Goal: Task Accomplishment & Management: Manage account settings

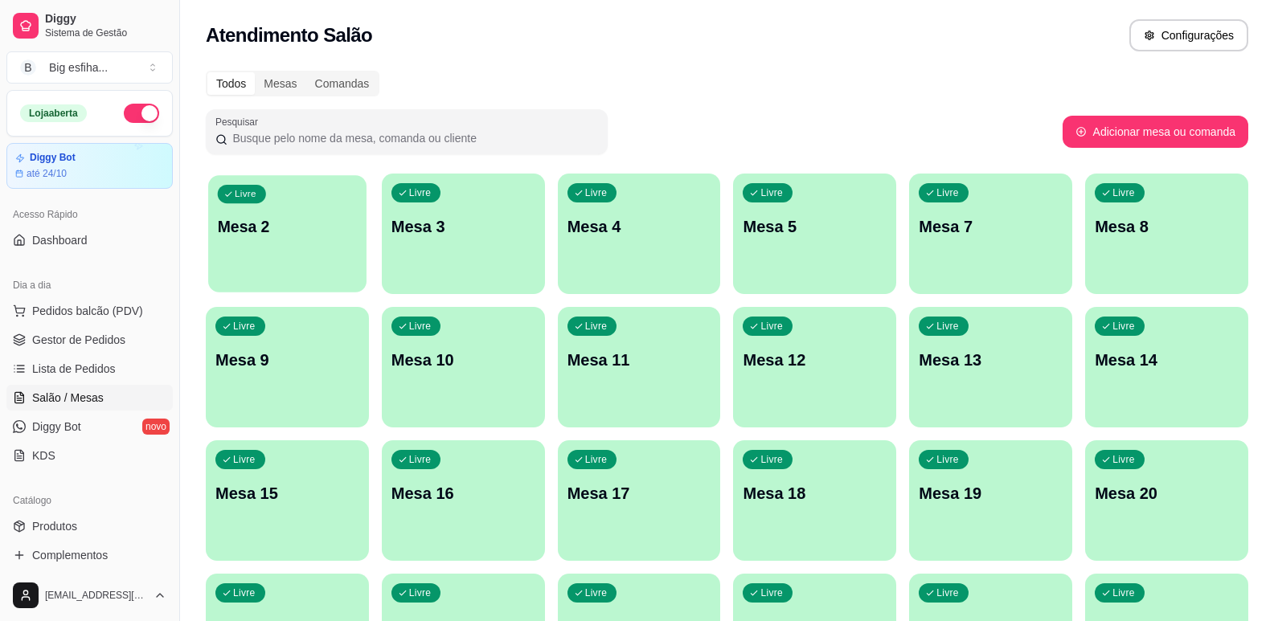
click at [282, 230] on p "Mesa 2" at bounding box center [287, 227] width 139 height 22
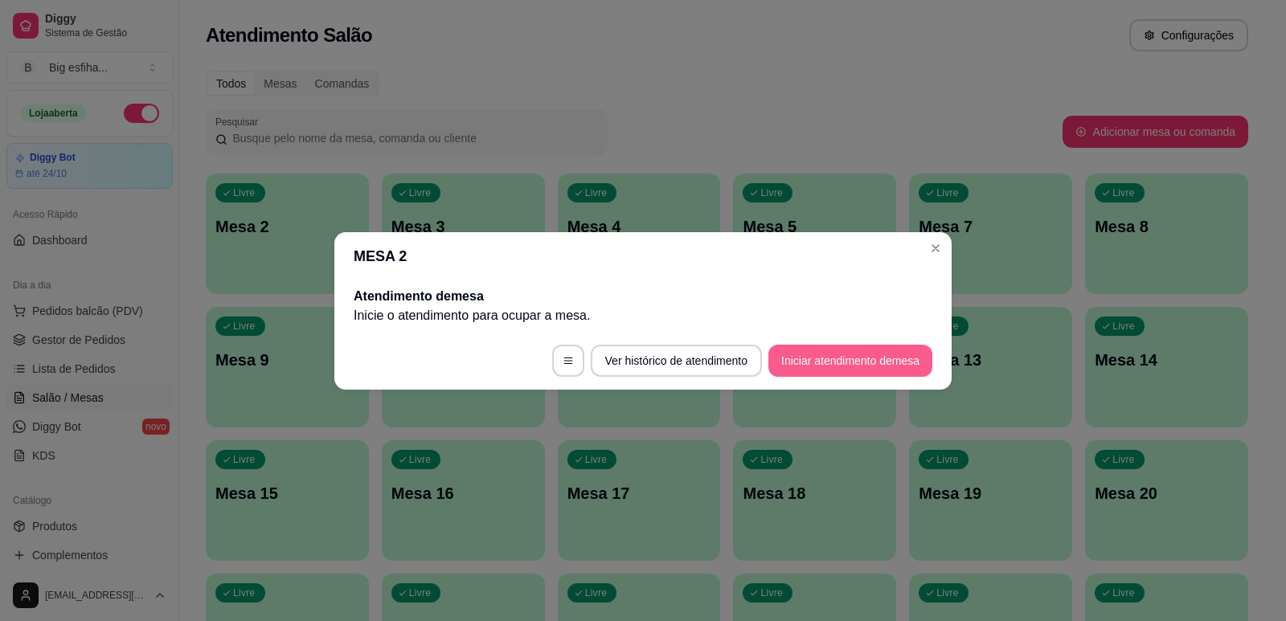
click at [818, 371] on button "Iniciar atendimento de mesa" at bounding box center [851, 361] width 164 height 32
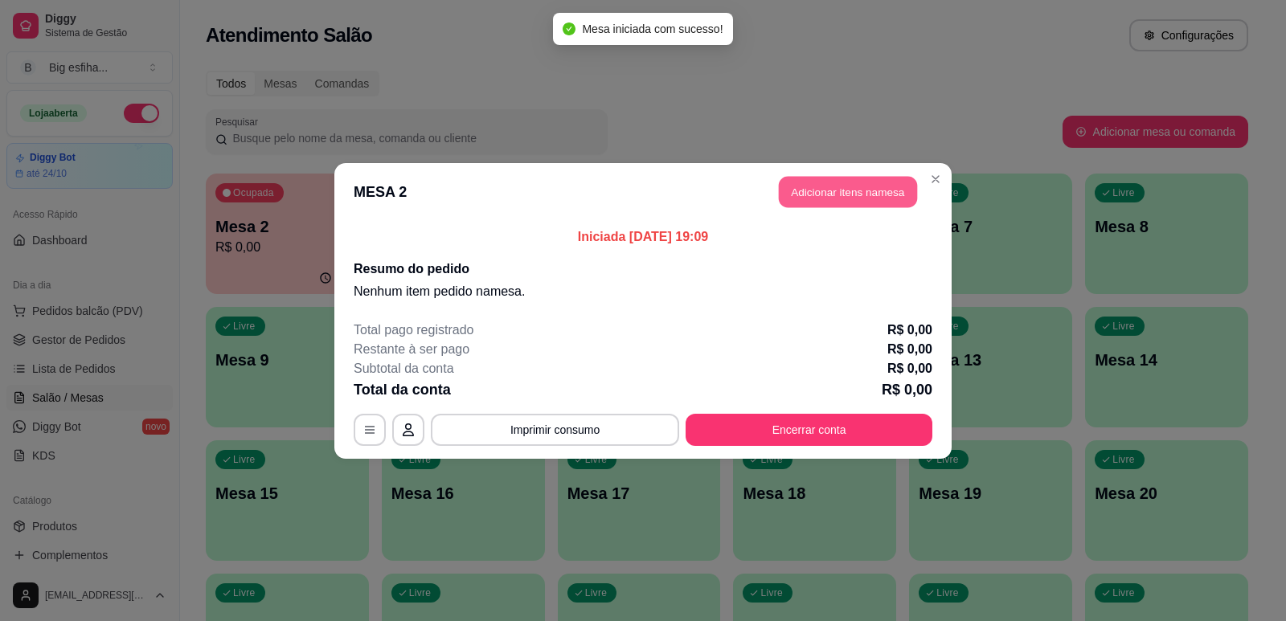
click at [861, 185] on button "Adicionar itens na mesa" at bounding box center [848, 191] width 138 height 31
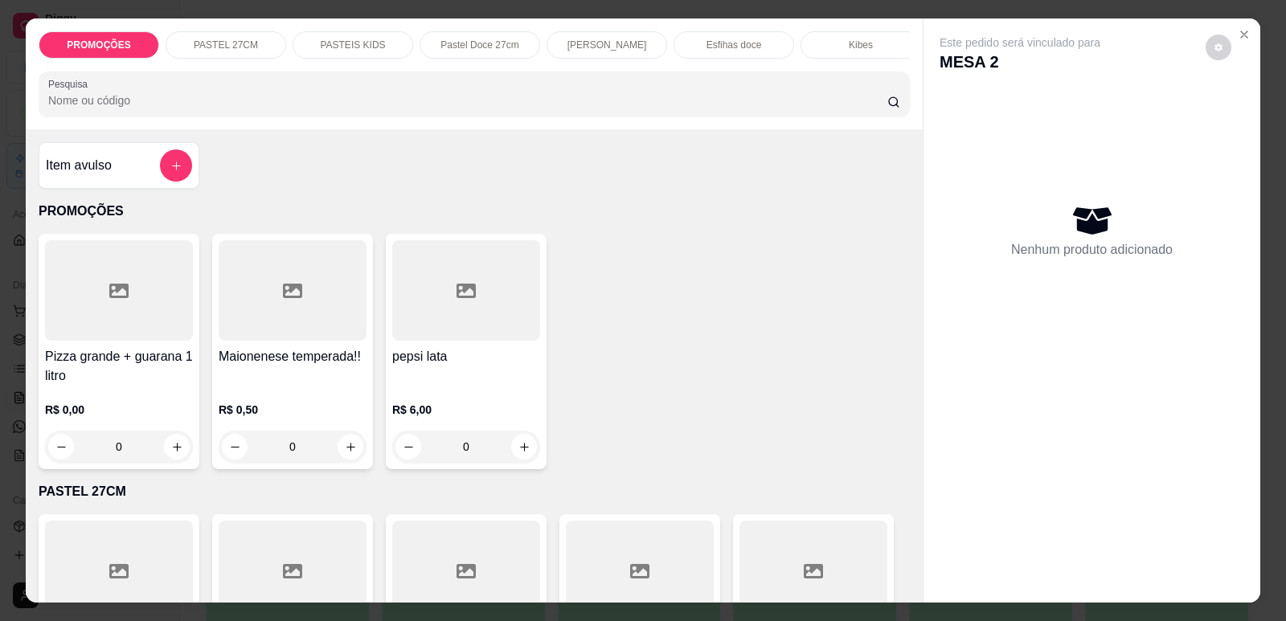
click at [245, 109] on input "Pesquisa" at bounding box center [467, 100] width 839 height 16
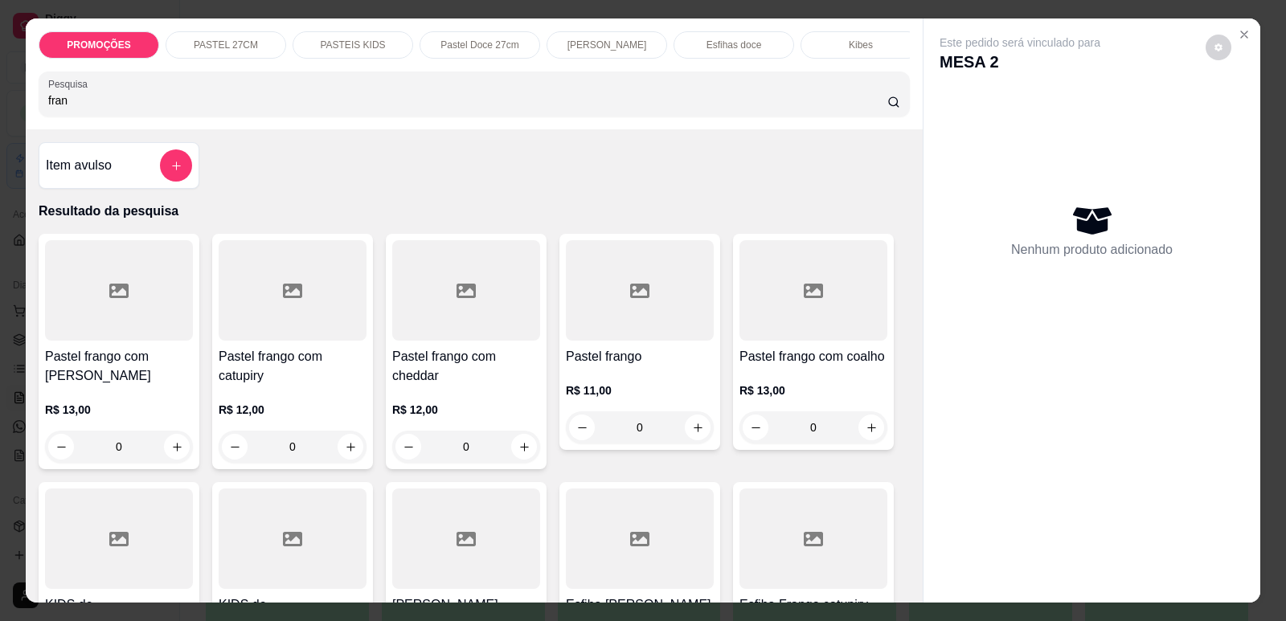
type input "fran"
click at [607, 320] on div at bounding box center [640, 290] width 148 height 100
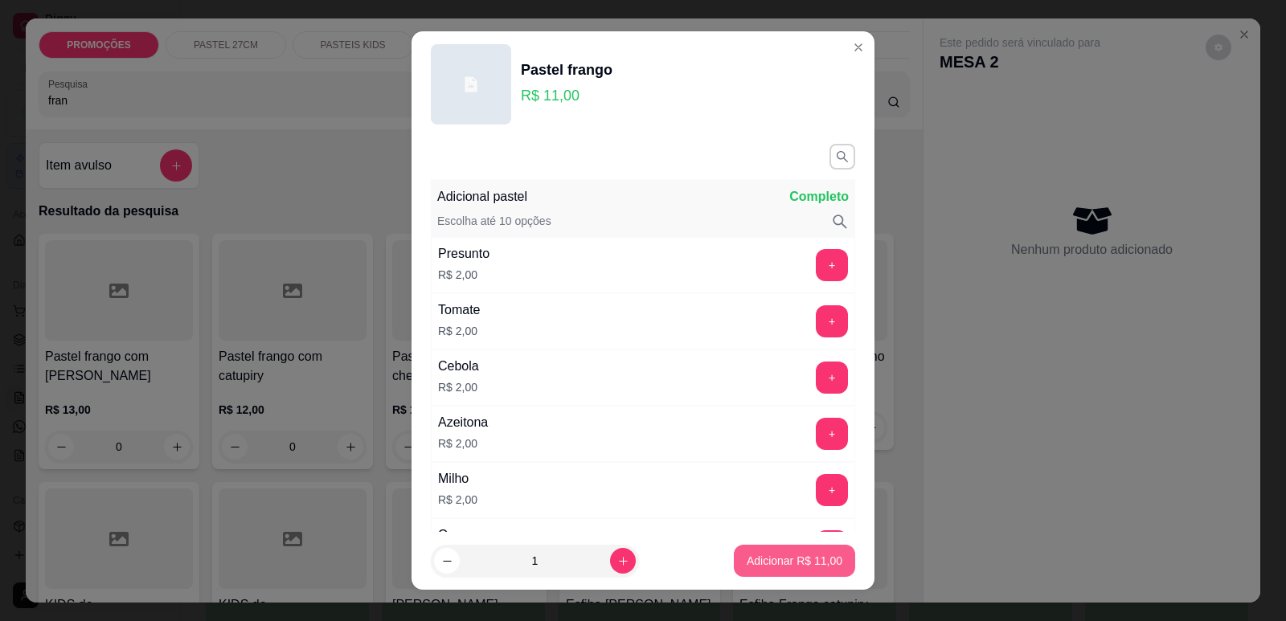
click at [804, 557] on p "Adicionar R$ 11,00" at bounding box center [795, 561] width 96 height 16
type input "1"
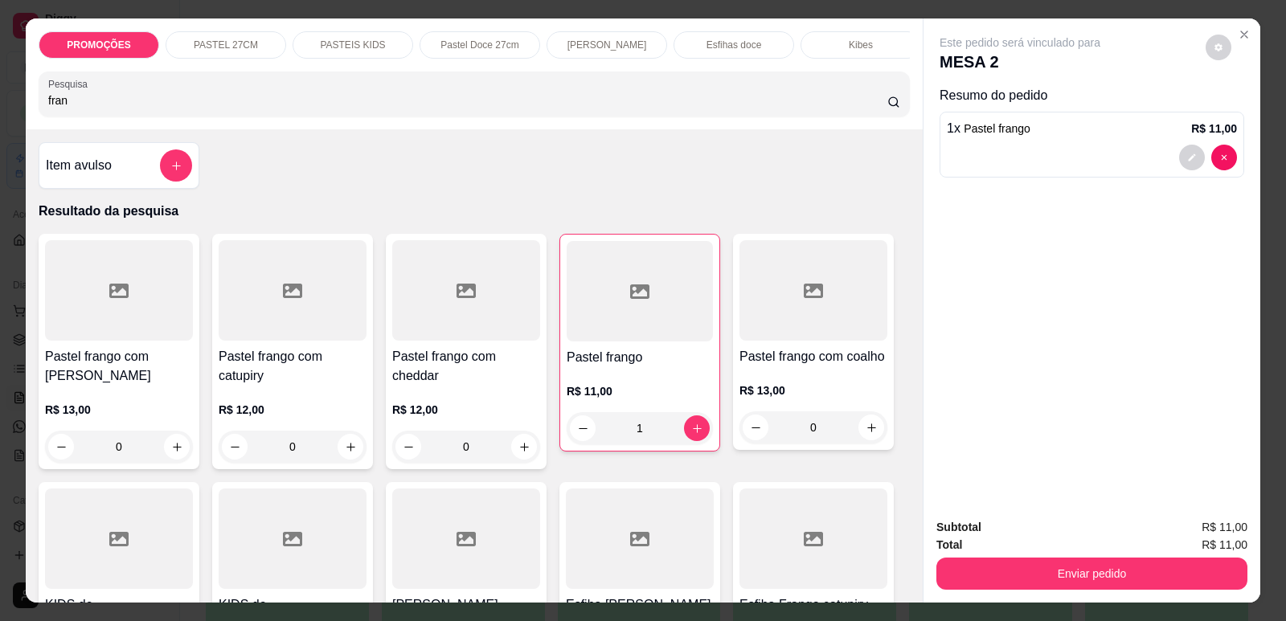
click at [309, 341] on div at bounding box center [293, 290] width 148 height 100
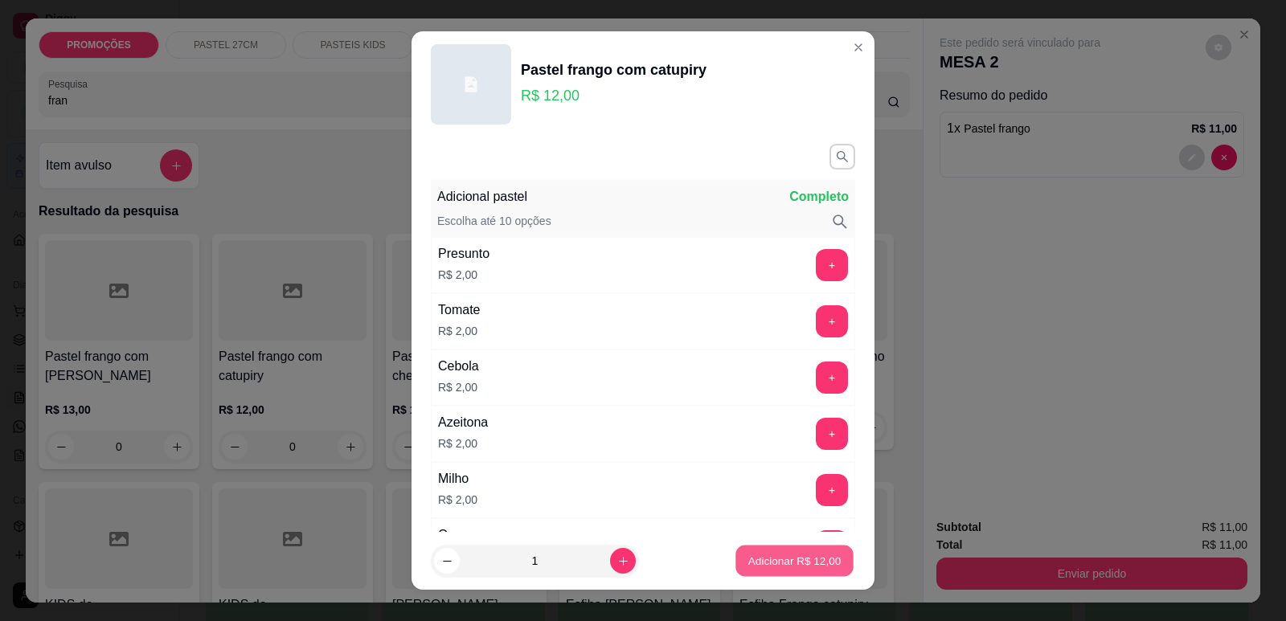
click at [801, 560] on p "Adicionar R$ 12,00" at bounding box center [794, 561] width 93 height 15
type input "1"
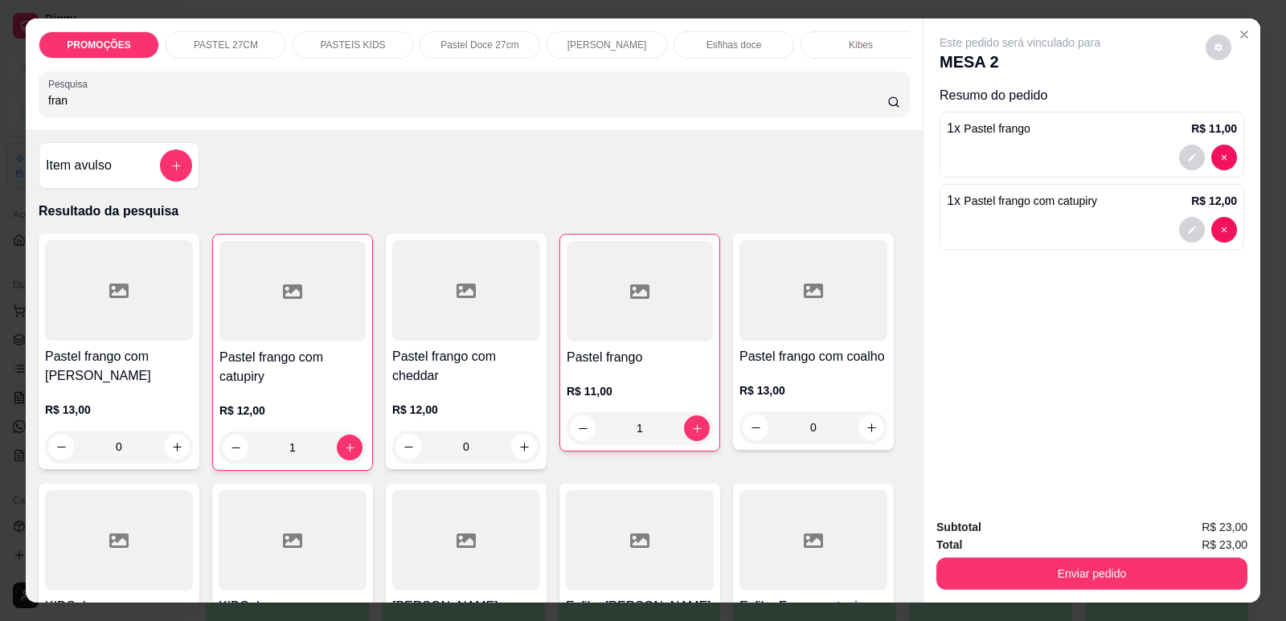
drag, startPoint x: 57, startPoint y: 115, endPoint x: 2, endPoint y: 112, distance: 54.8
click at [2, 113] on div "PROMOÇÕES PASTEL 27CM PASTEIS KIDS Pastel Doce 27cm Esfihas Salgadas Esfihas do…" at bounding box center [643, 310] width 1286 height 621
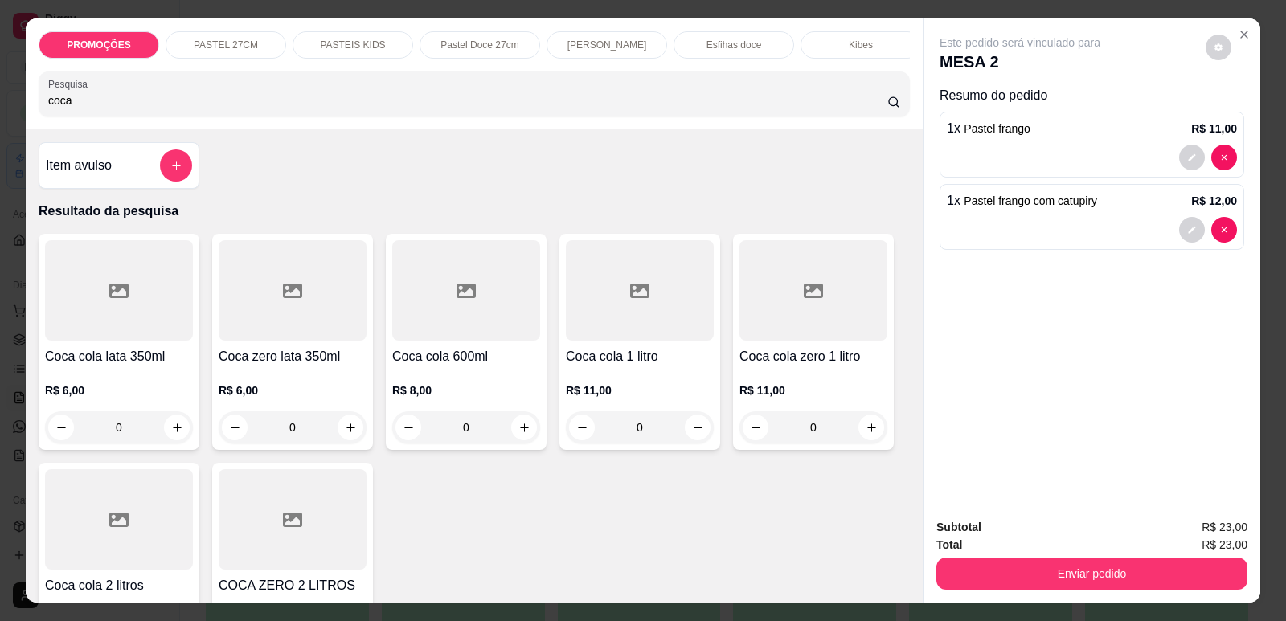
type input "coca"
click at [94, 327] on div at bounding box center [119, 290] width 148 height 100
click at [263, 341] on div at bounding box center [293, 290] width 148 height 100
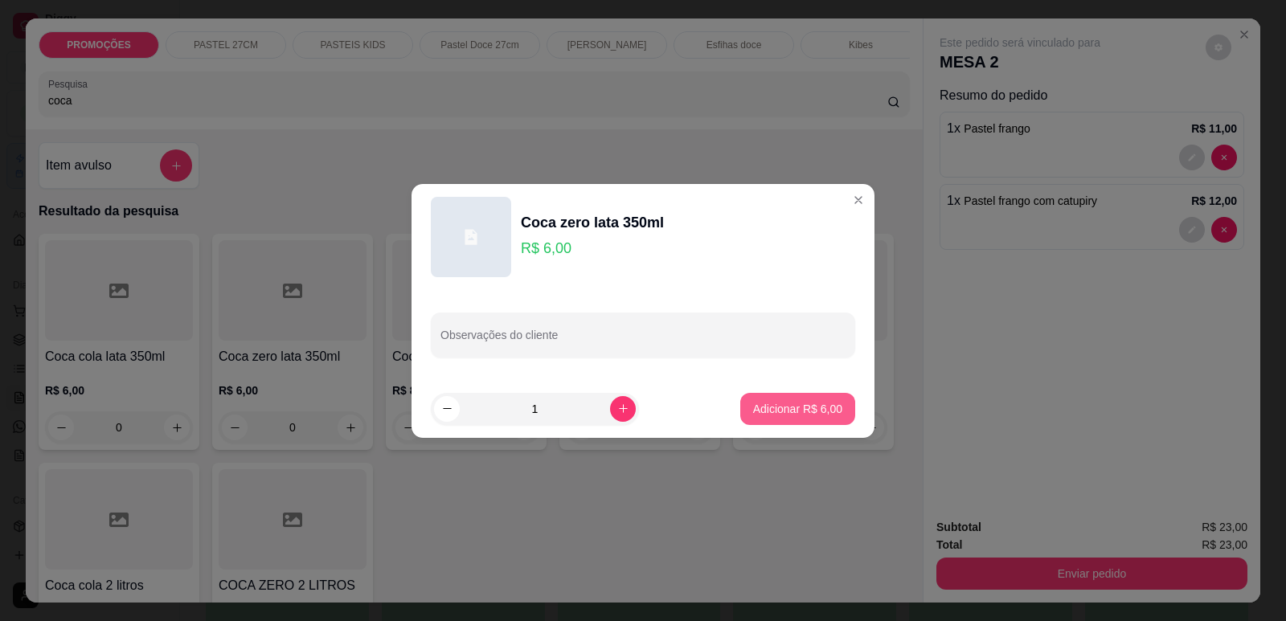
click at [809, 401] on p "Adicionar R$ 6,00" at bounding box center [797, 409] width 89 height 16
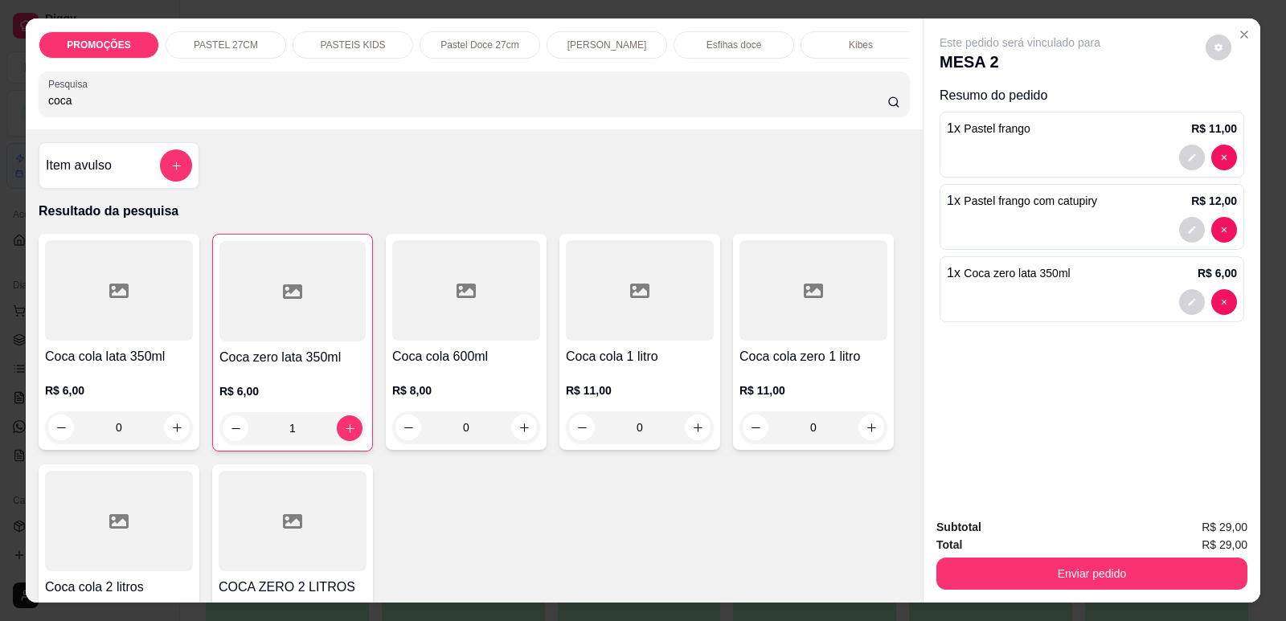
type input "1"
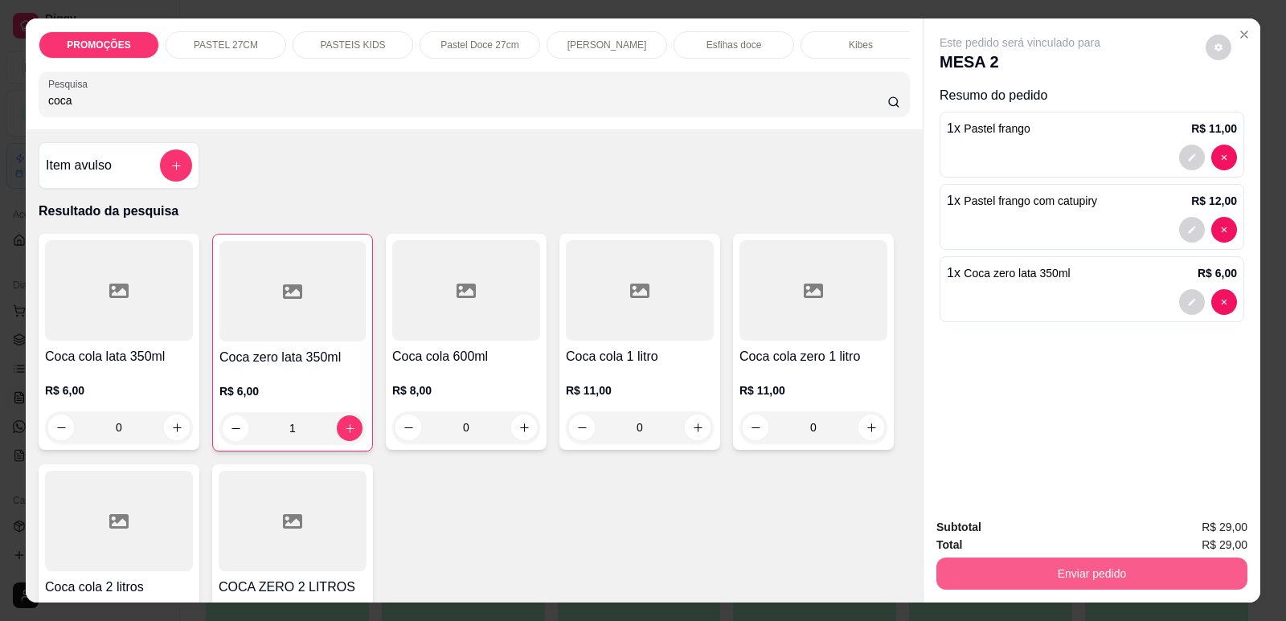
click at [1058, 575] on button "Enviar pedido" at bounding box center [1092, 574] width 311 height 32
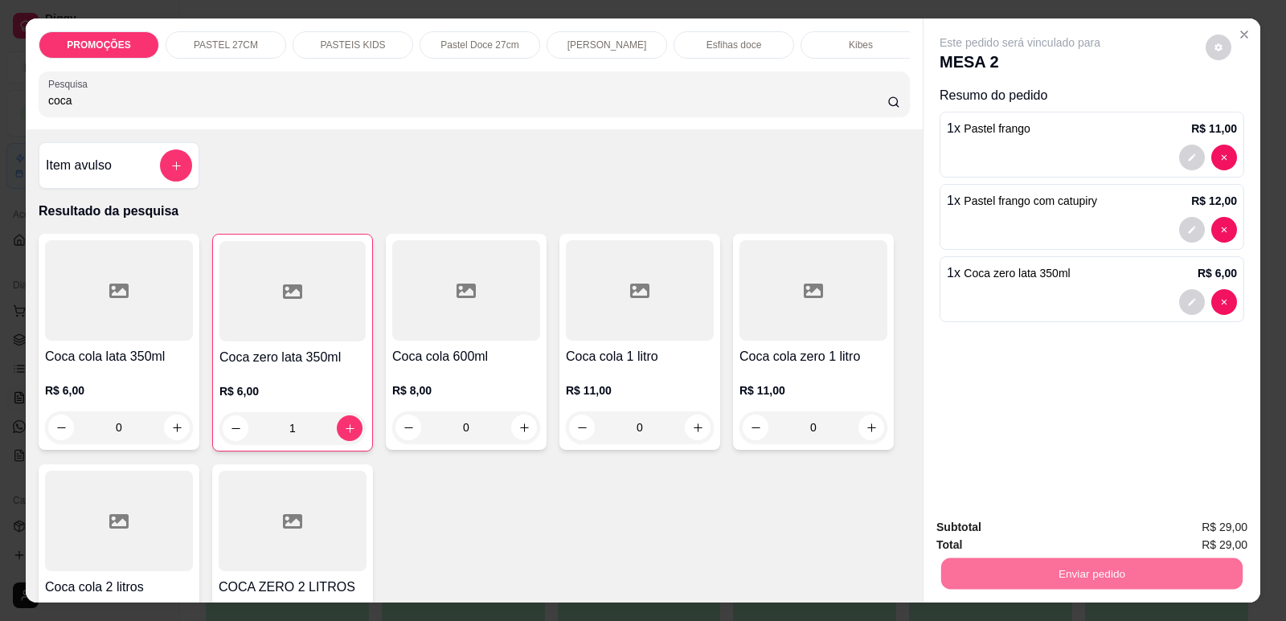
click at [1203, 536] on button "Enviar pedido" at bounding box center [1206, 534] width 88 height 30
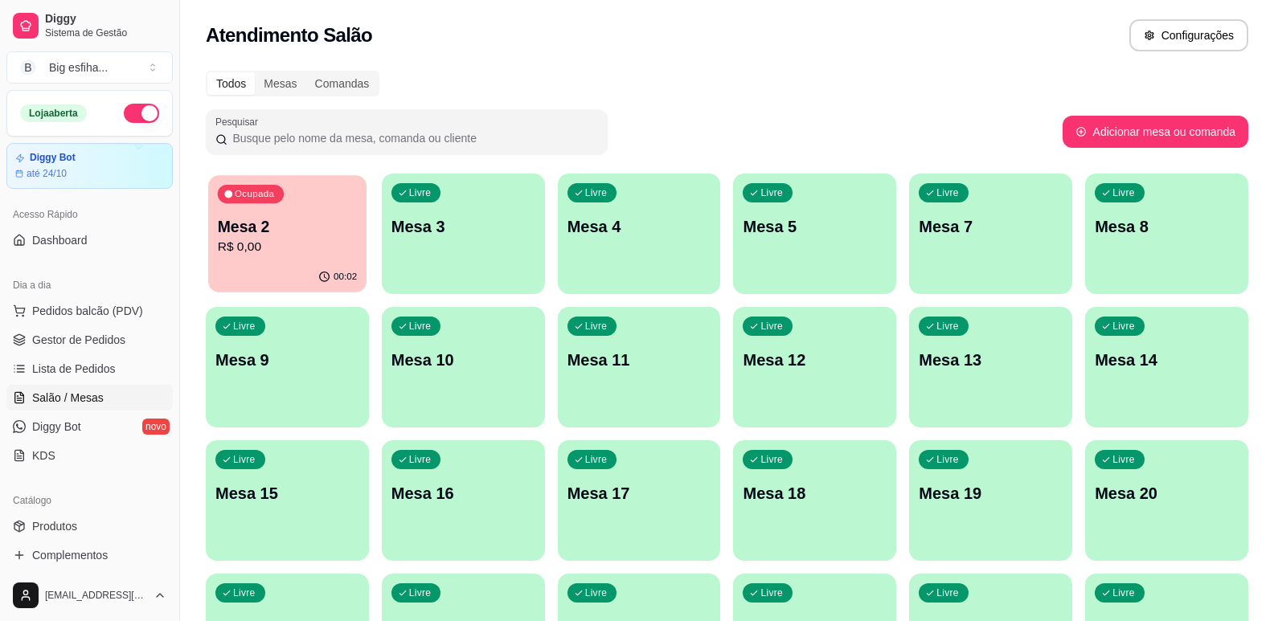
click at [262, 244] on p "R$ 0,00" at bounding box center [287, 247] width 139 height 18
click at [112, 355] on ul "Pedidos balcão (PDV) Gestor de Pedidos Lista de Pedidos Salão / Mesas Diggy Bot…" at bounding box center [89, 383] width 166 height 170
click at [109, 375] on span "Lista de Pedidos" at bounding box center [74, 369] width 84 height 16
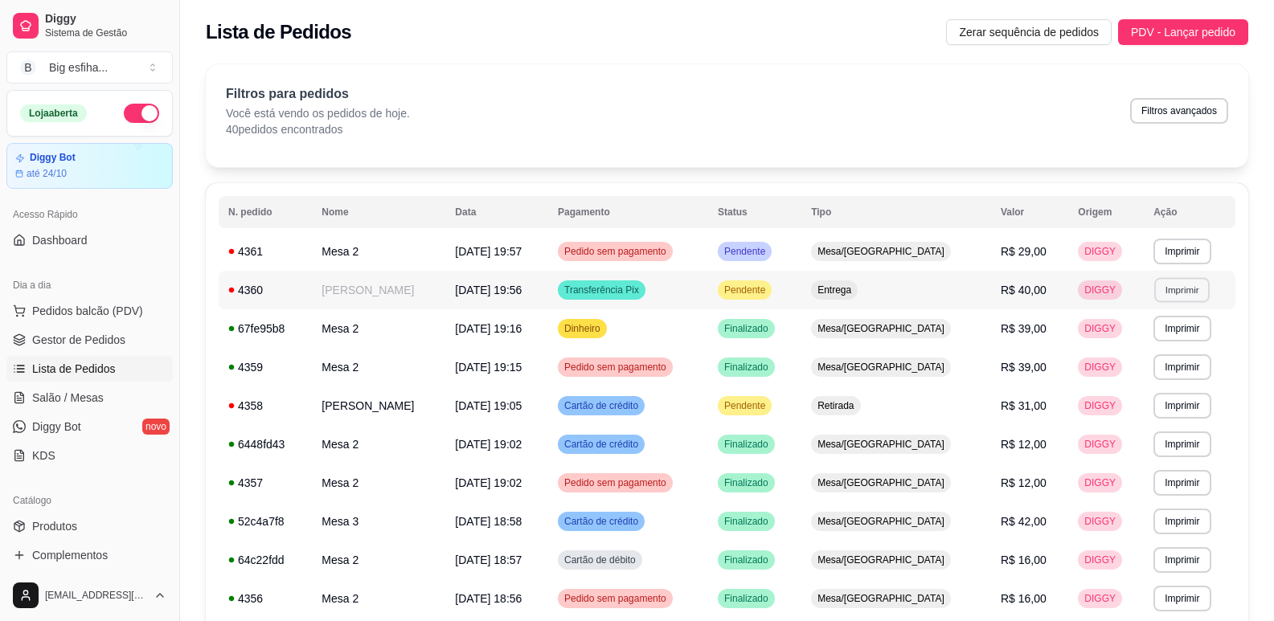
click at [1170, 289] on button "Imprimir" at bounding box center [1181, 289] width 55 height 25
click at [1150, 354] on button "IMPRESSORA" at bounding box center [1148, 347] width 117 height 26
click at [87, 393] on span "Salão / Mesas" at bounding box center [68, 398] width 72 height 16
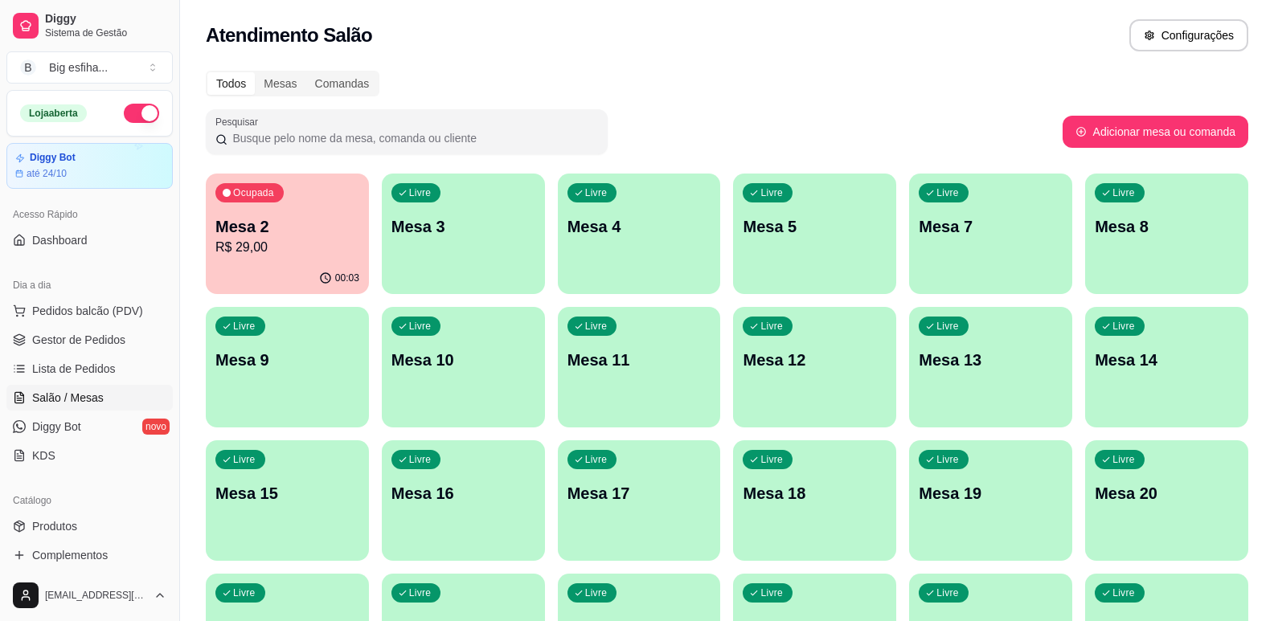
click at [297, 219] on p "Mesa 2" at bounding box center [287, 226] width 144 height 23
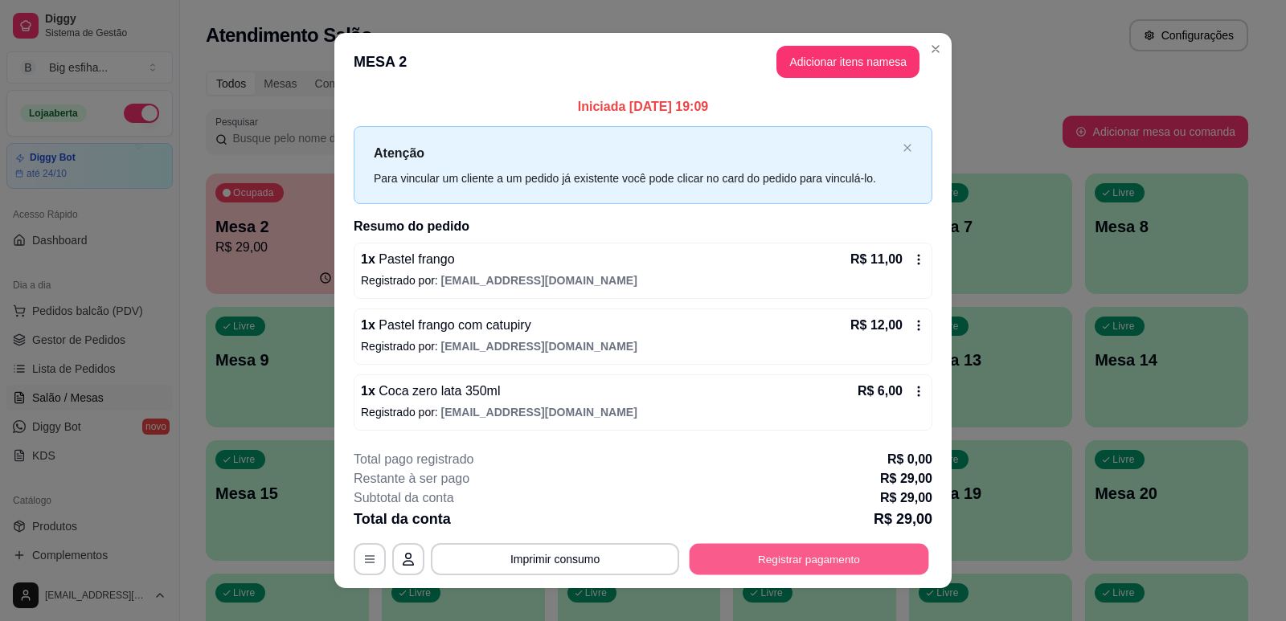
click at [821, 555] on button "Registrar pagamento" at bounding box center [810, 559] width 240 height 31
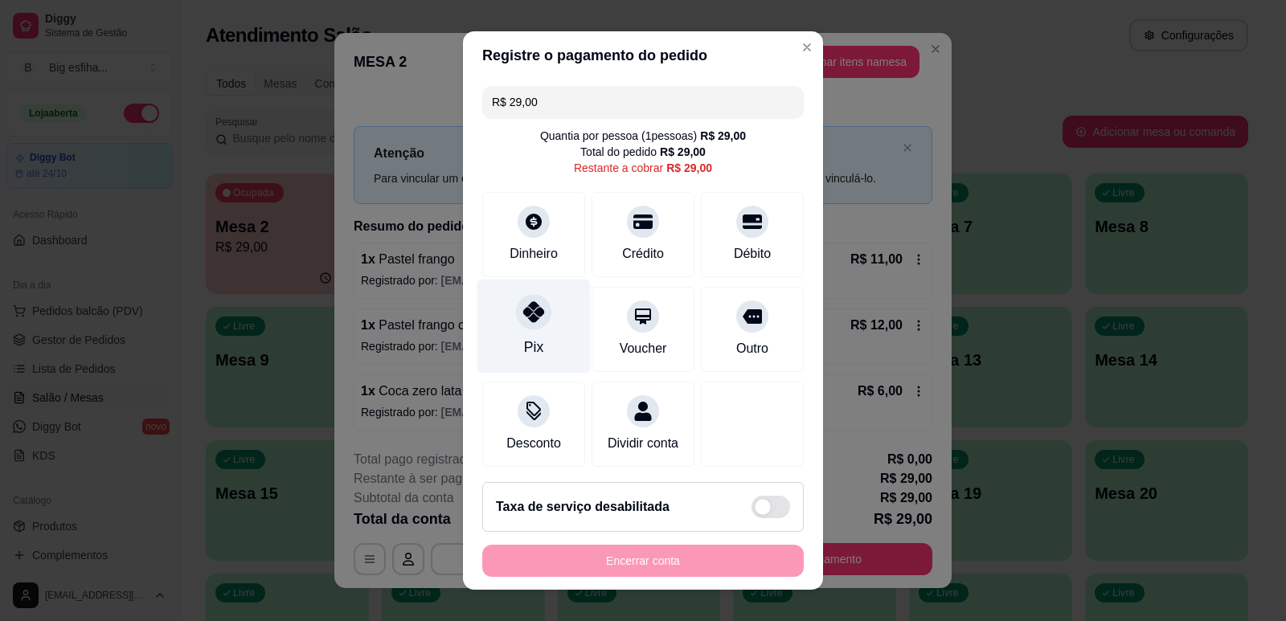
click at [528, 340] on div "Pix" at bounding box center [533, 347] width 19 height 21
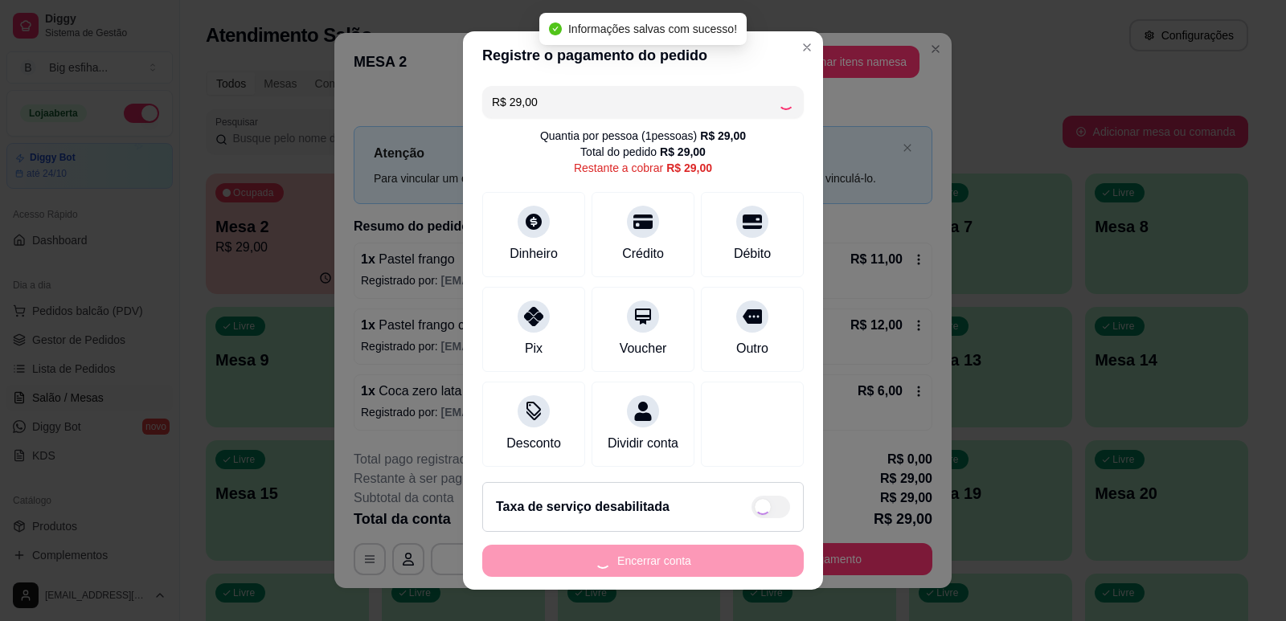
type input "R$ 0,00"
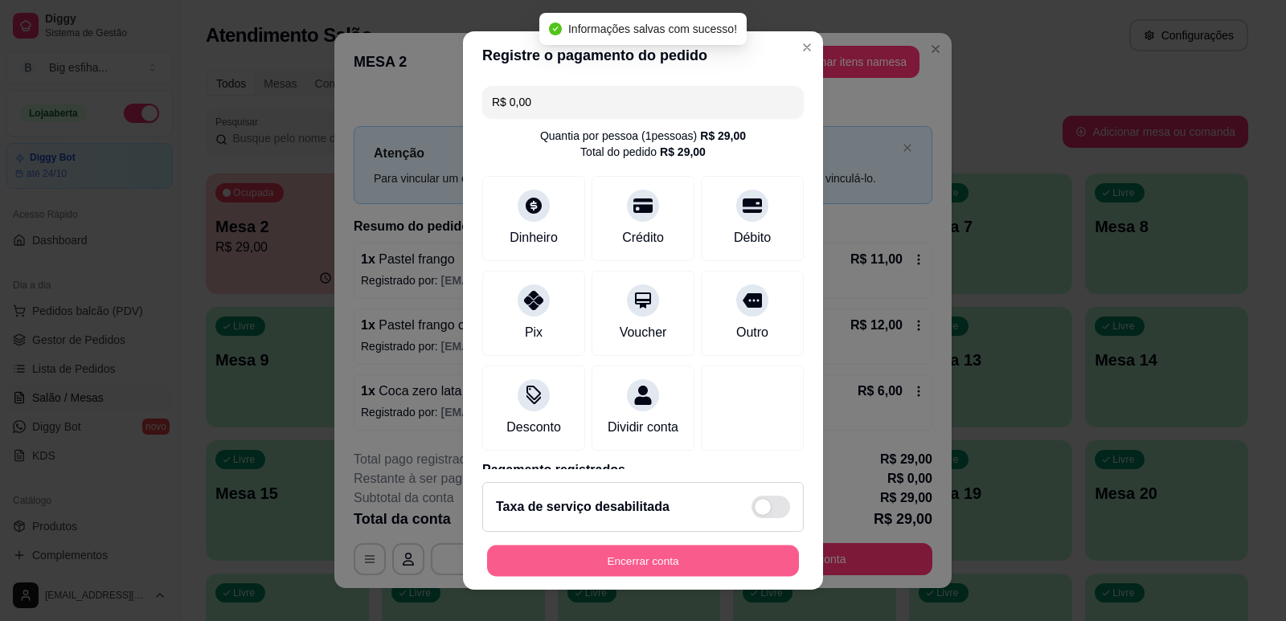
click at [712, 556] on button "Encerrar conta" at bounding box center [643, 561] width 312 height 31
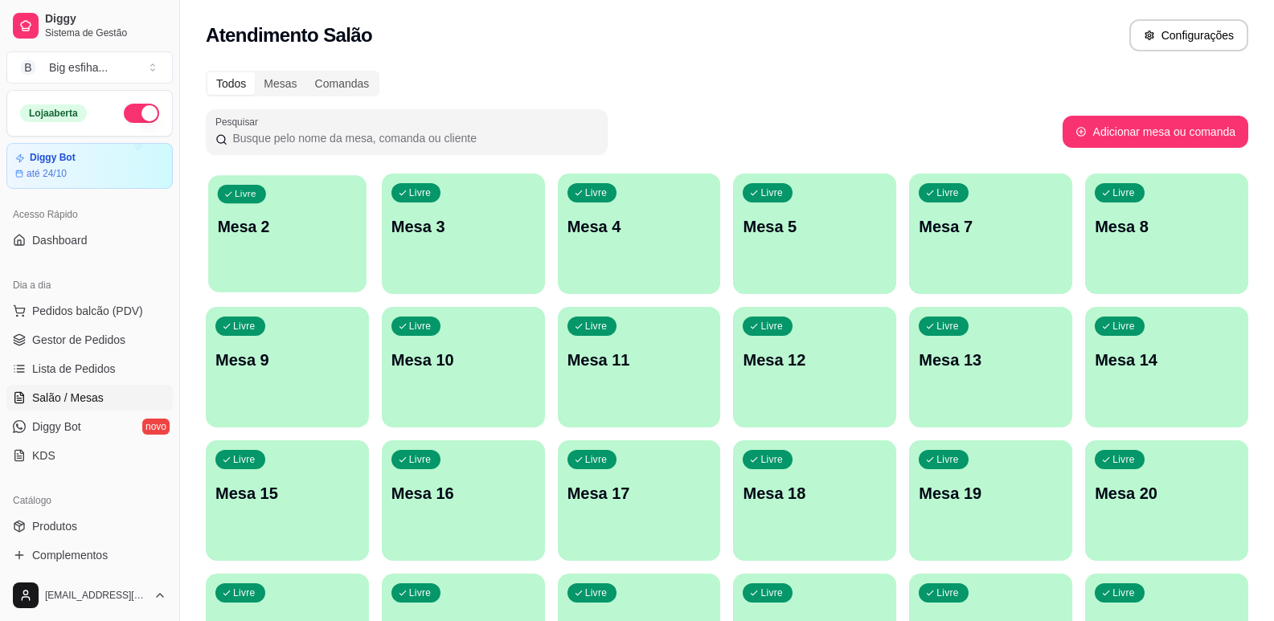
click at [338, 246] on div "Livre Mesa 2" at bounding box center [287, 224] width 158 height 98
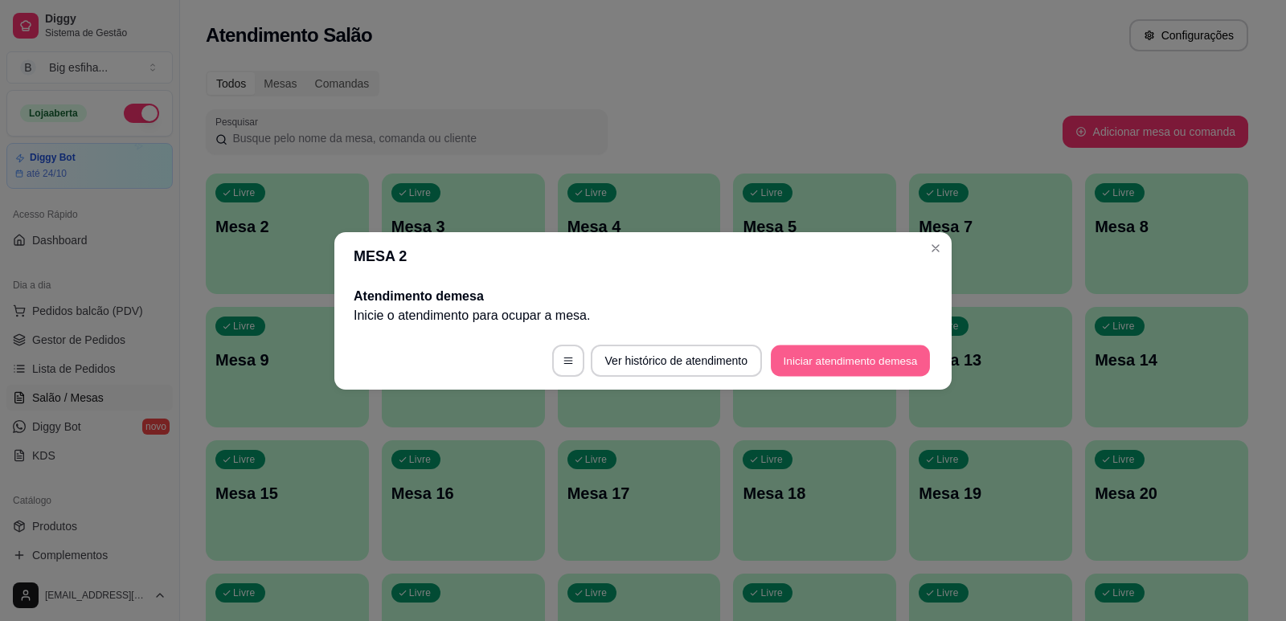
click at [827, 369] on button "Iniciar atendimento de mesa" at bounding box center [850, 360] width 159 height 31
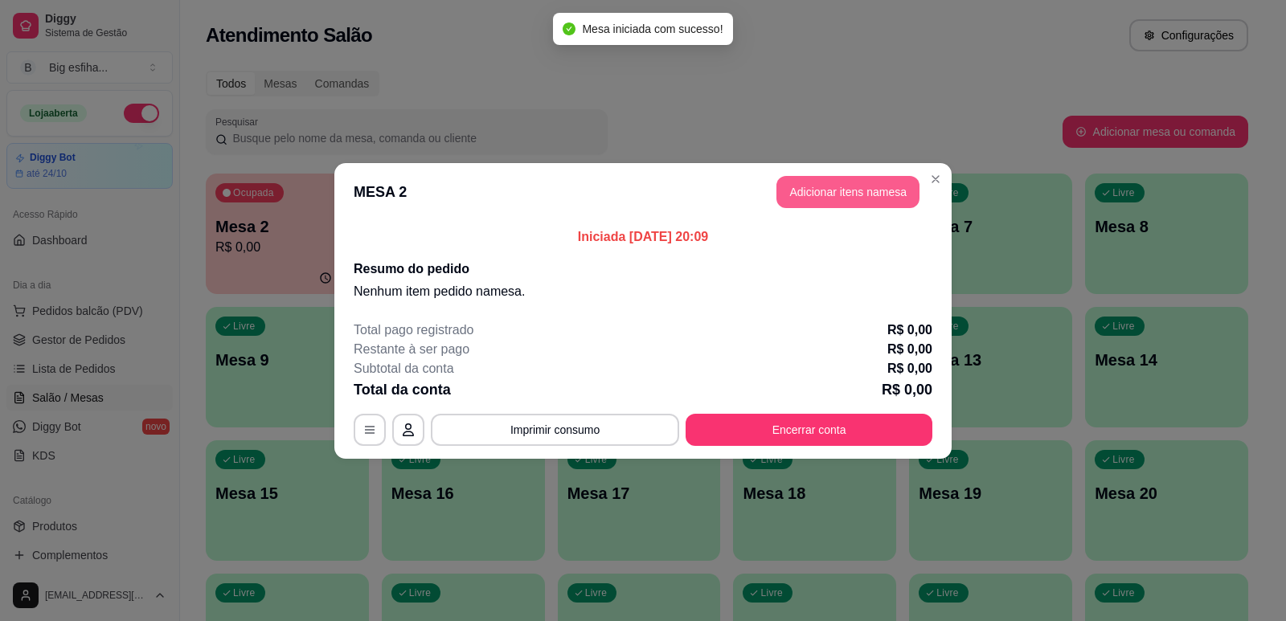
click at [829, 195] on button "Adicionar itens na mesa" at bounding box center [848, 192] width 143 height 32
click at [352, 107] on input "Pesquisa" at bounding box center [467, 100] width 839 height 16
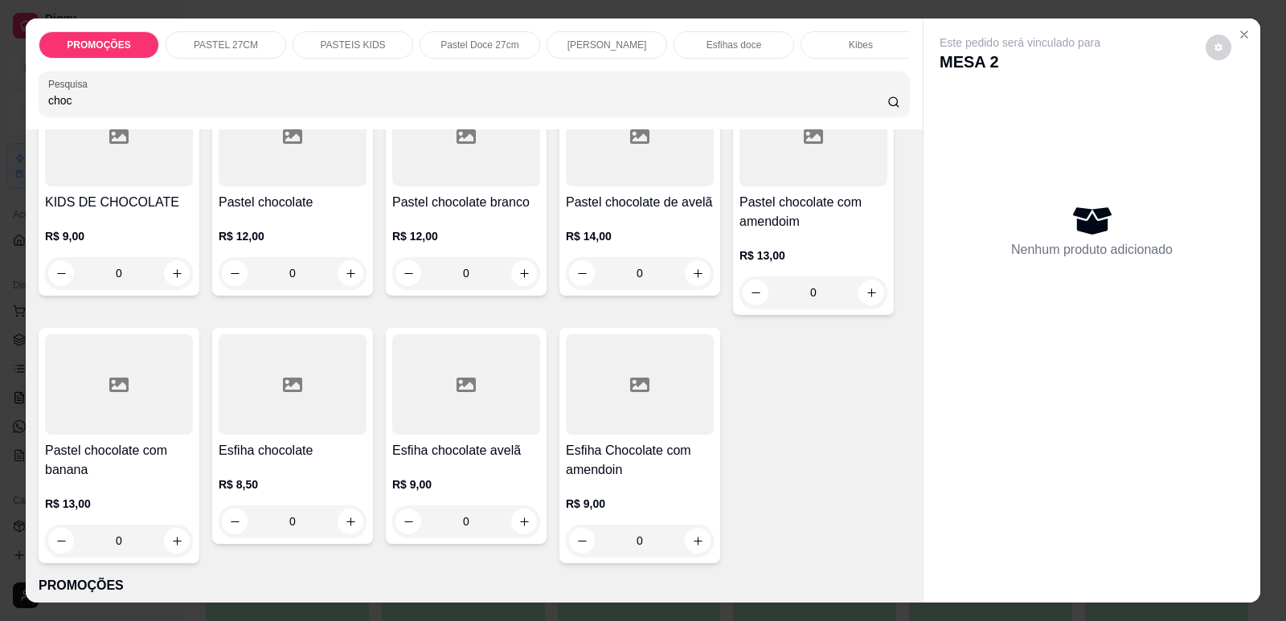
scroll to position [161, 0]
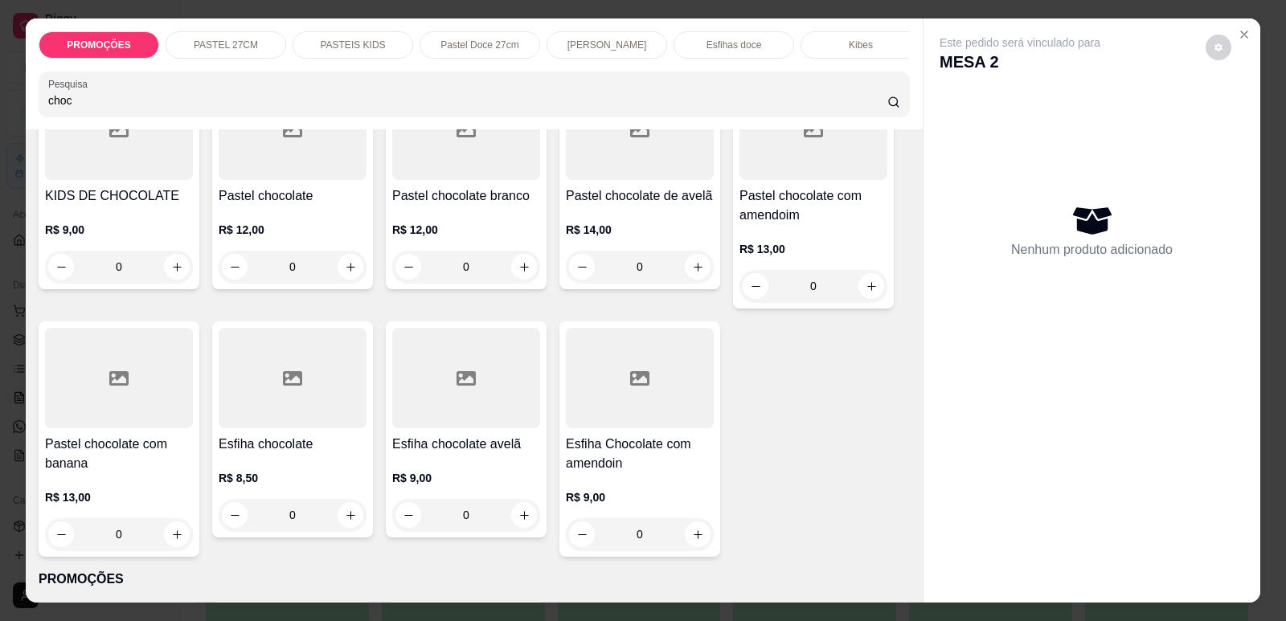
type input "choc"
click at [296, 414] on div at bounding box center [293, 378] width 148 height 100
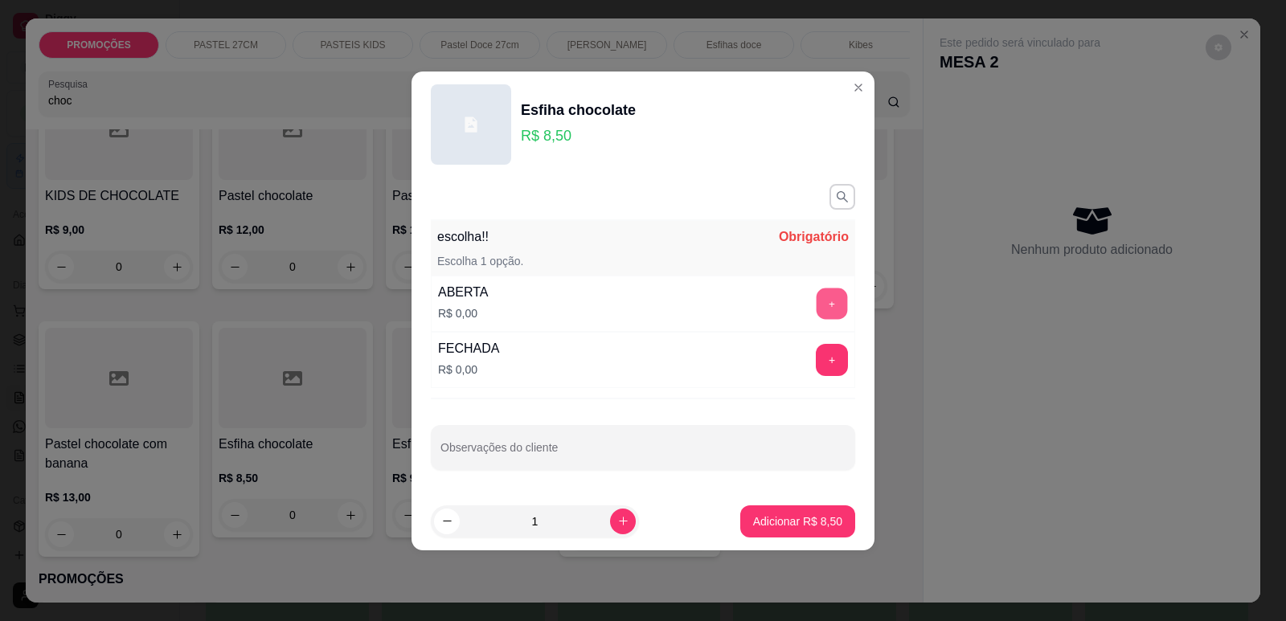
click at [817, 309] on button "+" at bounding box center [832, 303] width 31 height 31
click at [756, 303] on button "-" at bounding box center [760, 304] width 32 height 32
click at [817, 366] on button "+" at bounding box center [832, 359] width 31 height 31
click at [815, 527] on p "Adicionar R$ 8,50" at bounding box center [797, 521] width 87 height 15
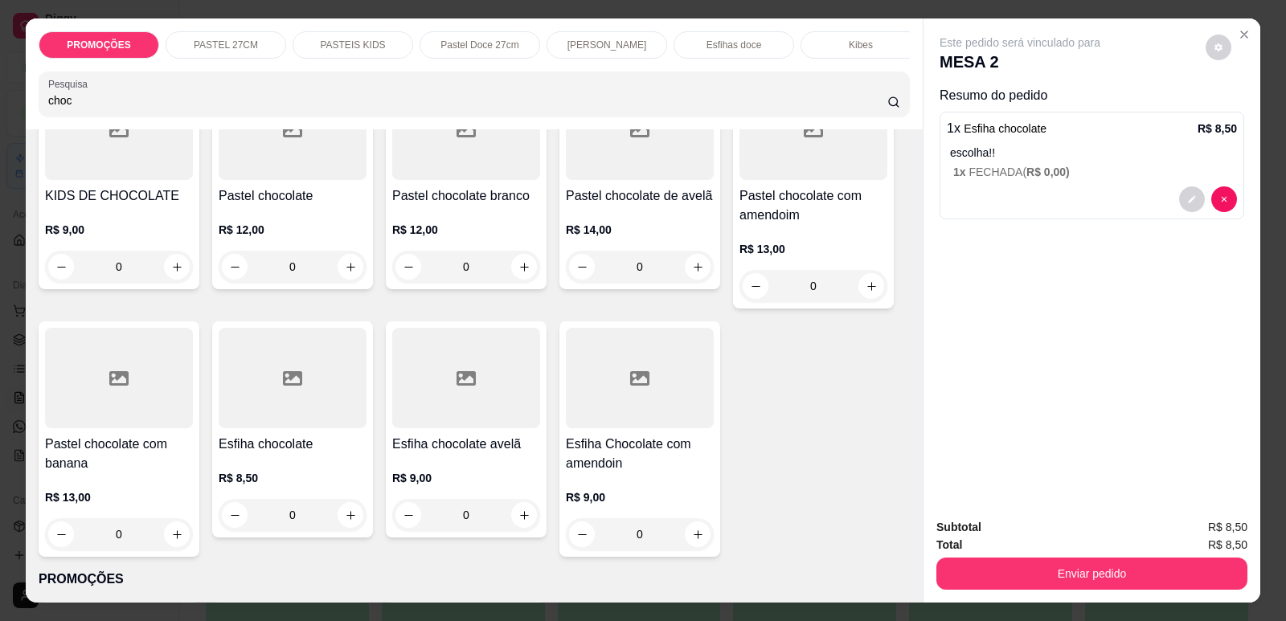
drag, startPoint x: 44, startPoint y: 117, endPoint x: 14, endPoint y: 116, distance: 29.8
click at [18, 121] on div "PROMOÇÕES PASTEL 27CM PASTEIS KIDS Pastel Doce 27cm Esfihas Salgadas Esfihas do…" at bounding box center [643, 310] width 1286 height 621
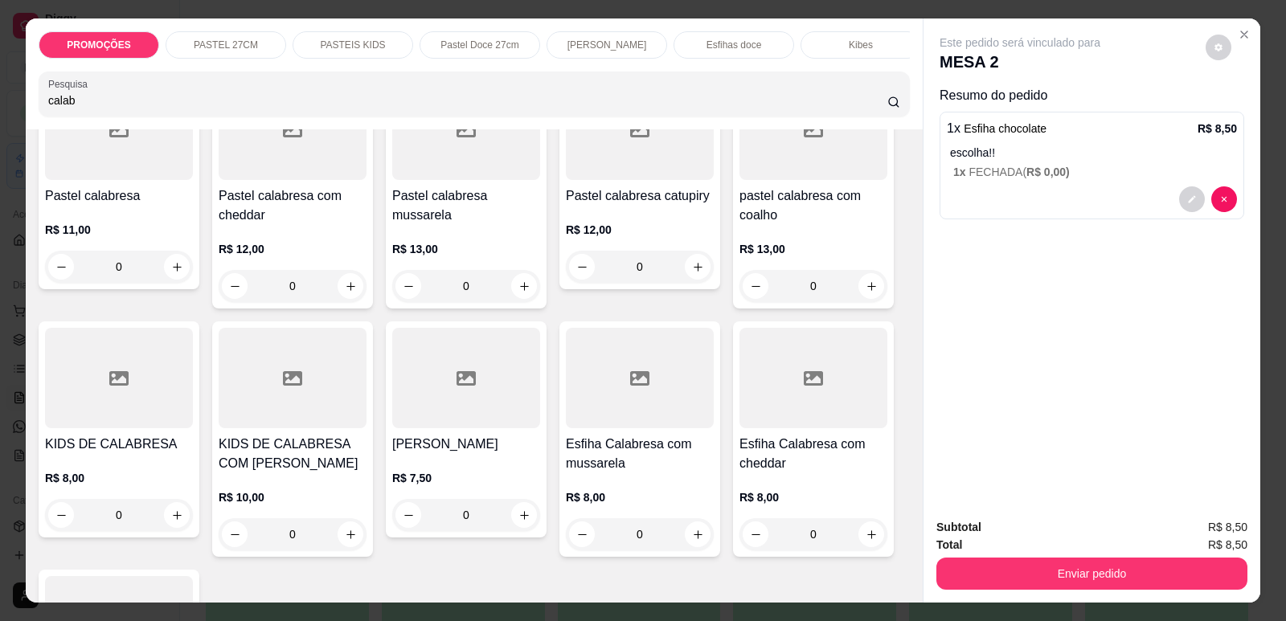
type input "calab"
click at [653, 452] on h4 "Esfiha Calabresa com mussarela" at bounding box center [640, 454] width 148 height 39
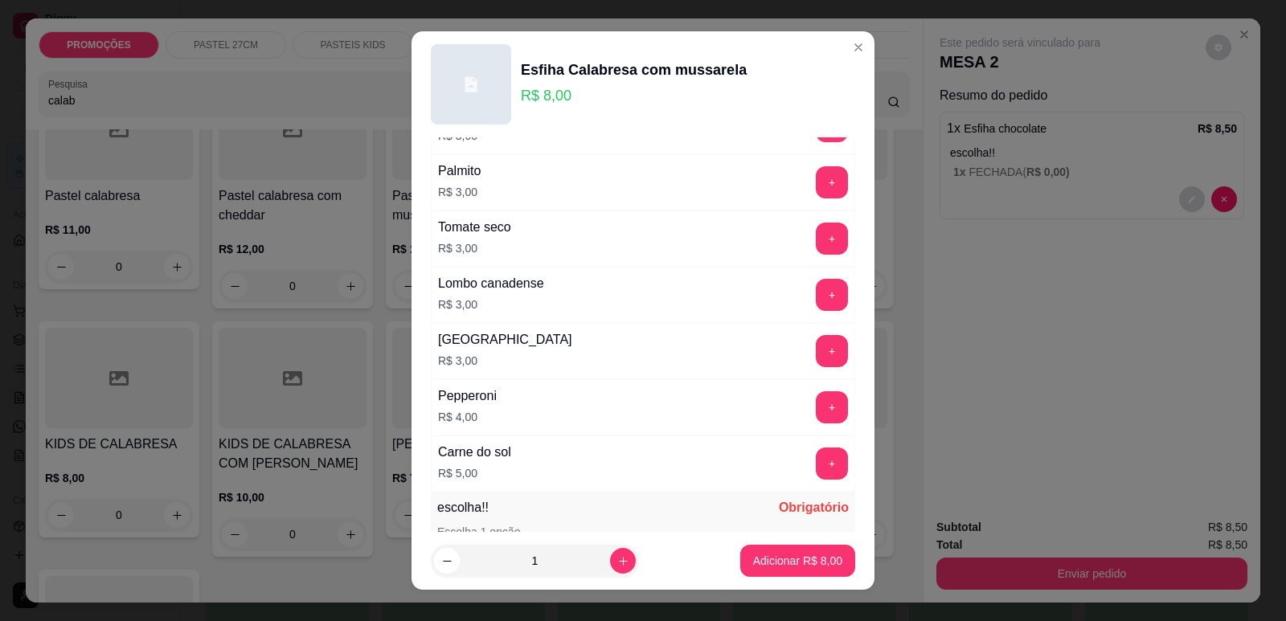
scroll to position [1270, 0]
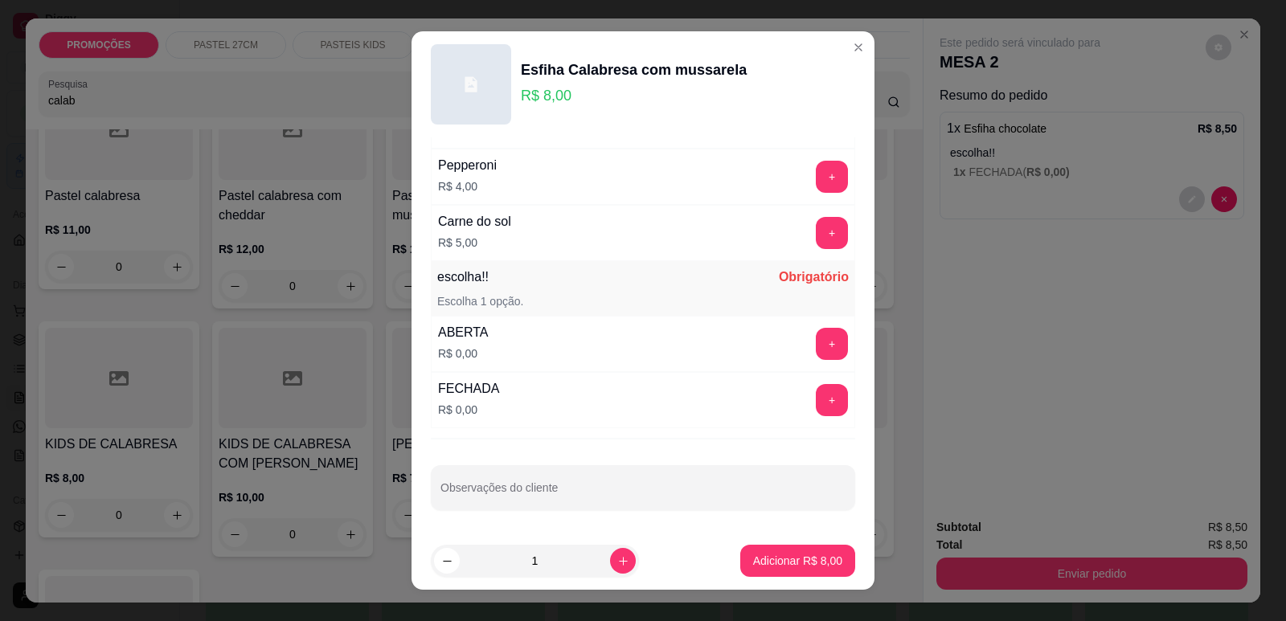
click at [819, 399] on div "+" at bounding box center [832, 400] width 45 height 32
click at [817, 401] on button "+" at bounding box center [832, 399] width 31 height 31
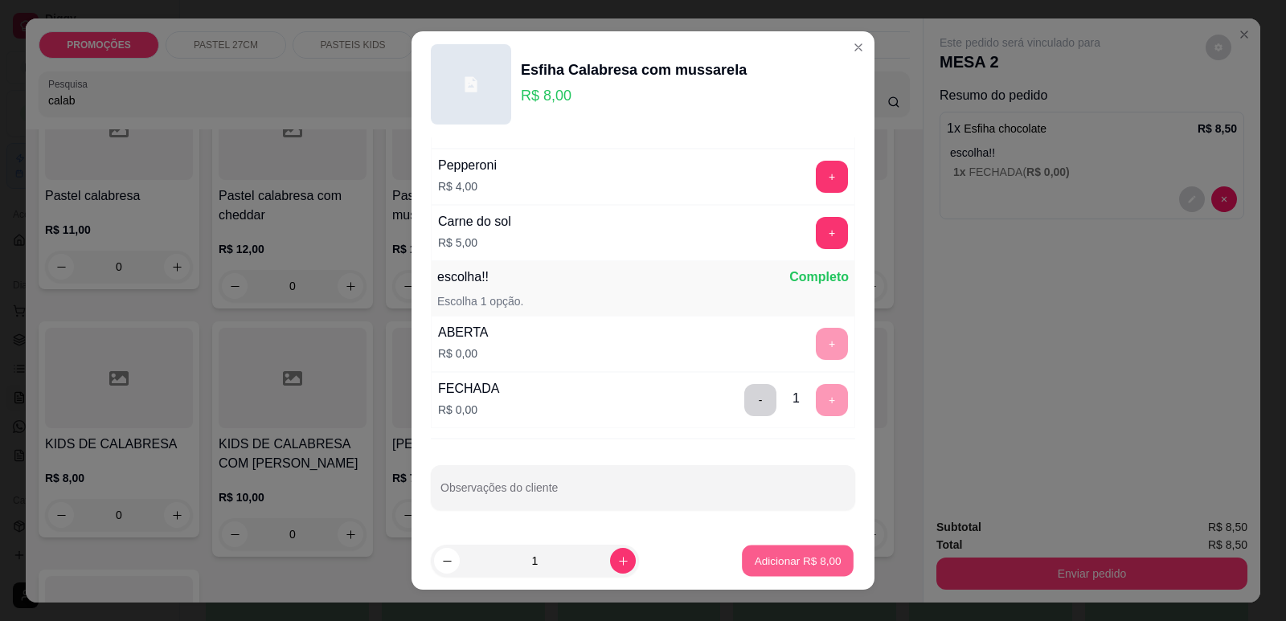
click at [754, 564] on p "Adicionar R$ 8,00" at bounding box center [797, 561] width 87 height 15
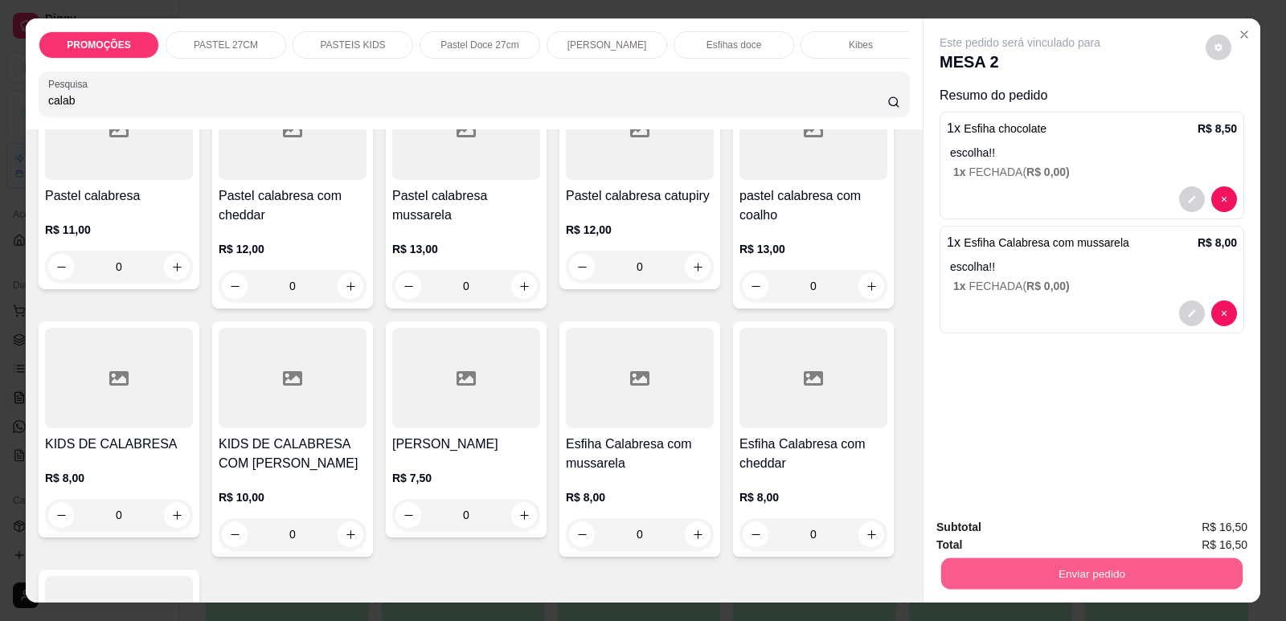
click at [1071, 576] on button "Enviar pedido" at bounding box center [1091, 573] width 301 height 31
click at [1178, 536] on button "Enviar pedido" at bounding box center [1206, 534] width 91 height 31
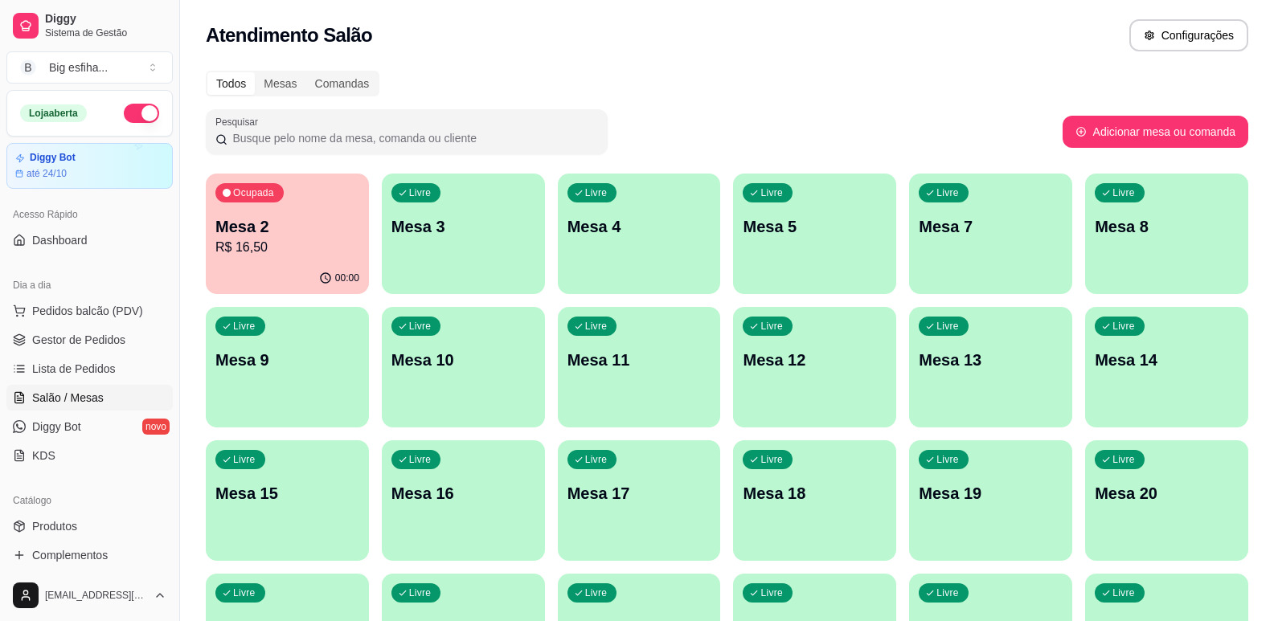
click at [491, 252] on div "Livre Mesa 3" at bounding box center [463, 224] width 163 height 101
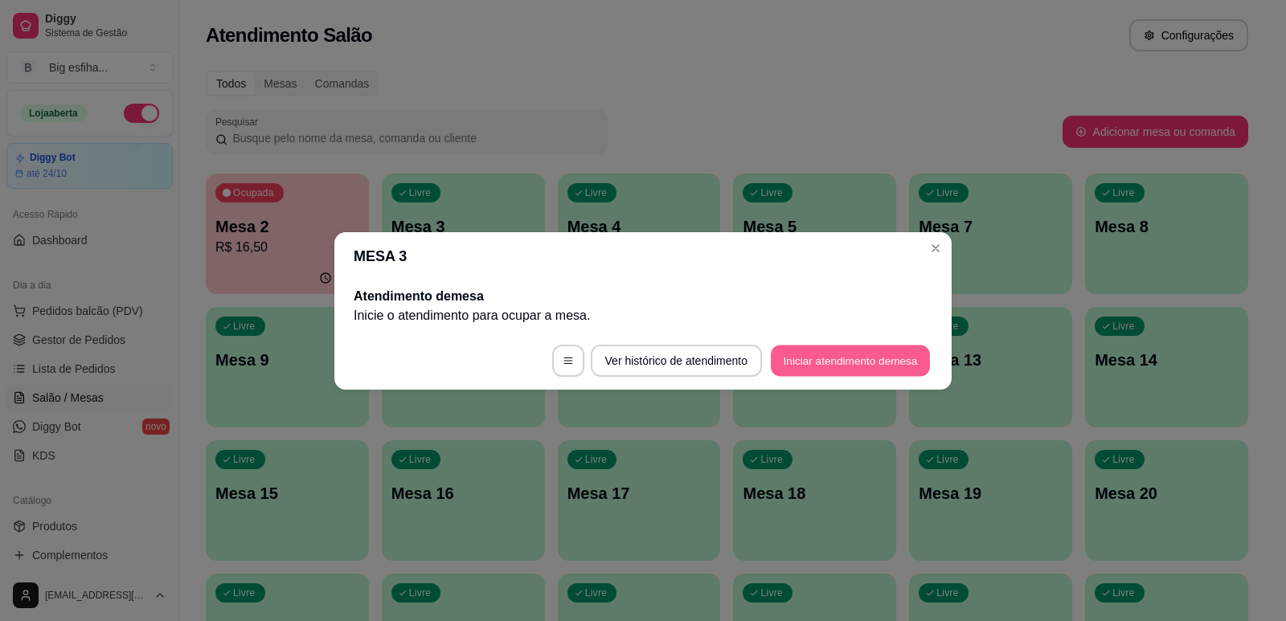
click at [827, 368] on button "Iniciar atendimento de mesa" at bounding box center [850, 360] width 159 height 31
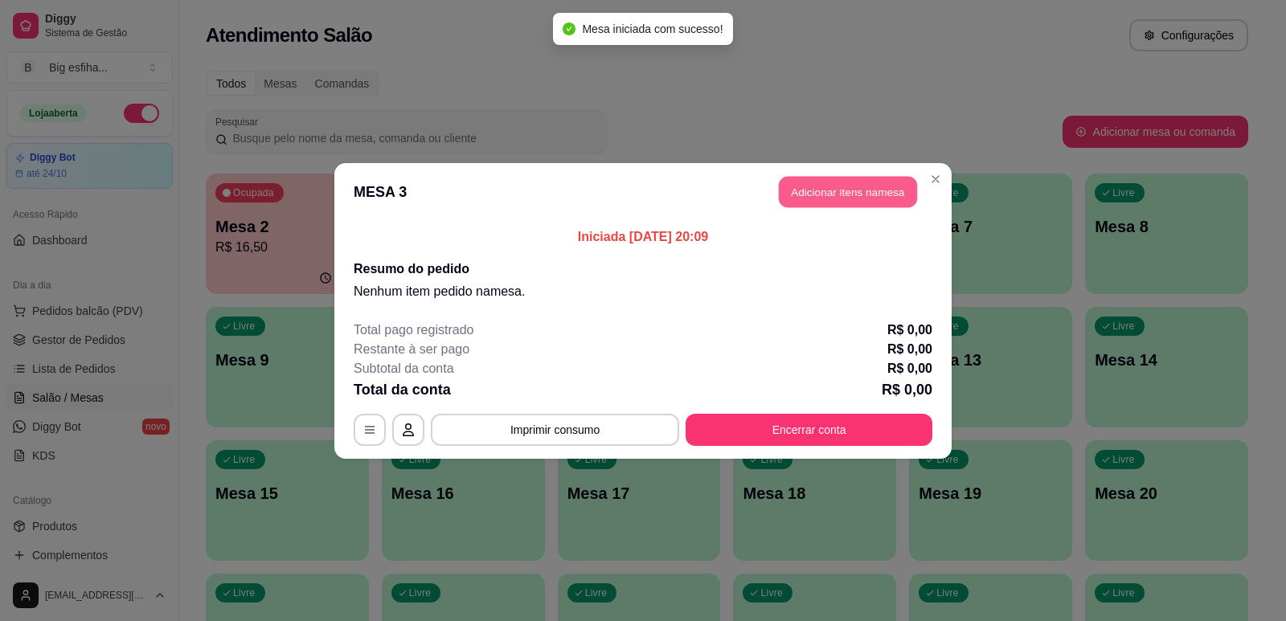
click at [824, 187] on button "Adicionar itens na mesa" at bounding box center [848, 191] width 138 height 31
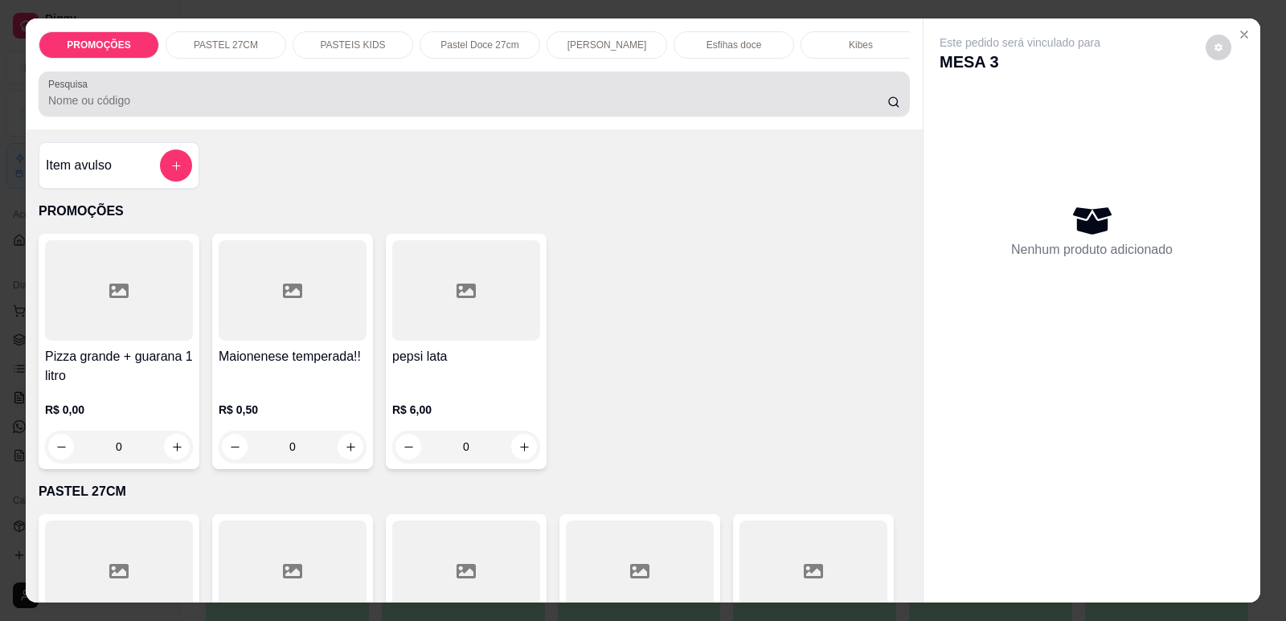
click at [234, 96] on div at bounding box center [474, 94] width 852 height 32
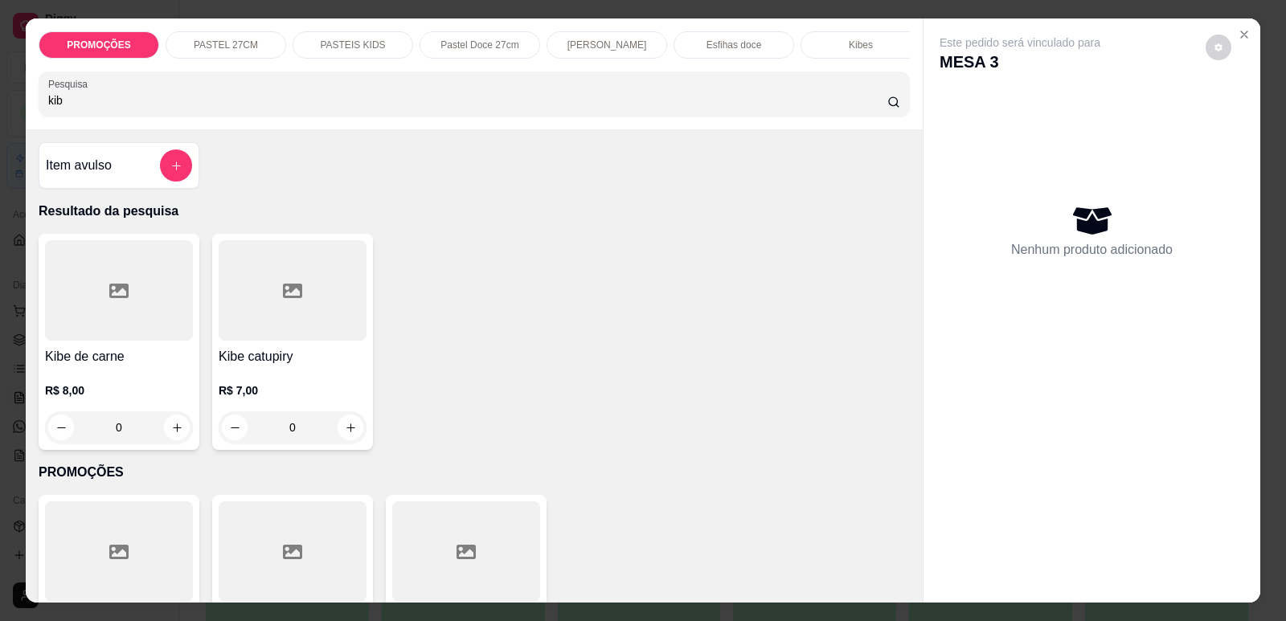
type input "kib"
click at [302, 326] on div at bounding box center [293, 290] width 148 height 100
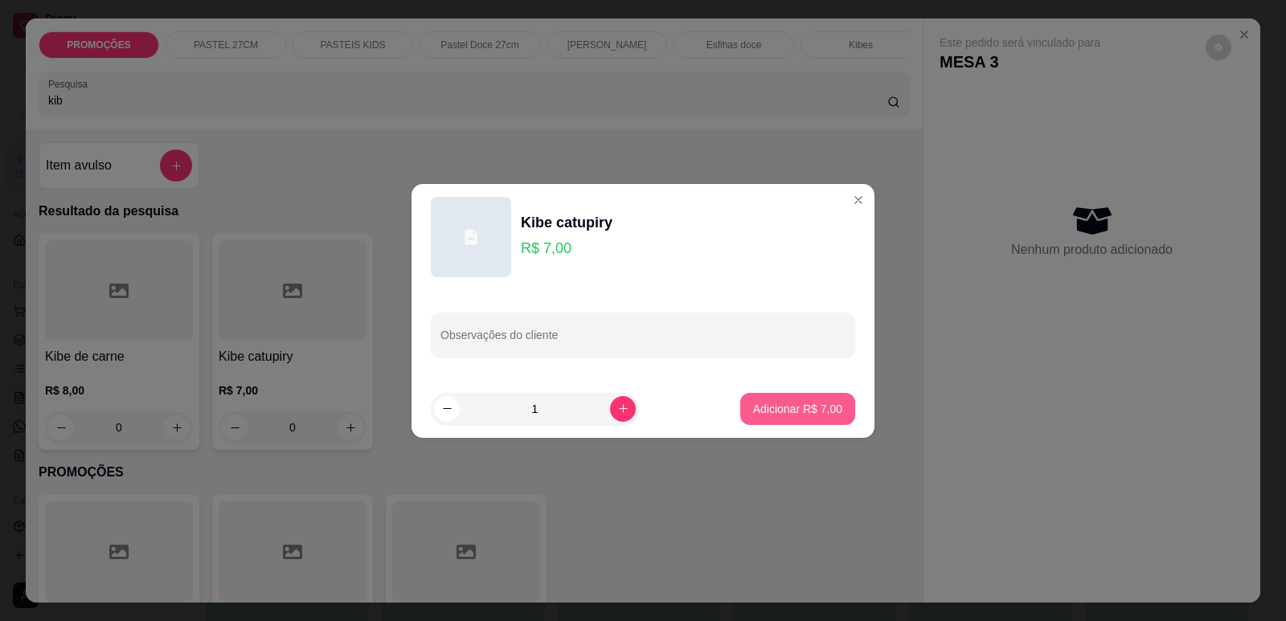
click at [797, 410] on p "Adicionar R$ 7,00" at bounding box center [797, 409] width 89 height 16
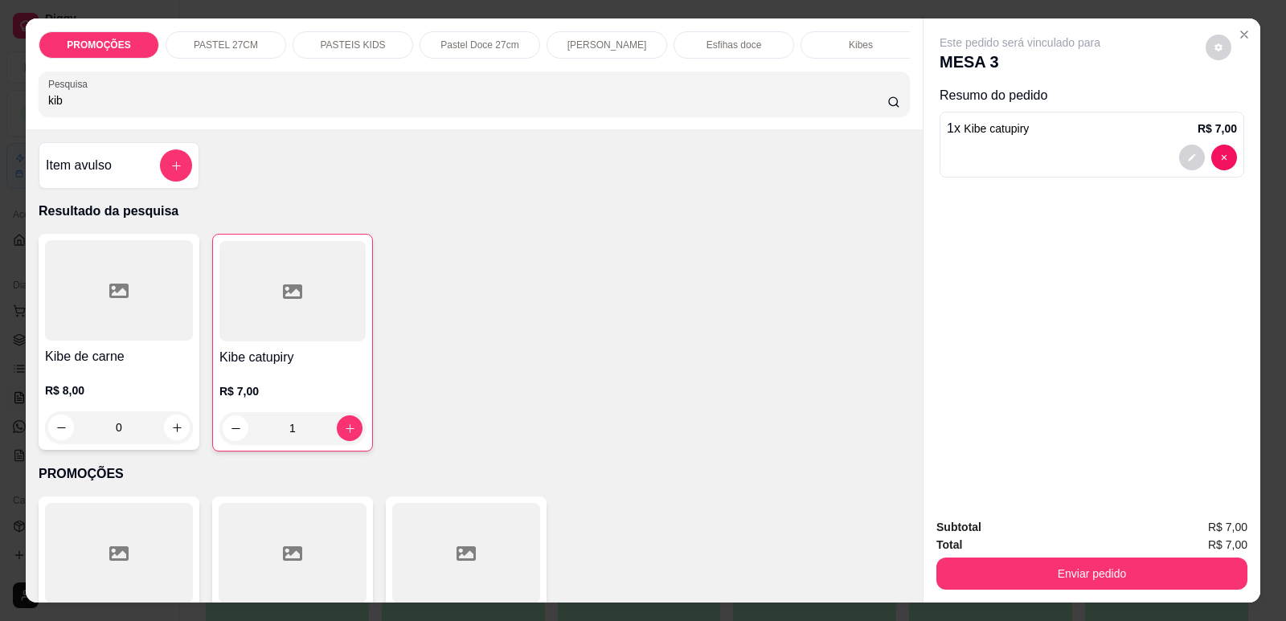
type input "1"
click at [143, 303] on div at bounding box center [119, 290] width 148 height 100
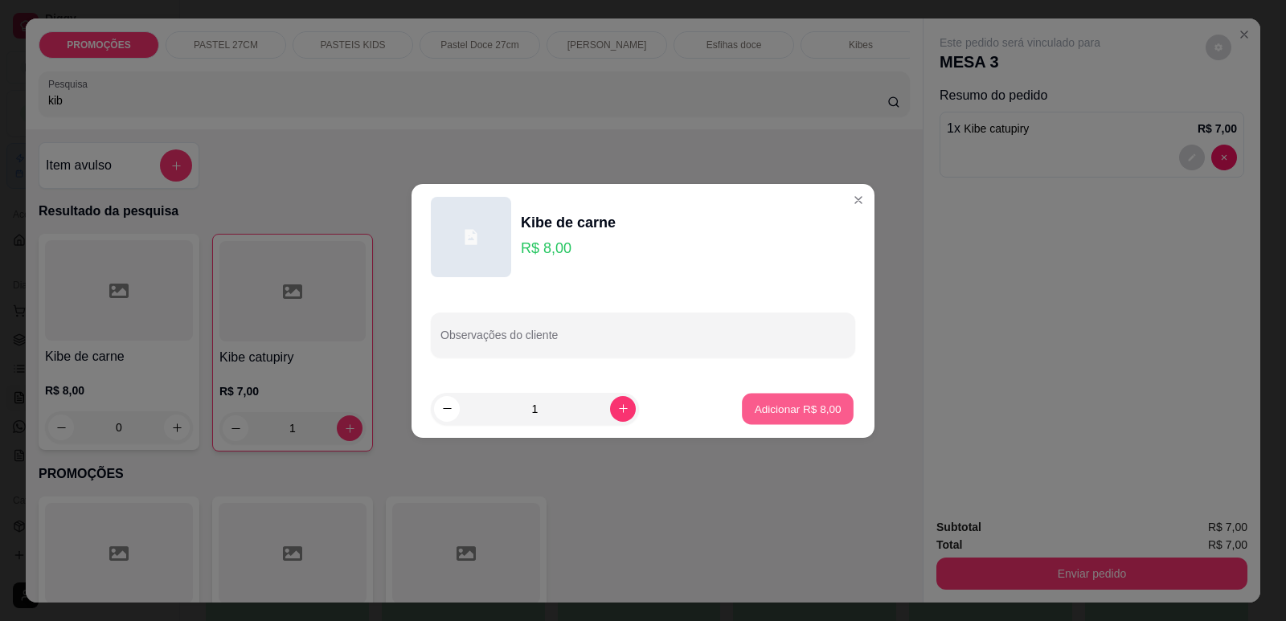
click at [771, 413] on p "Adicionar R$ 8,00" at bounding box center [797, 408] width 87 height 15
type input "1"
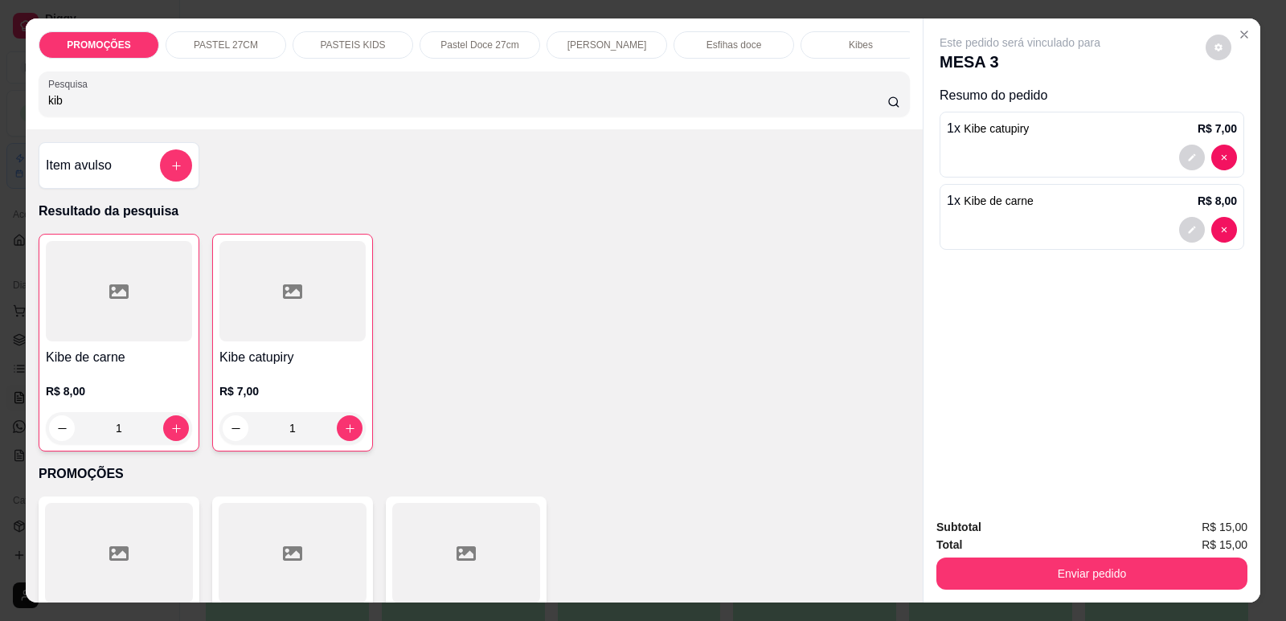
click at [26, 117] on div "PROMOÇÕES PASTEL 27CM PASTEIS KIDS Pastel Doce 27cm Esfihas Salgadas Esfihas do…" at bounding box center [474, 73] width 897 height 111
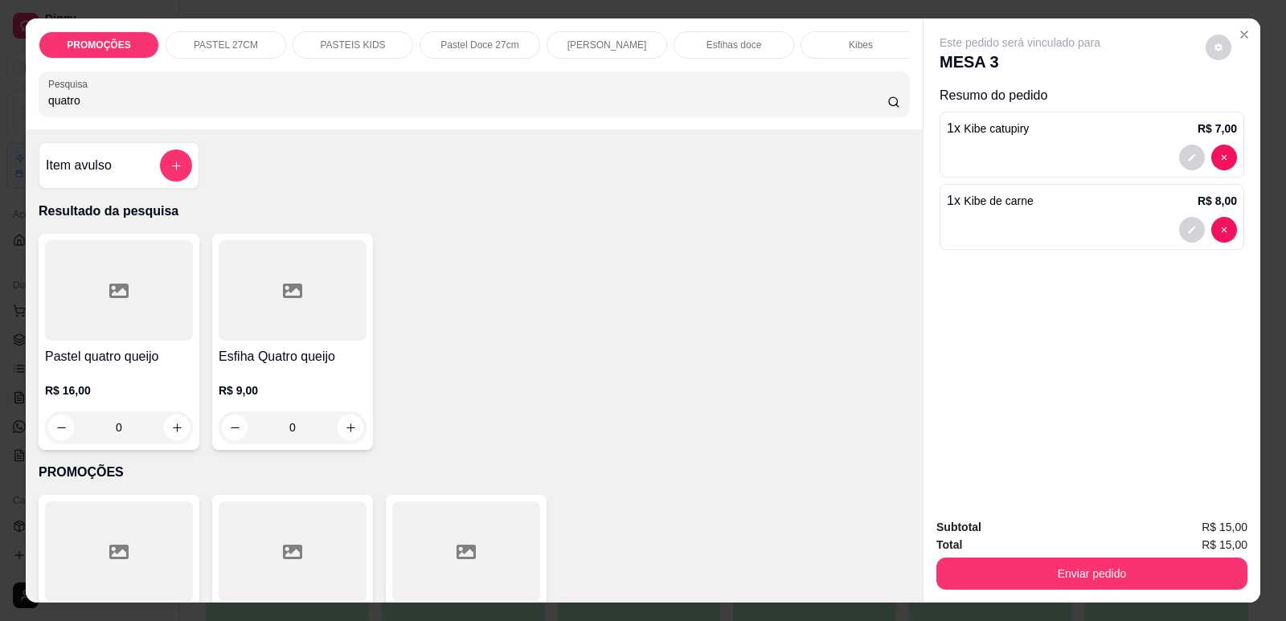
type input "quatro"
click at [274, 334] on div at bounding box center [293, 290] width 148 height 100
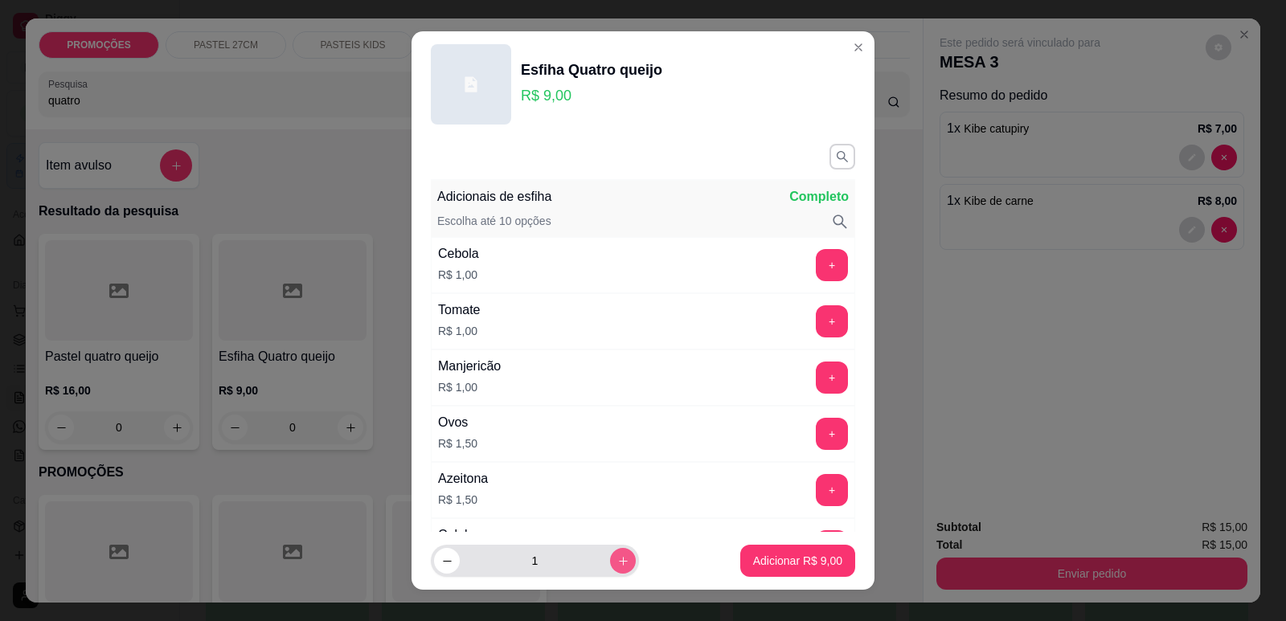
click at [610, 564] on button "increase-product-quantity" at bounding box center [623, 561] width 26 height 26
type input "2"
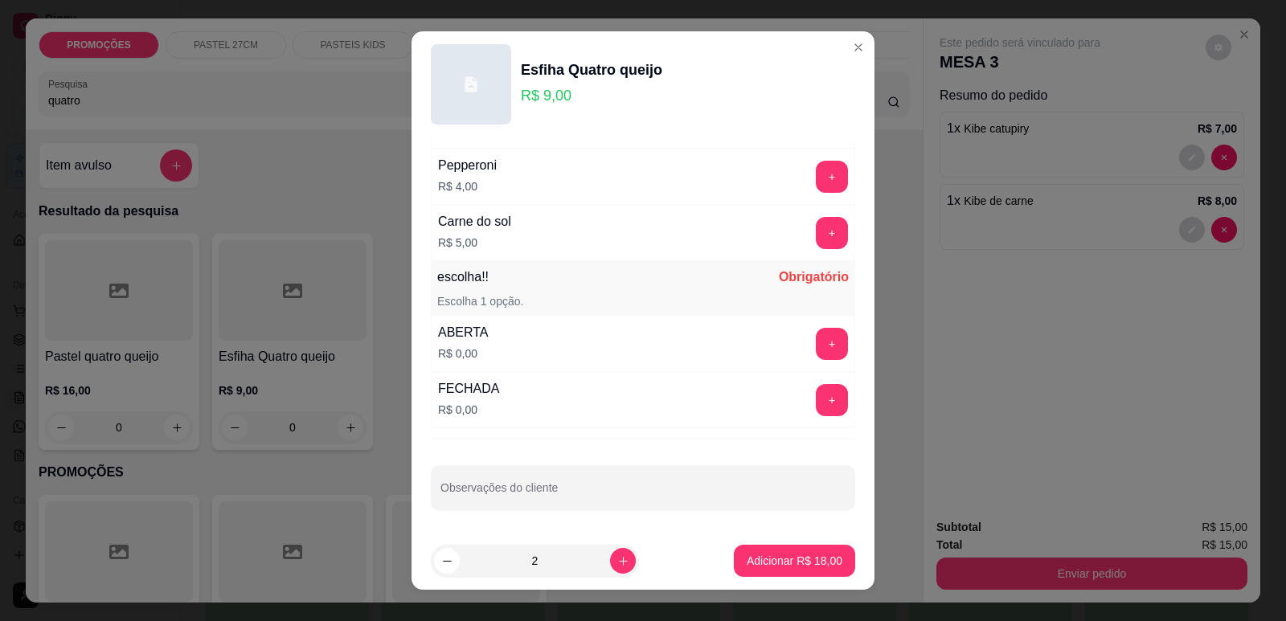
scroll to position [20, 0]
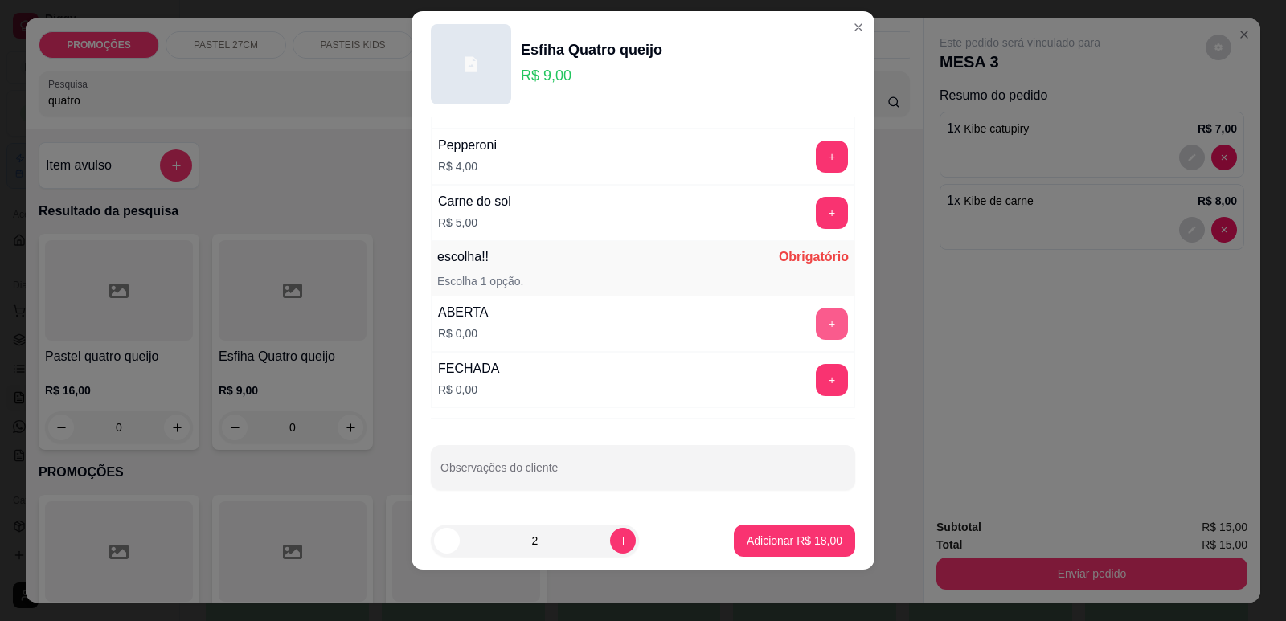
click at [816, 322] on button "+" at bounding box center [832, 324] width 32 height 32
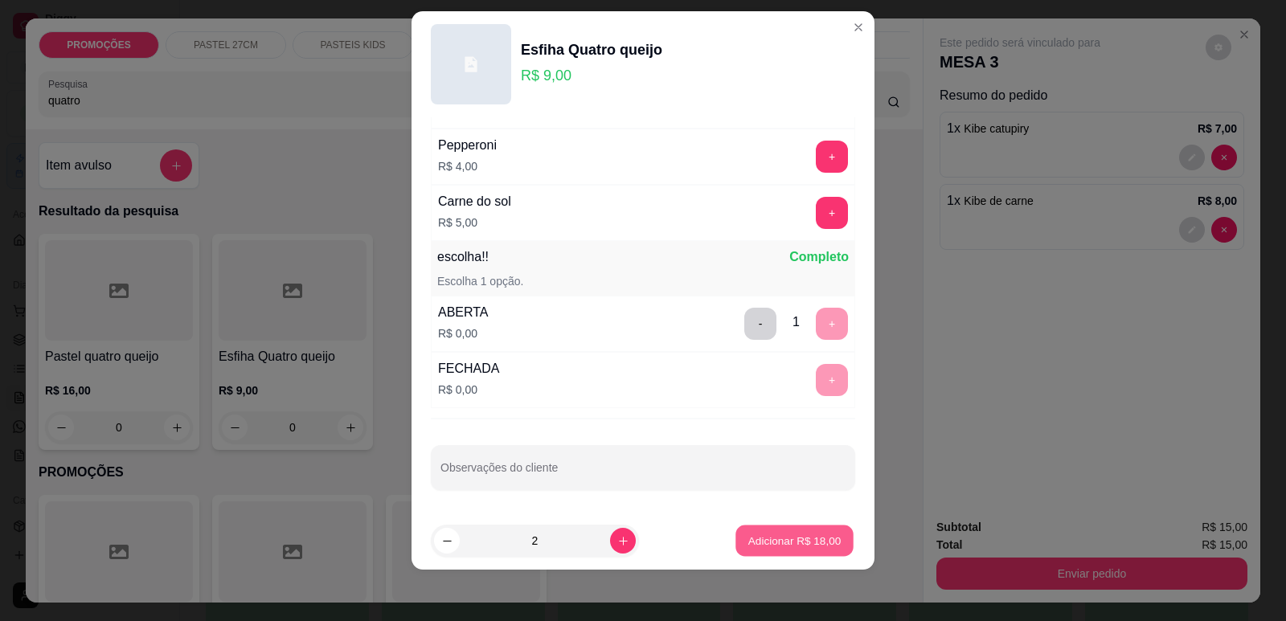
click at [810, 547] on p "Adicionar R$ 18,00" at bounding box center [794, 541] width 93 height 15
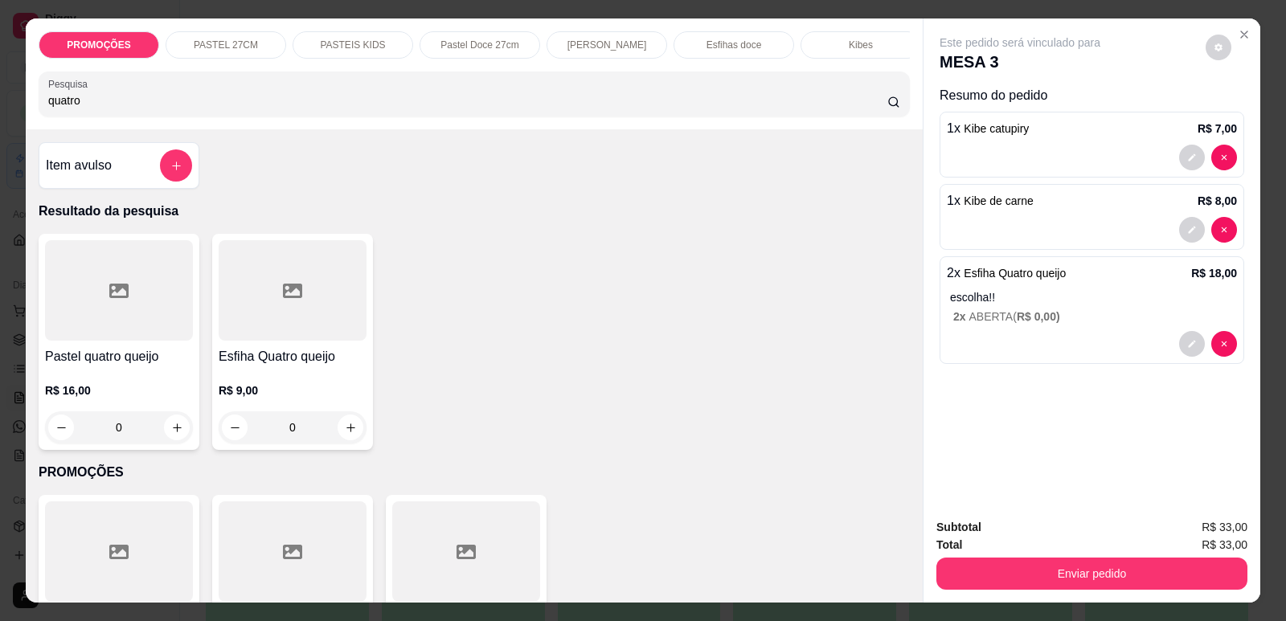
click at [0, 125] on div "PROMOÇÕES PASTEL 27CM PASTEIS KIDS Pastel Doce 27cm Esfihas Salgadas Esfihas do…" at bounding box center [643, 310] width 1286 height 621
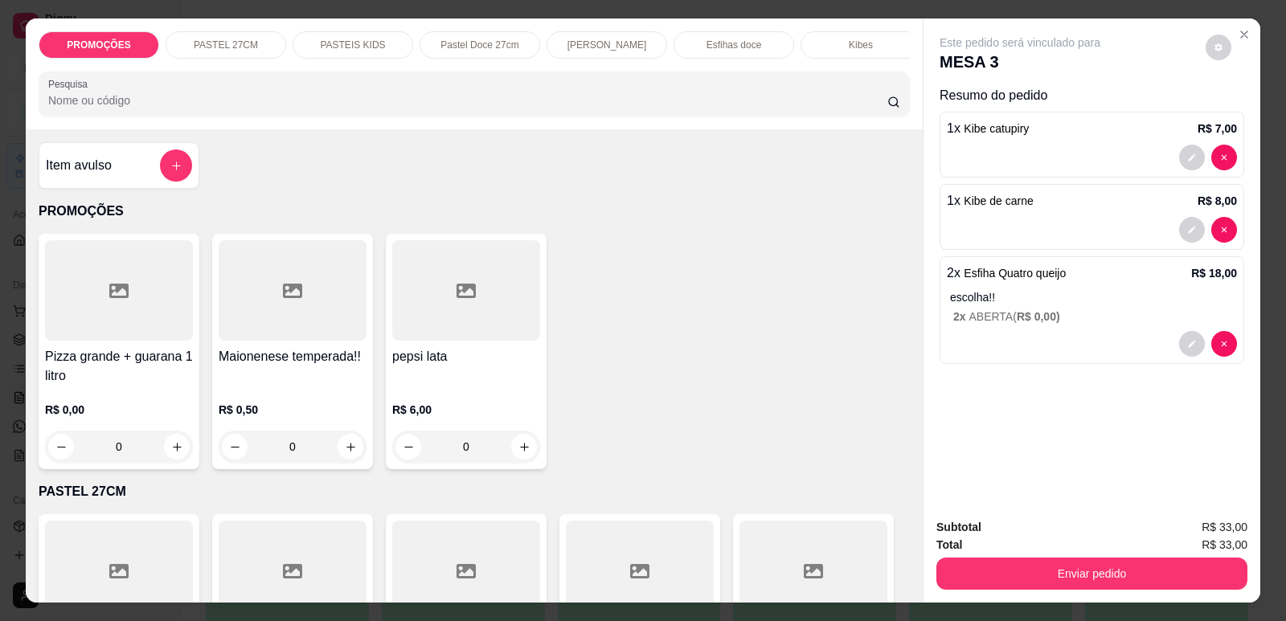
click at [143, 109] on input "Pesquisa" at bounding box center [467, 100] width 839 height 16
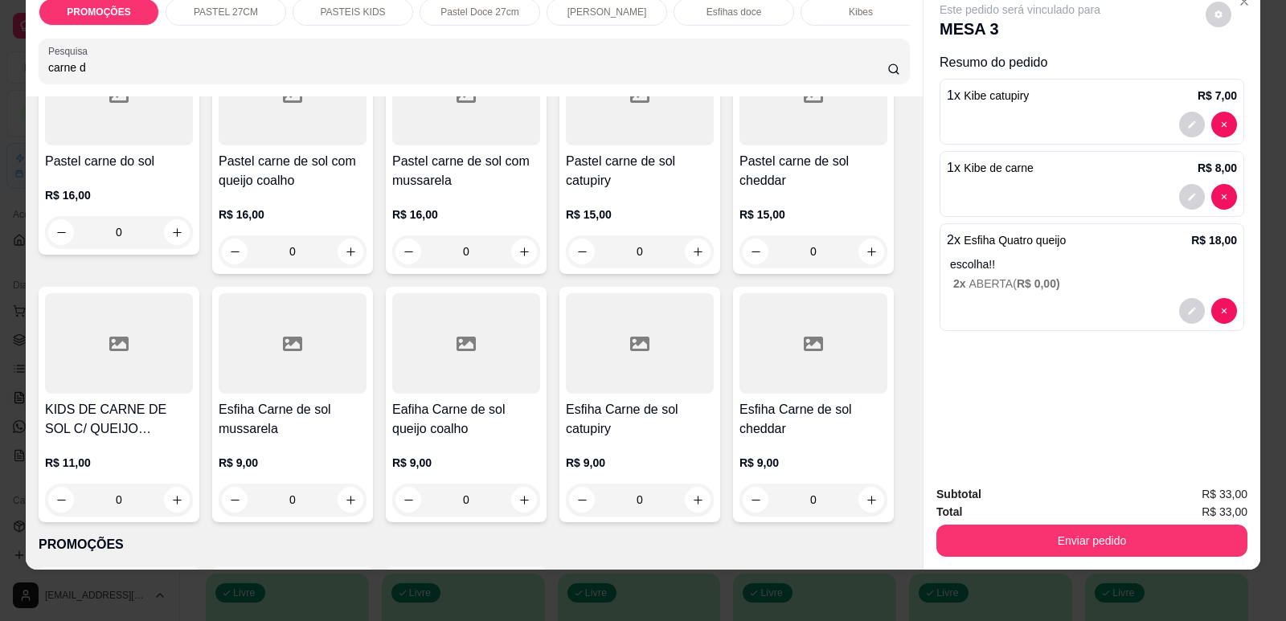
scroll to position [241, 0]
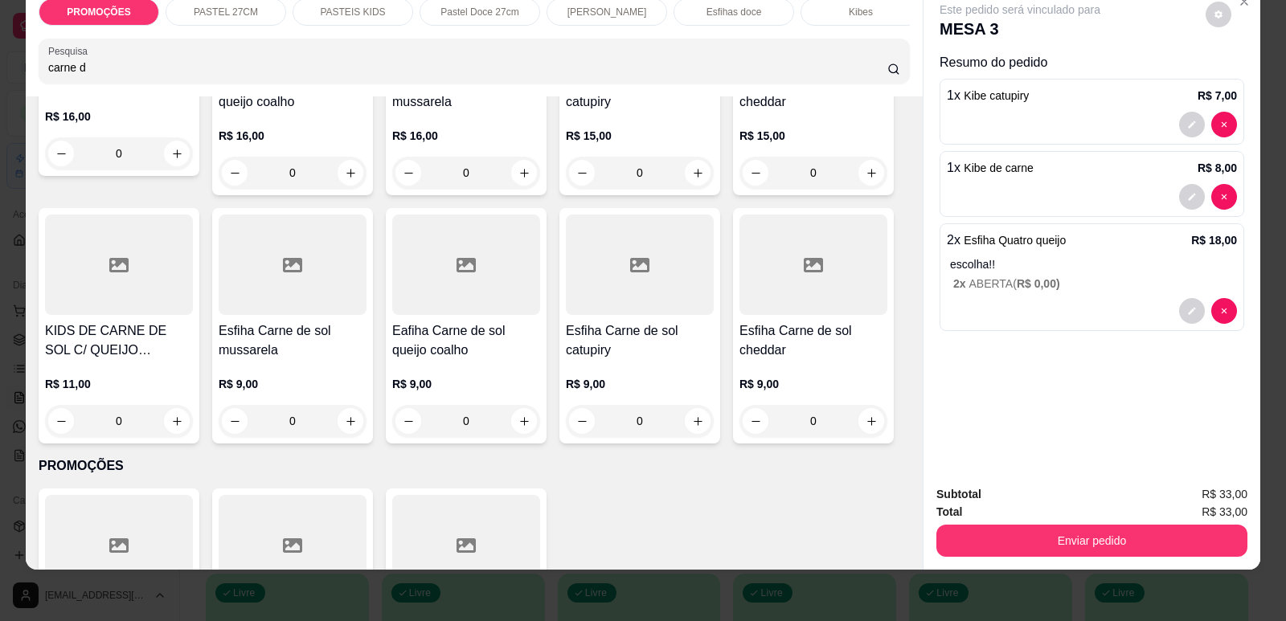
type input "carne d"
click at [624, 289] on div at bounding box center [640, 265] width 148 height 100
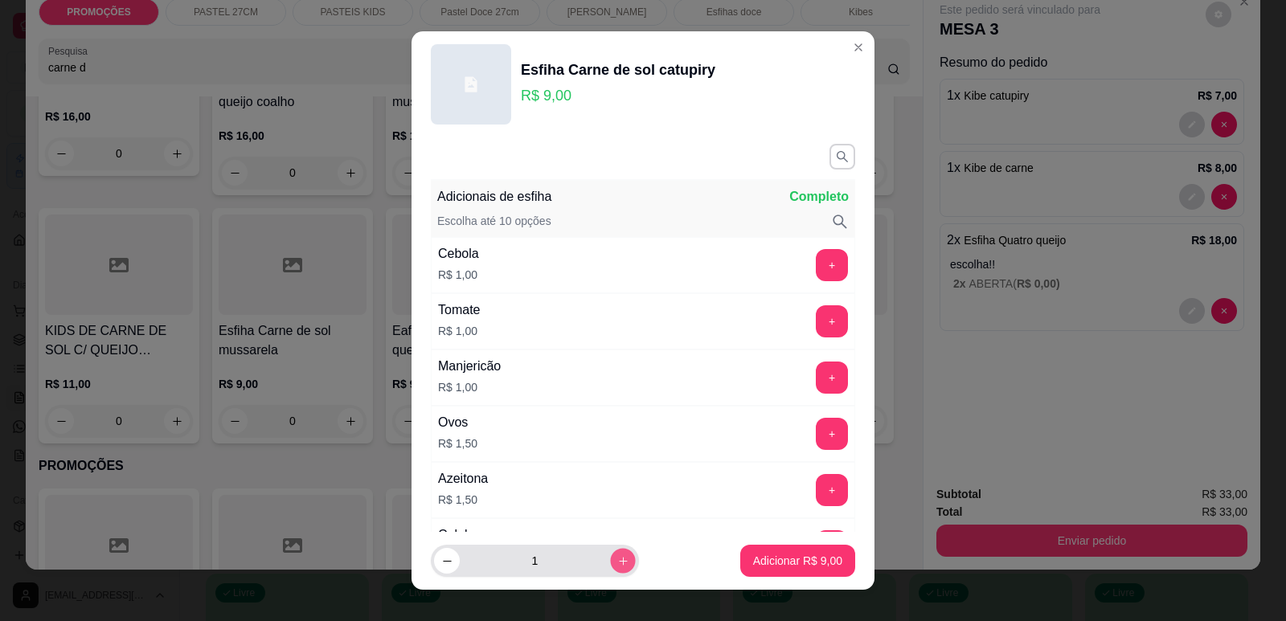
click at [617, 562] on icon "increase-product-quantity" at bounding box center [623, 561] width 12 height 12
type input "2"
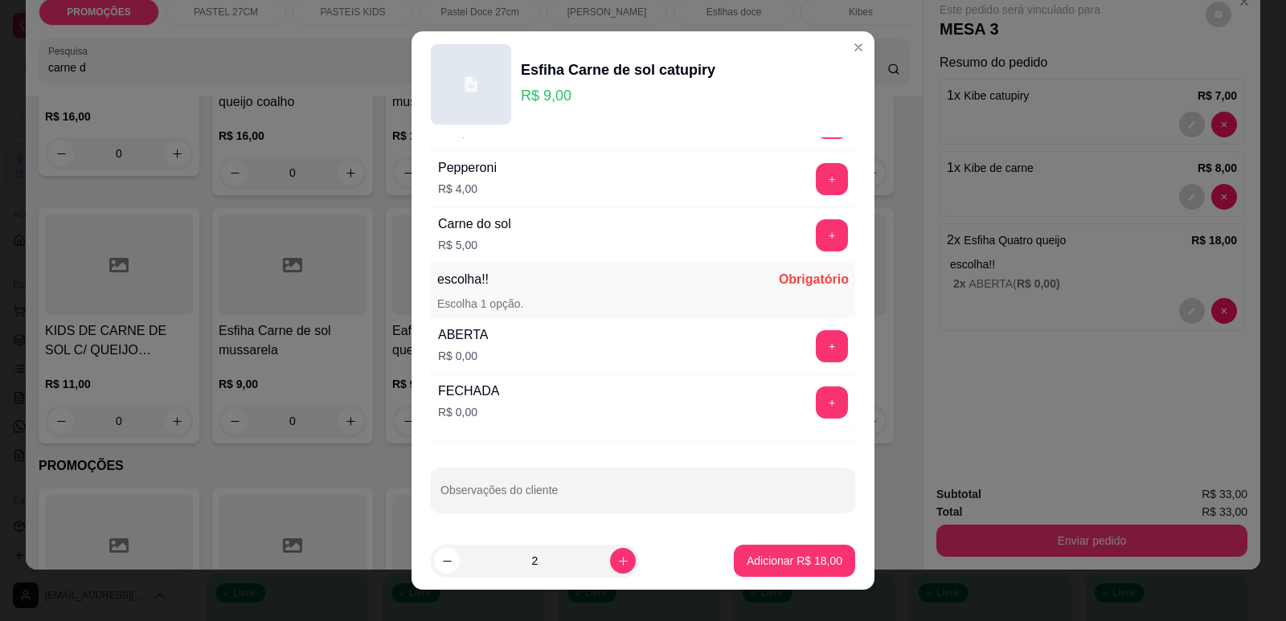
scroll to position [1270, 0]
click at [816, 336] on button "+" at bounding box center [832, 344] width 32 height 32
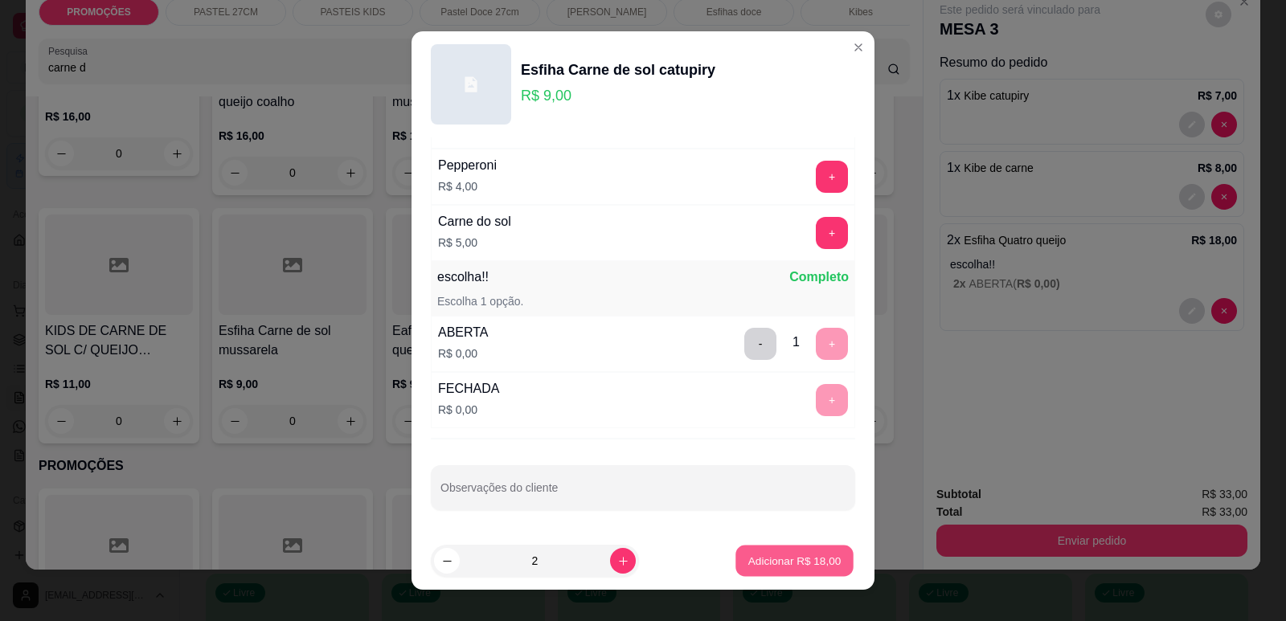
click at [797, 570] on button "Adicionar R$ 18,00" at bounding box center [795, 561] width 118 height 31
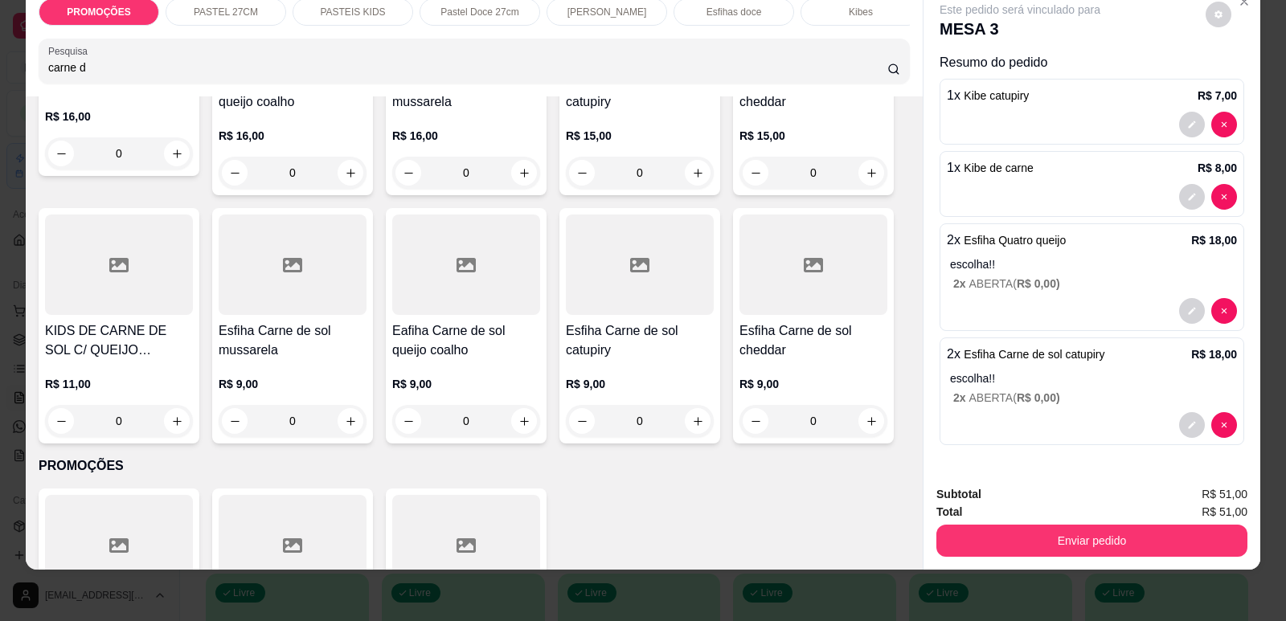
drag, startPoint x: 87, startPoint y: 74, endPoint x: 31, endPoint y: 76, distance: 55.5
click at [31, 76] on div "PROMOÇÕES PASTEL 27CM PASTEIS KIDS Pastel Doce 27cm Esfihas Salgadas Esfihas do…" at bounding box center [474, 41] width 897 height 111
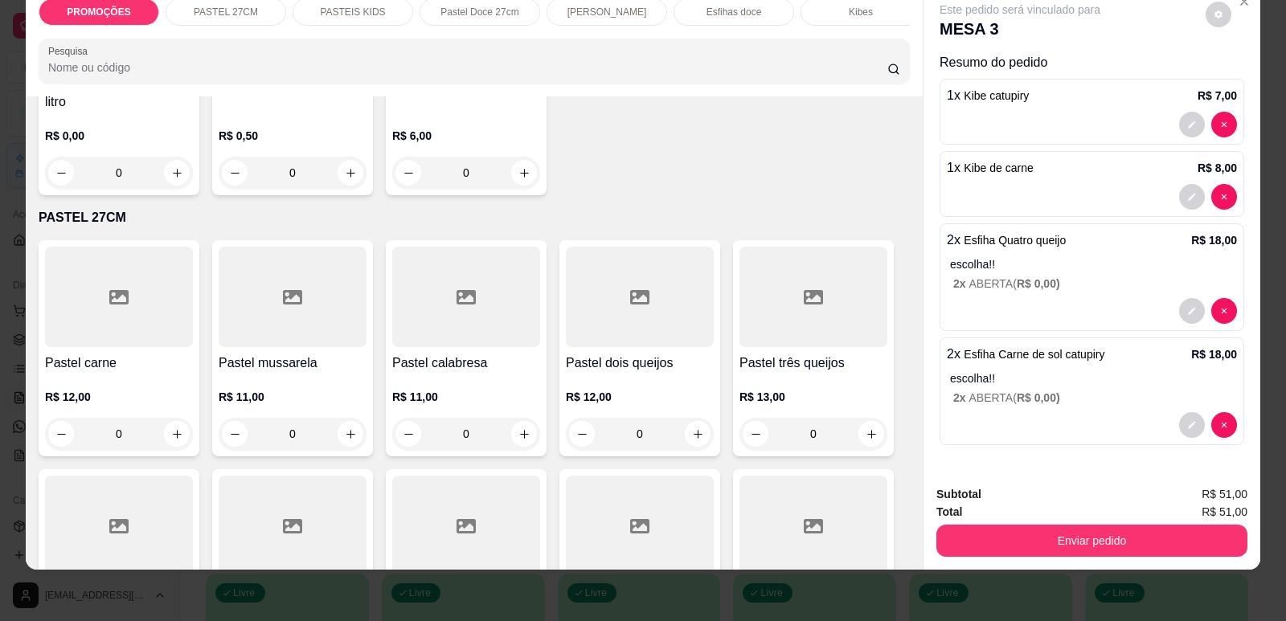
scroll to position [0, 0]
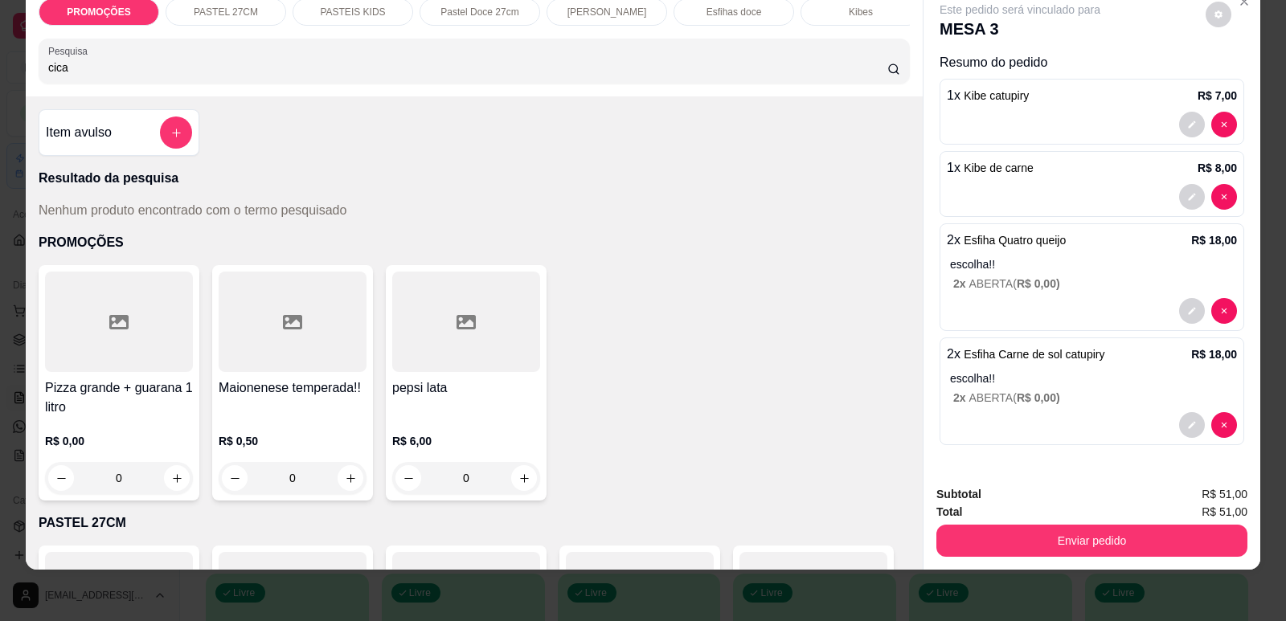
click at [48, 76] on input "cica" at bounding box center [467, 67] width 839 height 16
click at [51, 76] on input "cica" at bounding box center [467, 67] width 839 height 16
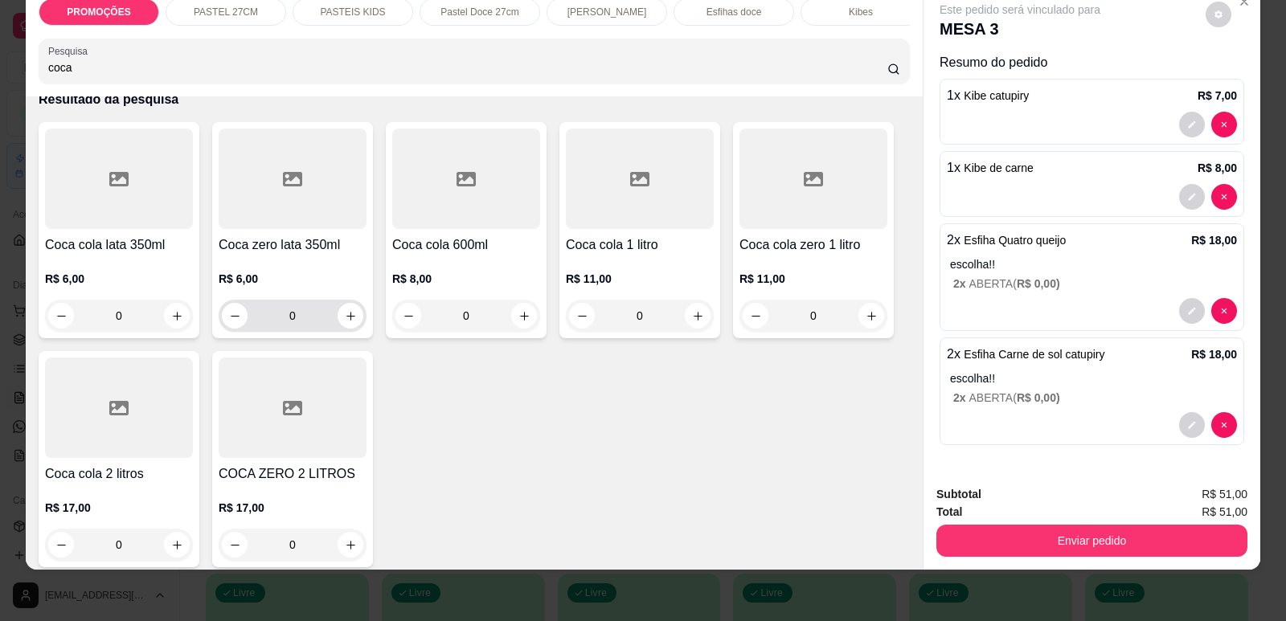
scroll to position [80, 0]
type input "coca"
click at [470, 205] on div at bounding box center [466, 177] width 148 height 100
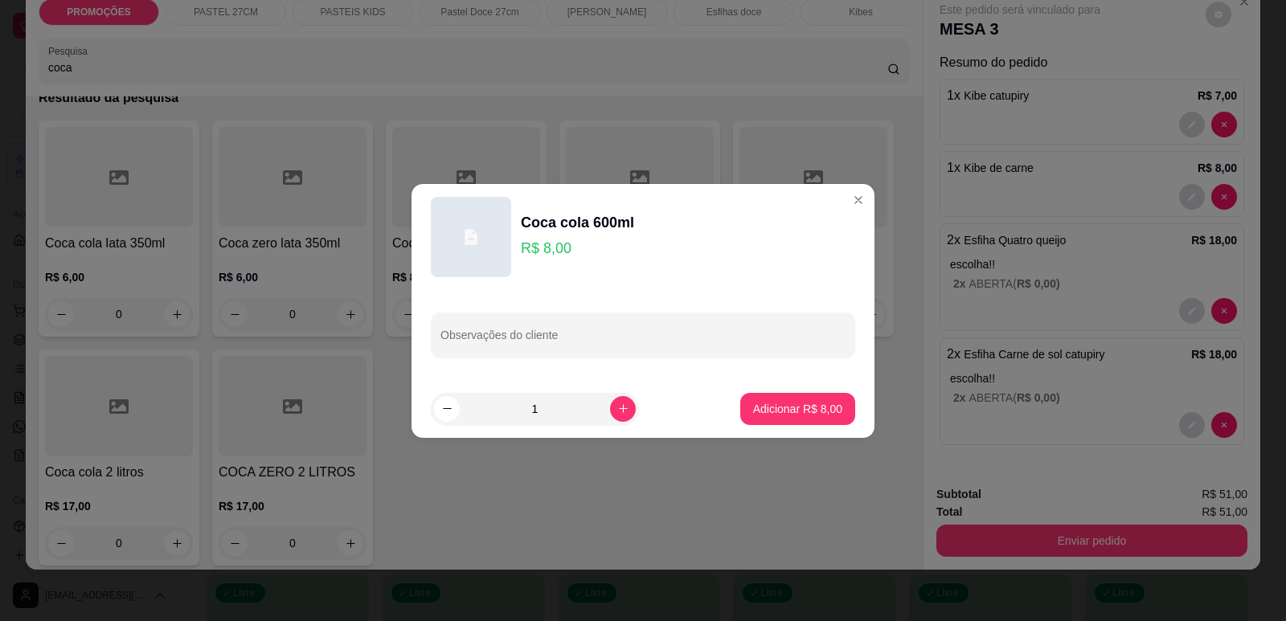
click at [771, 437] on footer "1 Adicionar R$ 8,00" at bounding box center [643, 409] width 463 height 58
click at [775, 419] on button "Adicionar R$ 8,00" at bounding box center [798, 408] width 112 height 31
type input "1"
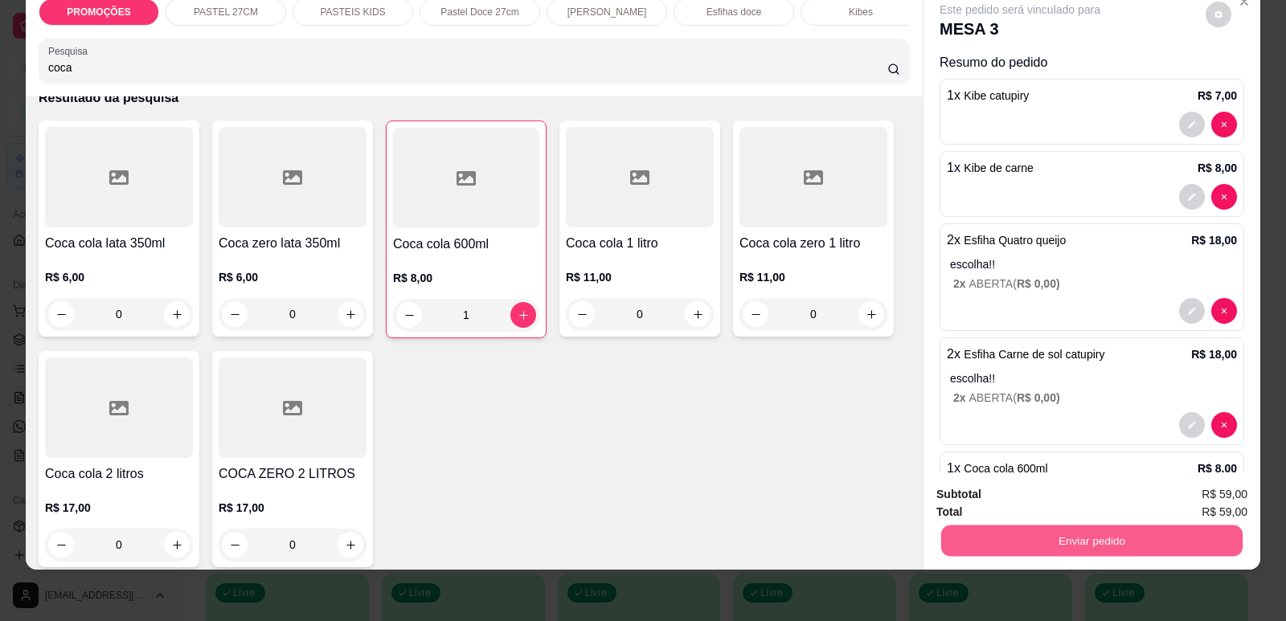
click at [1027, 535] on button "Enviar pedido" at bounding box center [1091, 540] width 301 height 31
click at [1227, 494] on button "Enviar pedido" at bounding box center [1206, 501] width 91 height 31
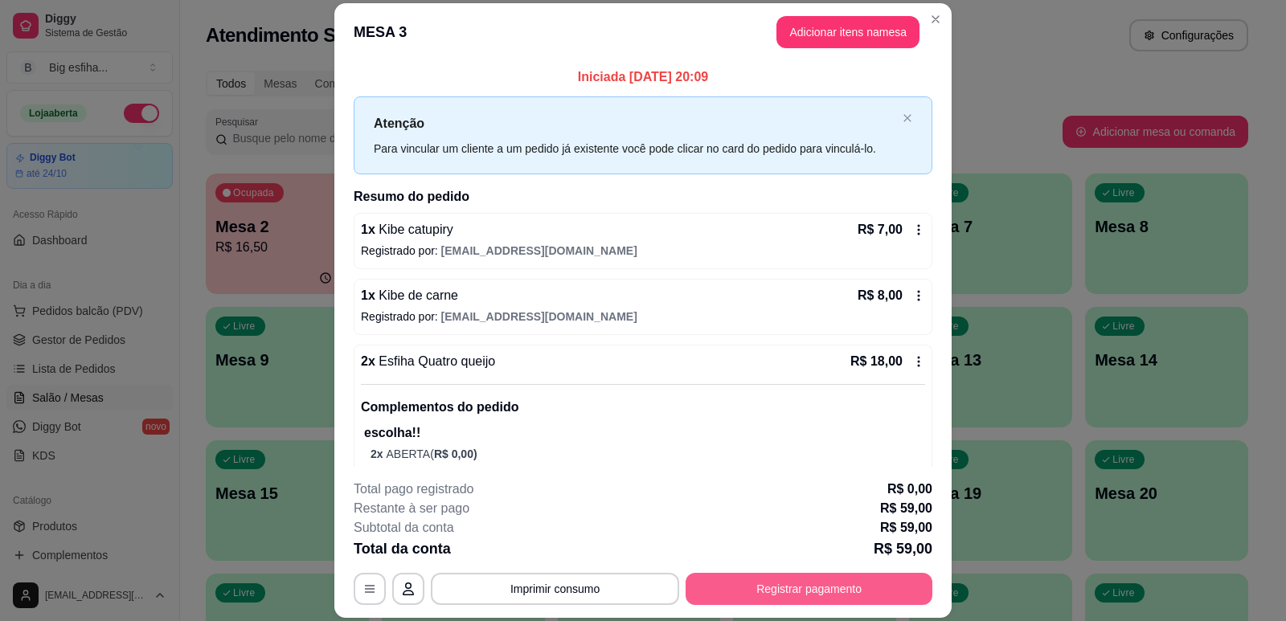
click at [830, 596] on button "Registrar pagamento" at bounding box center [809, 589] width 247 height 32
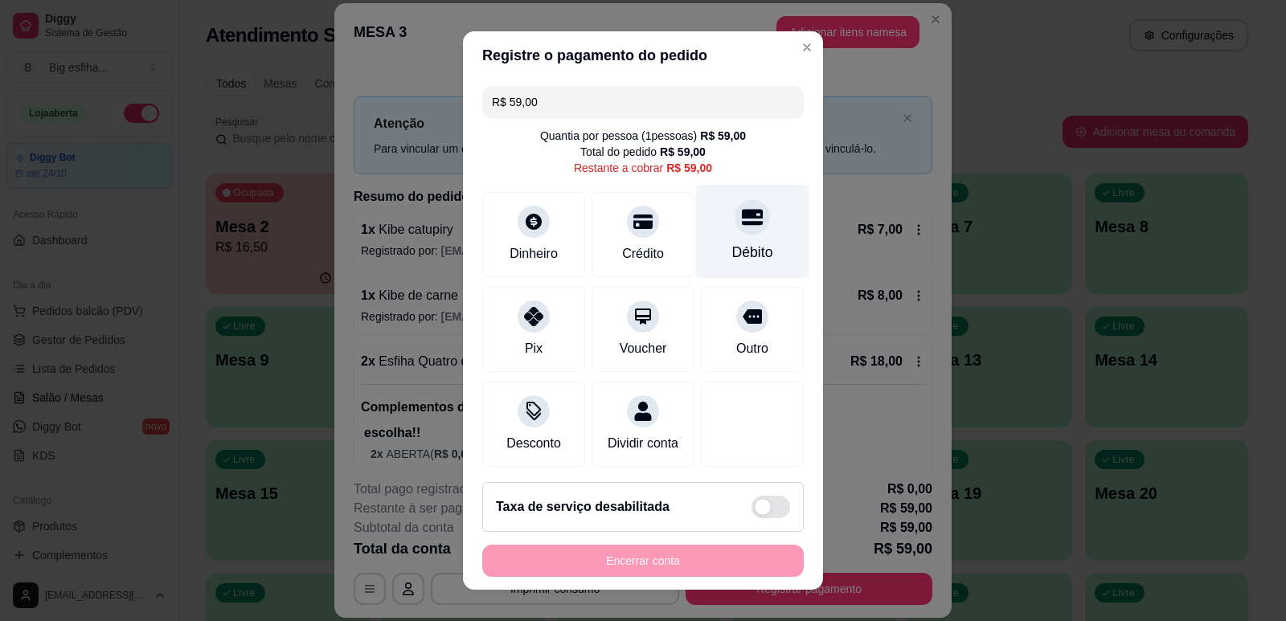
click at [696, 230] on div "Débito" at bounding box center [752, 231] width 113 height 94
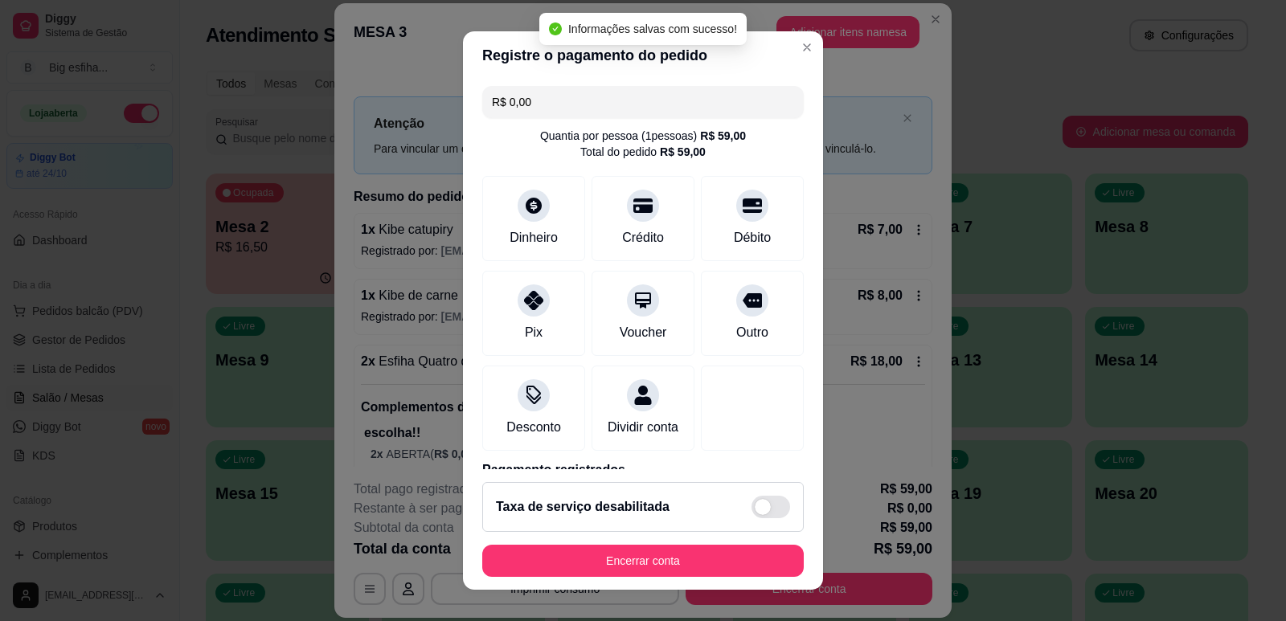
type input "R$ 0,00"
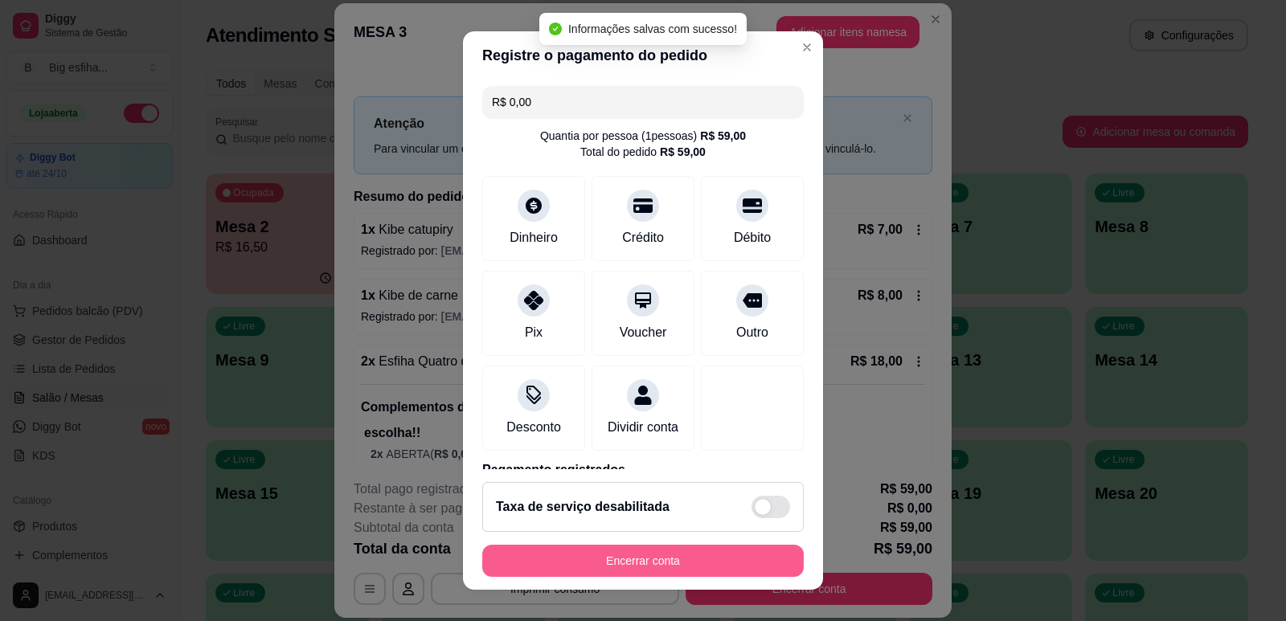
click at [674, 572] on button "Encerrar conta" at bounding box center [643, 561] width 322 height 32
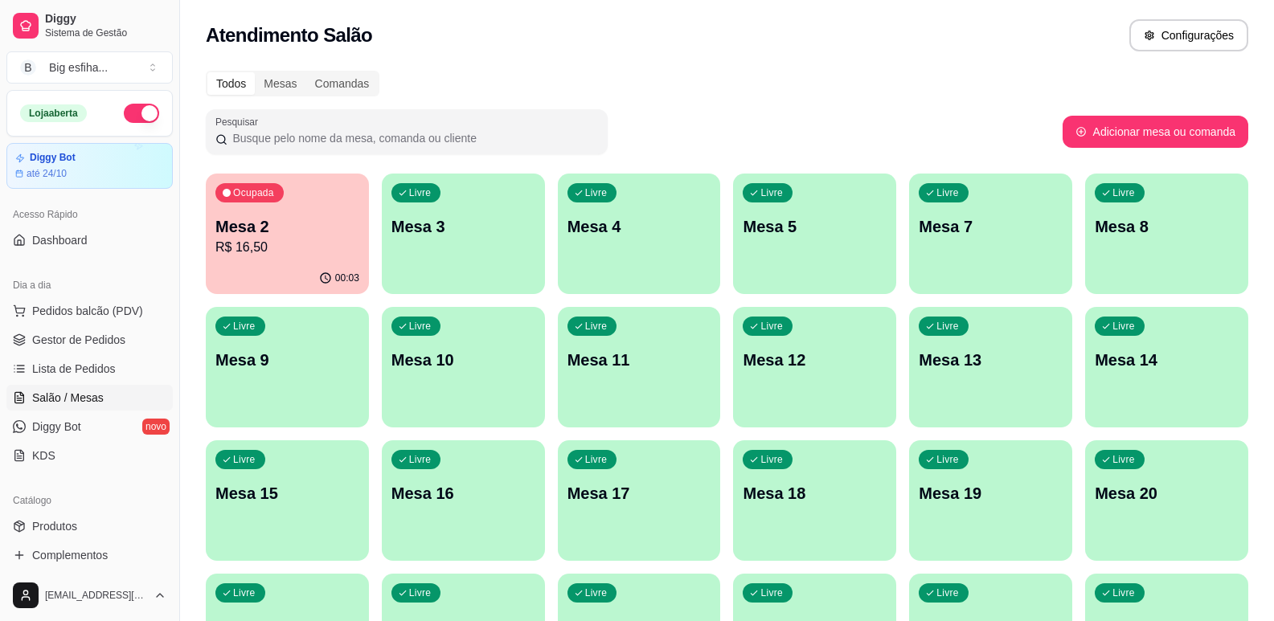
click at [302, 207] on div "Ocupada Mesa 2 R$ 16,50" at bounding box center [287, 218] width 163 height 89
click at [309, 269] on div "00:04" at bounding box center [287, 277] width 158 height 31
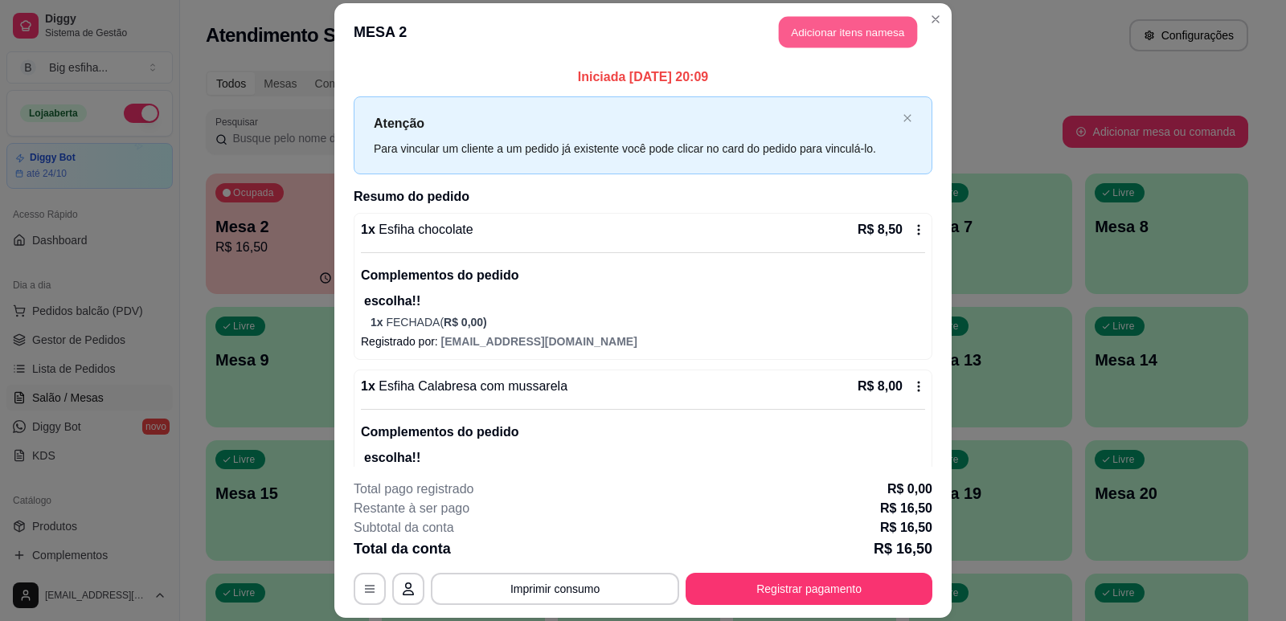
click at [837, 40] on button "Adicionar itens na mesa" at bounding box center [848, 31] width 138 height 31
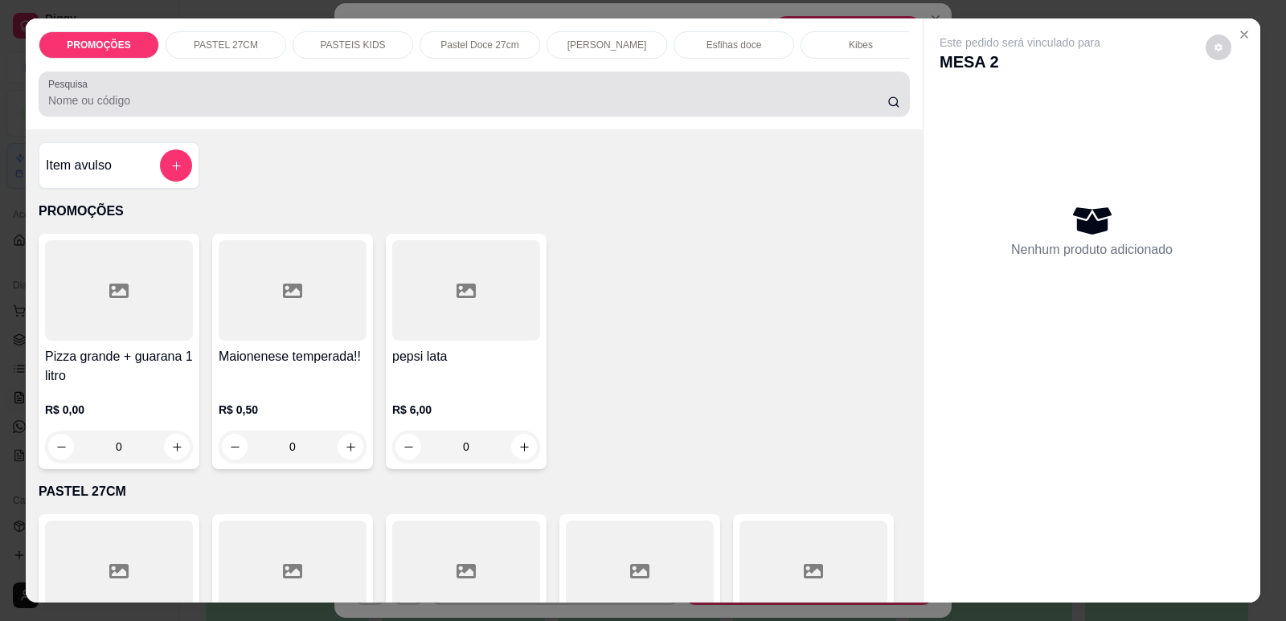
click at [518, 108] on input "Pesquisa" at bounding box center [467, 100] width 839 height 16
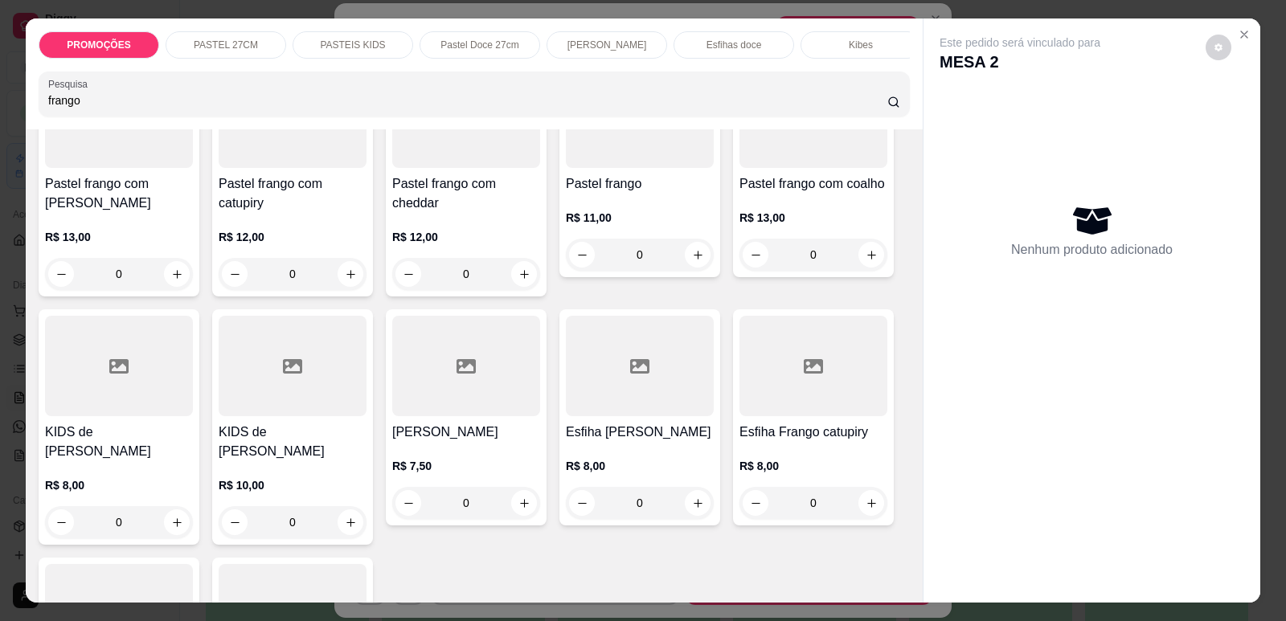
scroll to position [241, 0]
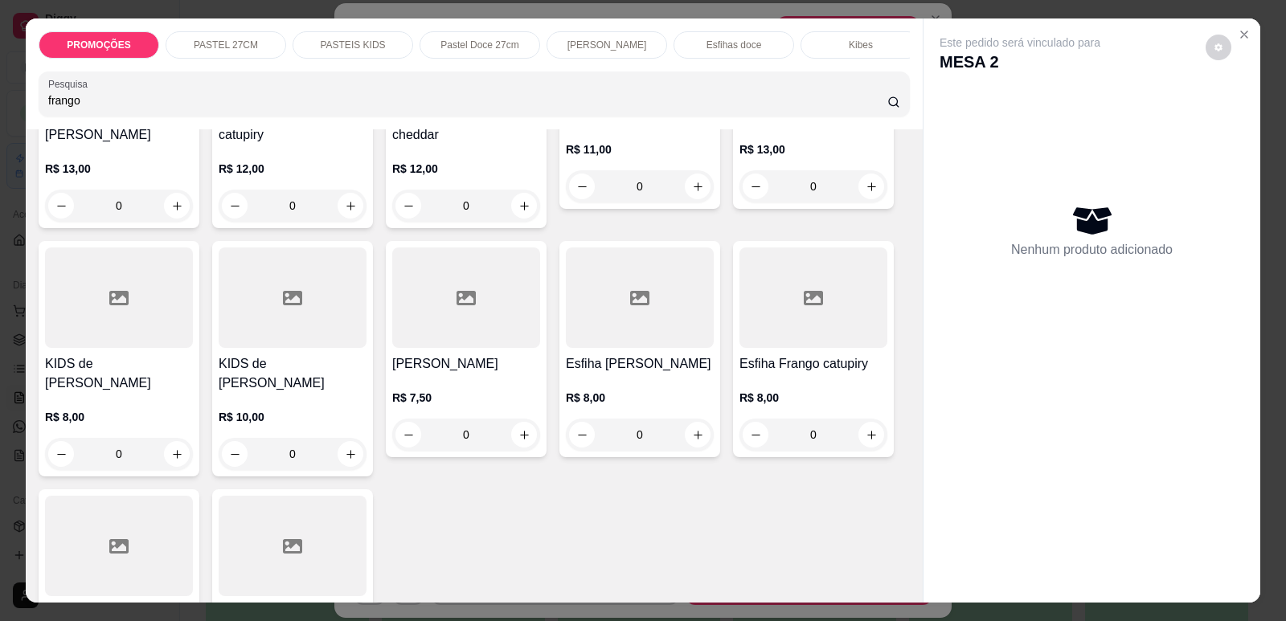
type input "frango"
click at [670, 344] on div at bounding box center [640, 298] width 148 height 100
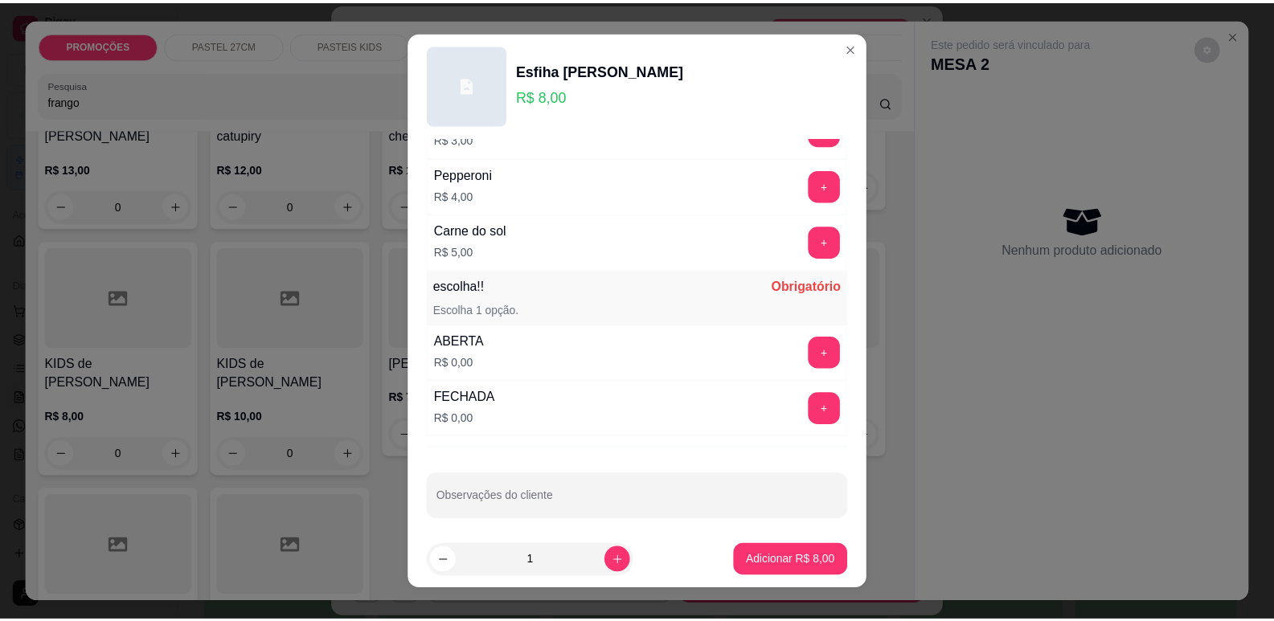
scroll to position [1270, 0]
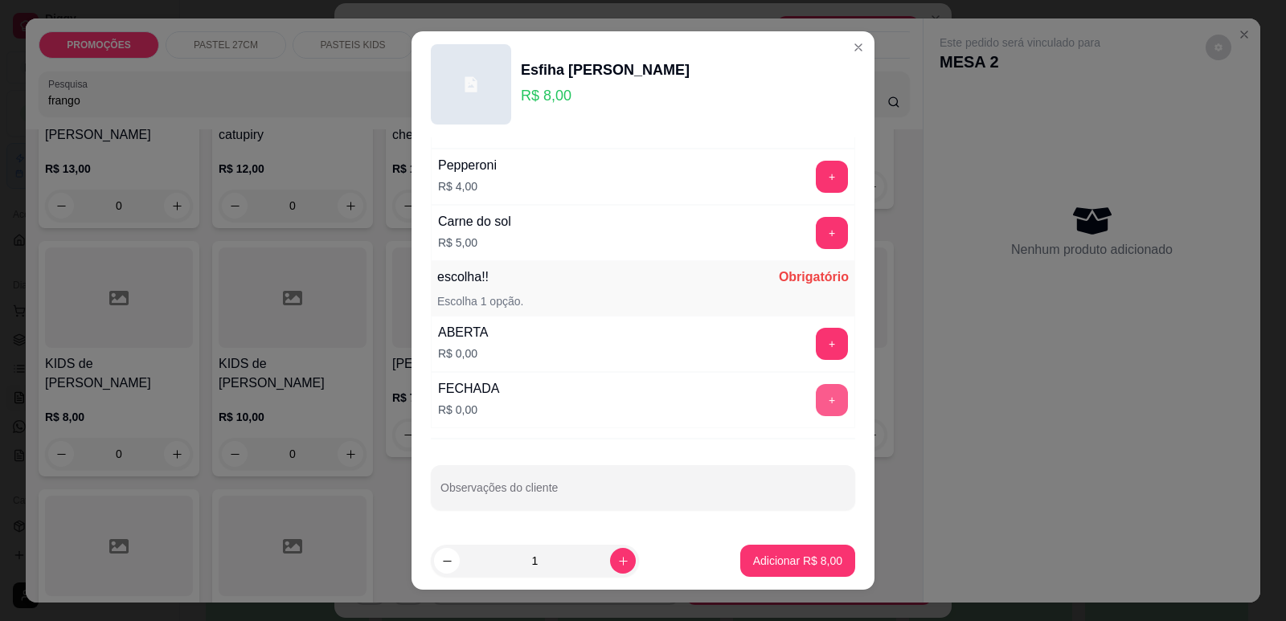
click at [816, 398] on button "+" at bounding box center [832, 400] width 32 height 32
click at [781, 559] on p "Adicionar R$ 8,00" at bounding box center [797, 561] width 89 height 16
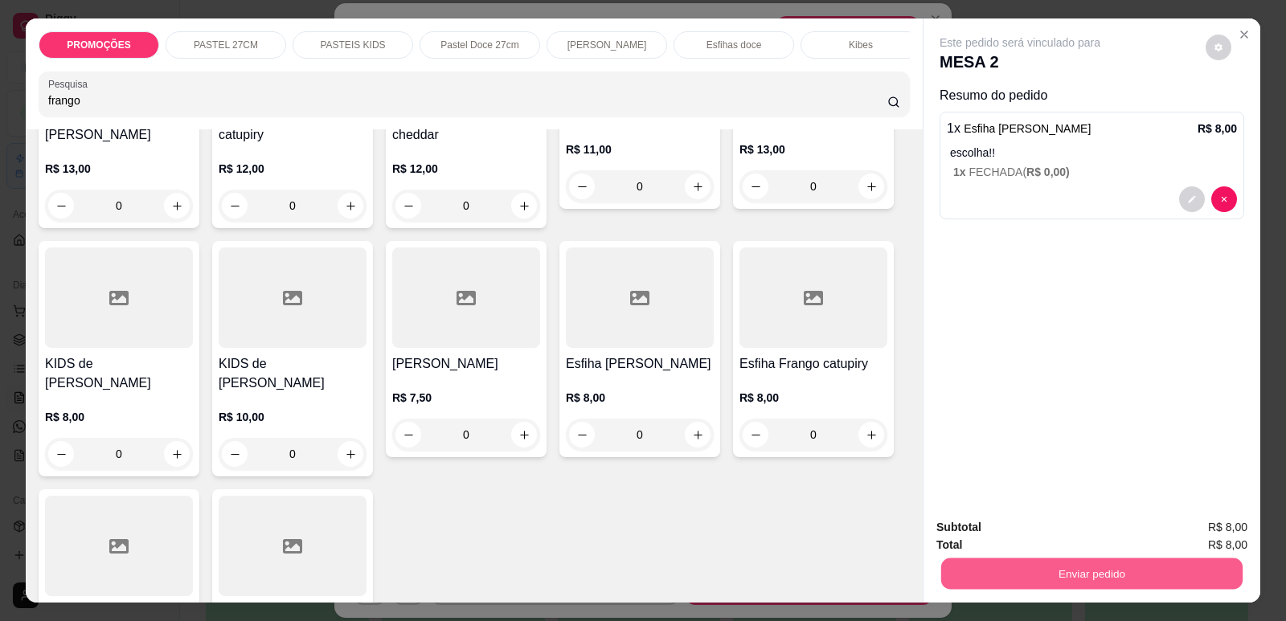
click at [1042, 562] on button "Enviar pedido" at bounding box center [1091, 573] width 301 height 31
click at [1172, 531] on button "Enviar pedido" at bounding box center [1206, 534] width 91 height 31
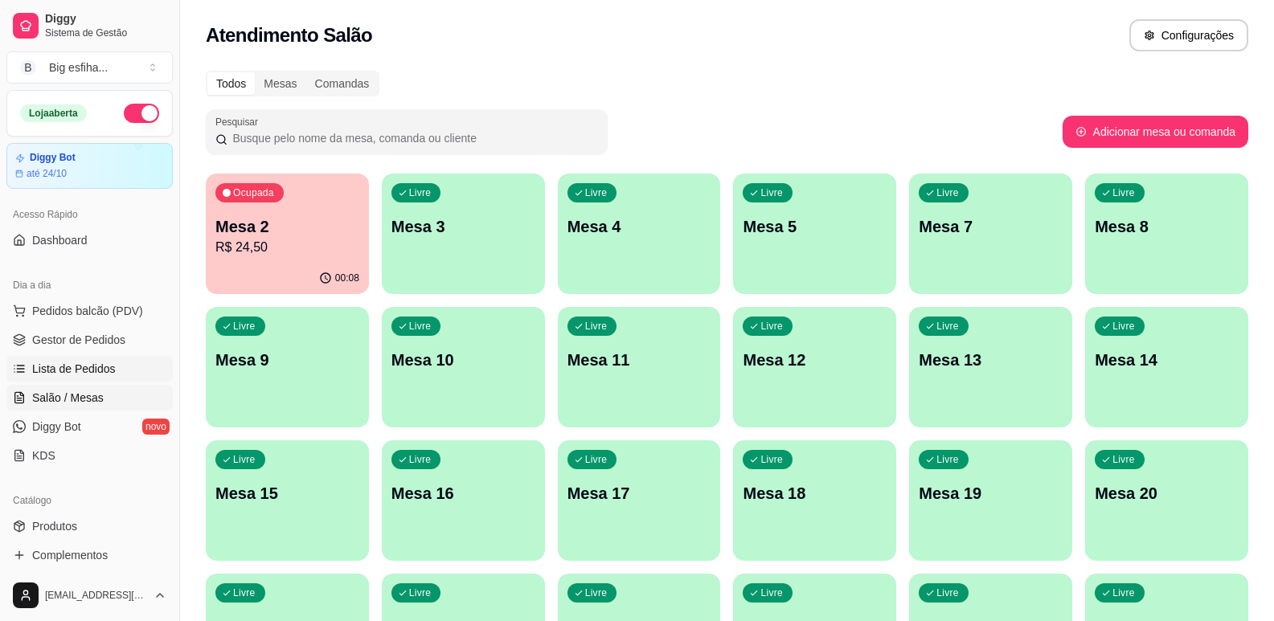
click at [113, 362] on link "Lista de Pedidos" at bounding box center [89, 369] width 166 height 26
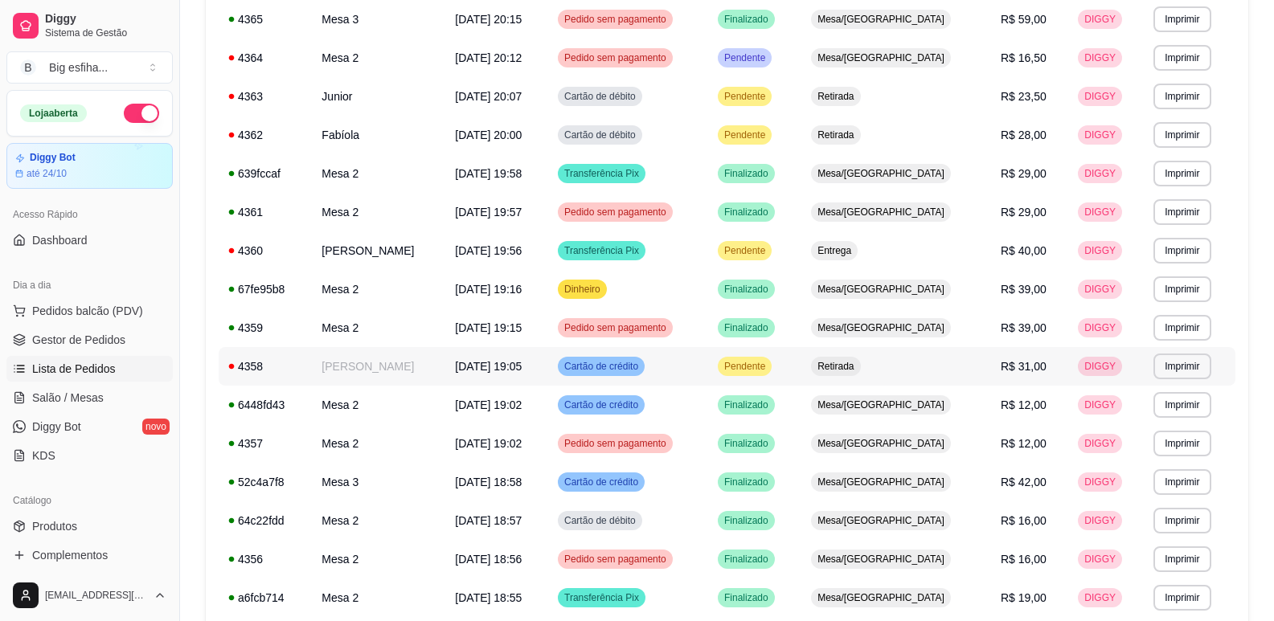
scroll to position [322, 0]
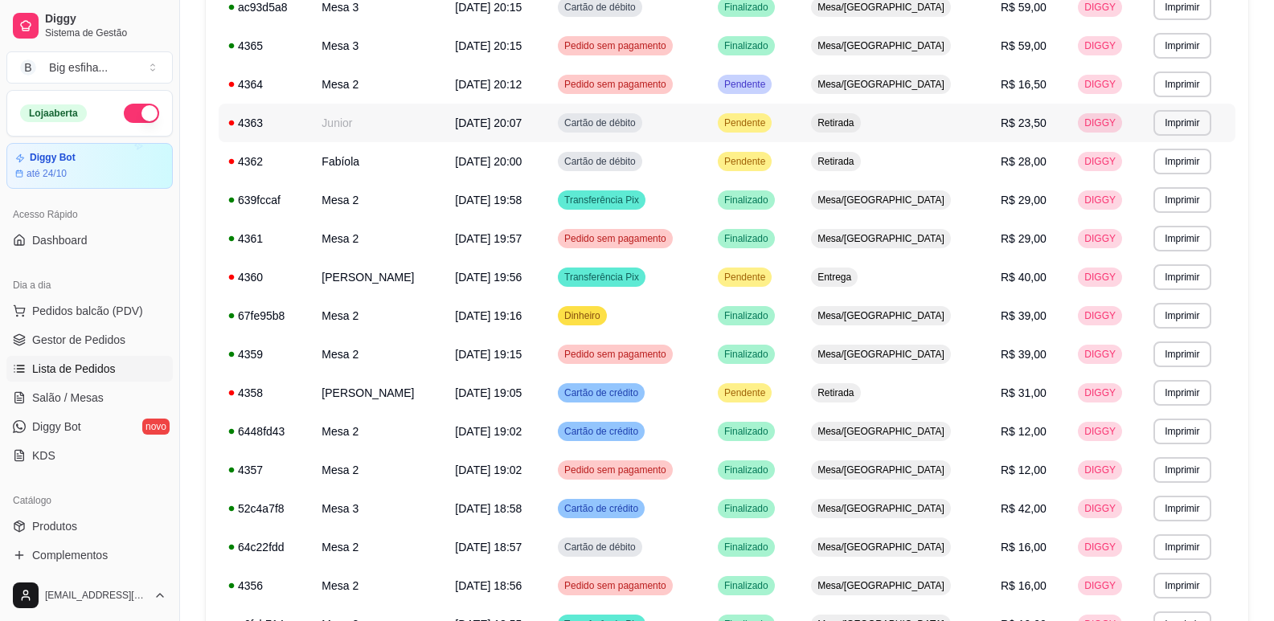
click at [387, 121] on td "Junior" at bounding box center [378, 123] width 133 height 39
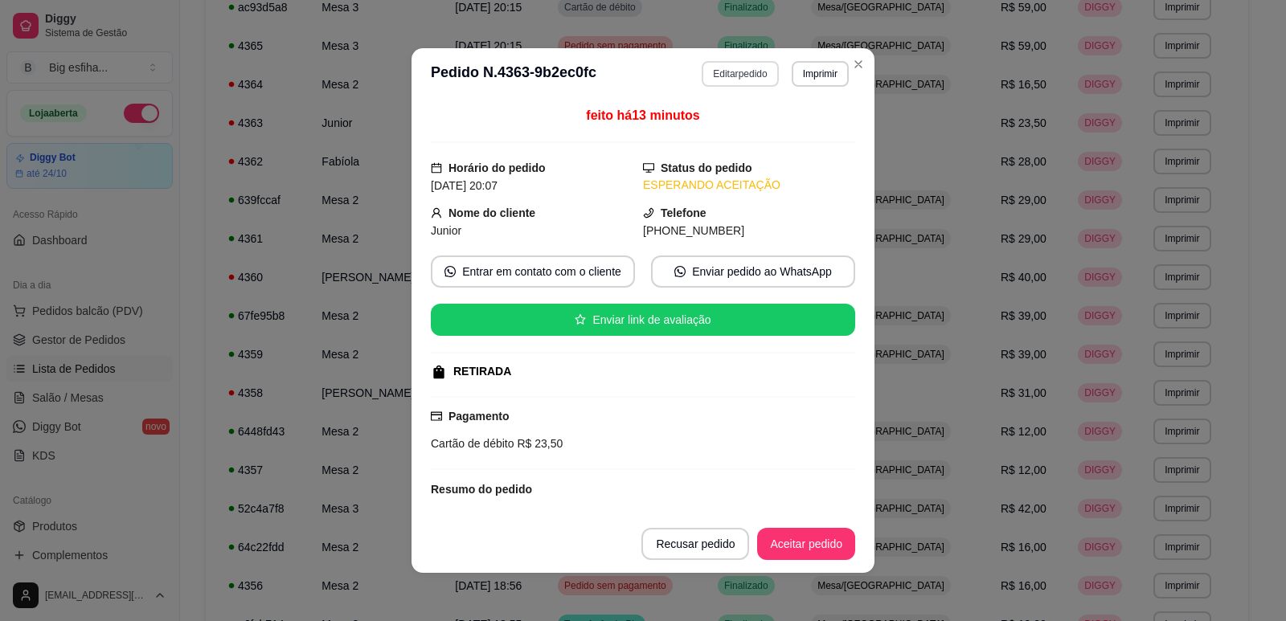
click at [723, 79] on button "Editar pedido" at bounding box center [740, 74] width 76 height 26
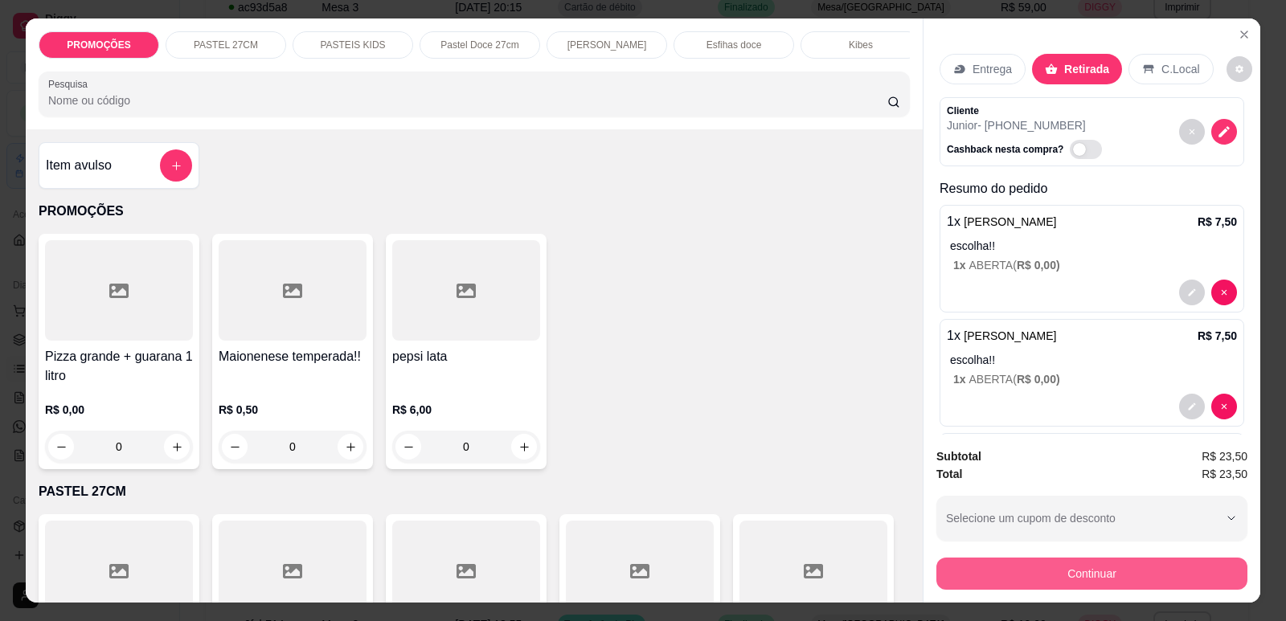
click at [998, 572] on button "Continuar" at bounding box center [1092, 574] width 311 height 32
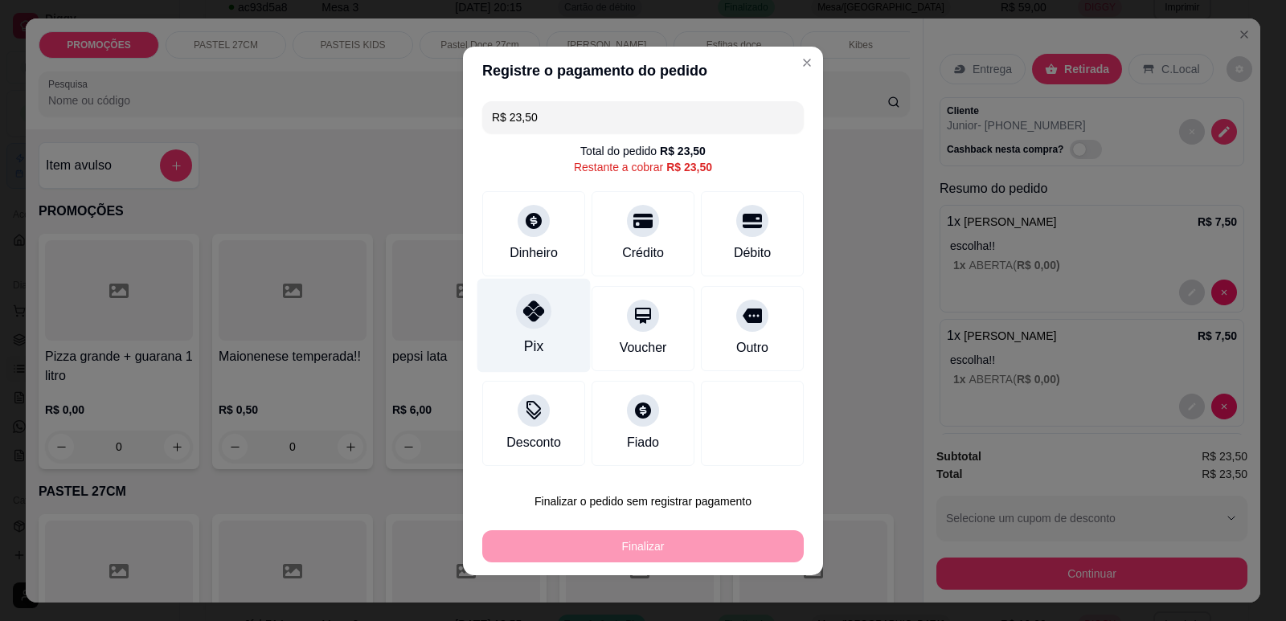
click at [529, 325] on div at bounding box center [533, 310] width 35 height 35
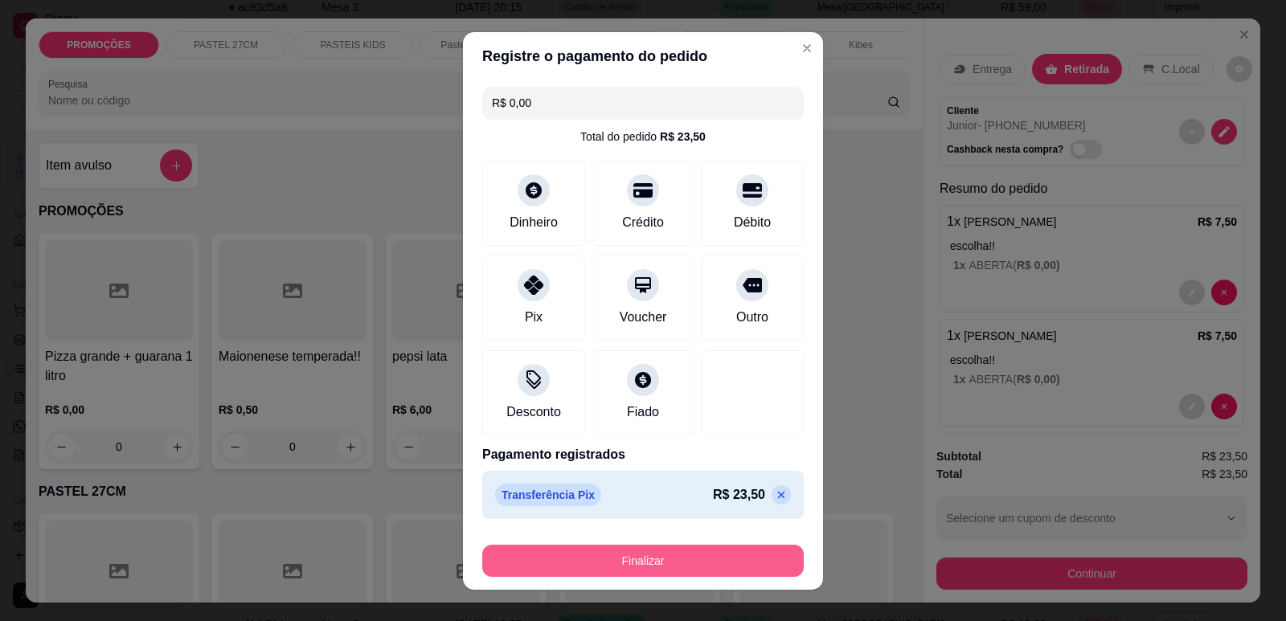
click at [711, 561] on button "Finalizar" at bounding box center [643, 561] width 322 height 32
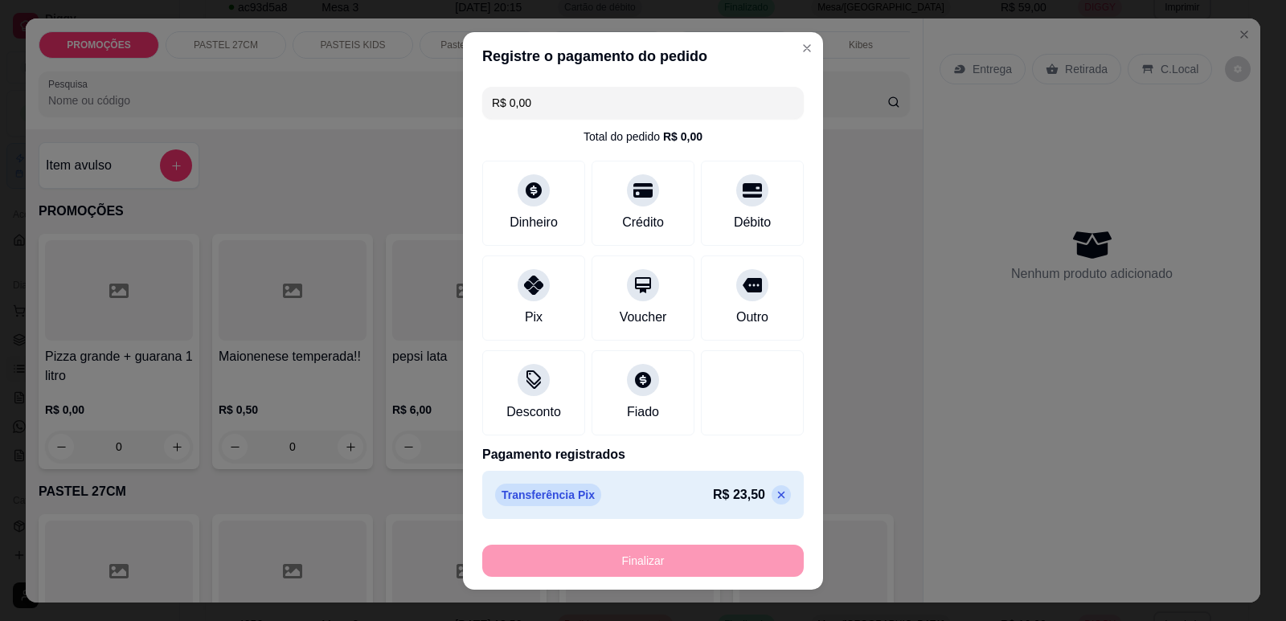
type input "-R$ 23,50"
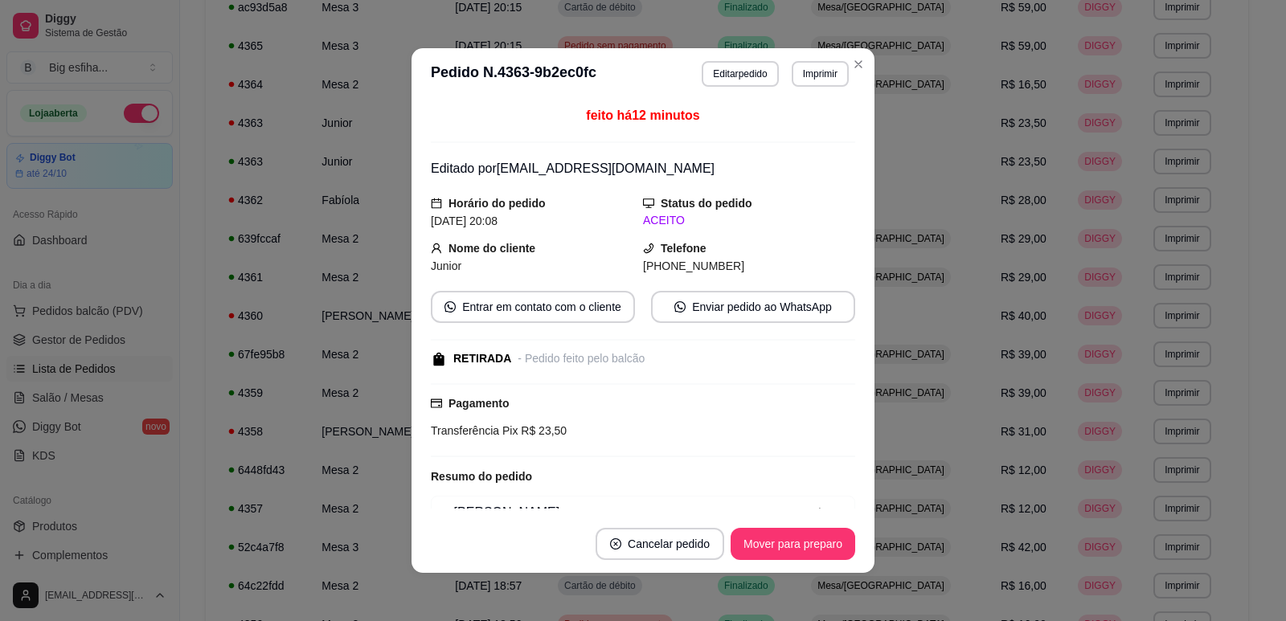
click at [851, 510] on div "feito há 12 minutos Editado por [EMAIL_ADDRESS][DOMAIN_NAME] Horário do pedido …" at bounding box center [643, 308] width 463 height 416
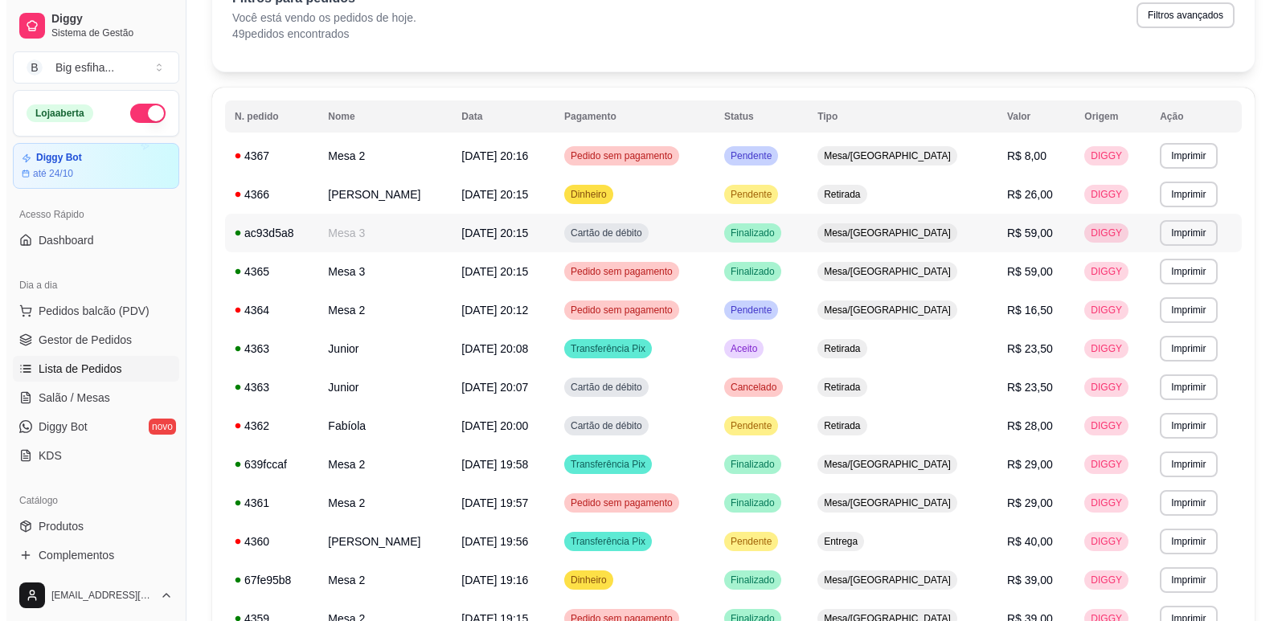
scroll to position [0, 0]
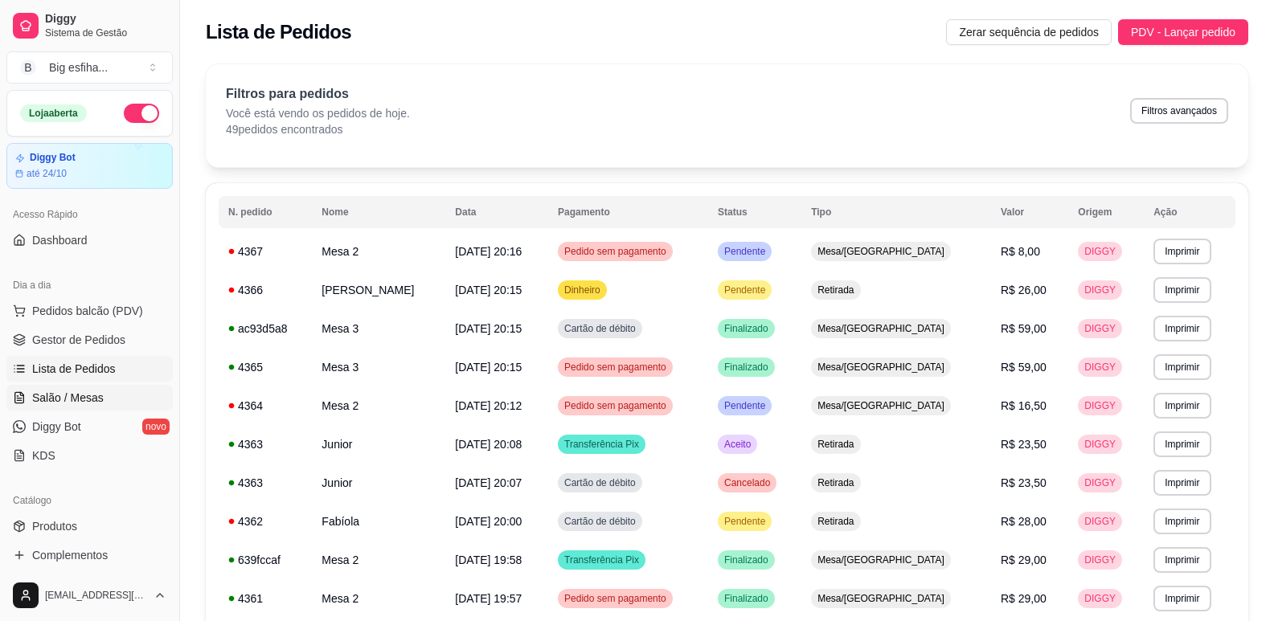
click at [100, 390] on span "Salão / Mesas" at bounding box center [68, 398] width 72 height 16
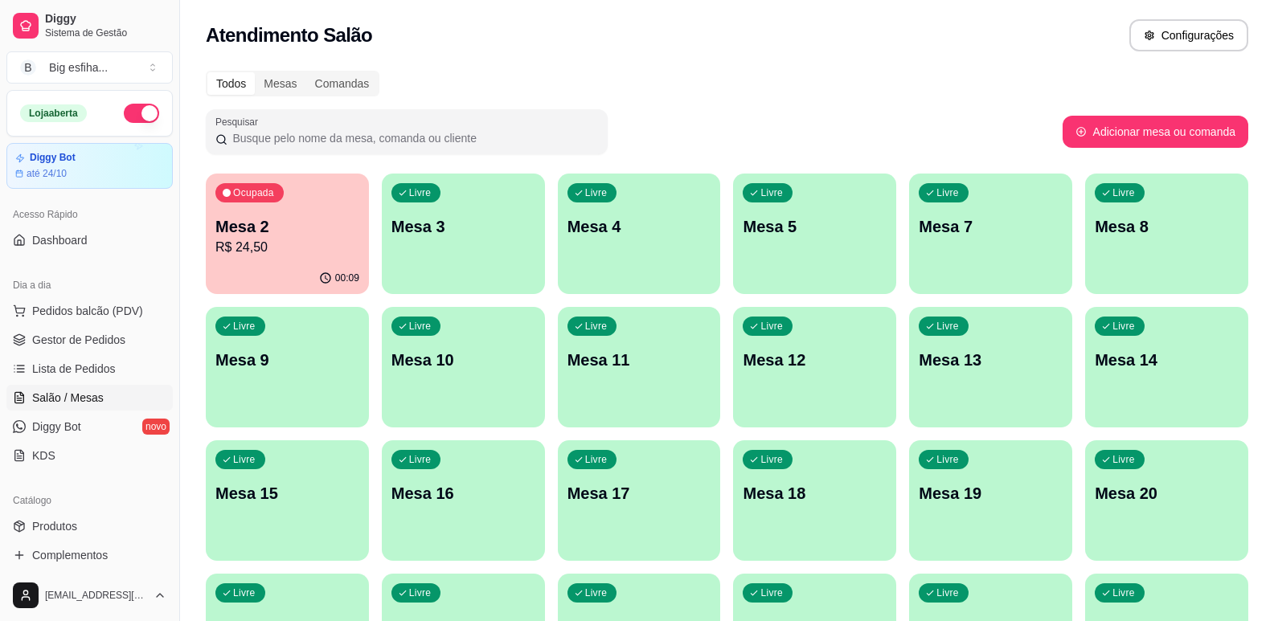
click at [437, 230] on p "Mesa 3" at bounding box center [463, 226] width 144 height 23
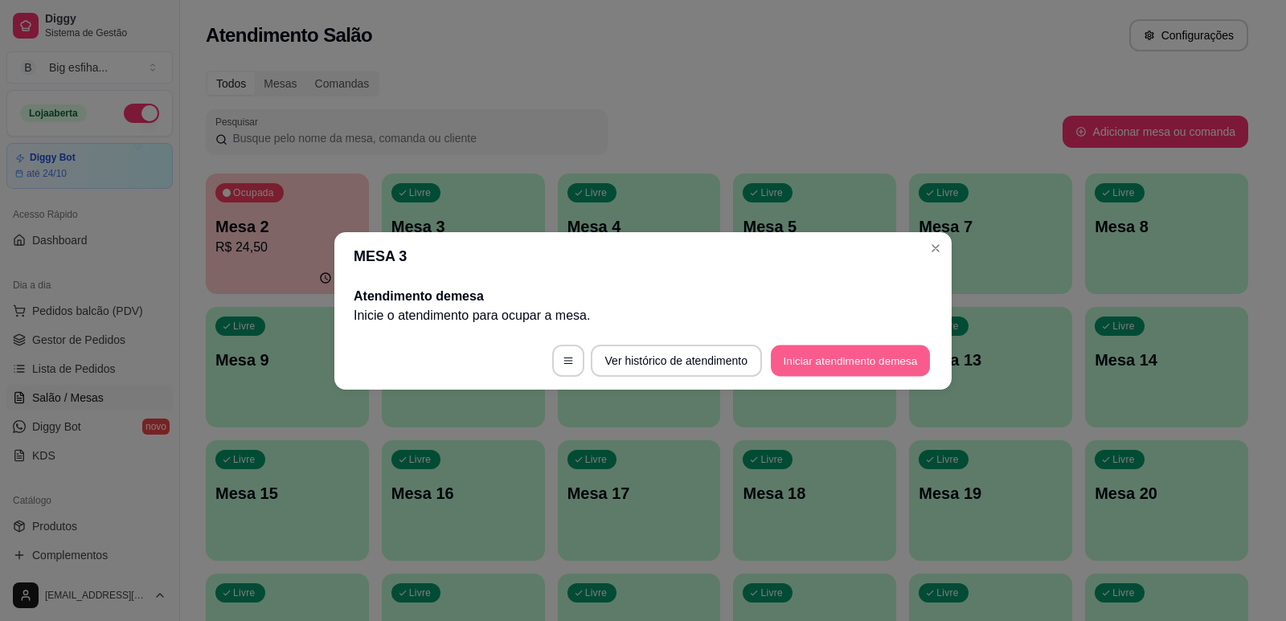
click at [865, 363] on button "Iniciar atendimento de mesa" at bounding box center [850, 360] width 159 height 31
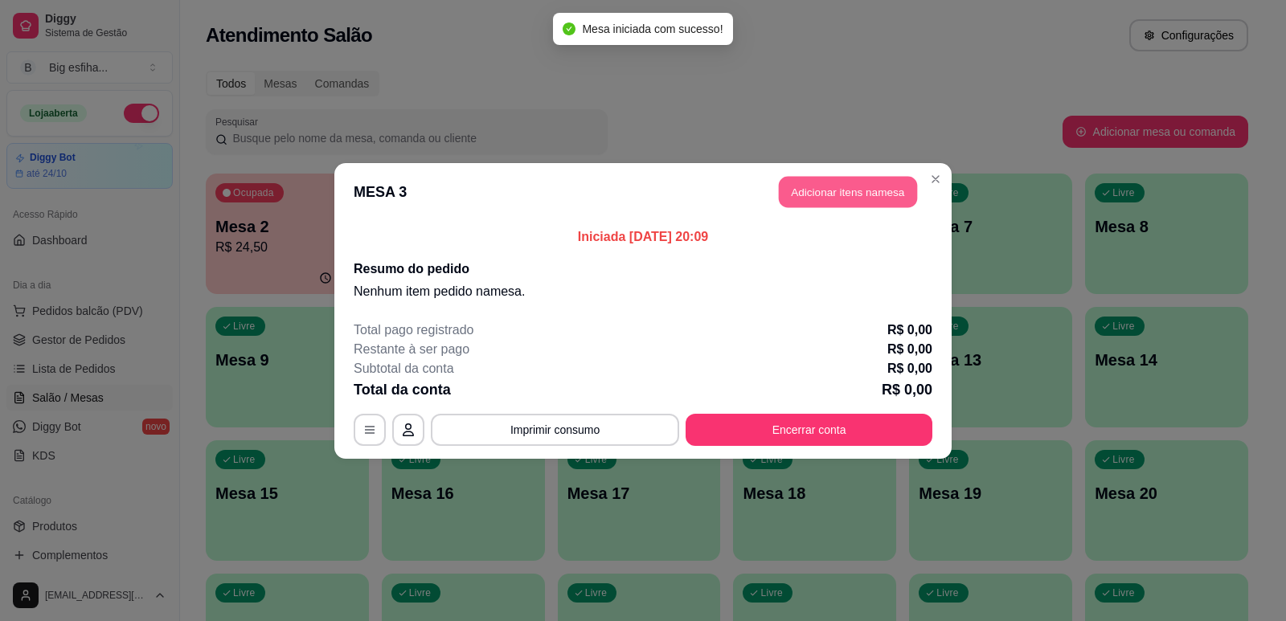
click at [870, 192] on button "Adicionar itens na mesa" at bounding box center [848, 191] width 138 height 31
click at [528, 100] on div at bounding box center [474, 94] width 852 height 32
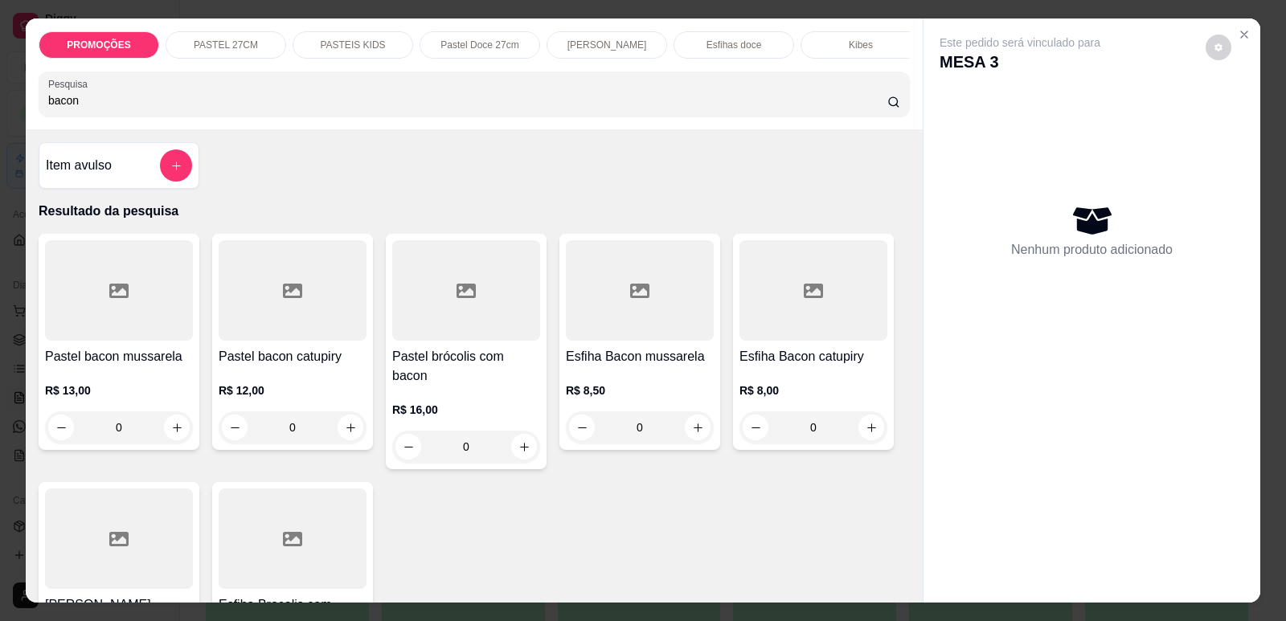
scroll to position [80, 0]
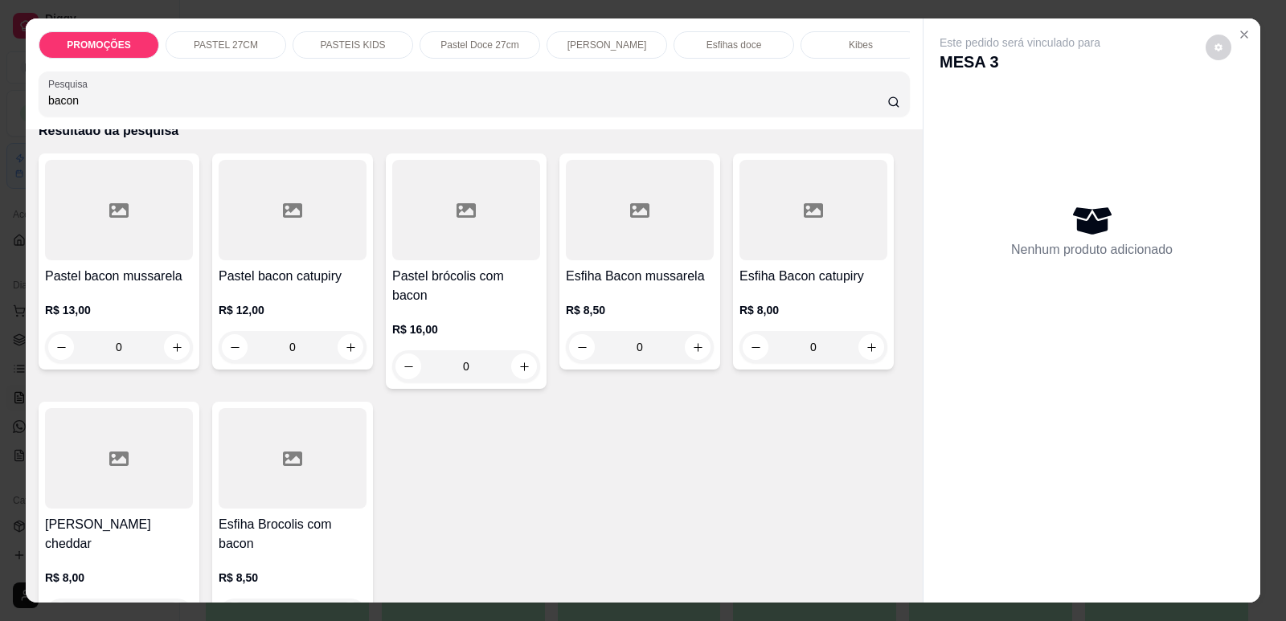
type input "bacon"
click at [616, 277] on div "Esfiha Bacon mussarela R$ 8,50 0" at bounding box center [639, 262] width 161 height 216
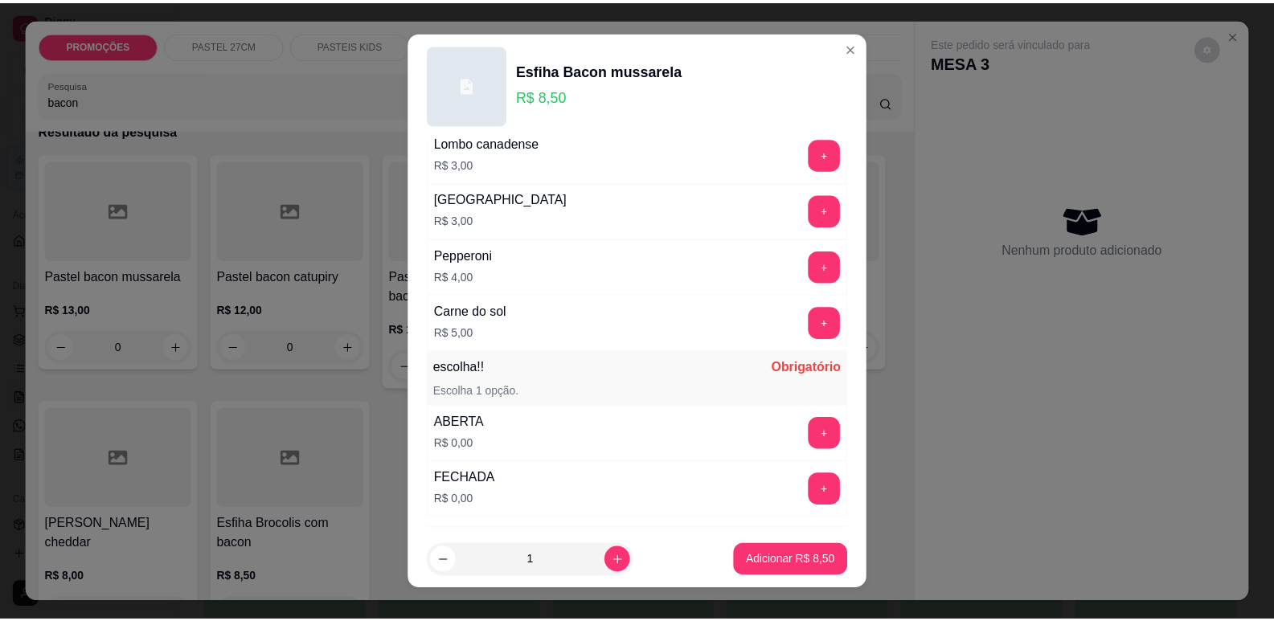
scroll to position [1270, 0]
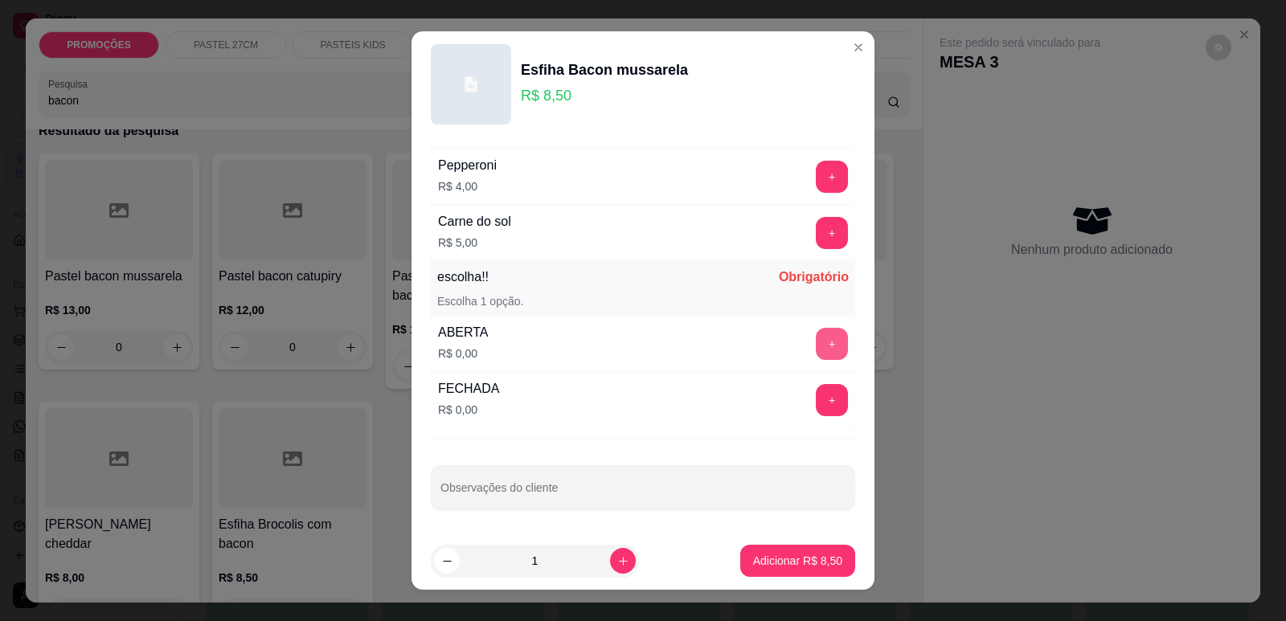
click at [816, 341] on button "+" at bounding box center [832, 344] width 32 height 32
click at [779, 573] on button "Adicionar R$ 8,50" at bounding box center [798, 561] width 112 height 31
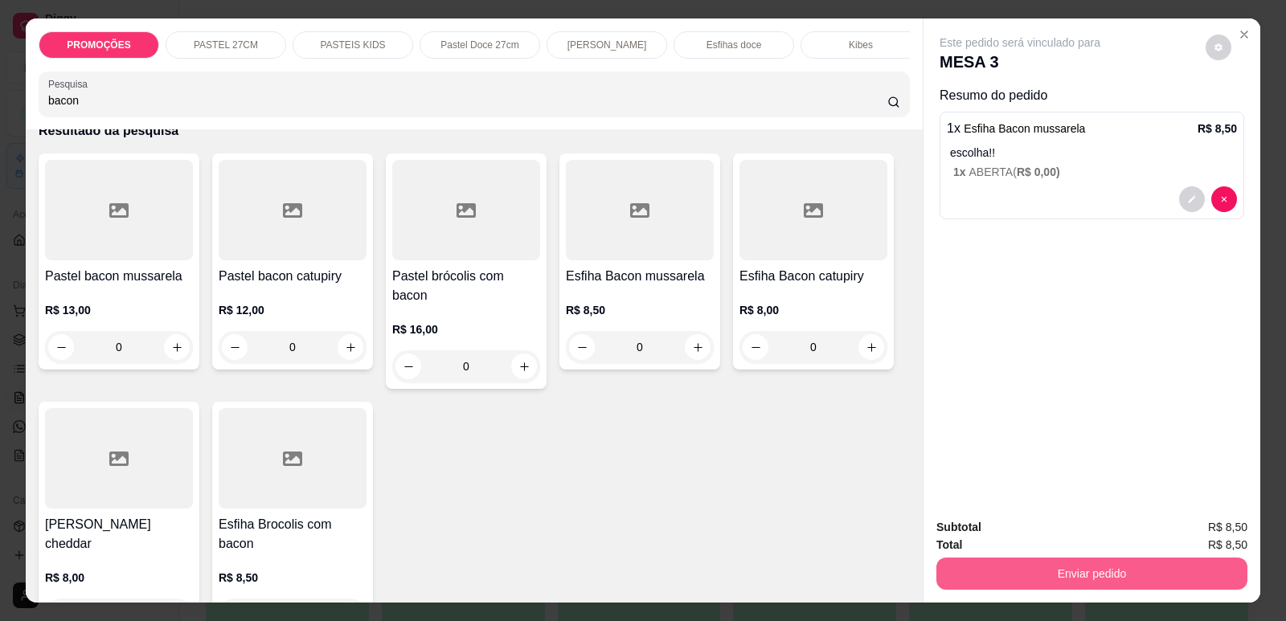
click at [964, 588] on button "Enviar pedido" at bounding box center [1092, 574] width 311 height 32
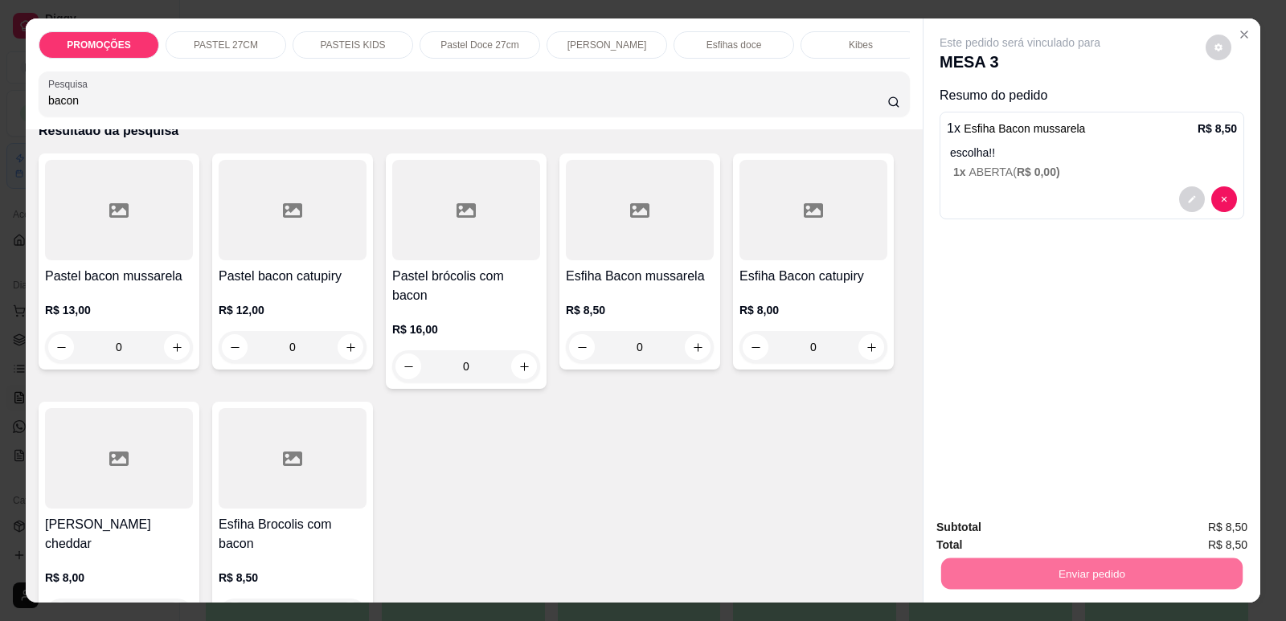
click at [1241, 535] on button "Enviar pedido" at bounding box center [1206, 534] width 91 height 31
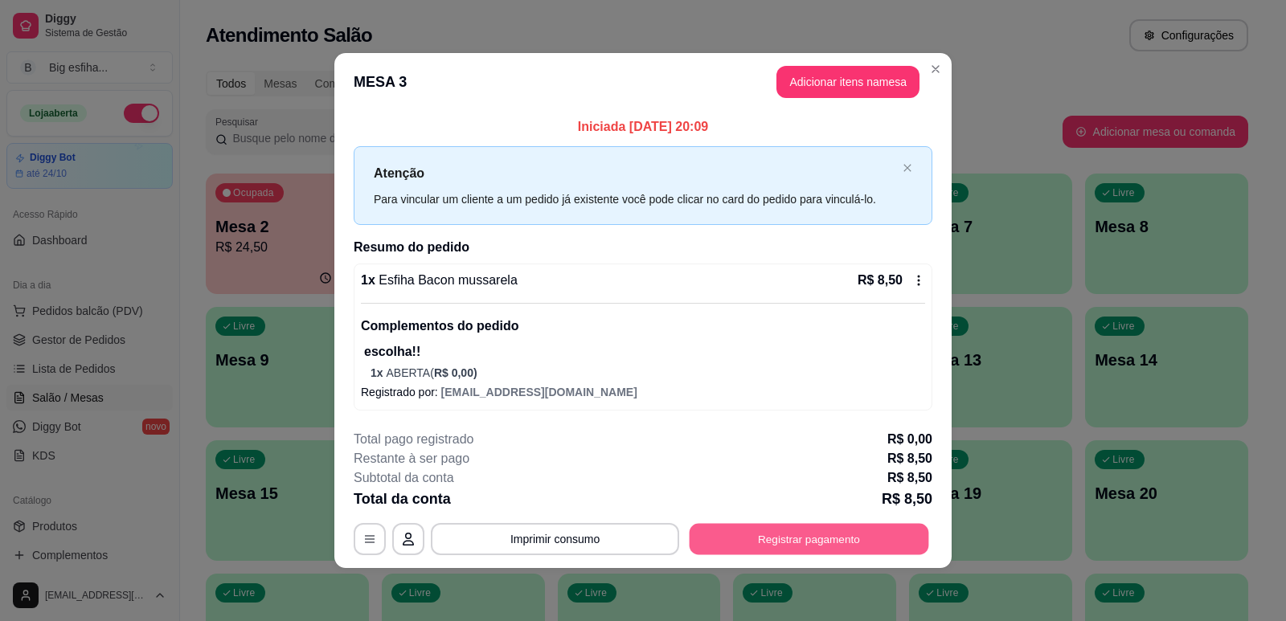
click at [850, 532] on button "Registrar pagamento" at bounding box center [810, 538] width 240 height 31
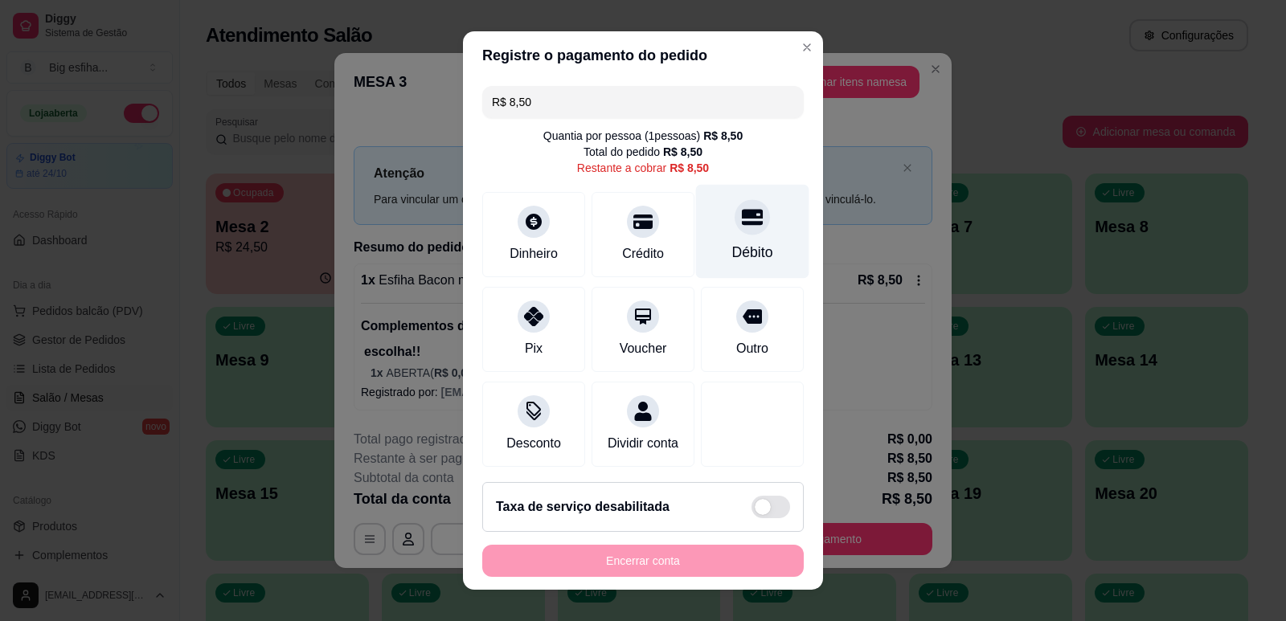
click at [727, 237] on div "Débito" at bounding box center [752, 231] width 113 height 94
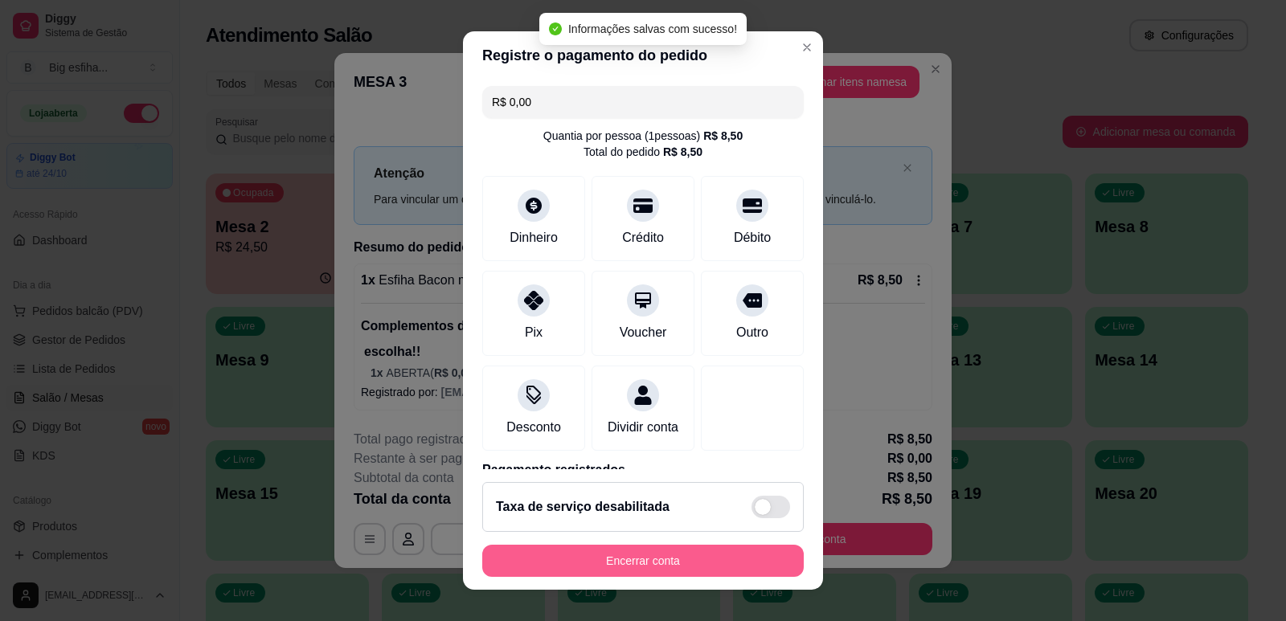
type input "R$ 0,00"
click at [672, 568] on button "Encerrar conta" at bounding box center [643, 561] width 312 height 31
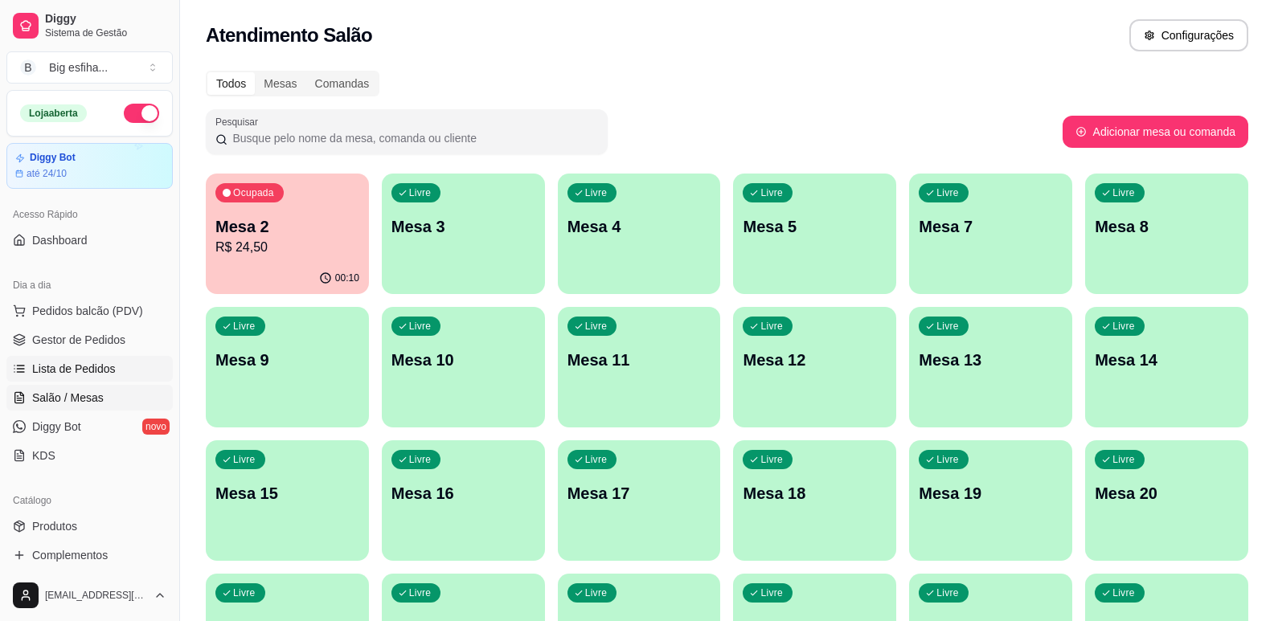
click at [88, 375] on span "Lista de Pedidos" at bounding box center [74, 369] width 84 height 16
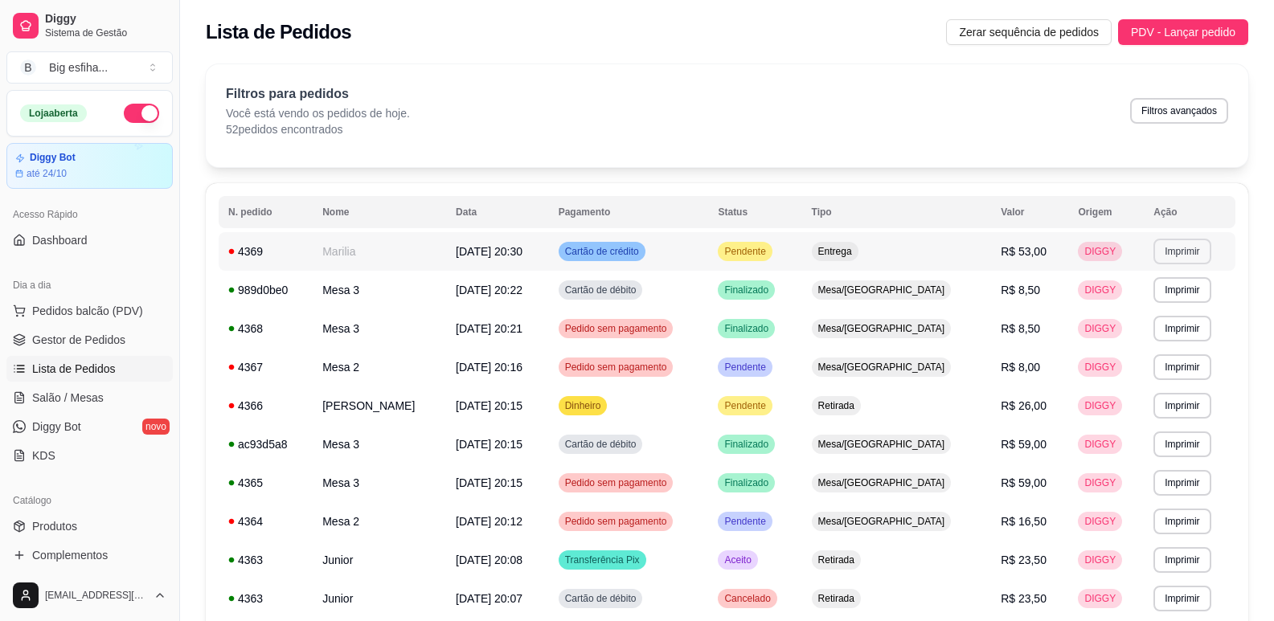
click at [1170, 248] on button "Imprimir" at bounding box center [1182, 252] width 57 height 26
click at [1145, 313] on button "IMPRESSORA" at bounding box center [1148, 307] width 113 height 25
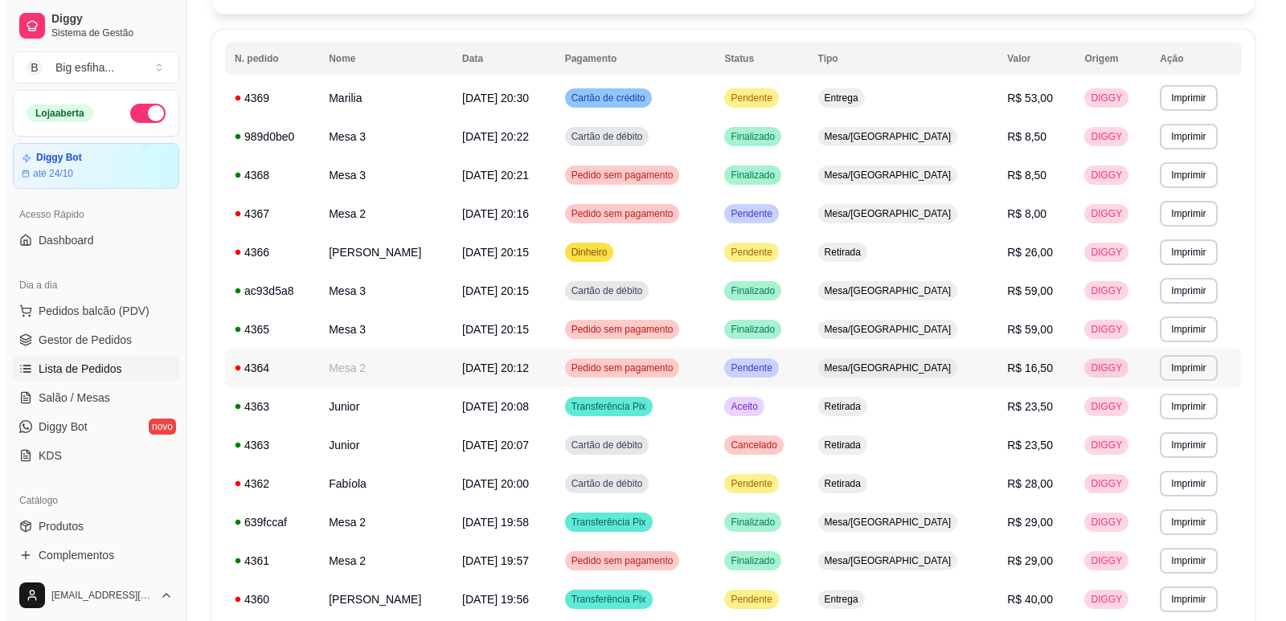
scroll to position [161, 0]
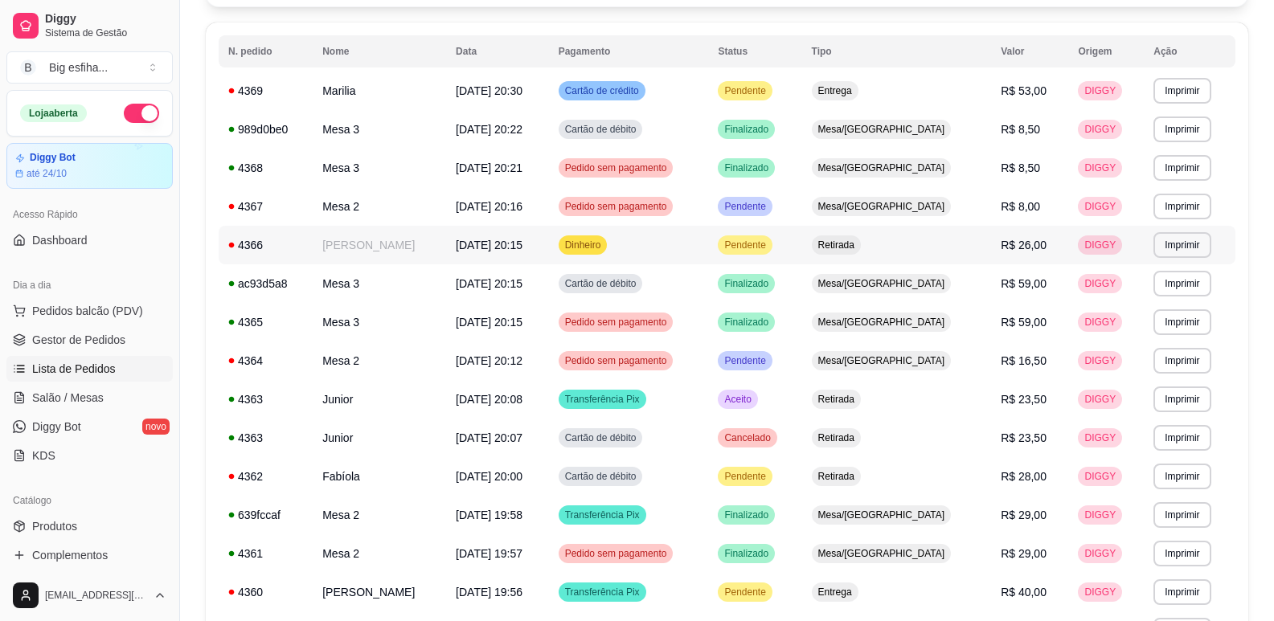
click at [417, 257] on td "[PERSON_NAME]" at bounding box center [379, 245] width 133 height 39
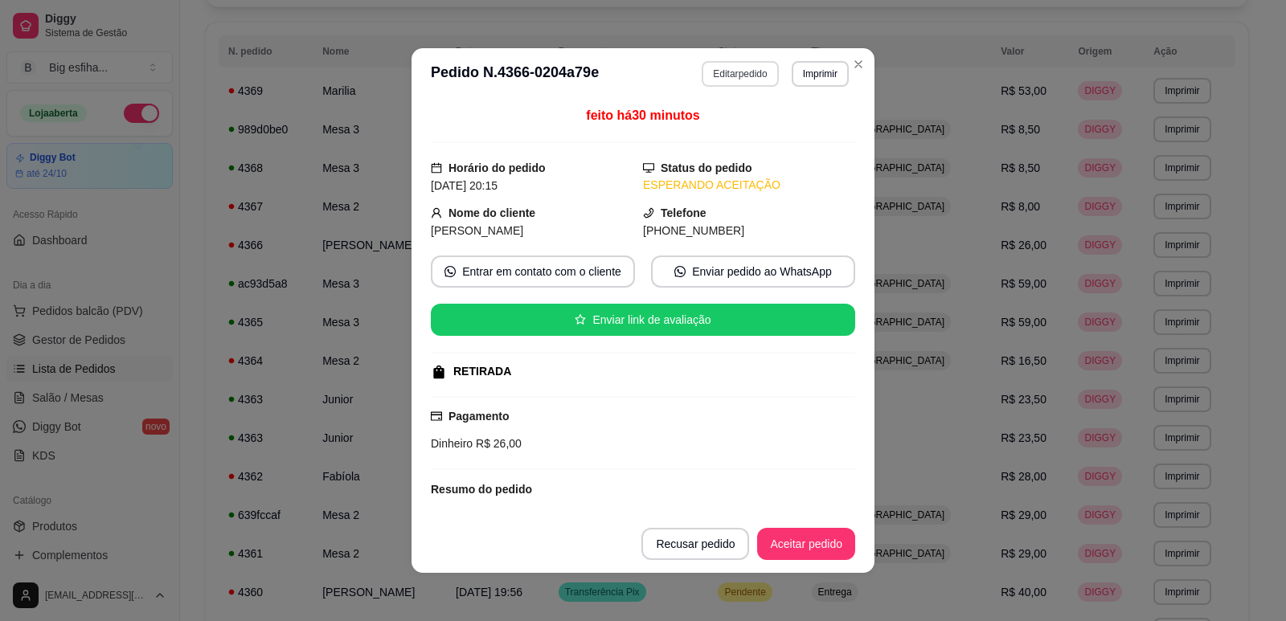
click at [723, 72] on button "Editar pedido" at bounding box center [740, 74] width 76 height 26
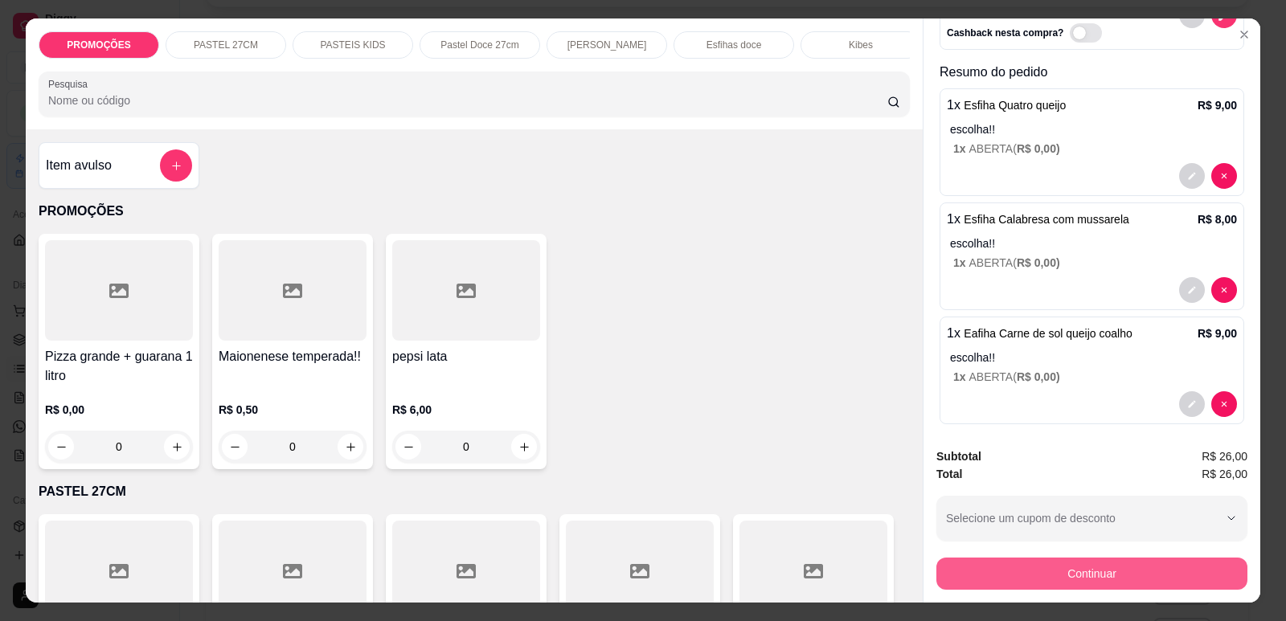
scroll to position [129, 0]
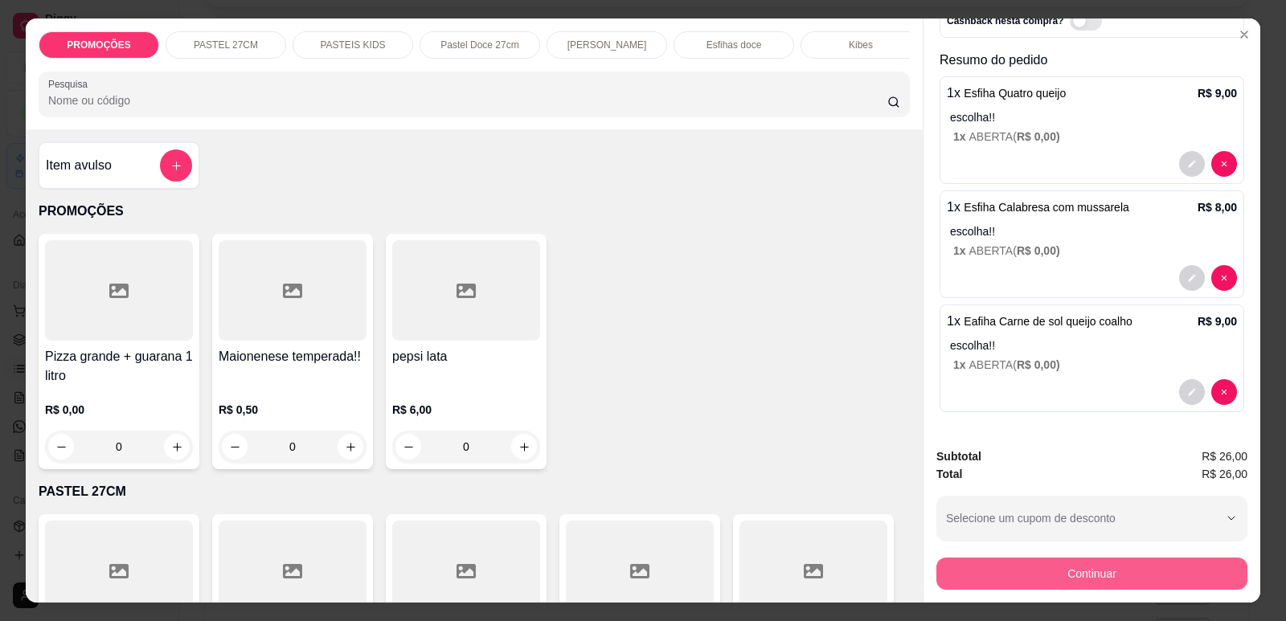
click at [1057, 577] on button "Continuar" at bounding box center [1092, 574] width 311 height 32
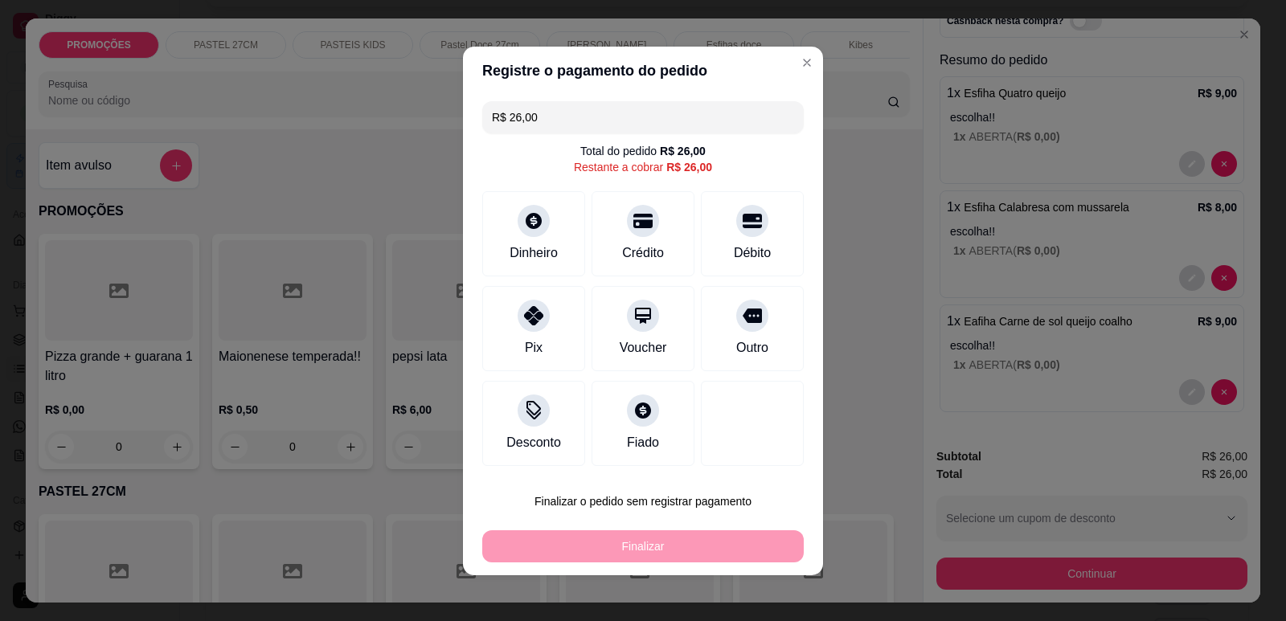
drag, startPoint x: 509, startPoint y: 104, endPoint x: 460, endPoint y: 96, distance: 49.6
click at [463, 96] on div "R$ 26,00 Total do pedido R$ 26,00 Restante a cobrar R$ 26,00 Dinheiro Crédito D…" at bounding box center [643, 284] width 360 height 378
click at [654, 228] on div "Crédito" at bounding box center [643, 230] width 113 height 94
type input "R$ 17,00"
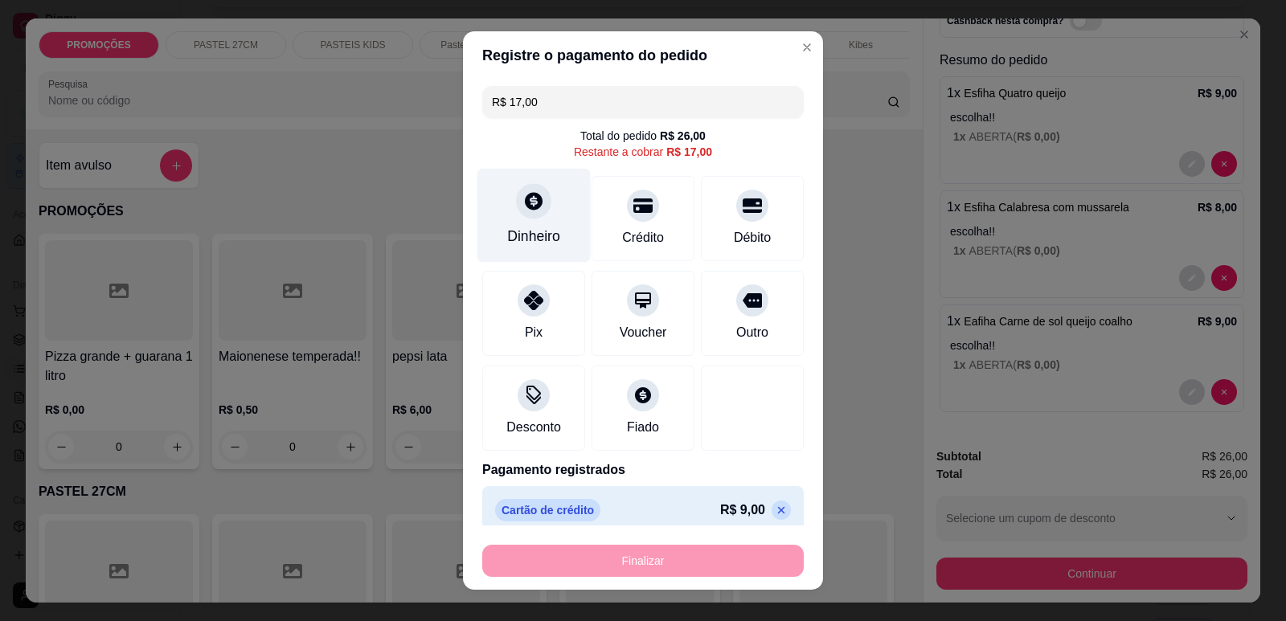
click at [523, 213] on div at bounding box center [533, 200] width 35 height 35
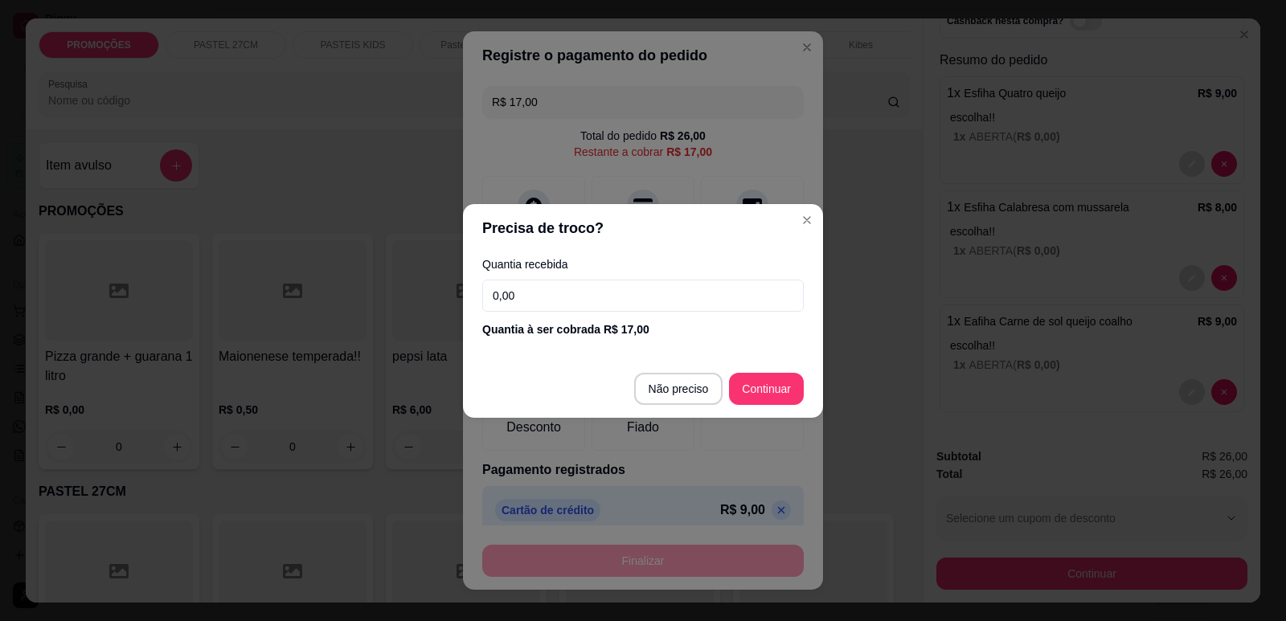
click at [611, 288] on input "0,00" at bounding box center [643, 296] width 322 height 32
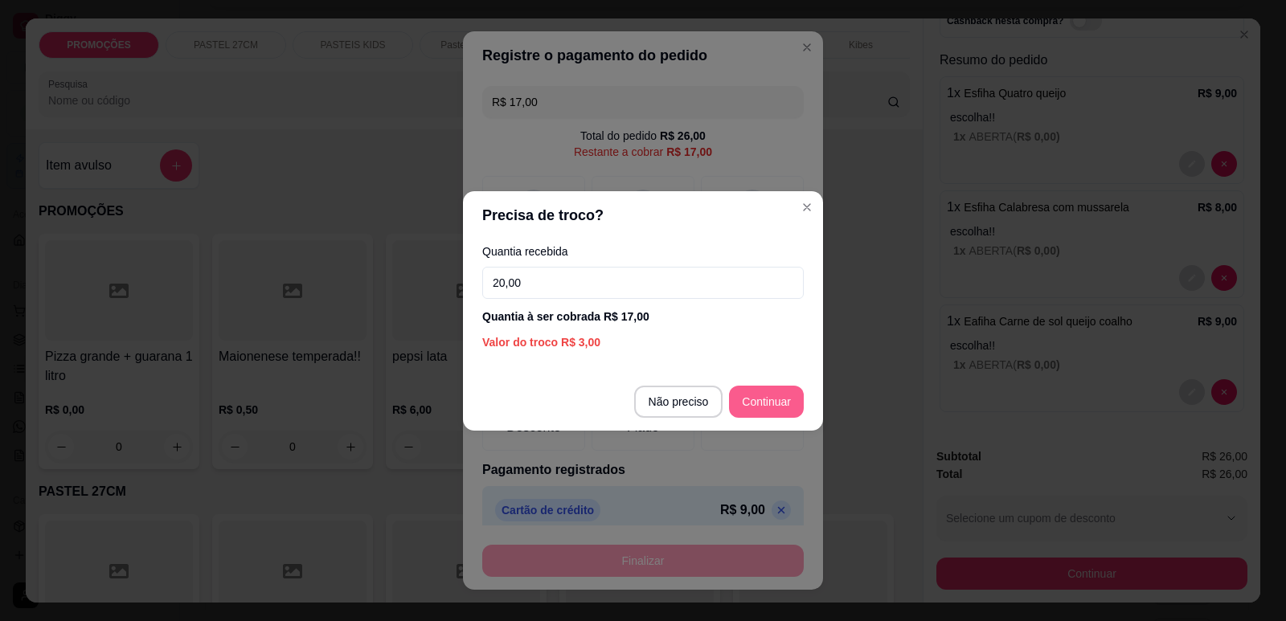
type input "20,00"
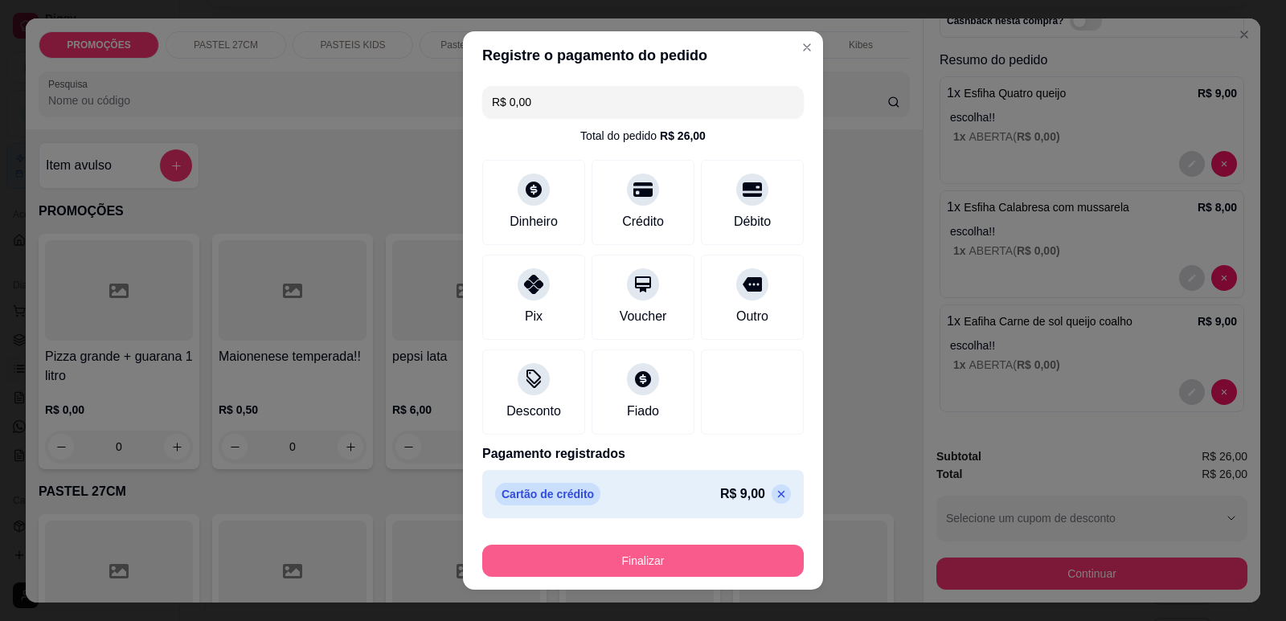
click at [719, 563] on button "Finalizar" at bounding box center [643, 561] width 322 height 32
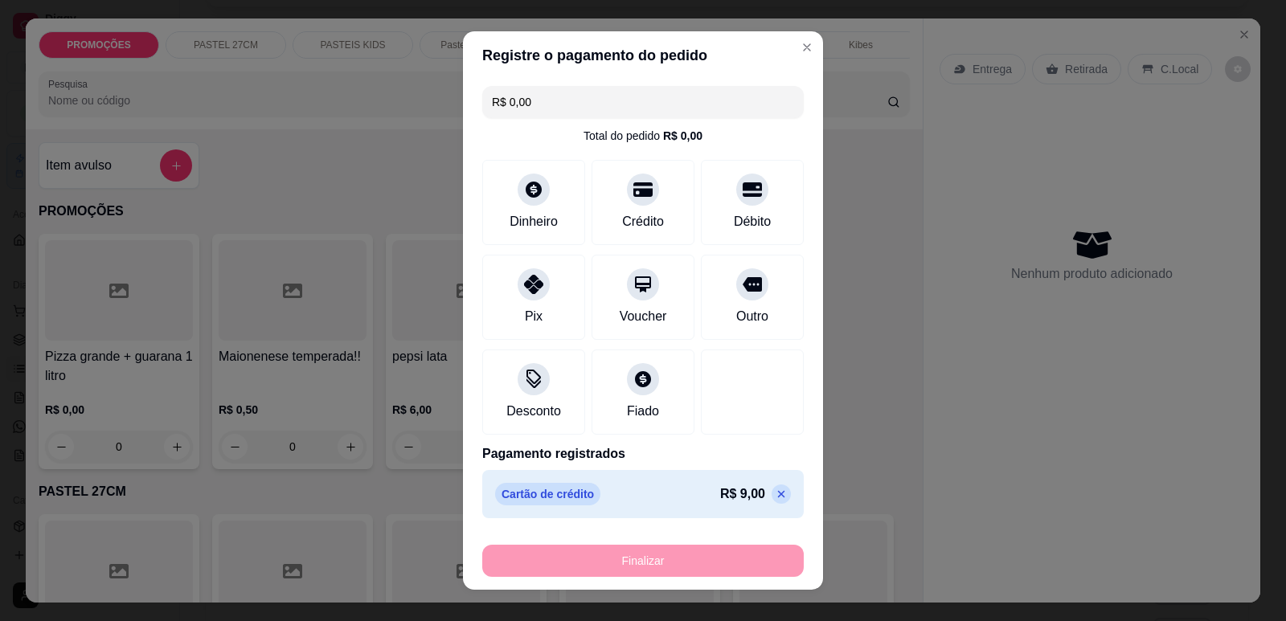
type input "-R$ 26,00"
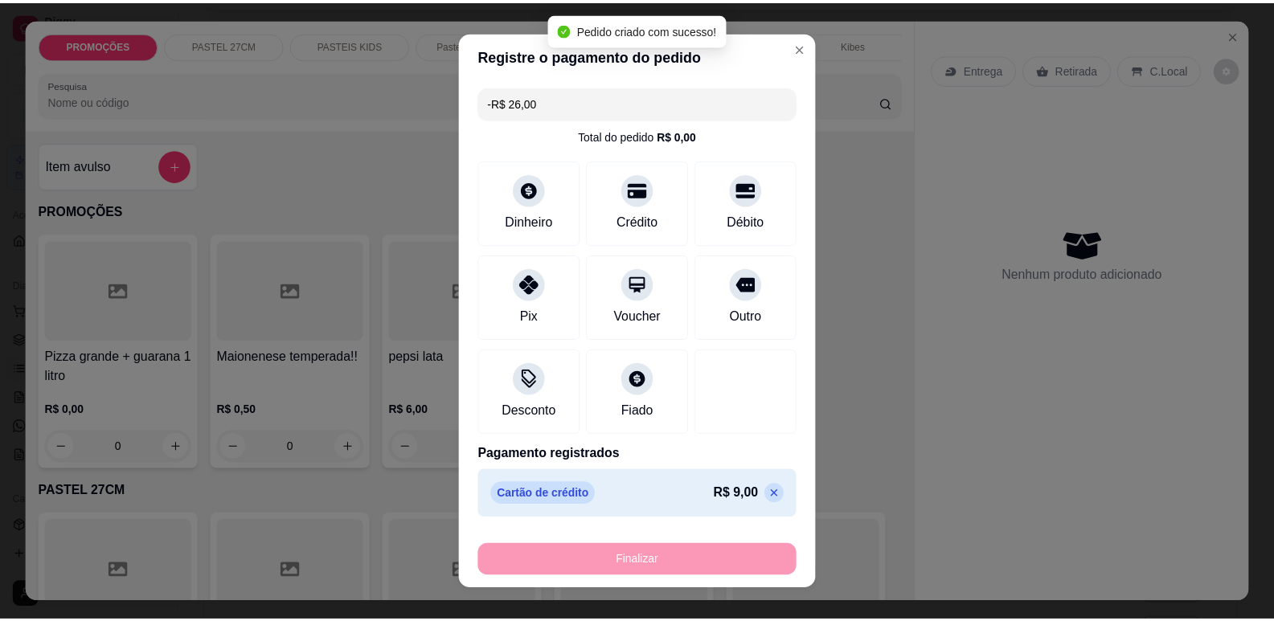
scroll to position [0, 0]
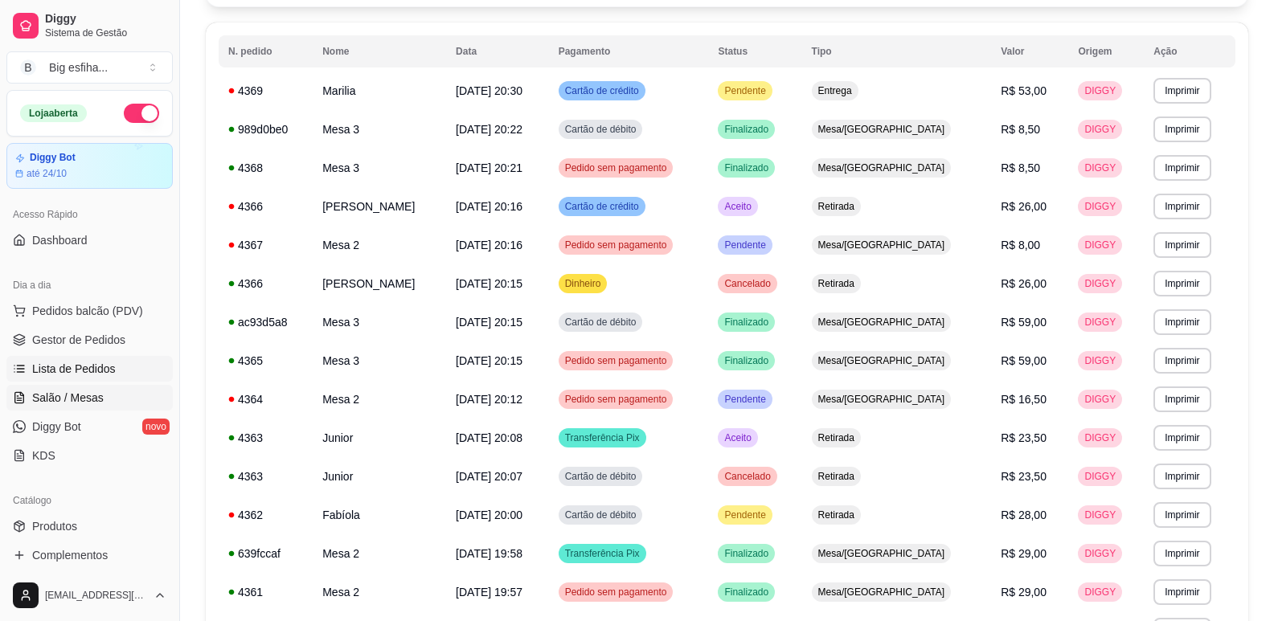
click at [85, 402] on span "Salão / Mesas" at bounding box center [68, 398] width 72 height 16
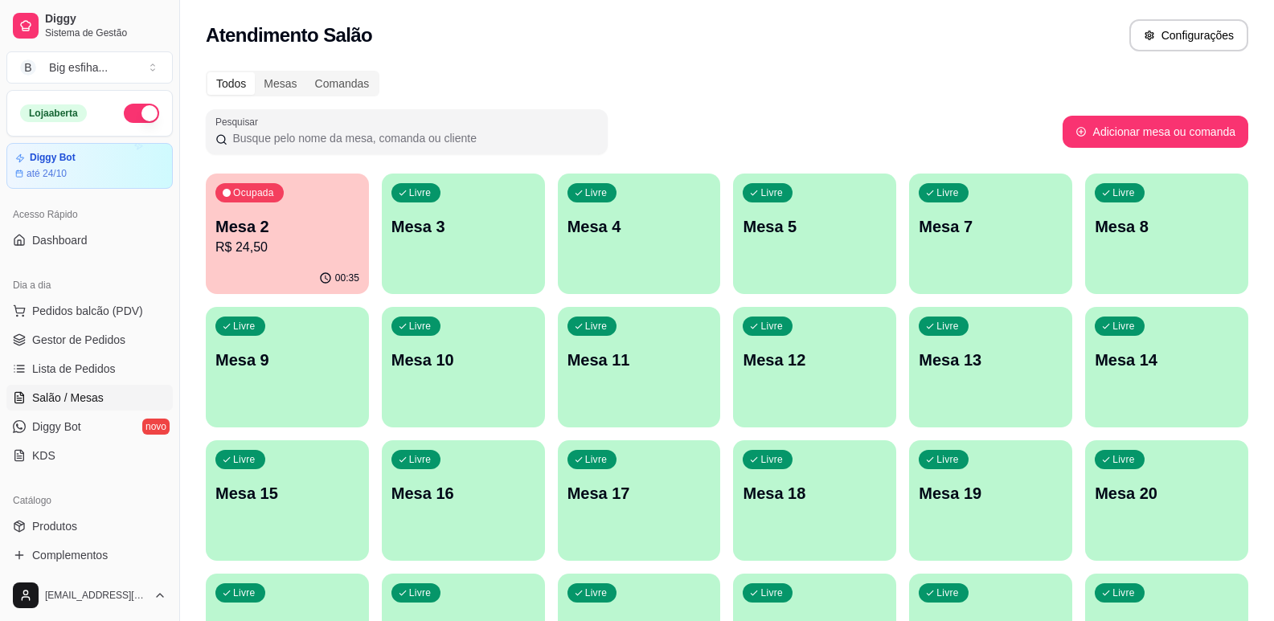
click at [288, 222] on p "Mesa 2" at bounding box center [287, 226] width 144 height 23
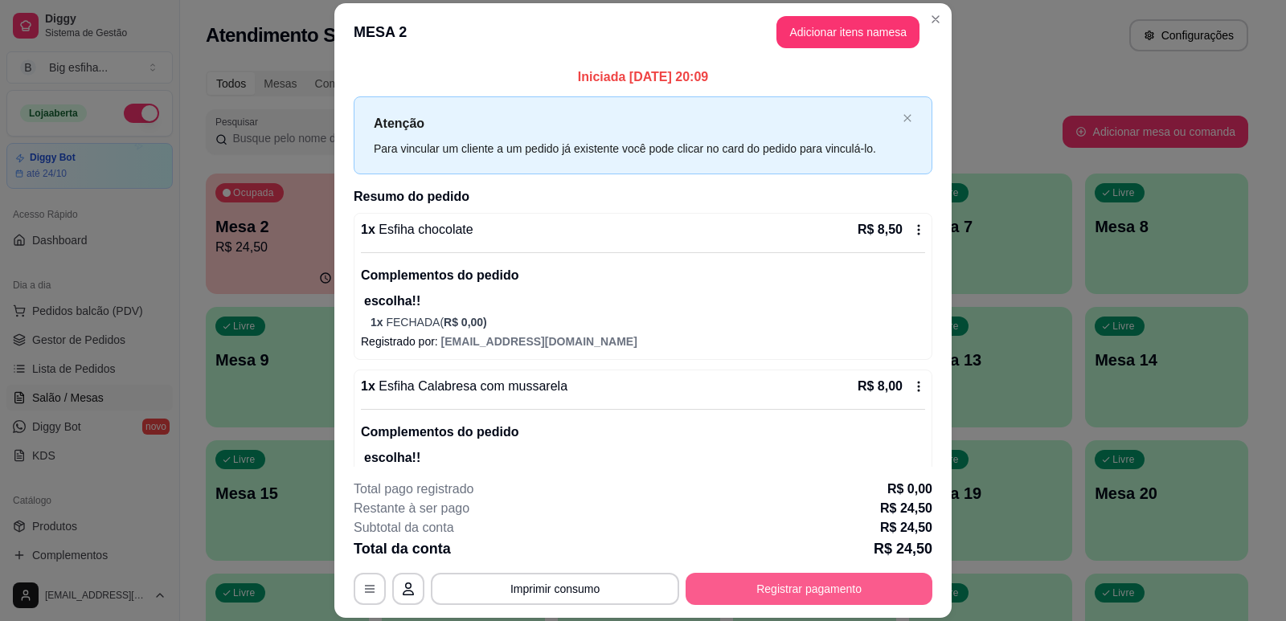
click at [767, 584] on button "Registrar pagamento" at bounding box center [809, 589] width 247 height 32
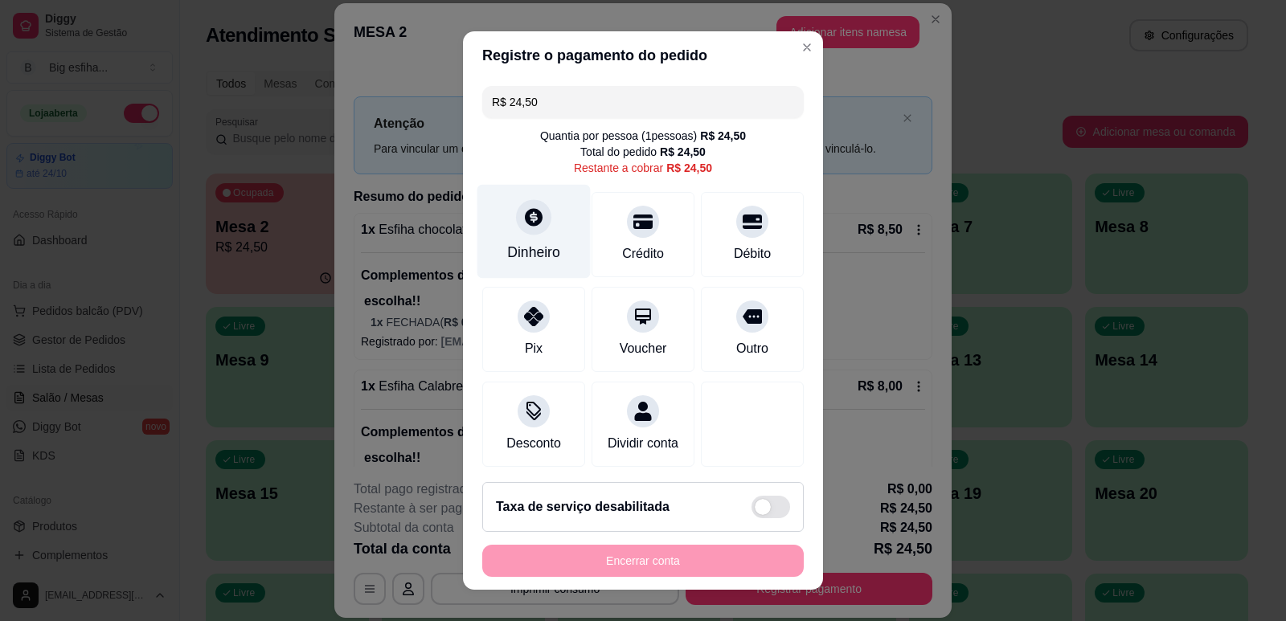
click at [518, 248] on div "Dinheiro" at bounding box center [533, 252] width 53 height 21
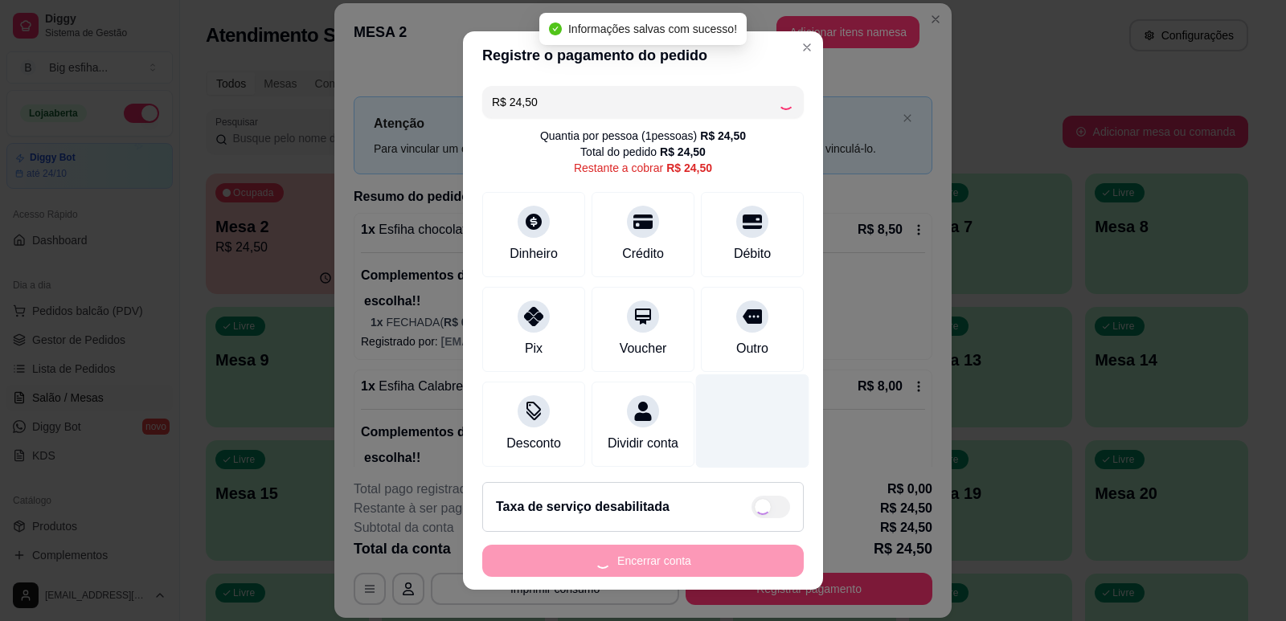
type input "R$ 0,00"
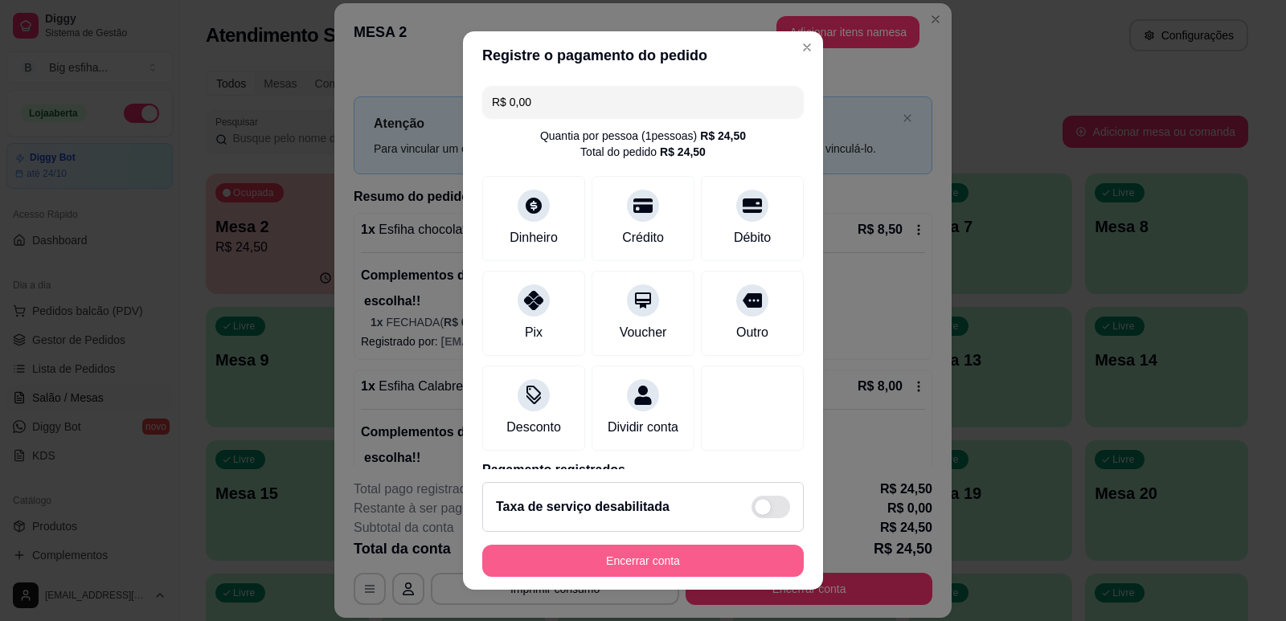
click at [608, 571] on button "Encerrar conta" at bounding box center [643, 561] width 322 height 32
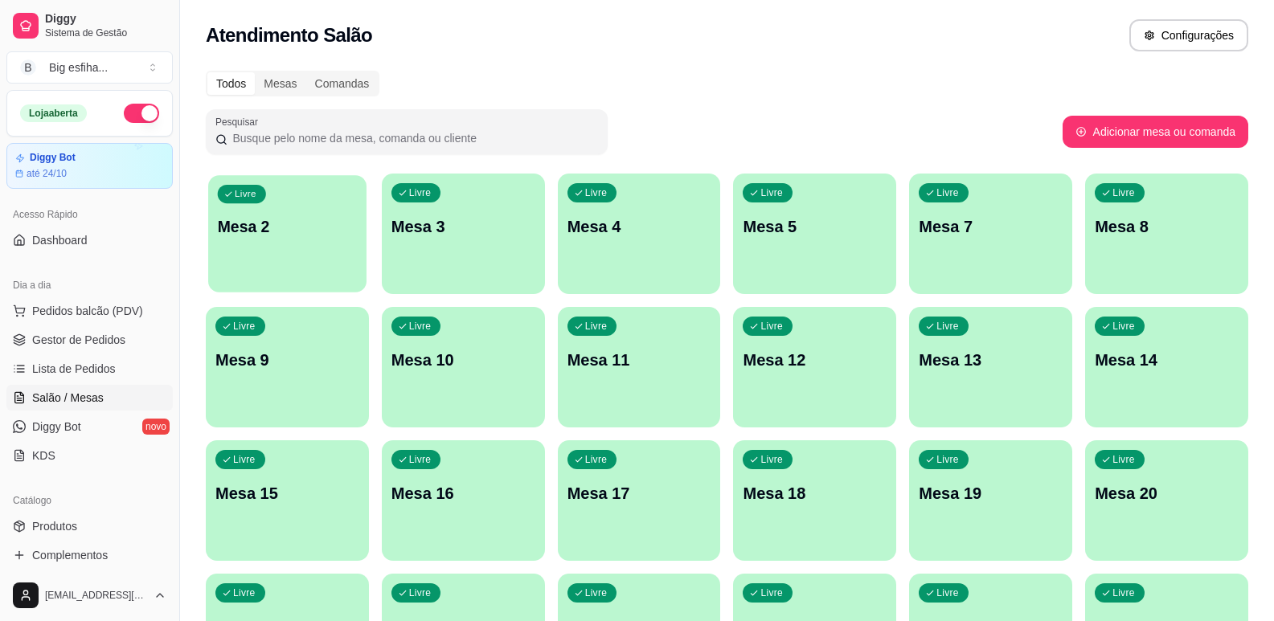
click at [302, 237] on p "Mesa 2" at bounding box center [287, 227] width 139 height 22
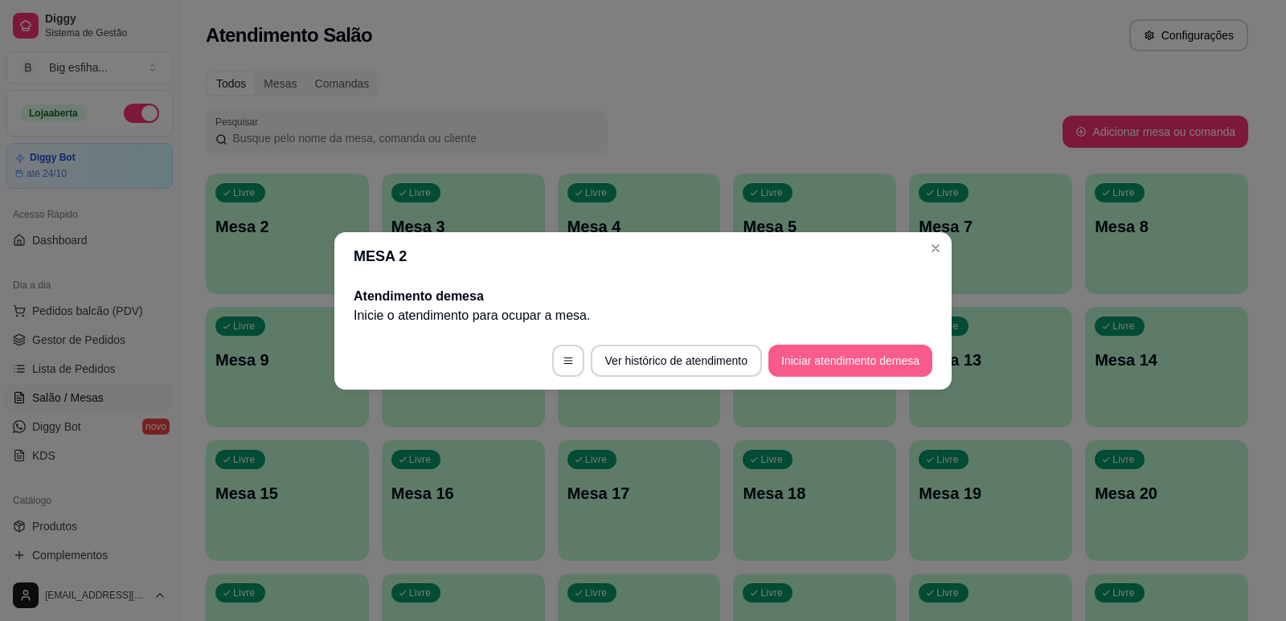
click at [887, 365] on button "Iniciar atendimento de mesa" at bounding box center [851, 361] width 164 height 32
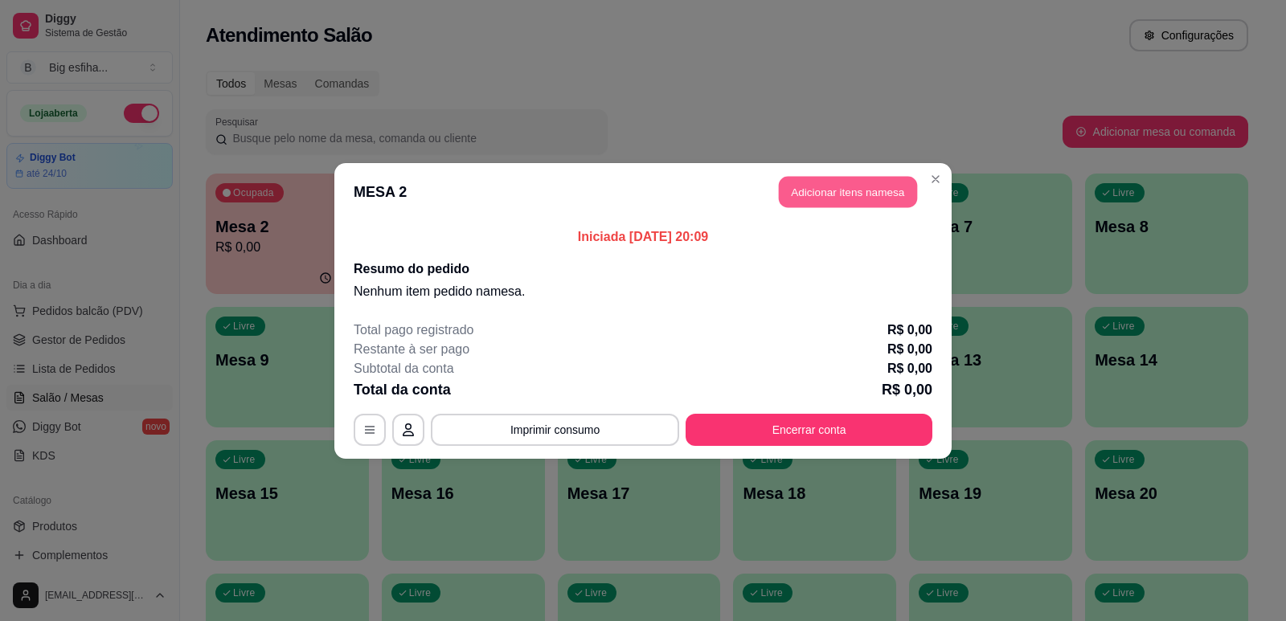
click at [800, 186] on button "Adicionar itens na mesa" at bounding box center [848, 191] width 138 height 31
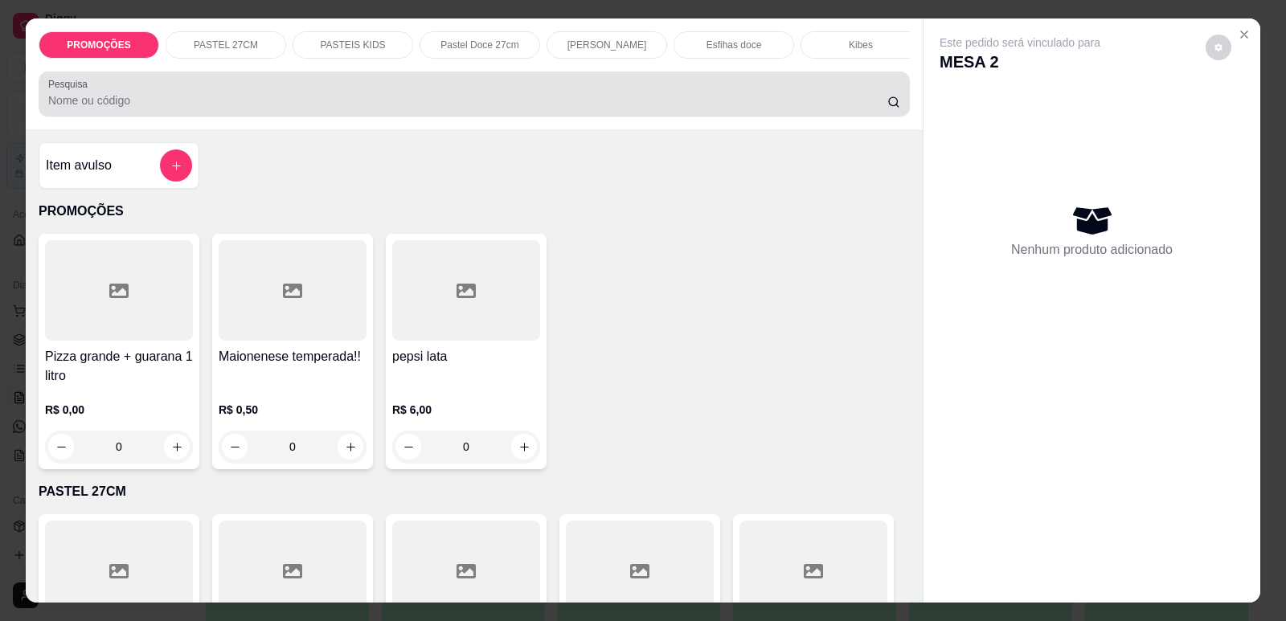
click at [359, 96] on div at bounding box center [474, 94] width 852 height 32
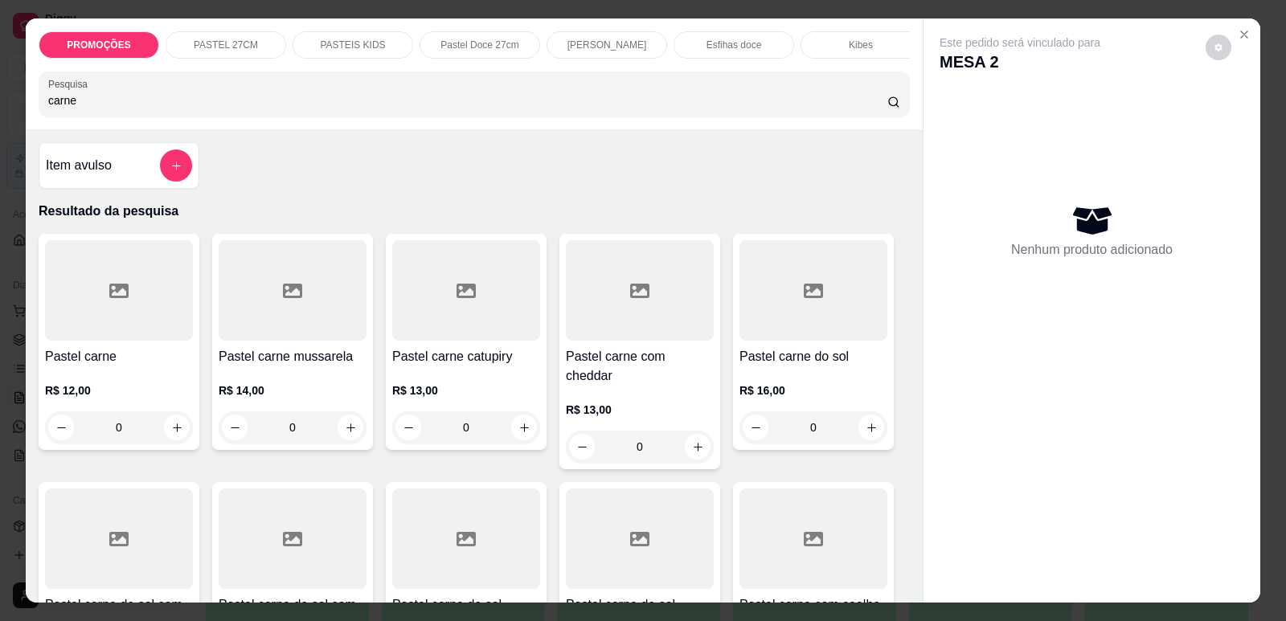
type input "carne"
click at [99, 298] on div at bounding box center [119, 290] width 148 height 100
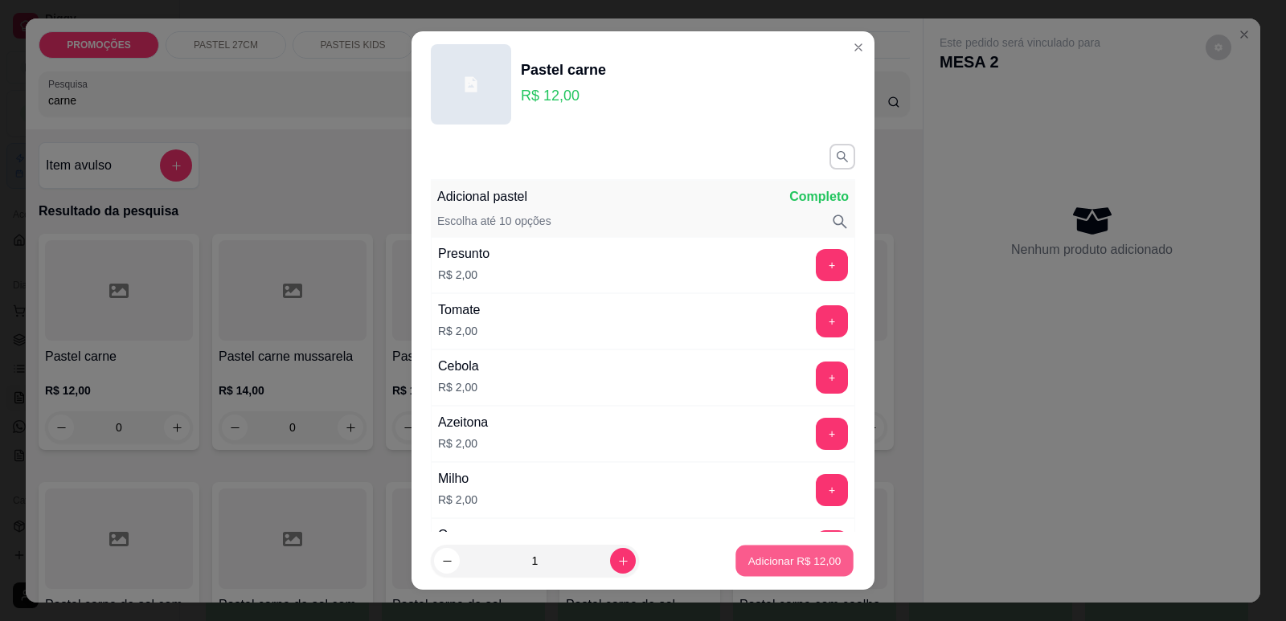
click at [782, 567] on p "Adicionar R$ 12,00" at bounding box center [794, 561] width 93 height 15
type input "1"
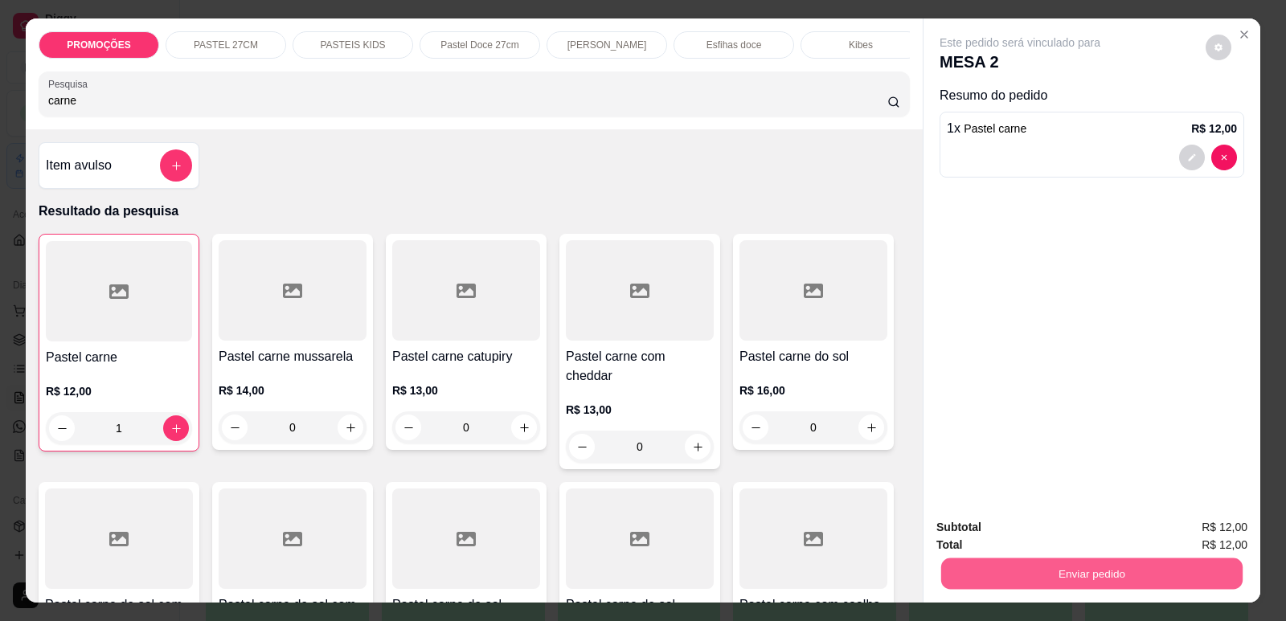
click at [997, 583] on button "Enviar pedido" at bounding box center [1091, 573] width 301 height 31
click at [1193, 528] on button "Enviar pedido" at bounding box center [1206, 534] width 88 height 30
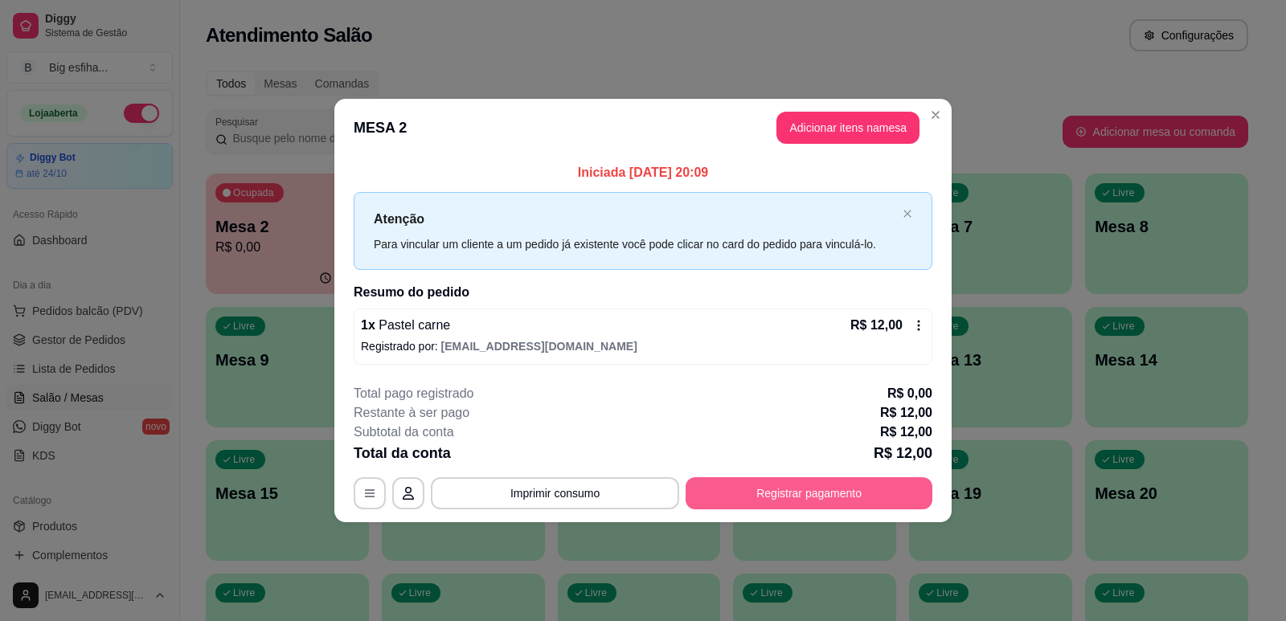
click at [892, 496] on button "Registrar pagamento" at bounding box center [809, 494] width 247 height 32
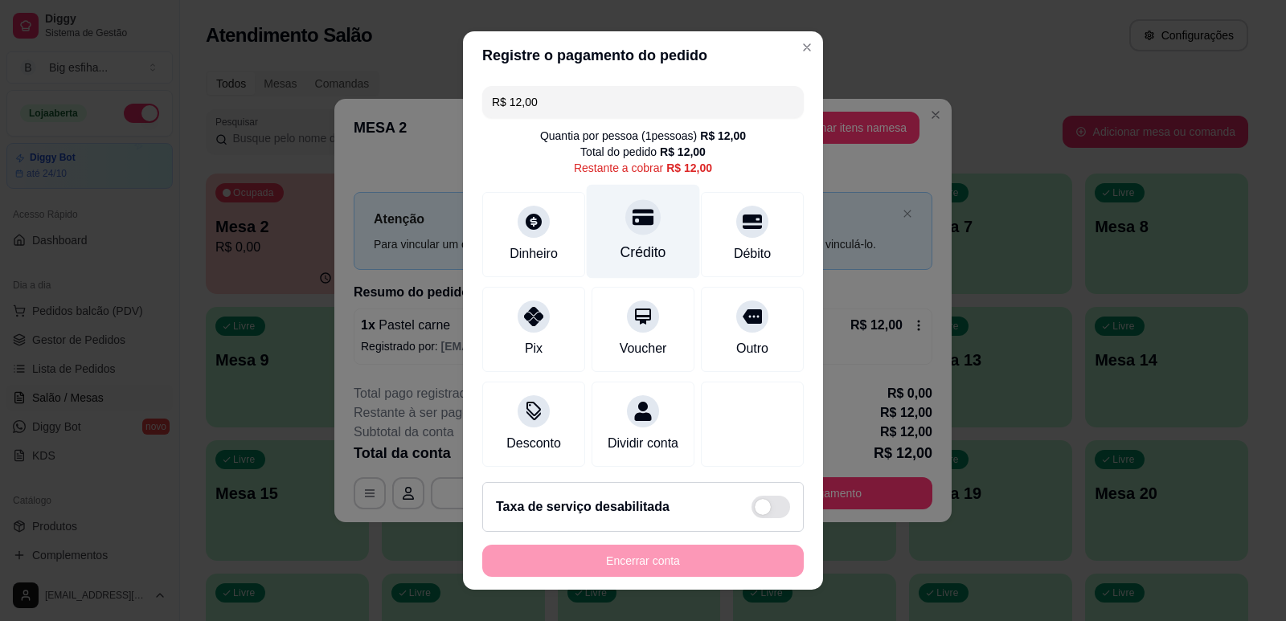
click at [633, 227] on icon at bounding box center [643, 217] width 21 height 21
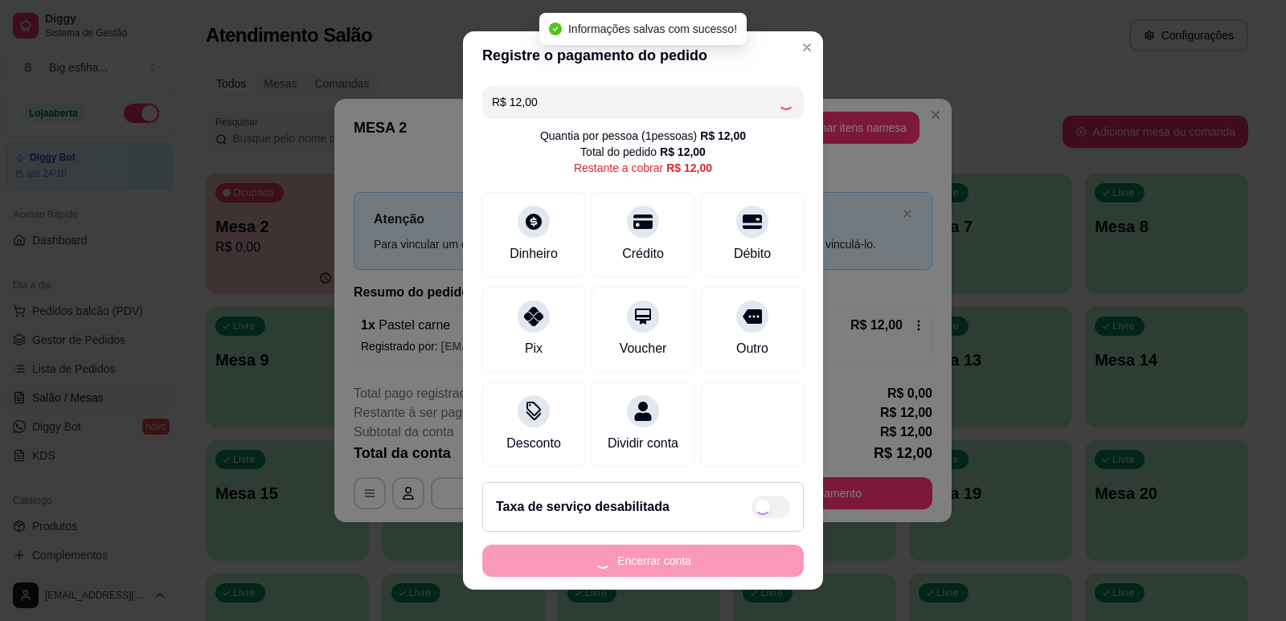
type input "R$ 0,00"
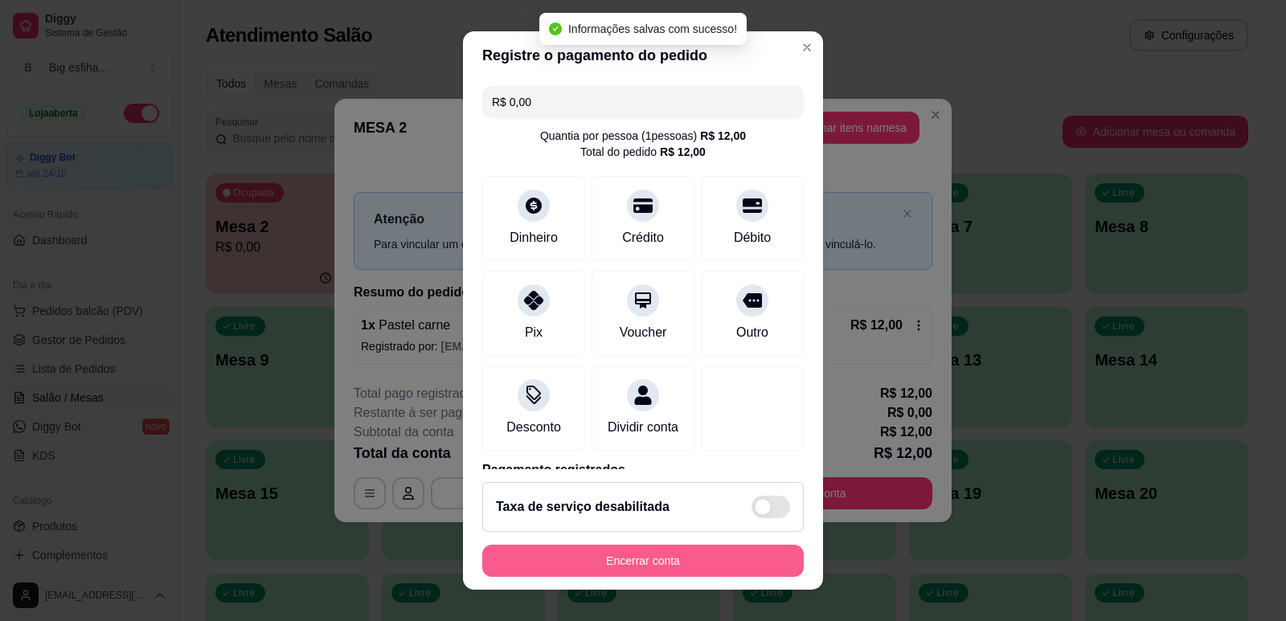
click at [576, 572] on button "Encerrar conta" at bounding box center [643, 561] width 322 height 32
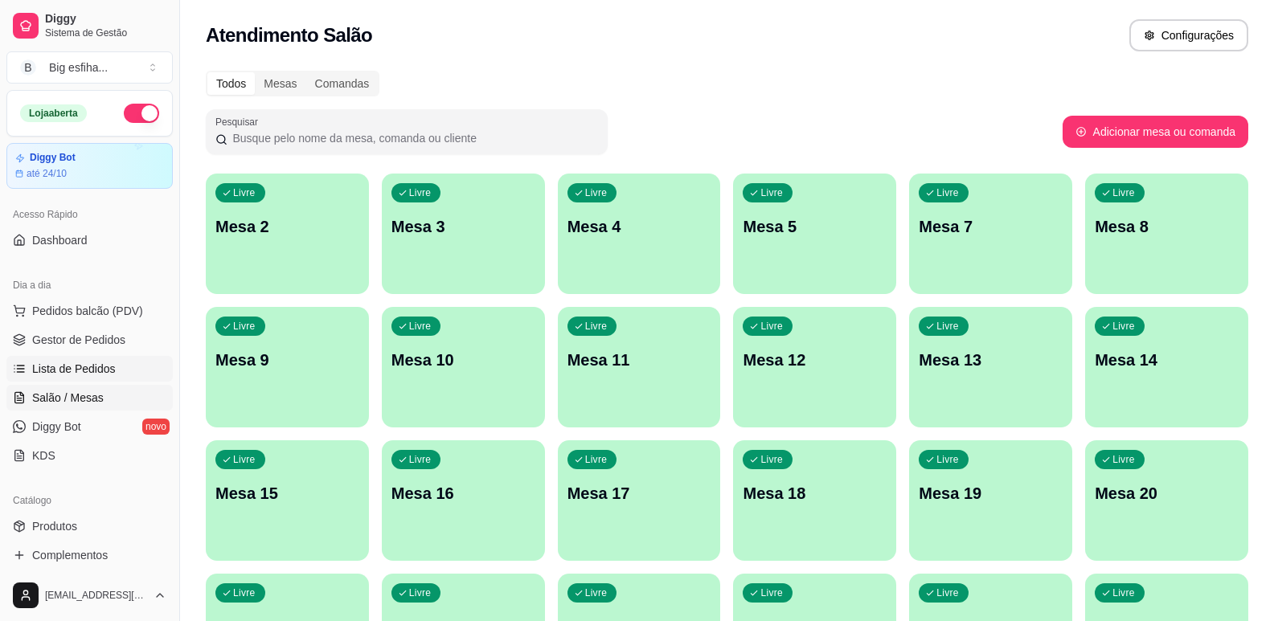
click at [71, 367] on span "Lista de Pedidos" at bounding box center [74, 369] width 84 height 16
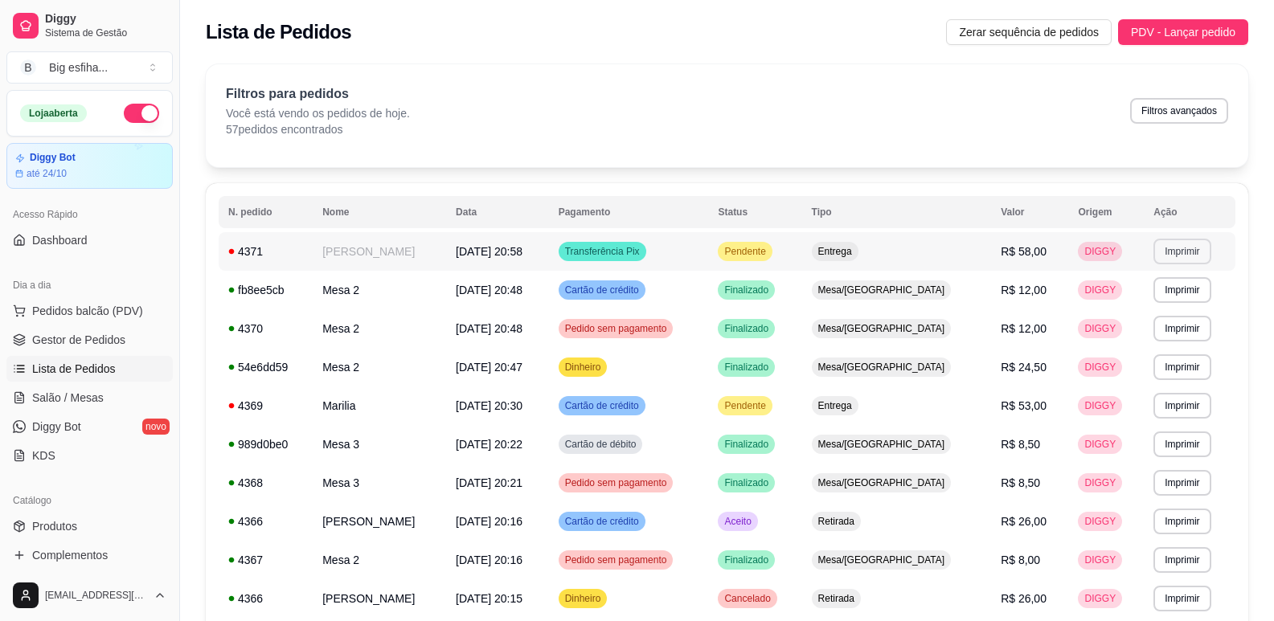
click at [1170, 255] on button "Imprimir" at bounding box center [1182, 252] width 57 height 26
click at [1157, 305] on button "IMPRESSORA" at bounding box center [1147, 308] width 117 height 26
click at [94, 393] on span "Salão / Mesas" at bounding box center [68, 398] width 72 height 16
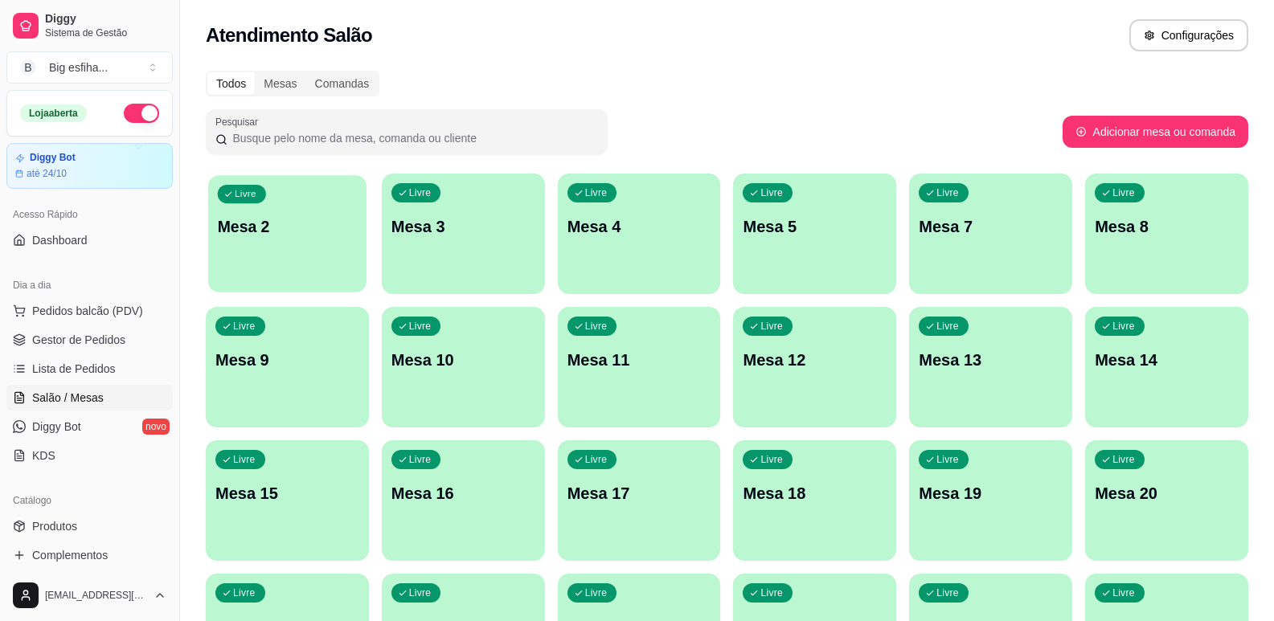
click at [336, 243] on div "Livre Mesa 2" at bounding box center [287, 224] width 158 height 98
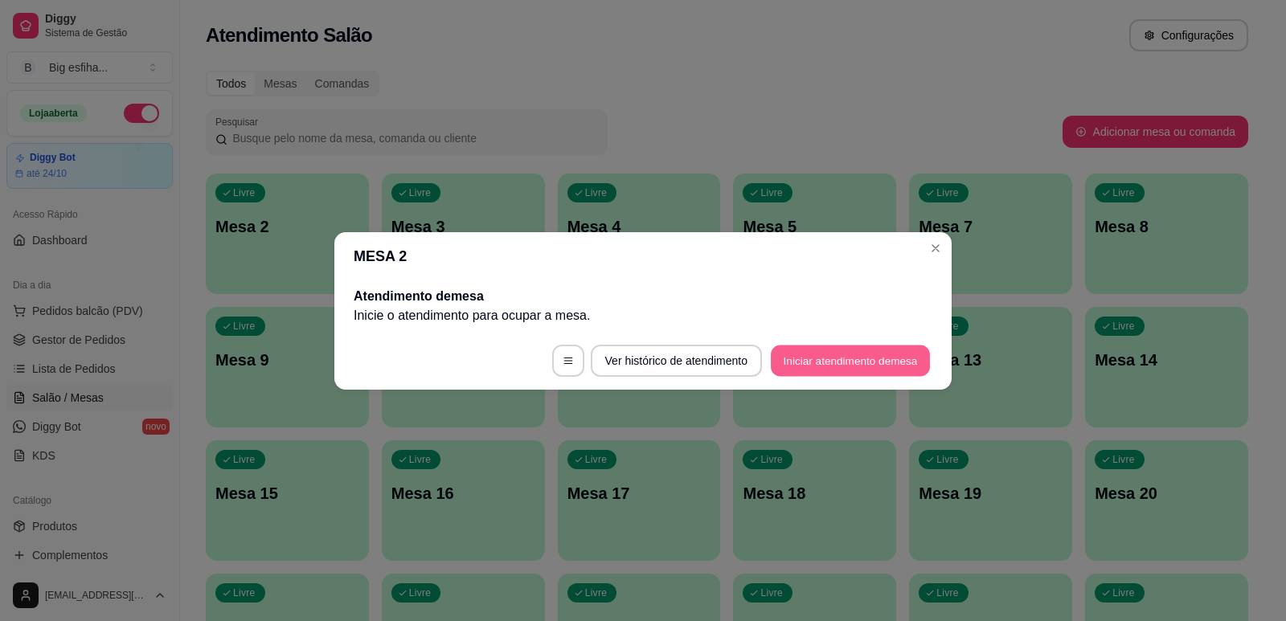
click at [815, 350] on button "Iniciar atendimento de mesa" at bounding box center [850, 360] width 159 height 31
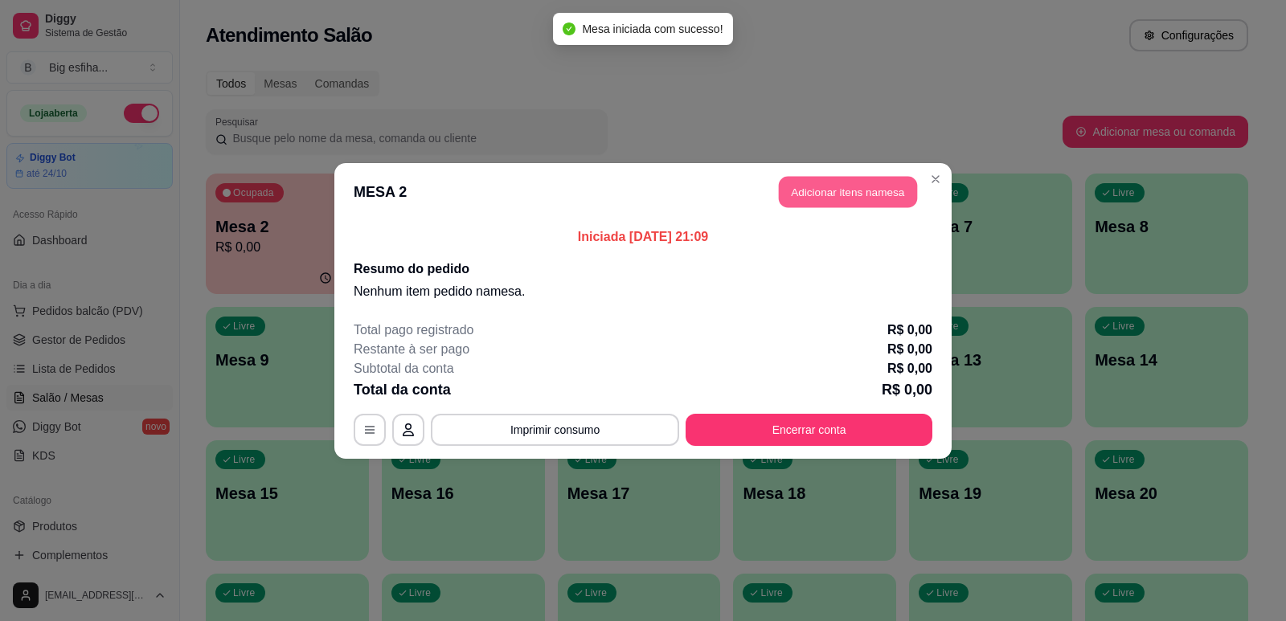
click at [835, 176] on button "Adicionar itens na mesa" at bounding box center [848, 191] width 138 height 31
click at [435, 109] on input "Pesquisa" at bounding box center [467, 100] width 839 height 16
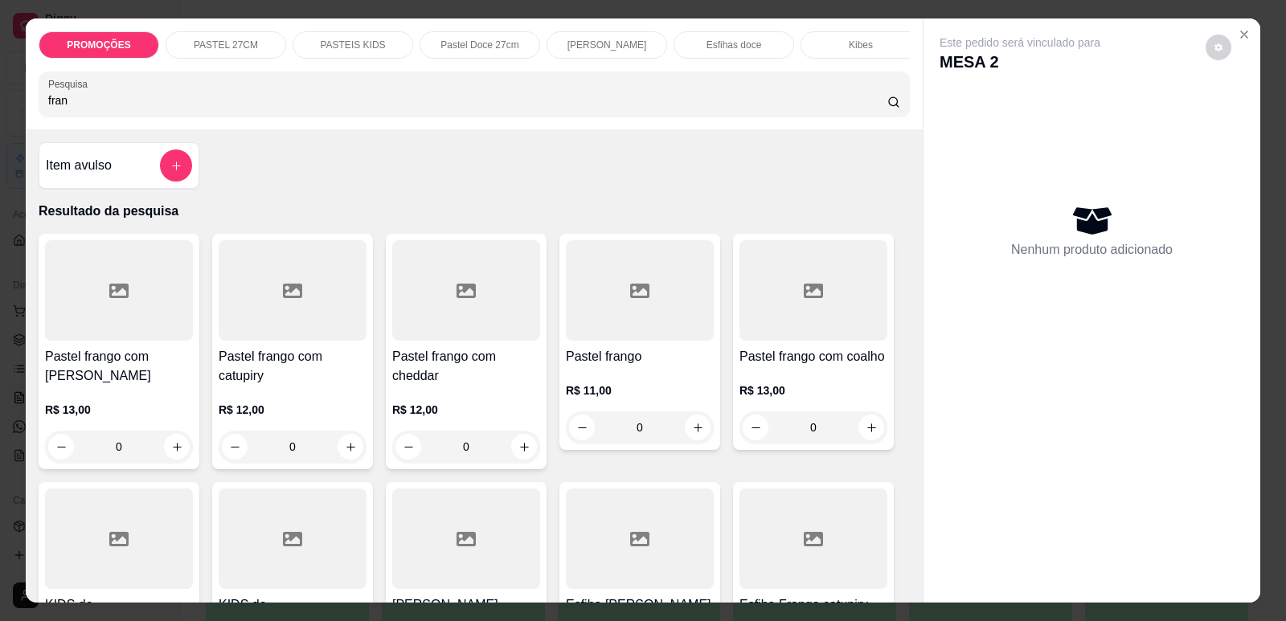
type input "fran"
click at [271, 358] on div "Pastel frango com catupiry R$ 12,00 0" at bounding box center [292, 352] width 161 height 236
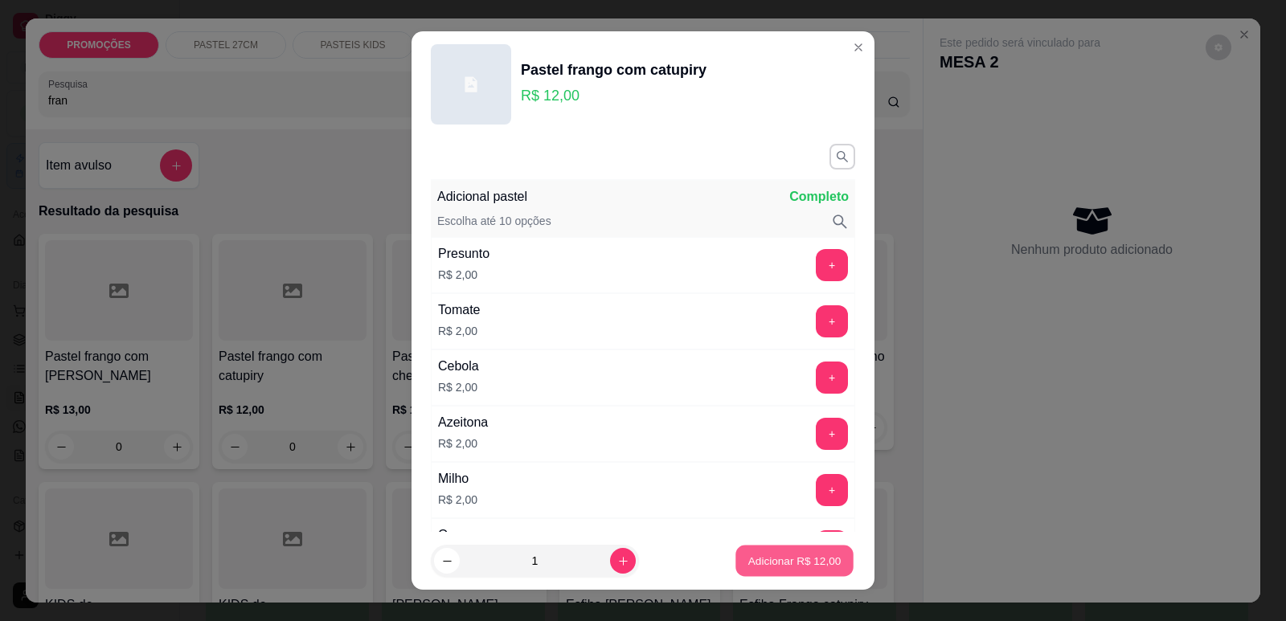
click at [772, 554] on p "Adicionar R$ 12,00" at bounding box center [794, 561] width 93 height 15
type input "1"
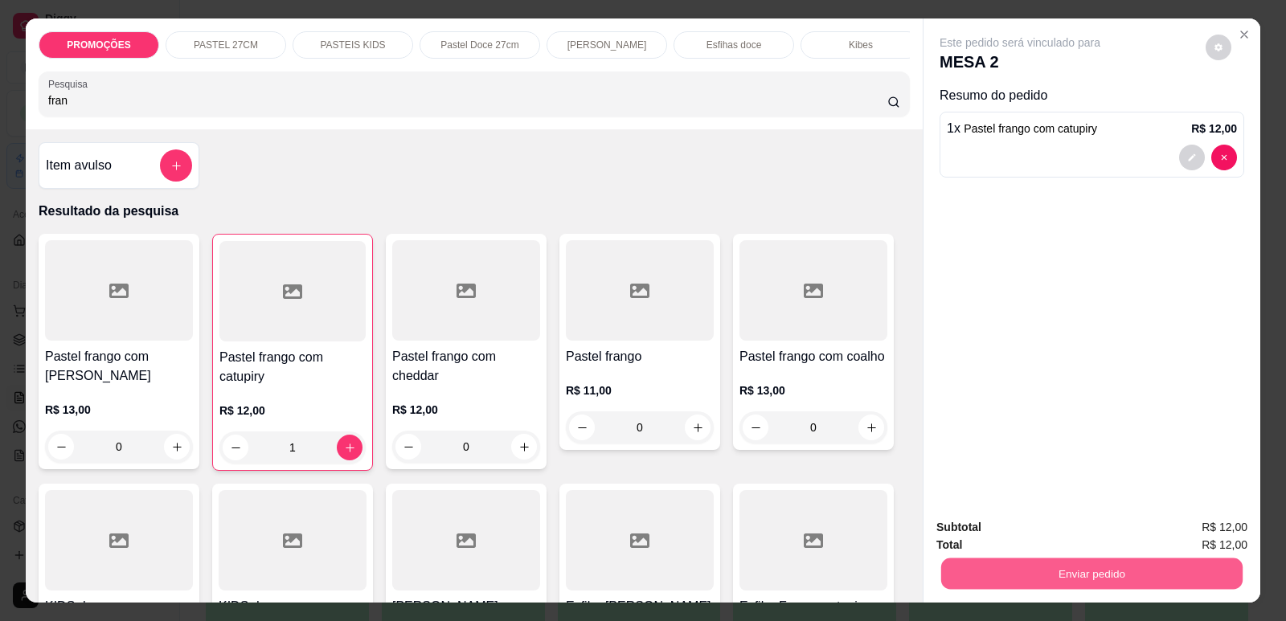
click at [1037, 572] on button "Enviar pedido" at bounding box center [1091, 573] width 301 height 31
click at [1191, 525] on button "Enviar pedido" at bounding box center [1206, 534] width 91 height 31
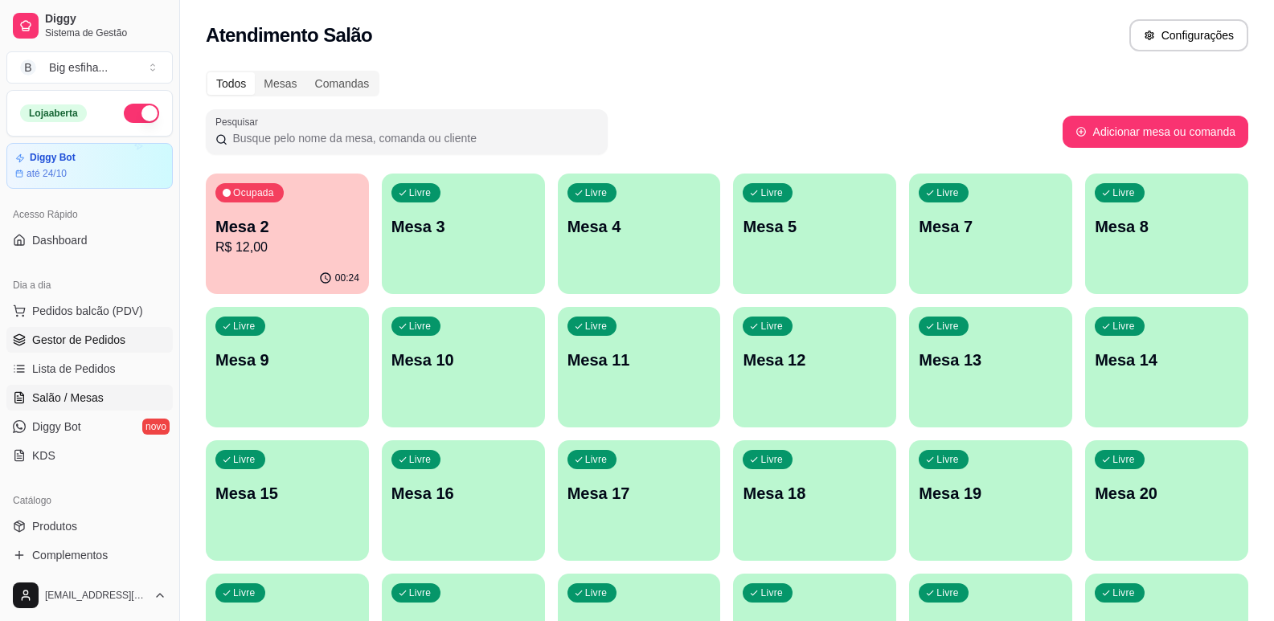
click at [129, 338] on link "Gestor de Pedidos" at bounding box center [89, 340] width 166 height 26
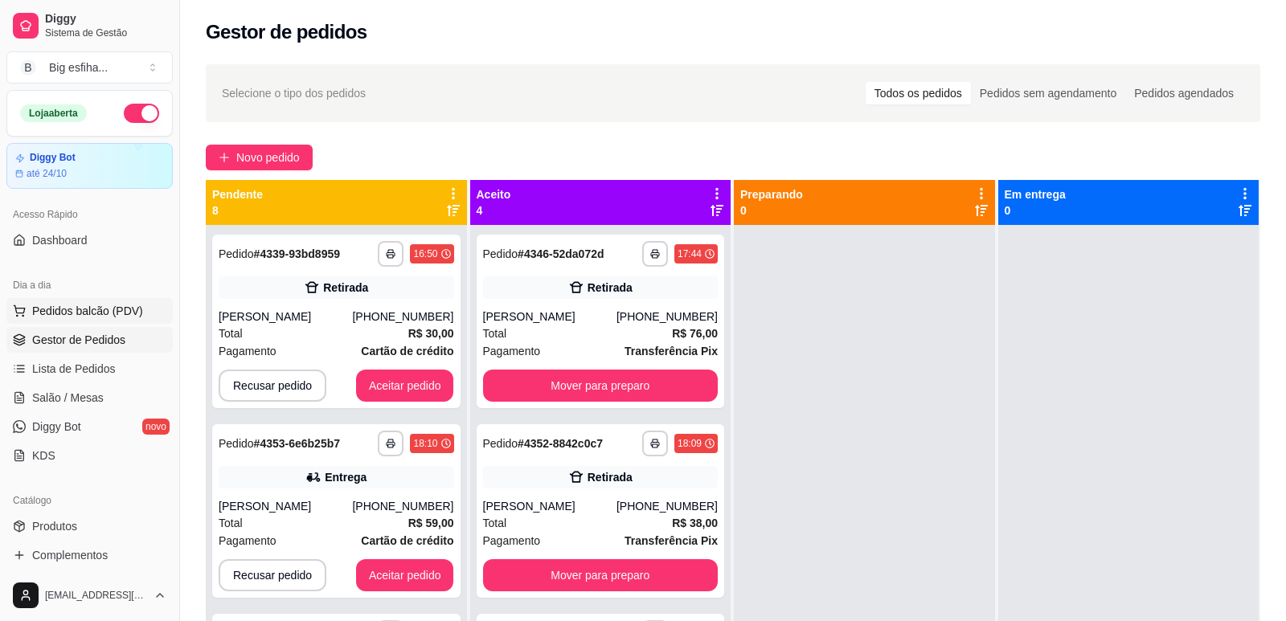
click at [127, 318] on span "Pedidos balcão (PDV)" at bounding box center [87, 311] width 111 height 16
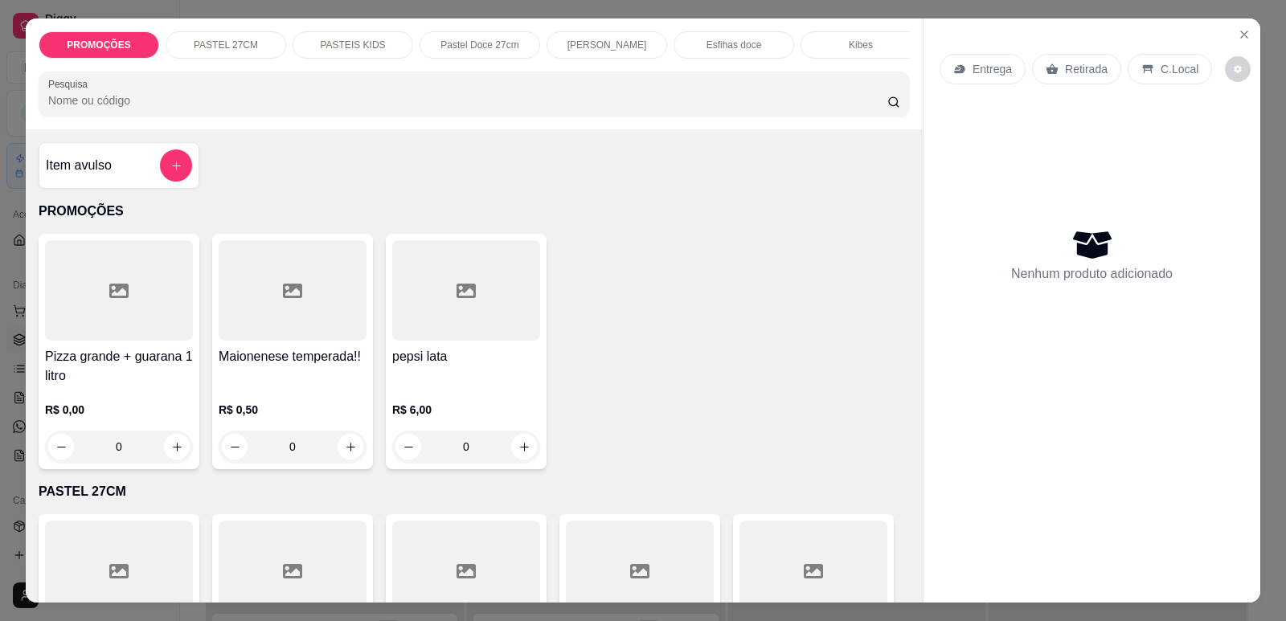
click at [996, 72] on p "Entrega" at bounding box center [992, 69] width 39 height 16
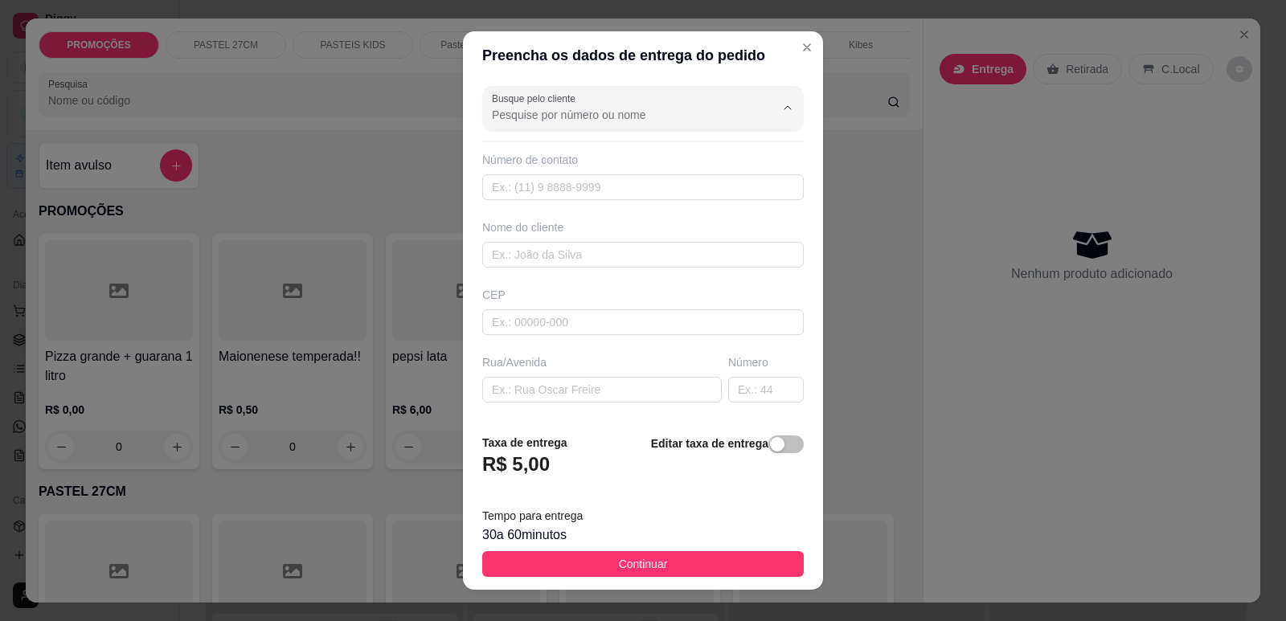
click at [627, 117] on input "Busque pelo cliente" at bounding box center [620, 115] width 257 height 16
type input "manoel"
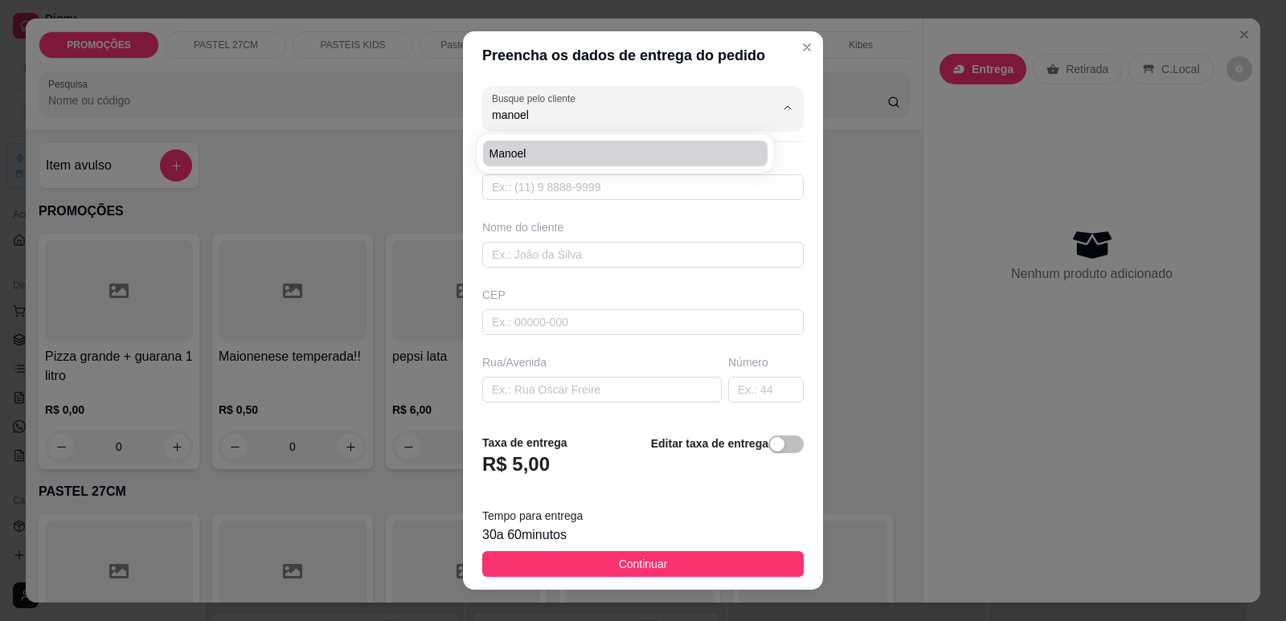
click at [548, 142] on li "manoel" at bounding box center [625, 154] width 285 height 26
type input "8585384764"
type input "manoel"
type input "lenita"
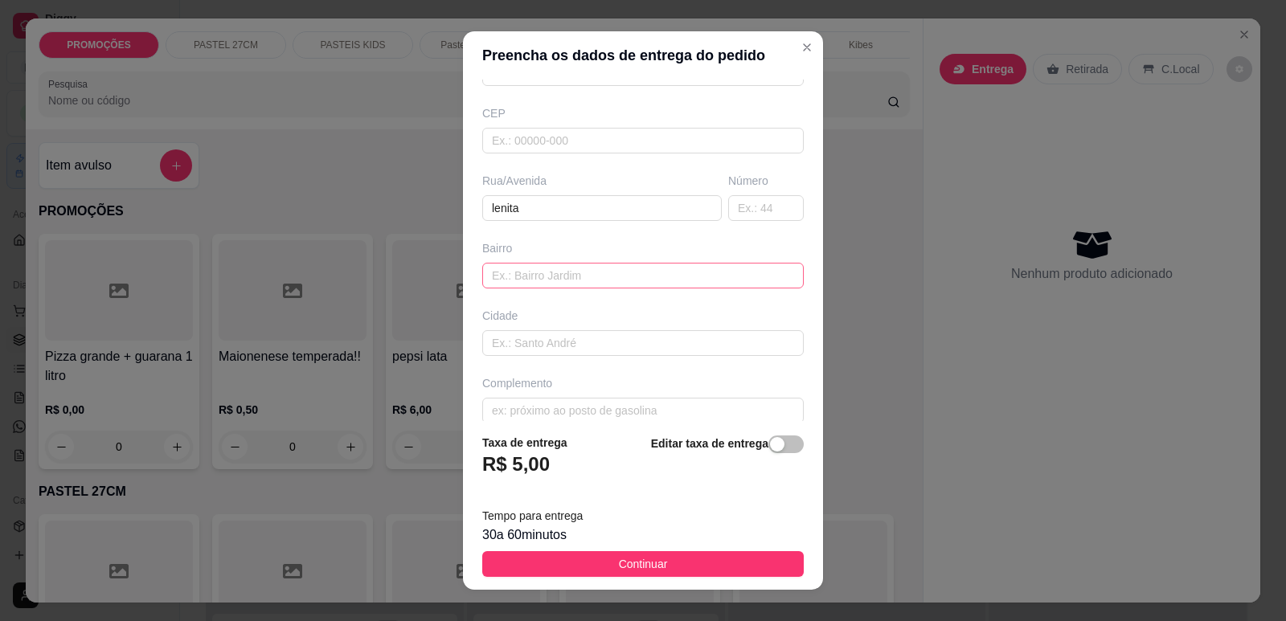
scroll to position [199, 0]
type input "manoel"
click at [769, 442] on span "button" at bounding box center [786, 445] width 35 height 18
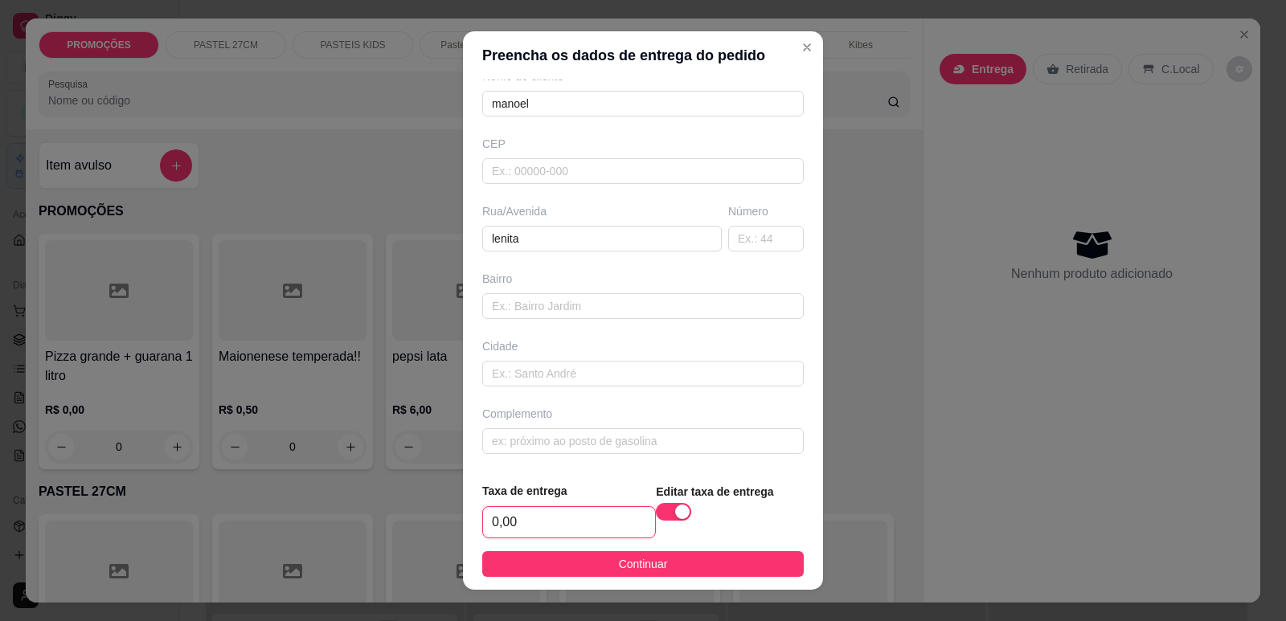
click at [602, 519] on input "0,00" at bounding box center [569, 522] width 172 height 31
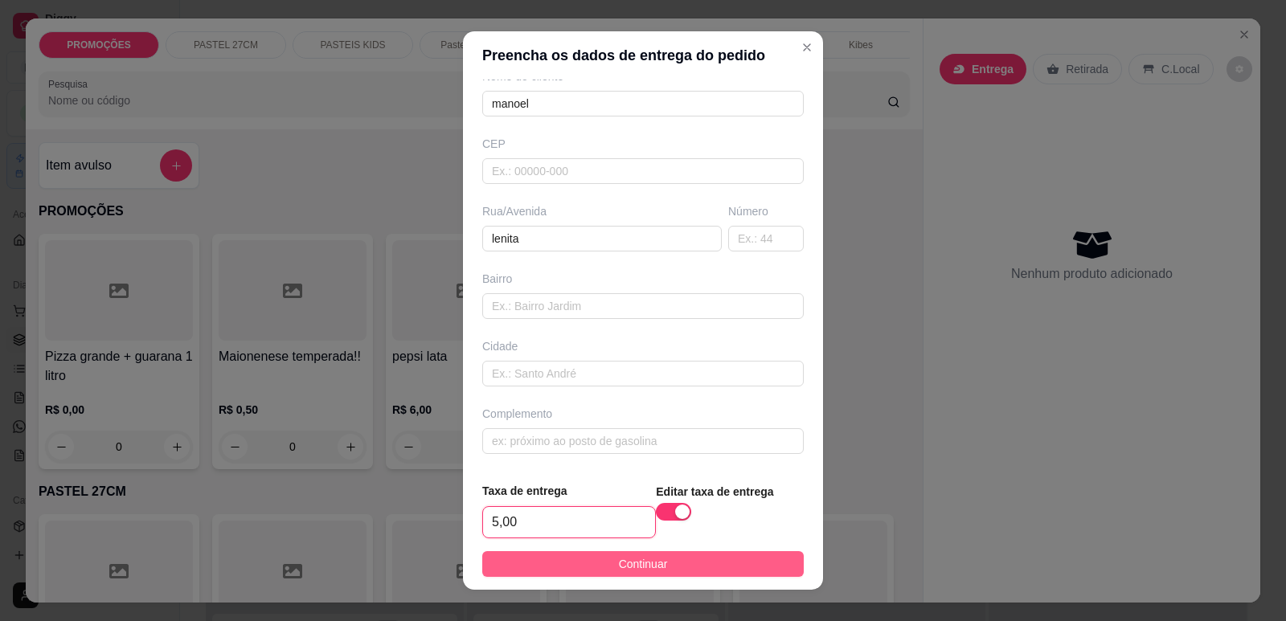
type input "5,00"
click at [634, 575] on button "Continuar" at bounding box center [643, 564] width 322 height 26
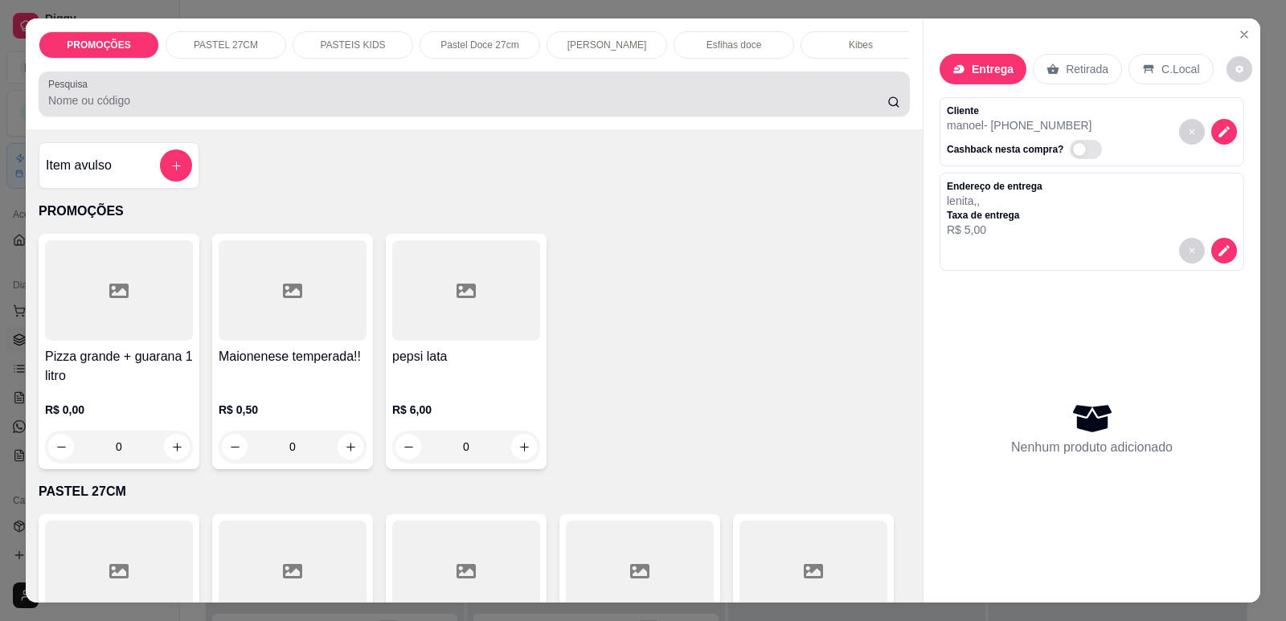
click at [115, 105] on input "Pesquisa" at bounding box center [467, 100] width 839 height 16
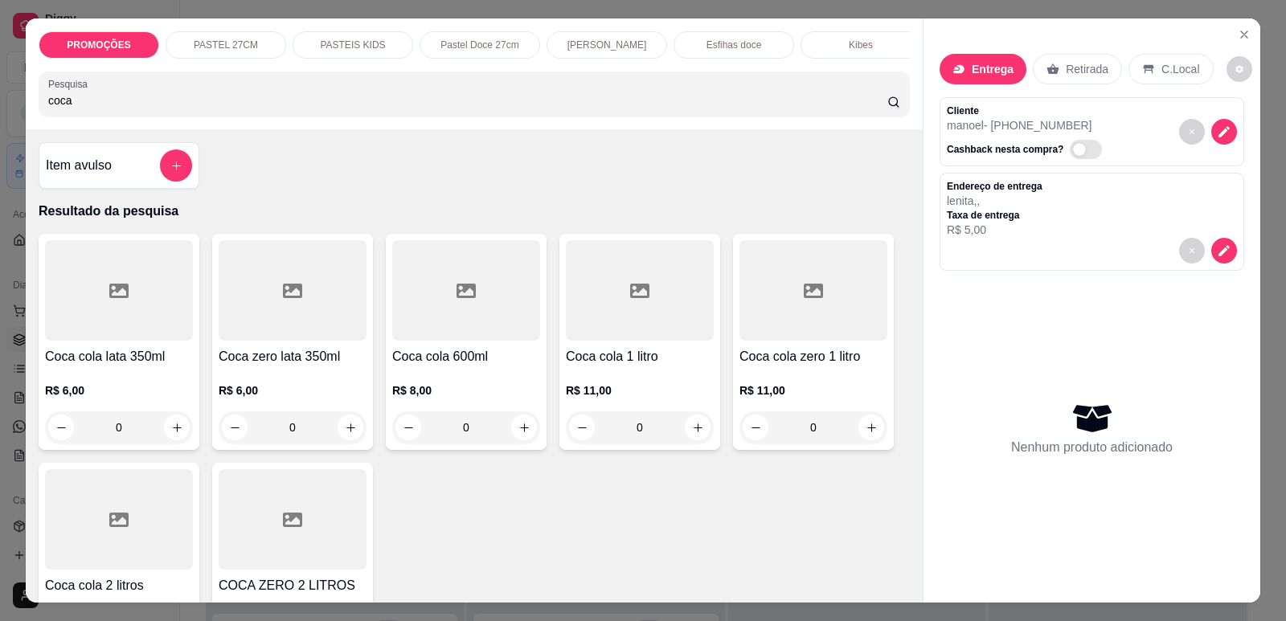
type input "coca"
click at [444, 318] on div at bounding box center [466, 290] width 148 height 100
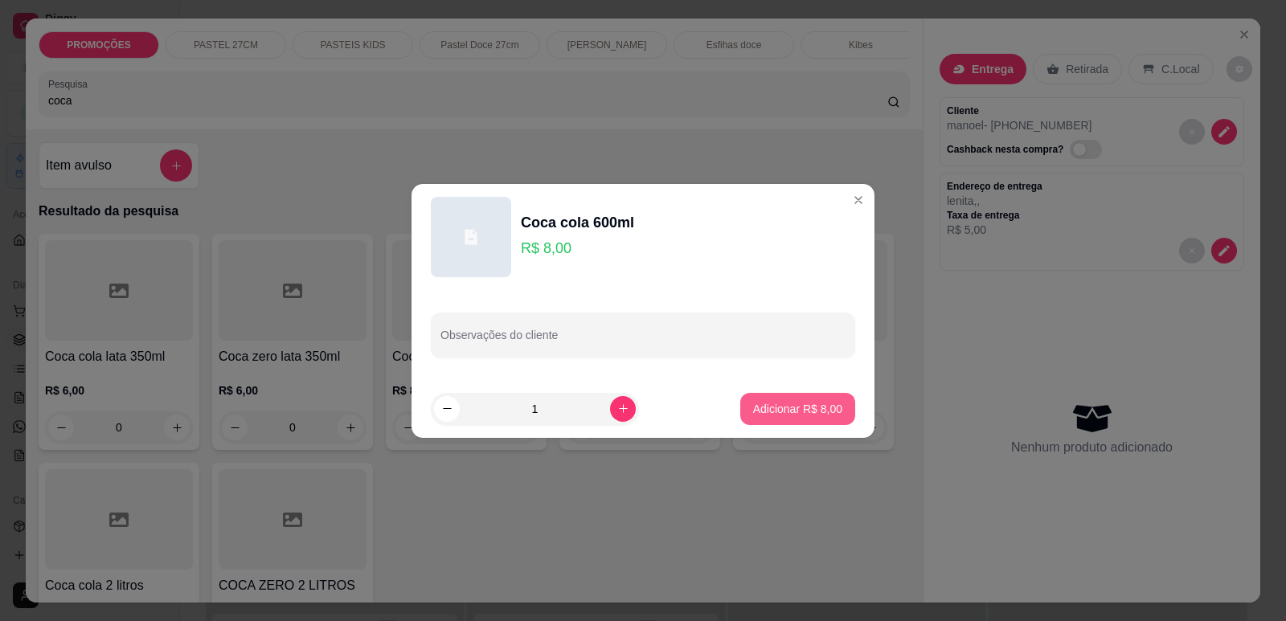
click at [785, 412] on p "Adicionar R$ 8,00" at bounding box center [797, 409] width 89 height 16
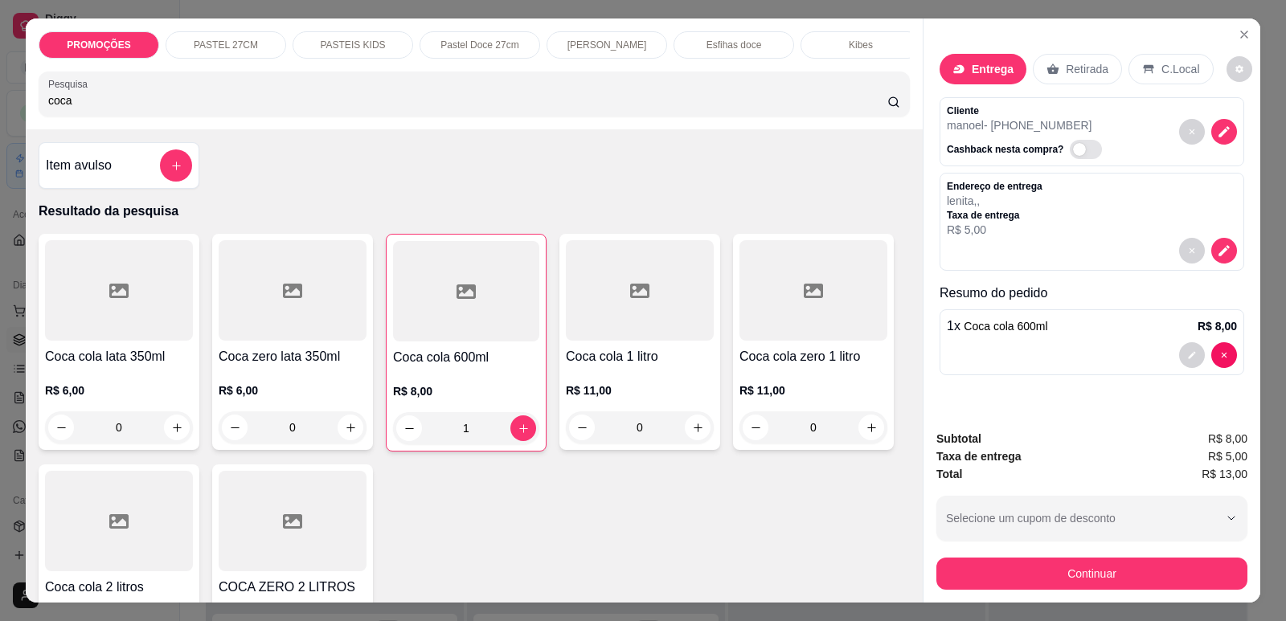
type input "1"
drag, startPoint x: 111, startPoint y: 122, endPoint x: 0, endPoint y: 122, distance: 110.9
click at [0, 122] on div "PROMOÇÕES PASTEL 27CM PASTEIS KIDS Pastel Doce 27cm Esfihas Salgadas Esfihas do…" at bounding box center [643, 310] width 1286 height 621
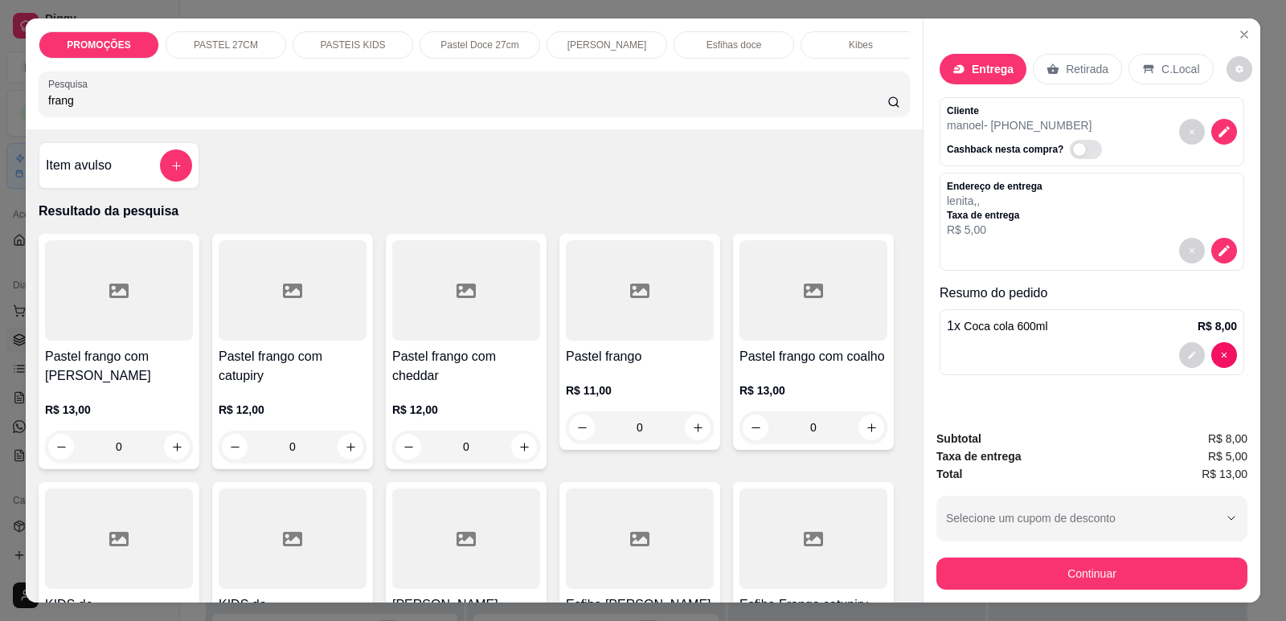
type input "frang"
click at [449, 305] on div at bounding box center [466, 290] width 148 height 100
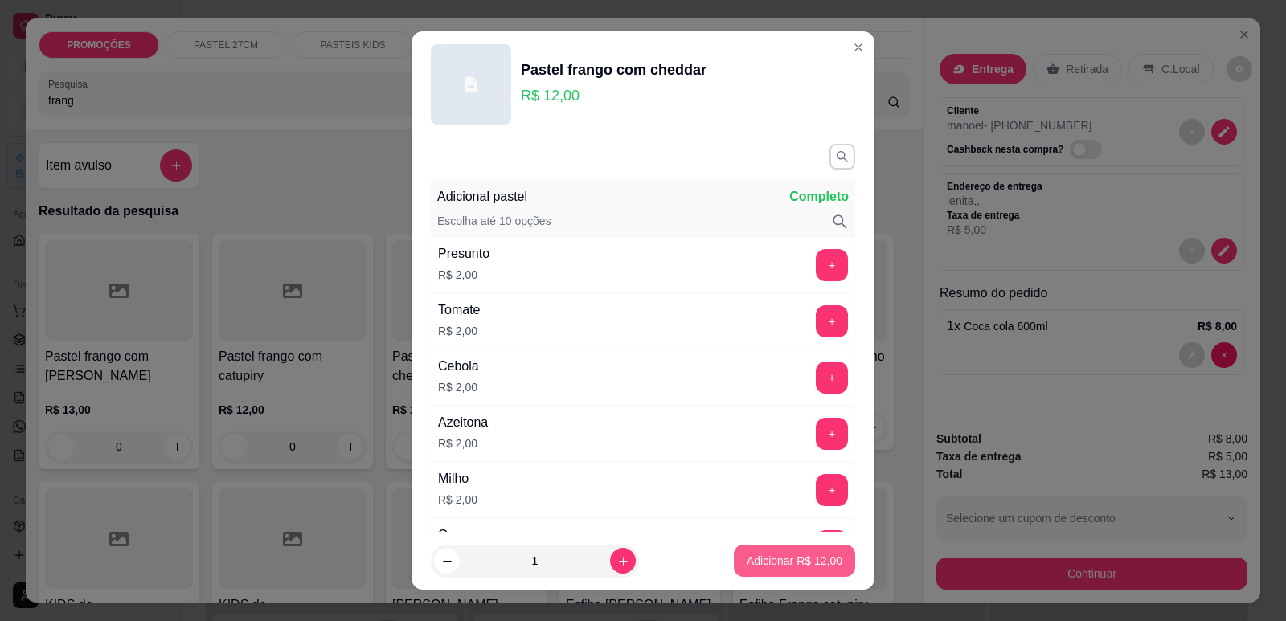
click at [790, 557] on p "Adicionar R$ 12,00" at bounding box center [795, 561] width 96 height 16
type input "1"
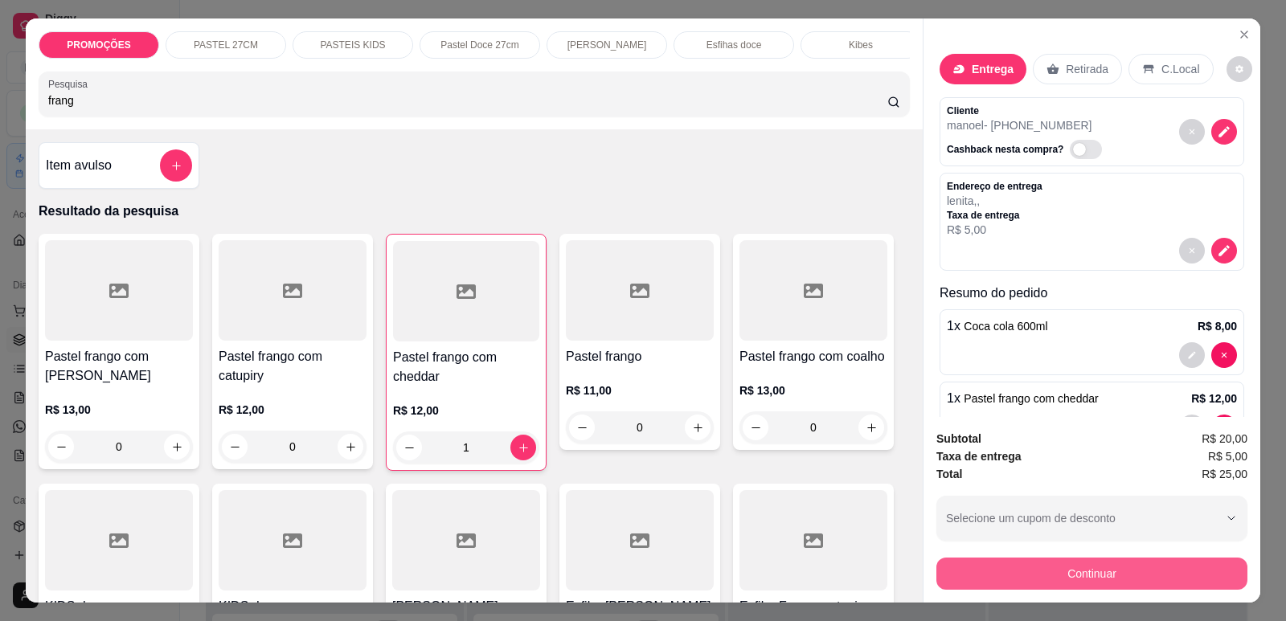
click at [1088, 579] on button "Continuar" at bounding box center [1092, 574] width 311 height 32
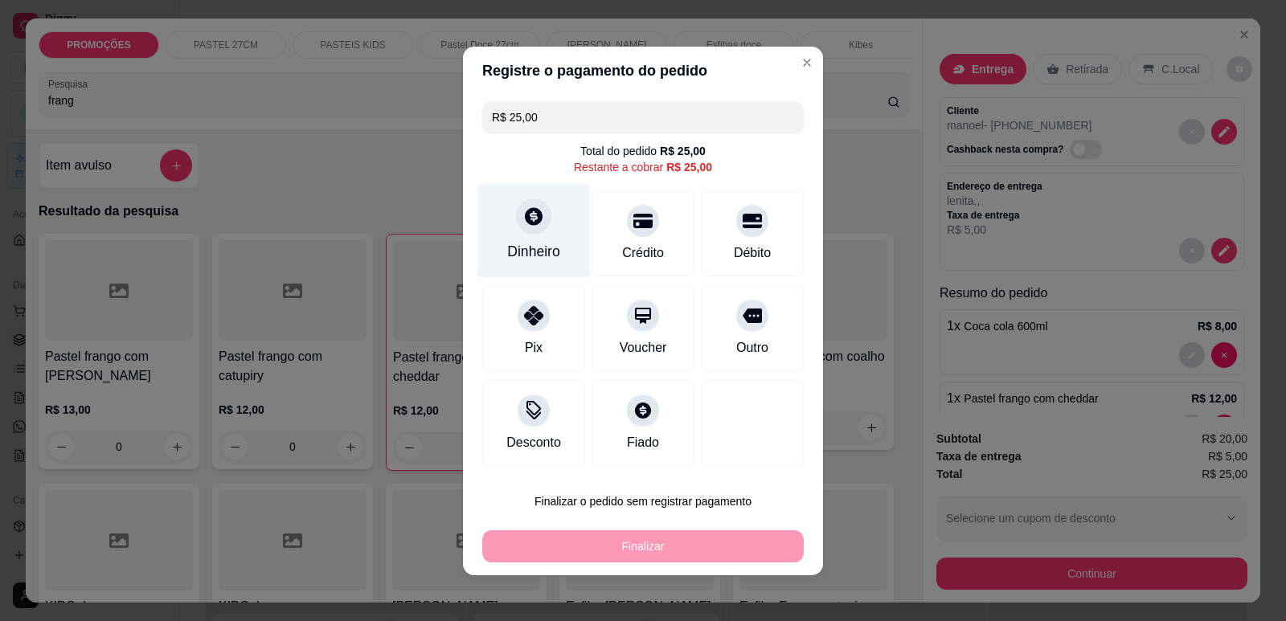
click at [523, 227] on icon at bounding box center [533, 216] width 21 height 21
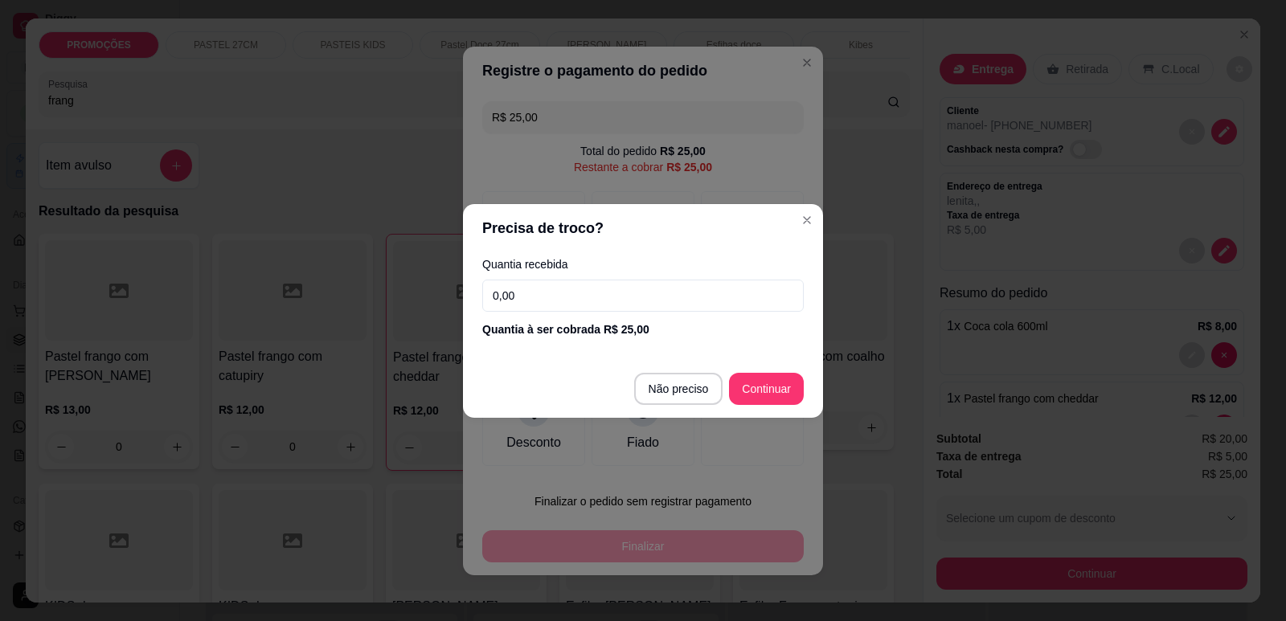
click at [567, 281] on input "0,00" at bounding box center [643, 296] width 322 height 32
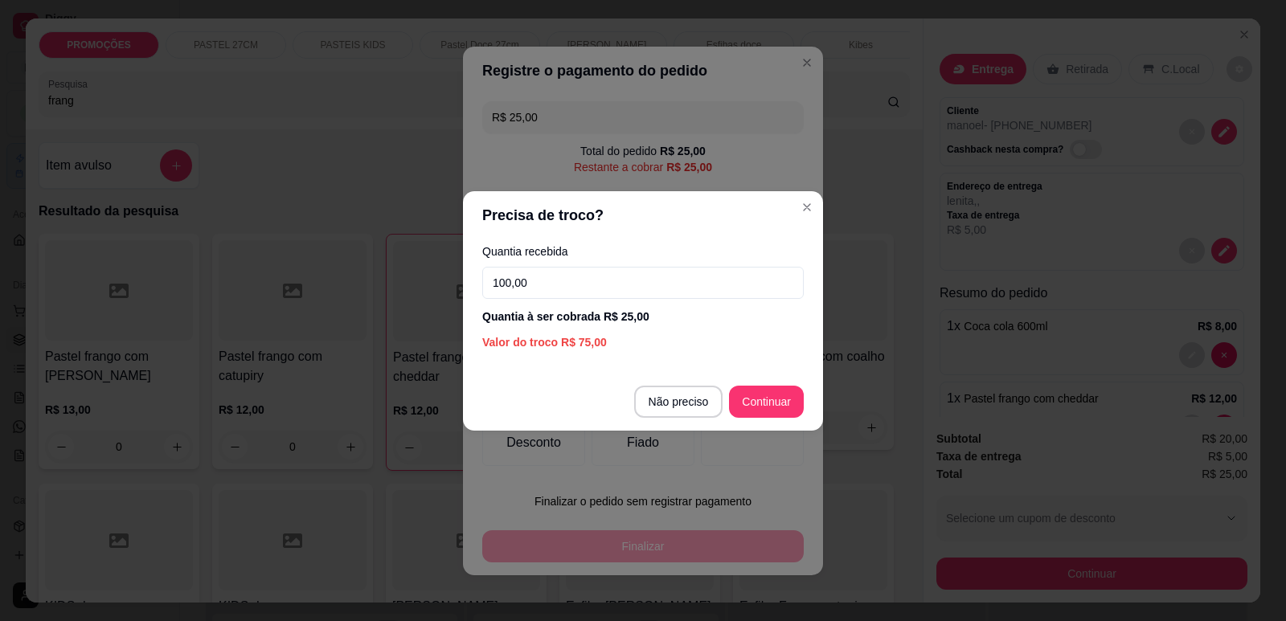
type input "100,00"
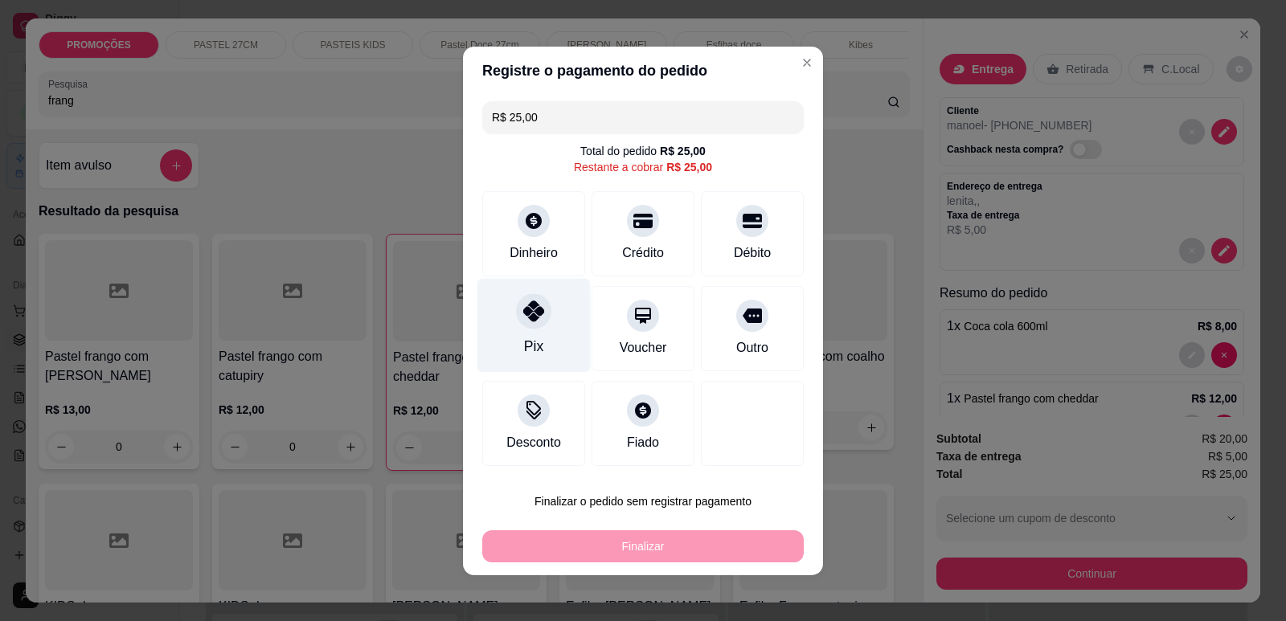
scroll to position [6, 0]
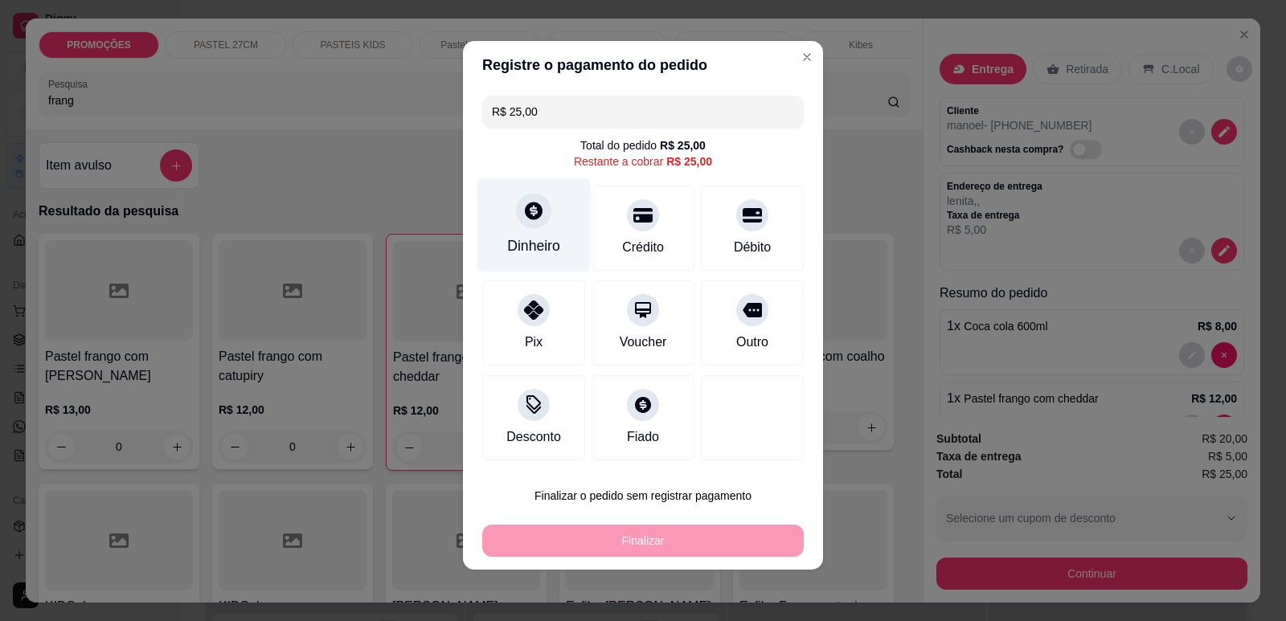
click at [525, 217] on icon at bounding box center [534, 211] width 18 height 18
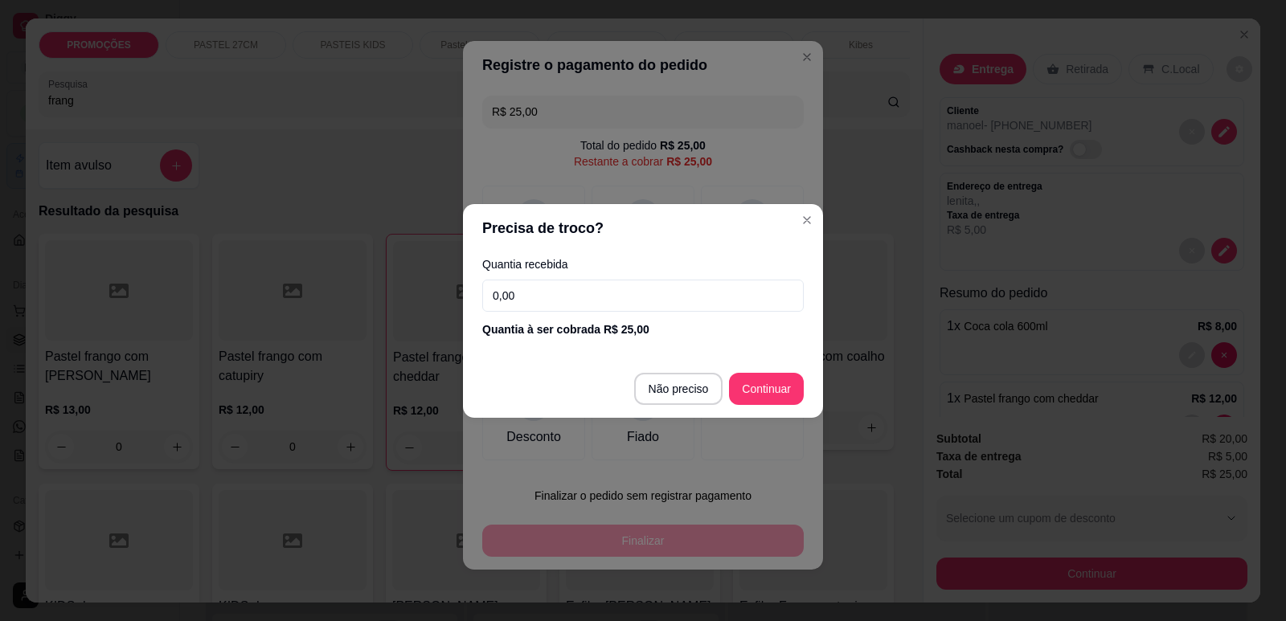
click at [582, 301] on input "0,00" at bounding box center [643, 296] width 322 height 32
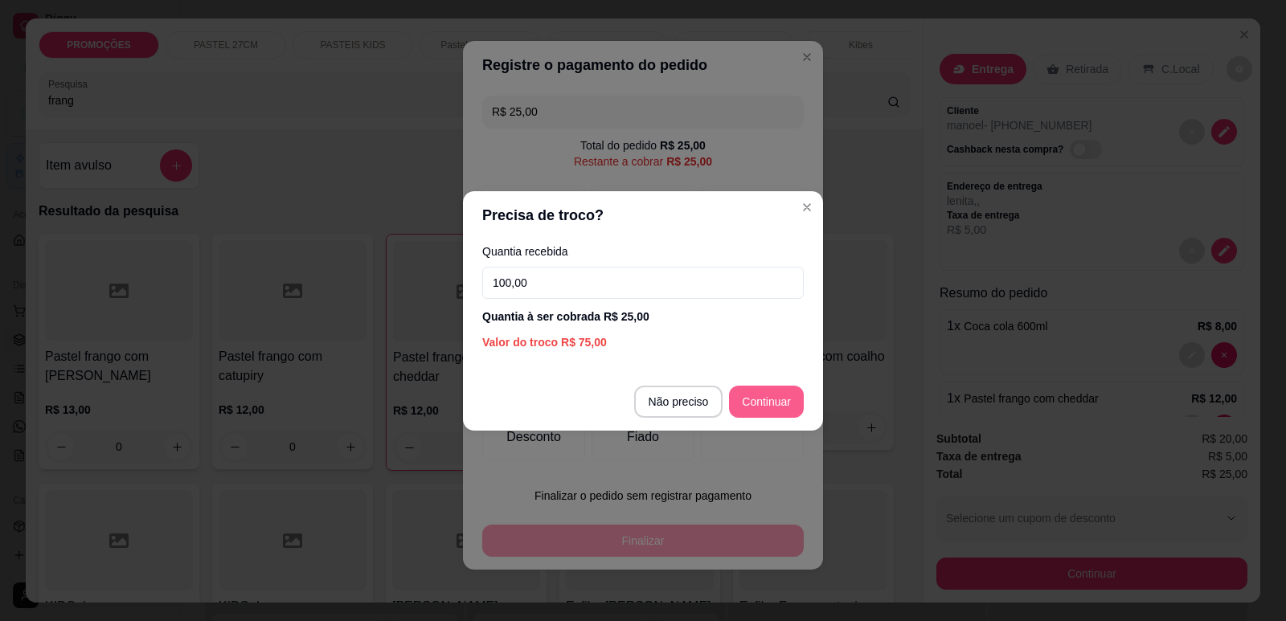
type input "100,00"
type input "R$ 0,00"
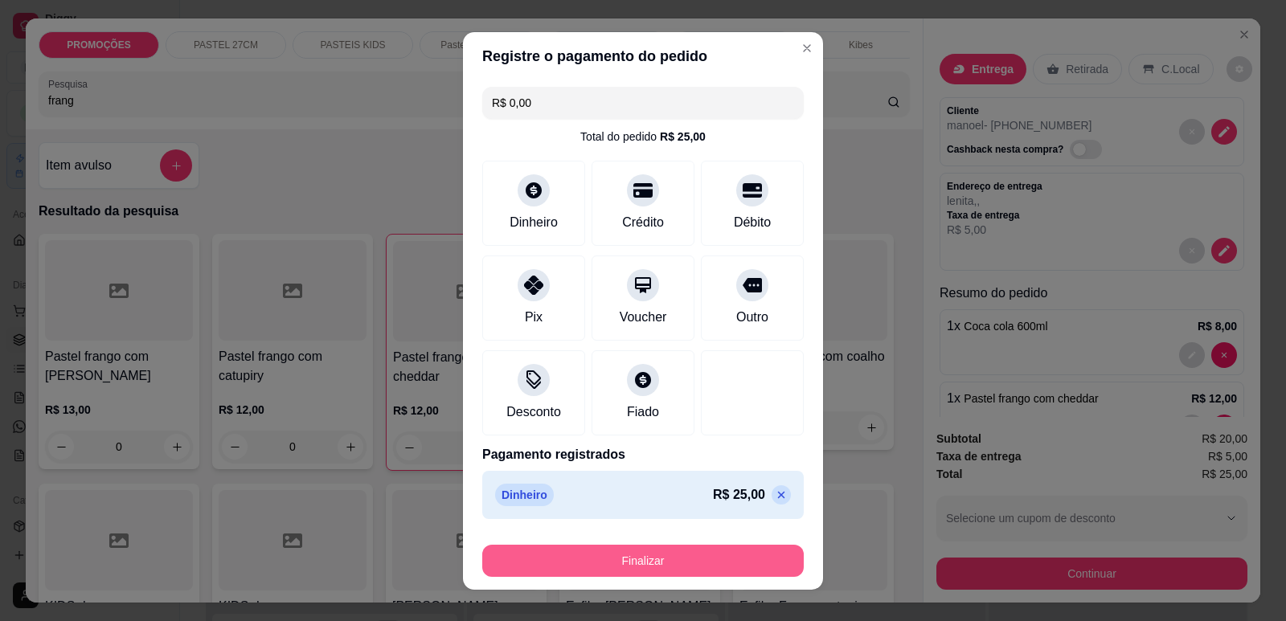
click at [704, 557] on button "Finalizar" at bounding box center [643, 561] width 322 height 32
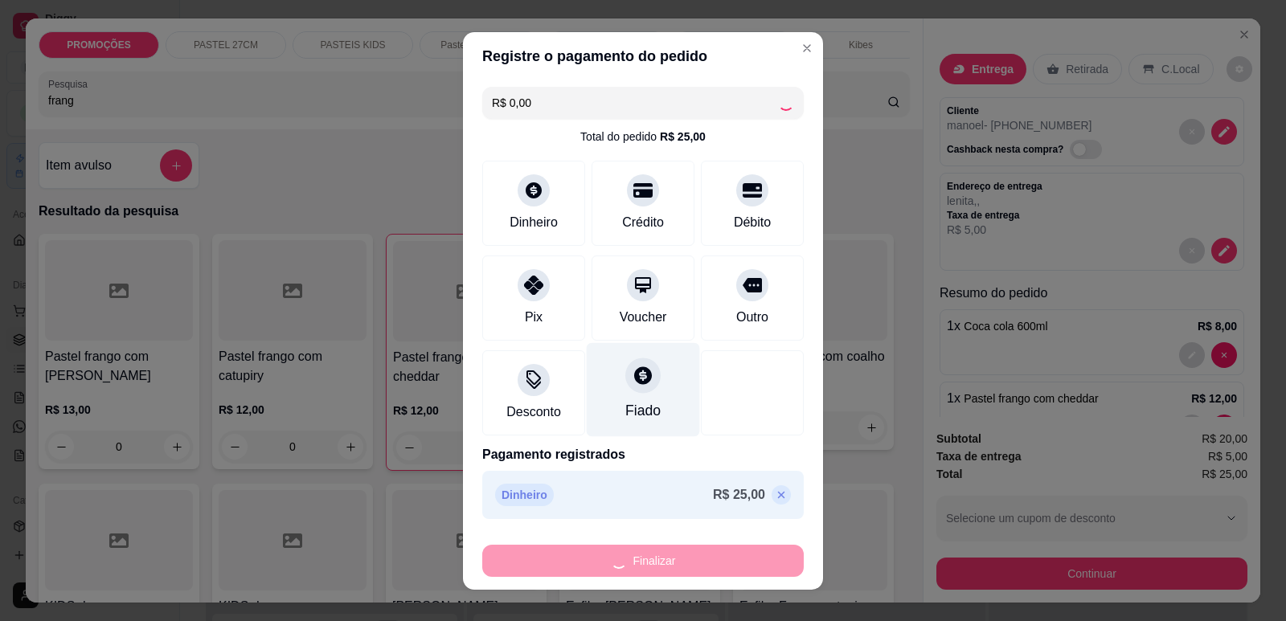
type input "0"
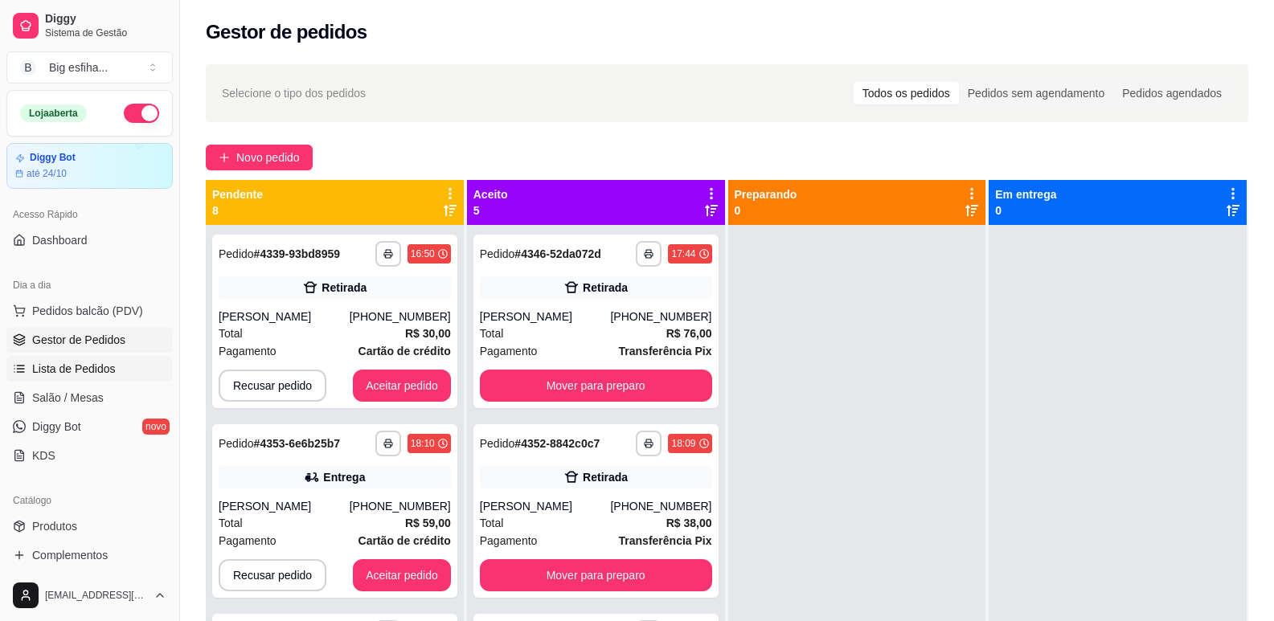
click at [95, 373] on span "Lista de Pedidos" at bounding box center [74, 369] width 84 height 16
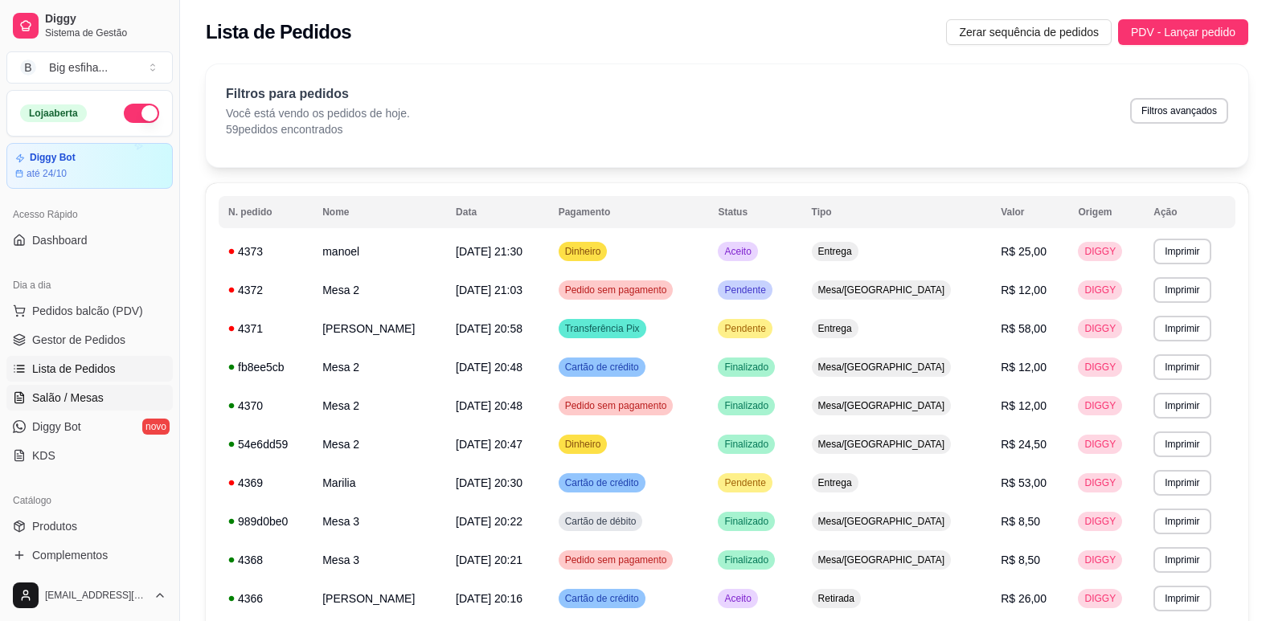
click at [99, 400] on span "Salão / Mesas" at bounding box center [68, 398] width 72 height 16
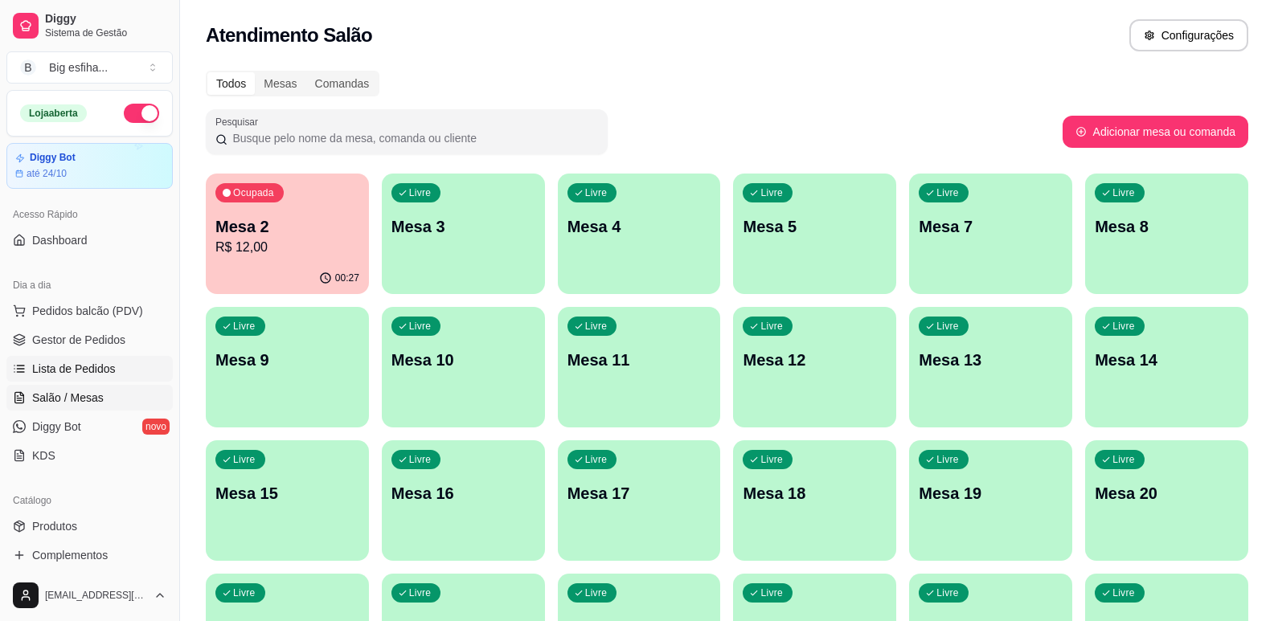
click at [93, 374] on span "Lista de Pedidos" at bounding box center [74, 369] width 84 height 16
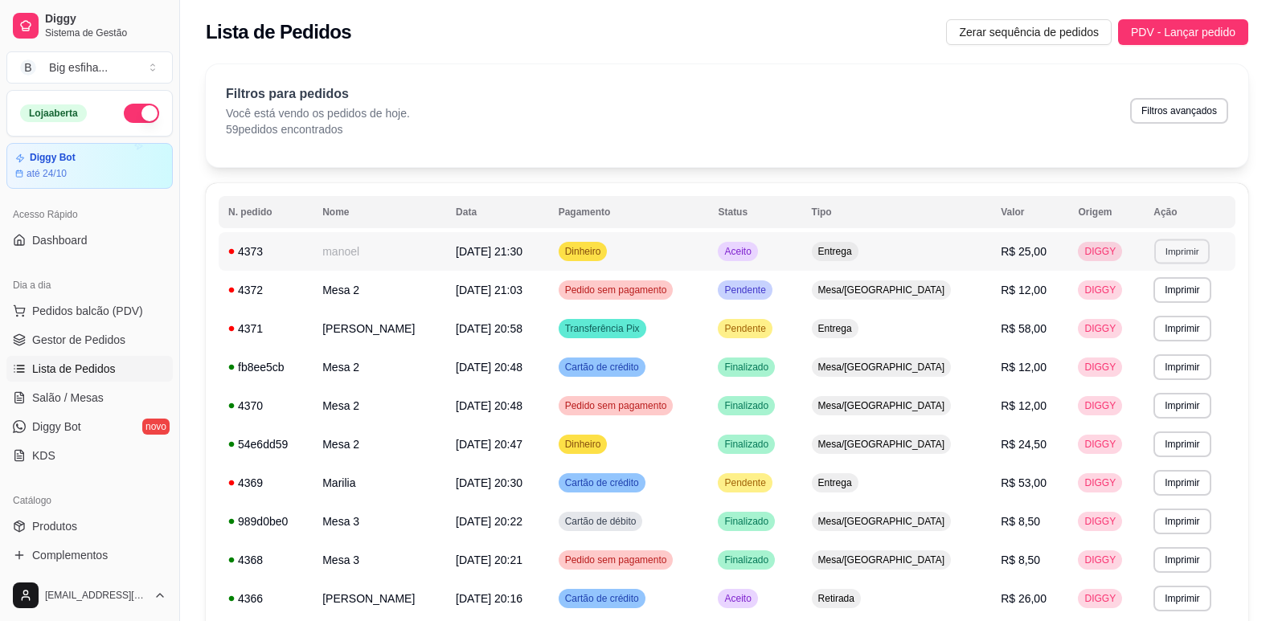
click at [1161, 250] on button "Imprimir" at bounding box center [1181, 251] width 55 height 25
click at [1147, 298] on button "IMPRESSORA" at bounding box center [1148, 308] width 117 height 26
click at [88, 391] on span "Salão / Mesas" at bounding box center [68, 398] width 72 height 16
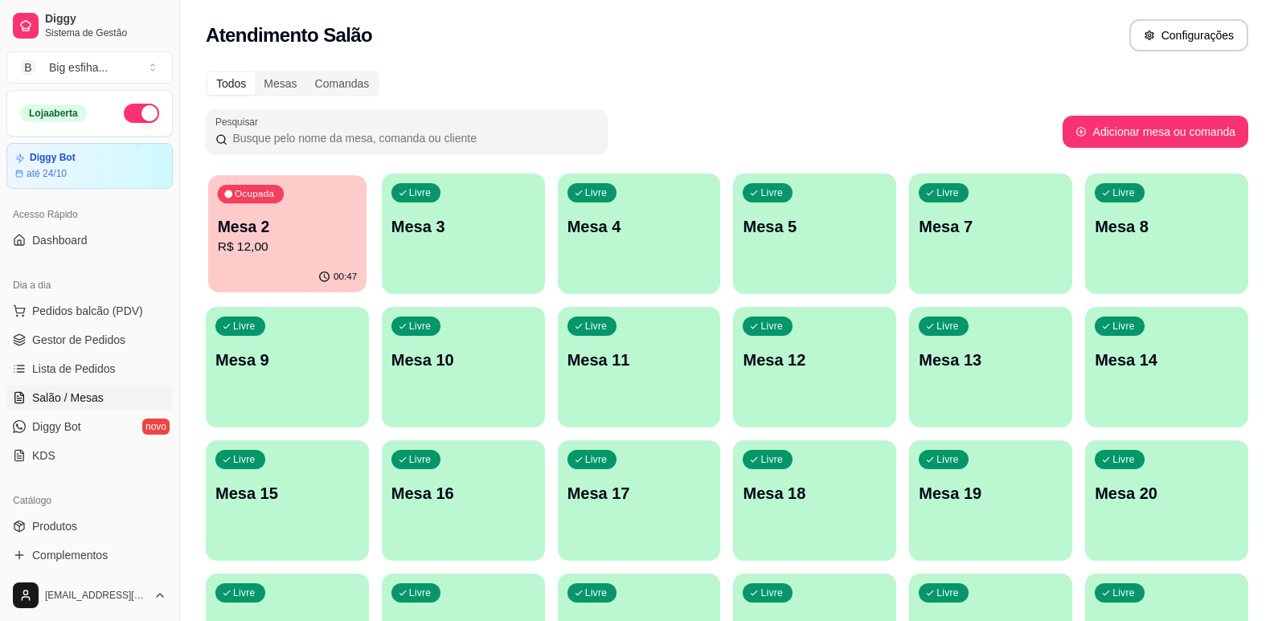
click at [280, 272] on div "00:47" at bounding box center [287, 277] width 158 height 31
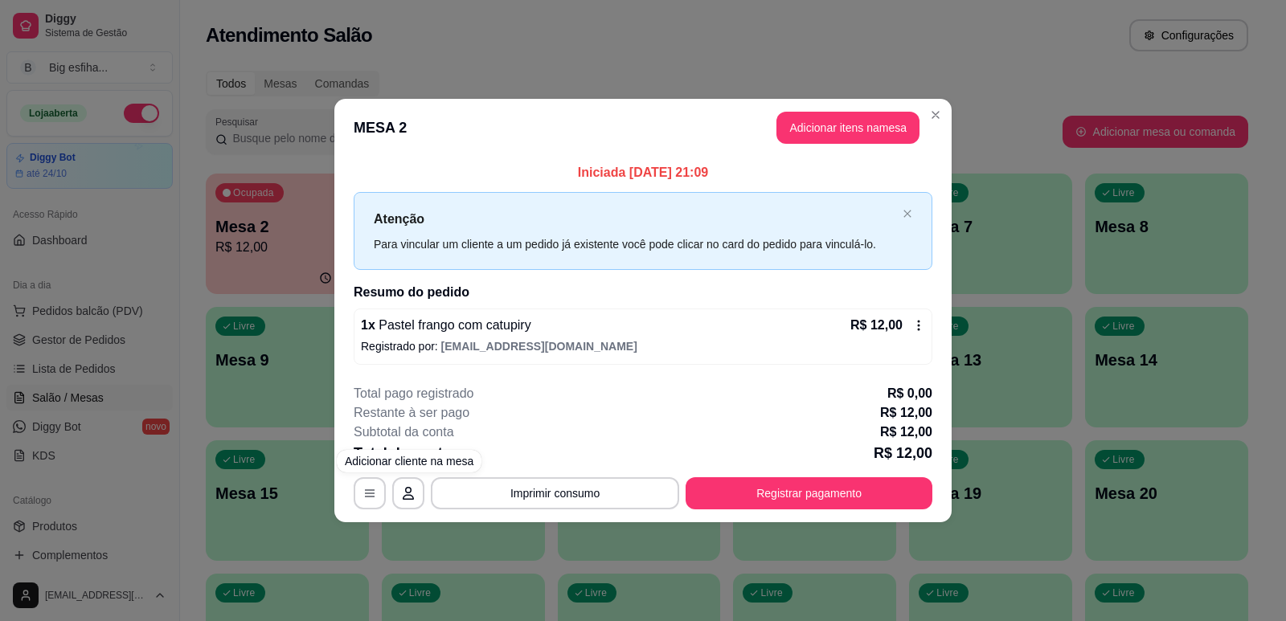
click at [516, 346] on span "[EMAIL_ADDRESS][DOMAIN_NAME]" at bounding box center [539, 346] width 196 height 13
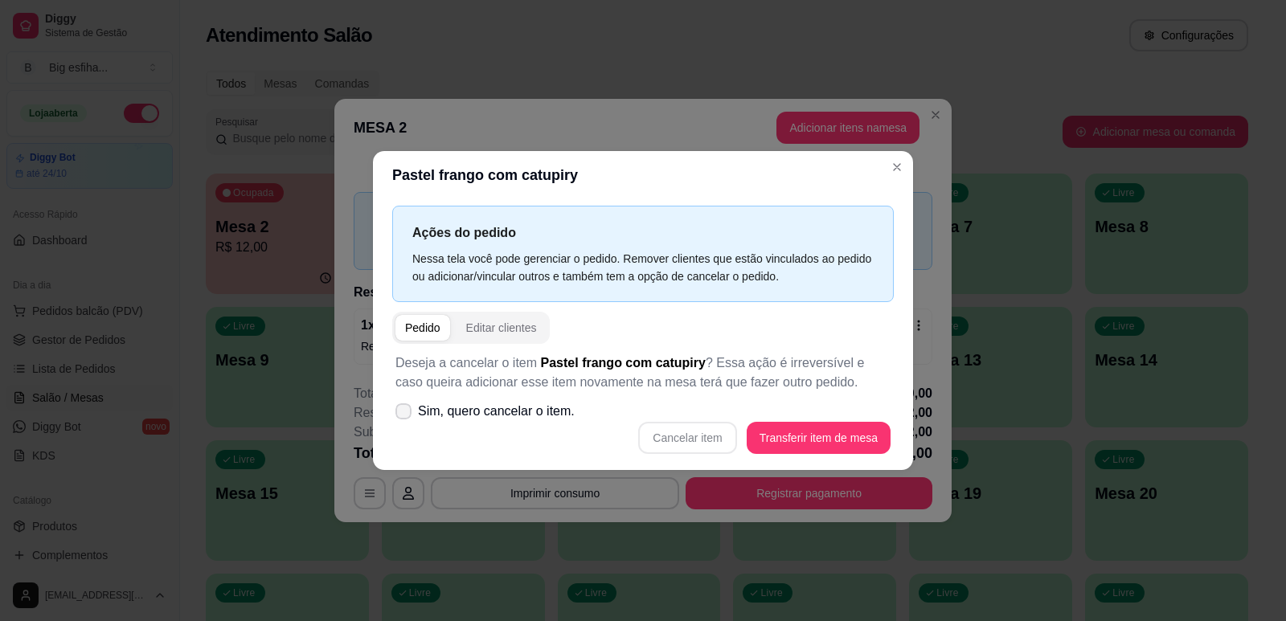
click at [396, 417] on span at bounding box center [404, 412] width 16 height 16
click at [396, 417] on input "Sim, quero cancelar o item." at bounding box center [400, 419] width 10 height 10
checkbox input "true"
click at [703, 441] on button "Cancelar item" at bounding box center [687, 438] width 98 height 32
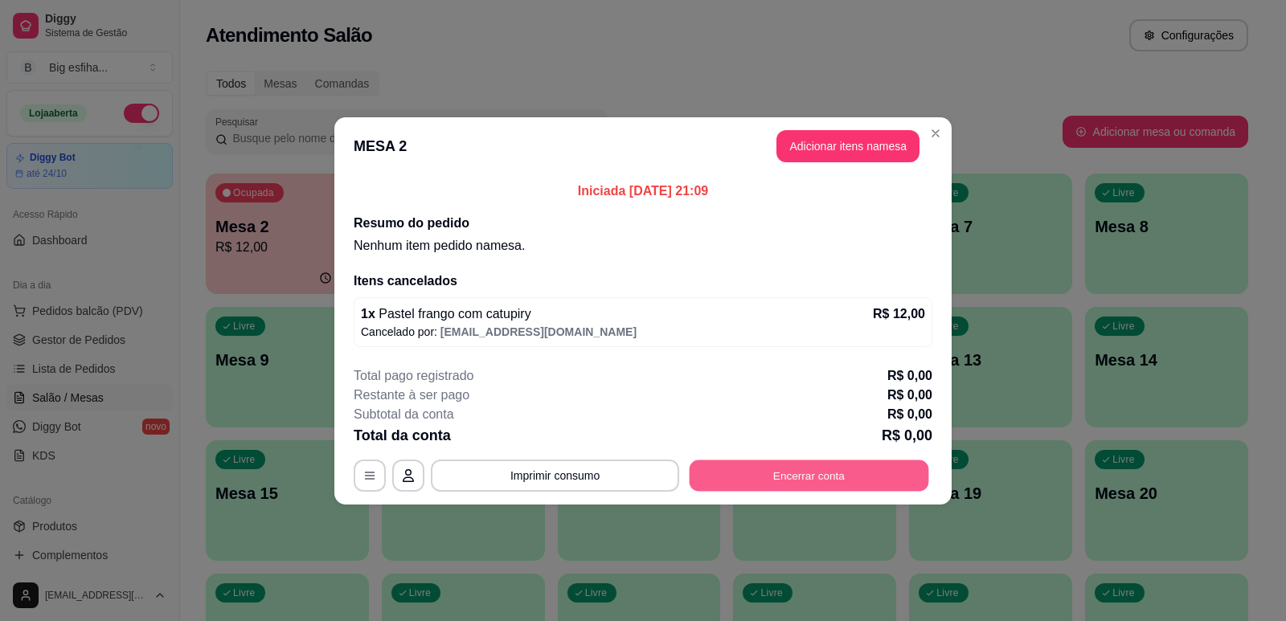
click at [773, 477] on button "Encerrar conta" at bounding box center [810, 475] width 240 height 31
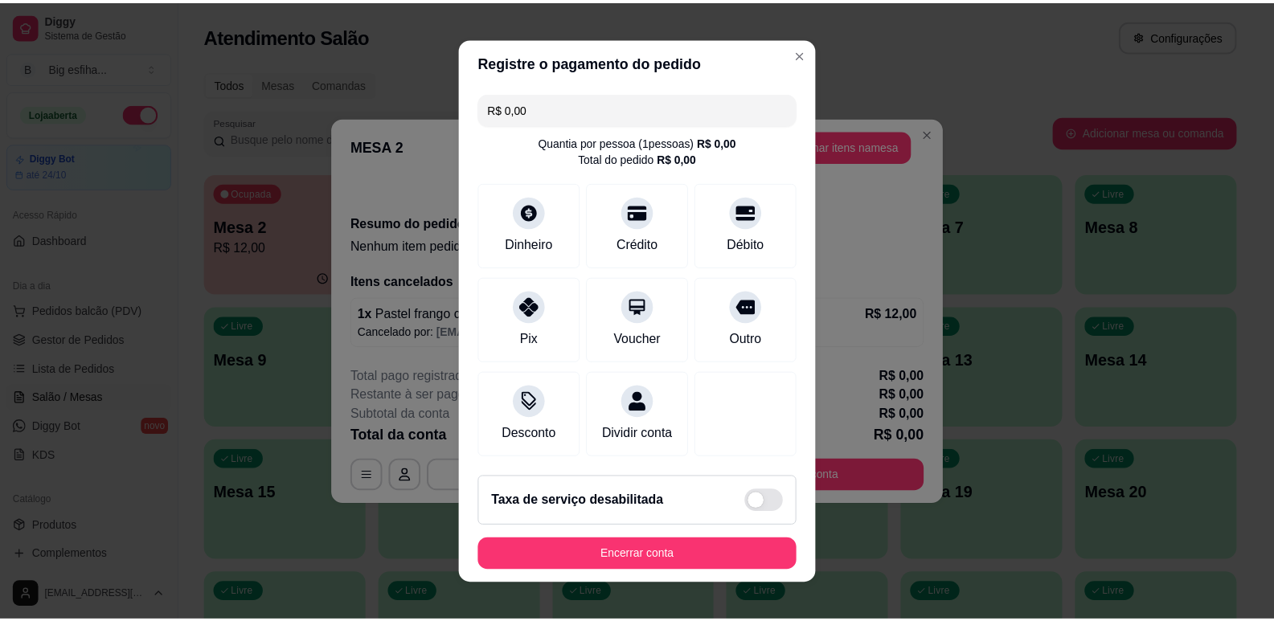
scroll to position [20, 0]
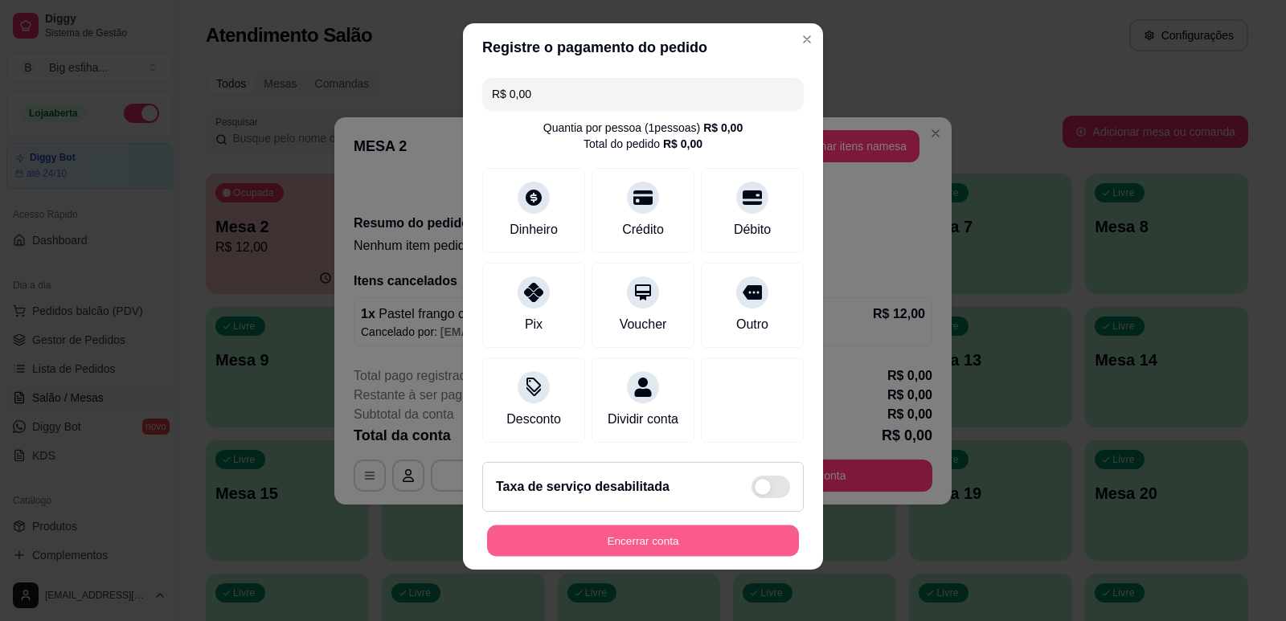
click at [675, 551] on button "Encerrar conta" at bounding box center [643, 540] width 312 height 31
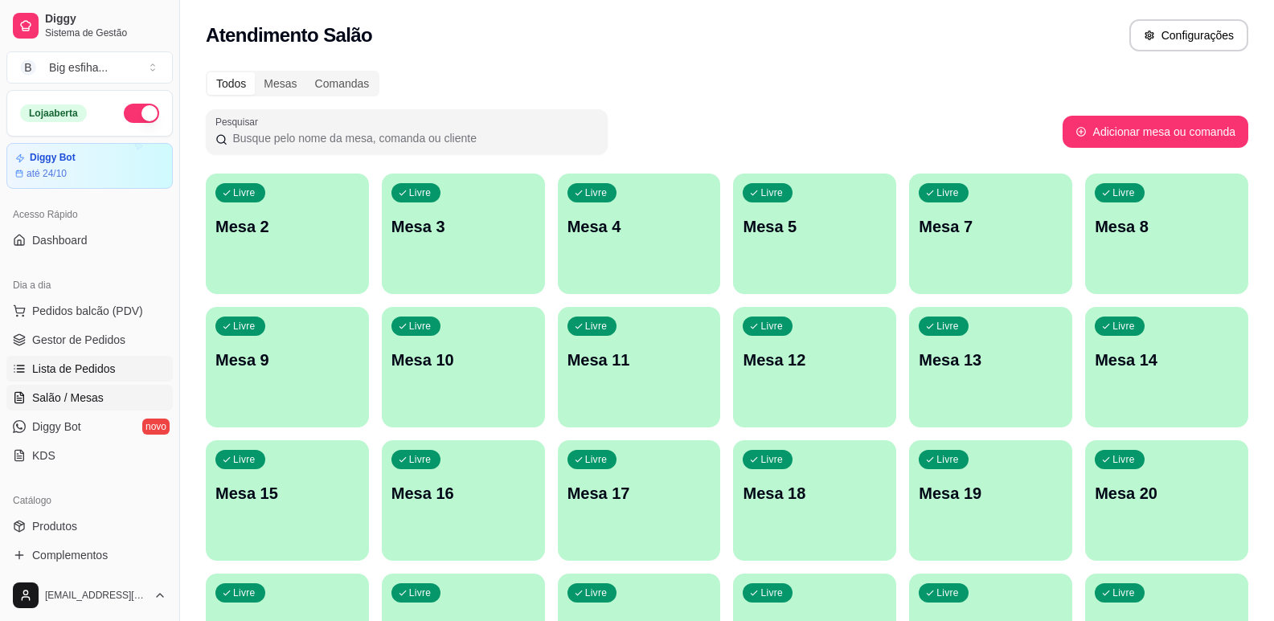
click at [88, 373] on span "Lista de Pedidos" at bounding box center [74, 369] width 84 height 16
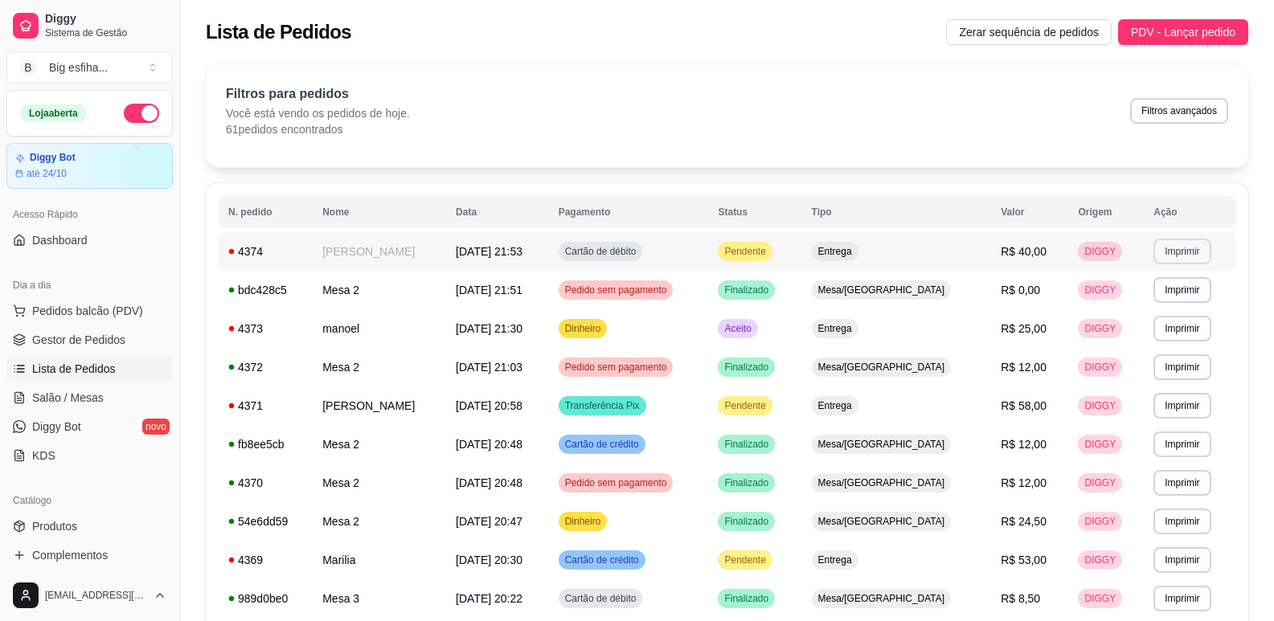
click at [1191, 258] on button "Imprimir" at bounding box center [1182, 252] width 57 height 26
click at [1165, 307] on button "IMPRESSORA" at bounding box center [1154, 308] width 117 height 26
